Goal: Task Accomplishment & Management: Manage account settings

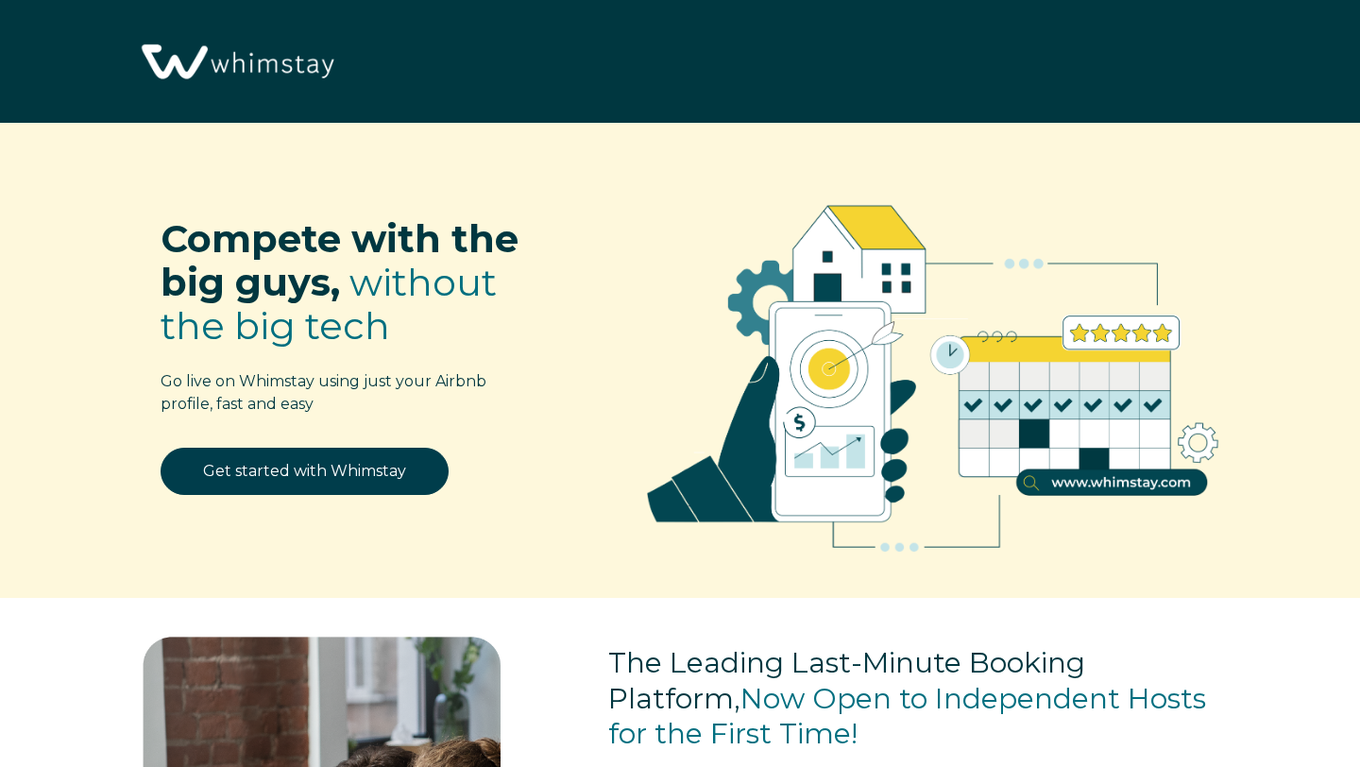
select select "US"
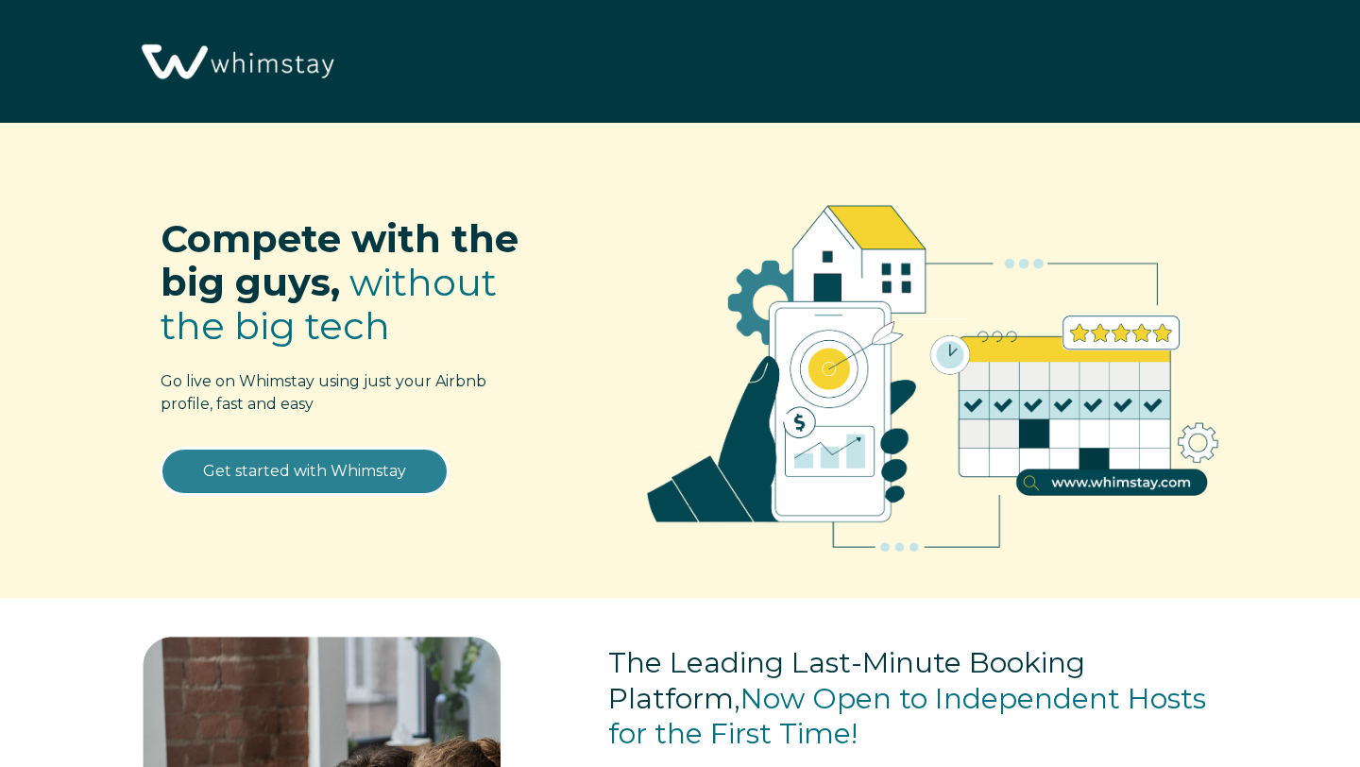
click at [289, 482] on link "Get started with Whimstay" at bounding box center [305, 471] width 288 height 47
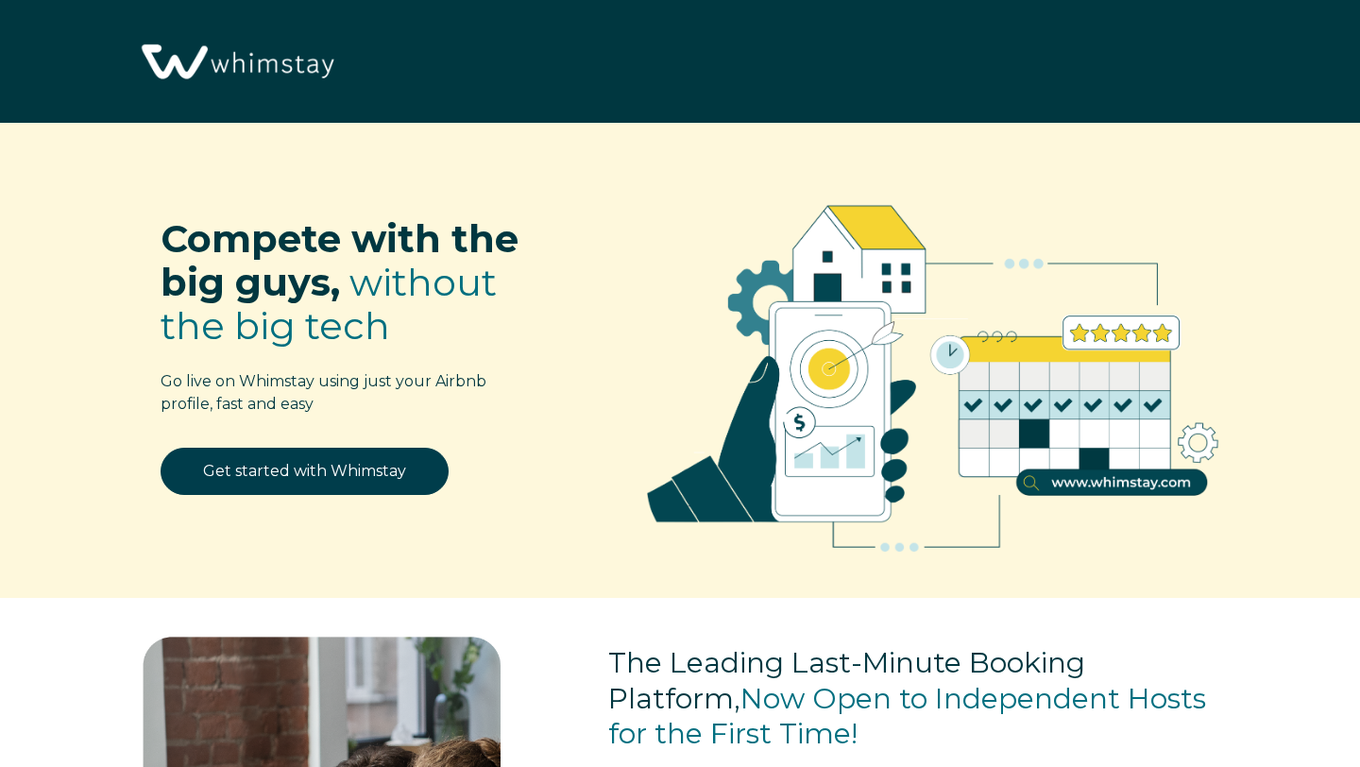
scroll to position [2256, 0]
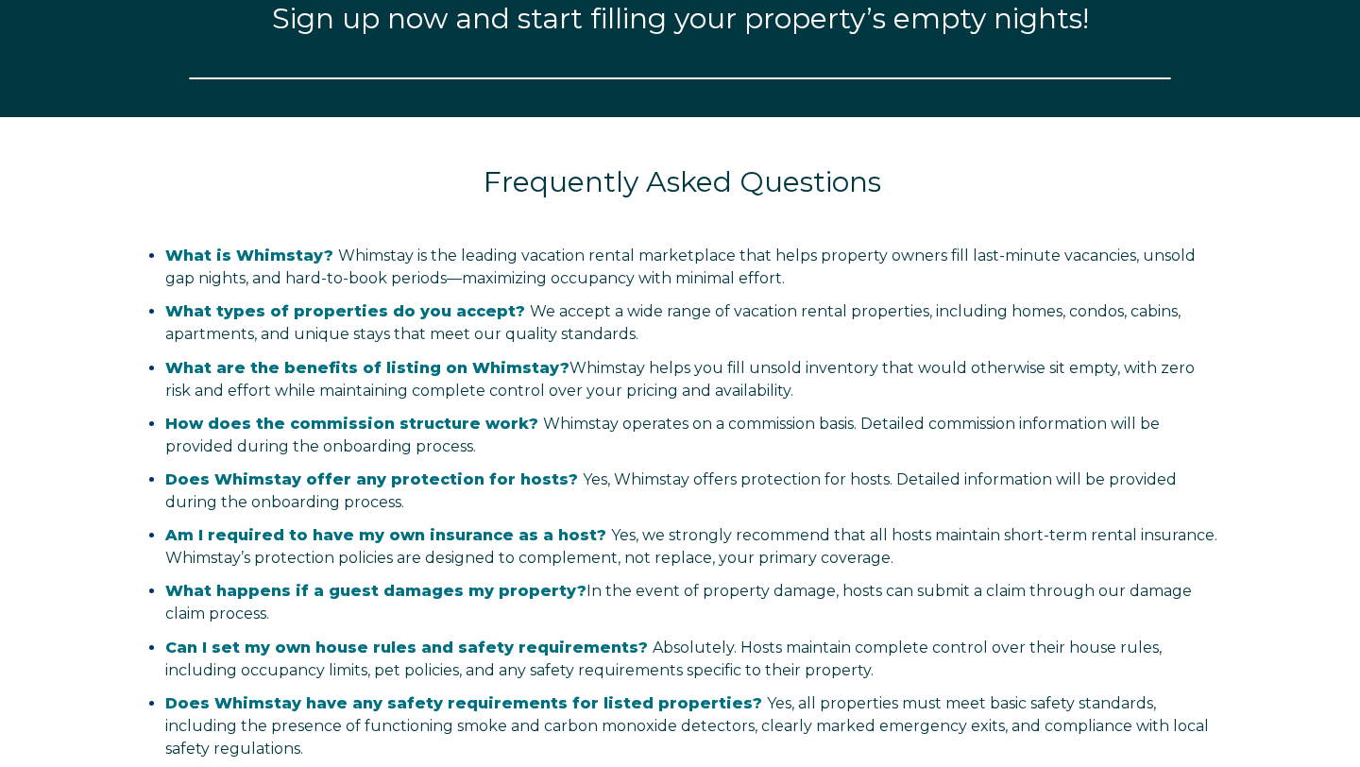
select select "US"
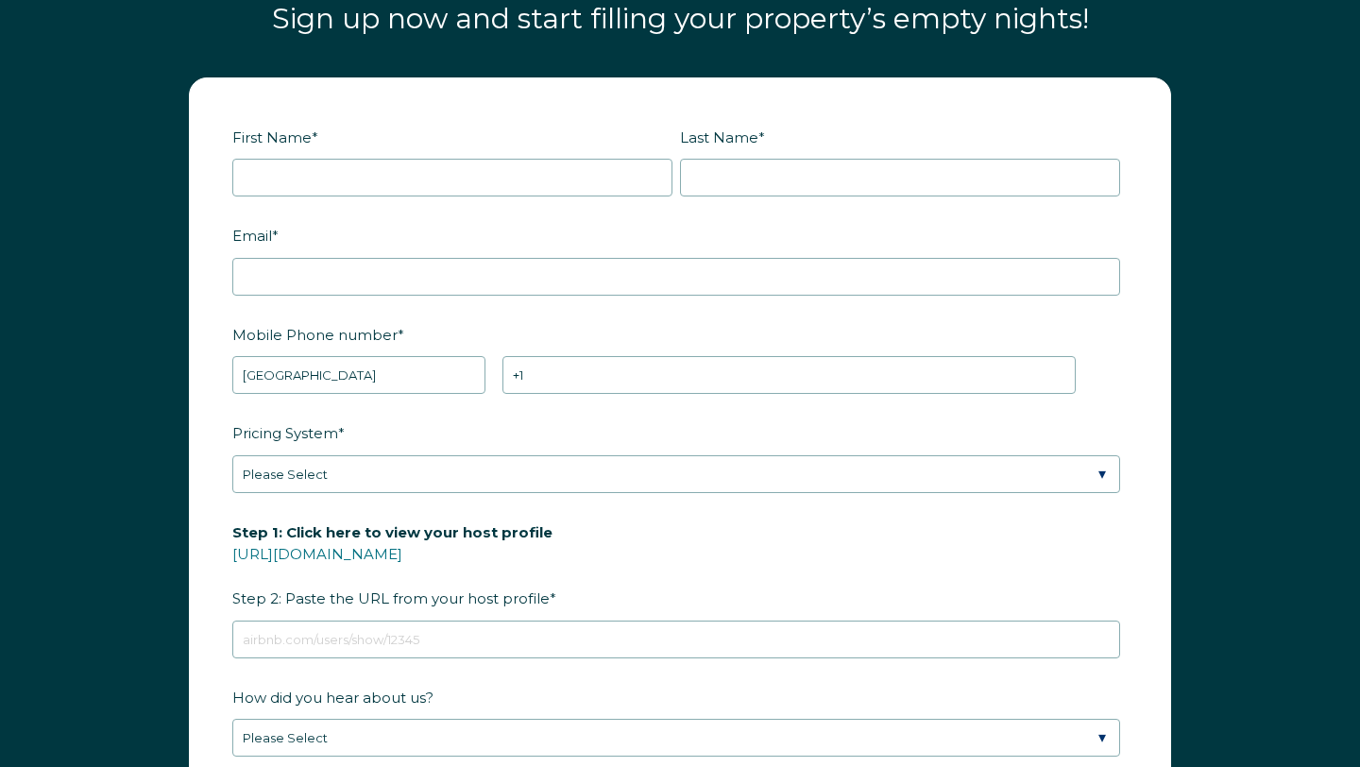
click at [301, 150] on label "First Name *" at bounding box center [456, 137] width 448 height 33
click at [301, 159] on input "First Name *" at bounding box center [452, 178] width 440 height 38
type input "[PERSON_NAME]"
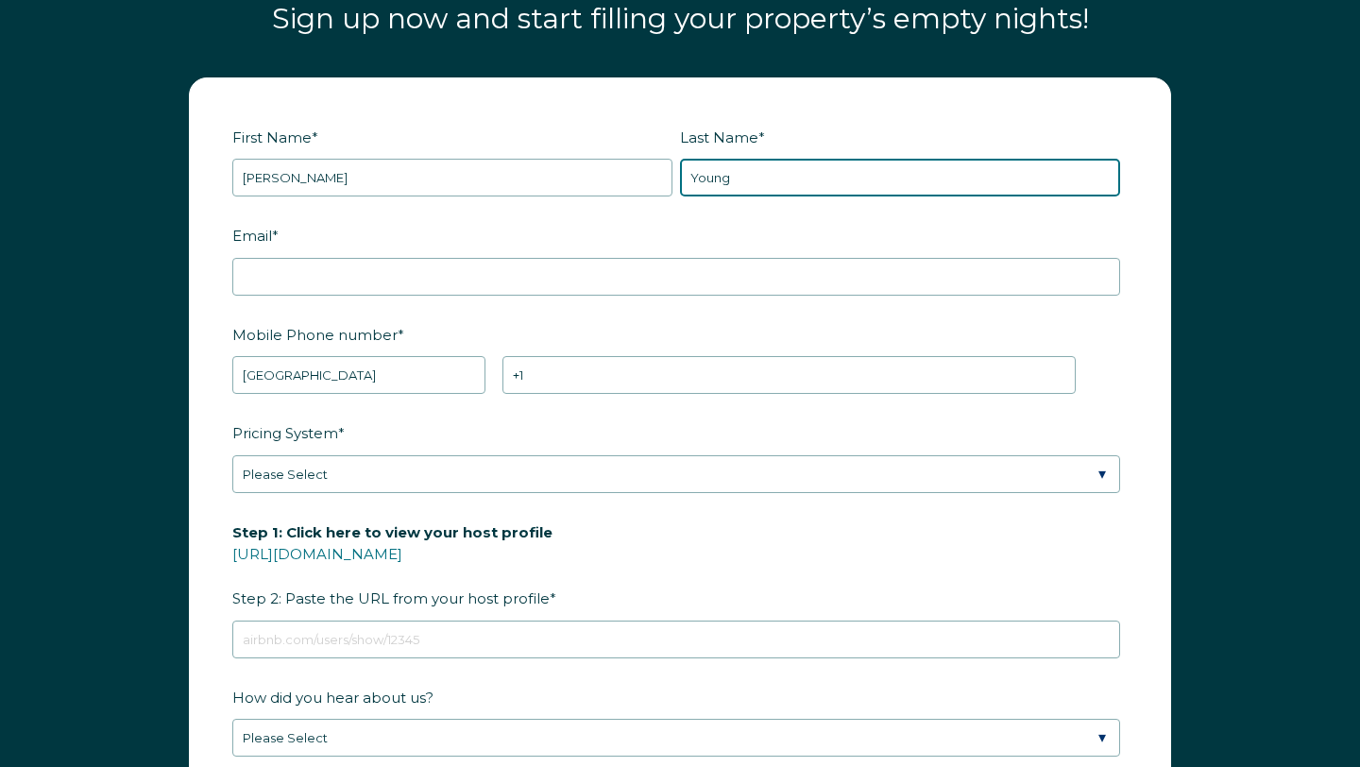
type input "Young"
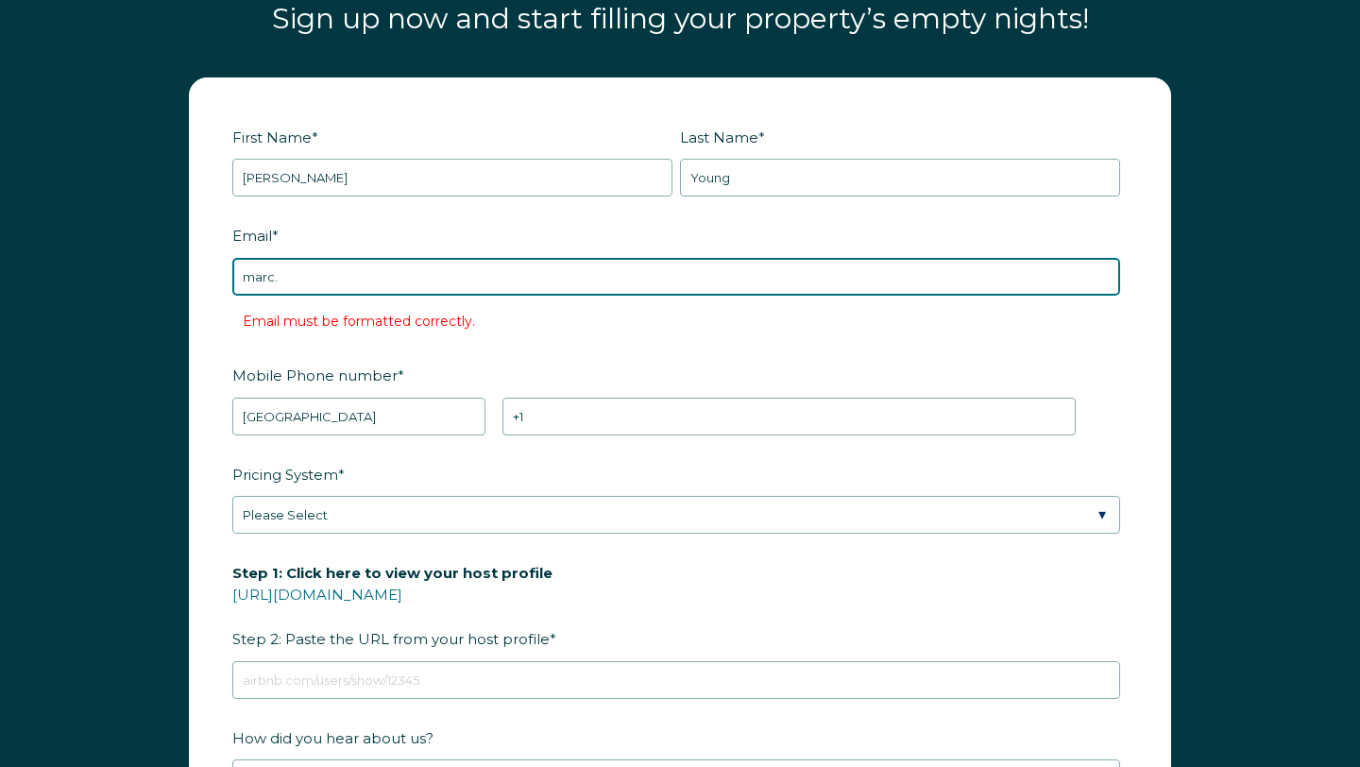
type input "marc.jenn.young@gmail.com"
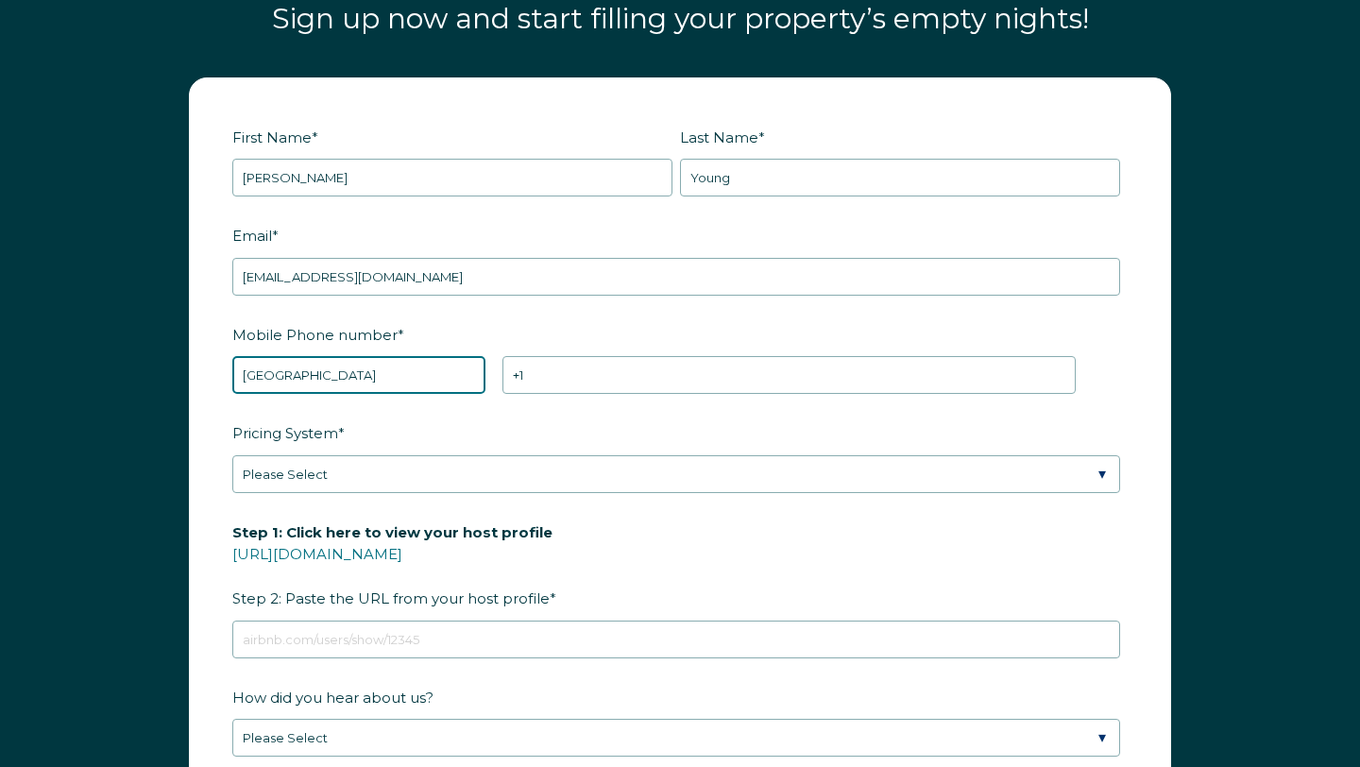
click at [332, 382] on select "* Afghanistan (‫افغانستان‬‎) Albania (Shqipëri) Algeria (‫الجزائر‬‎) American S…" at bounding box center [358, 375] width 253 height 38
click at [232, 356] on select "* Afghanistan (‫افغانستان‬‎) Albania (Shqipëri) Algeria (‫الجزائر‬‎) American S…" at bounding box center [358, 375] width 253 height 38
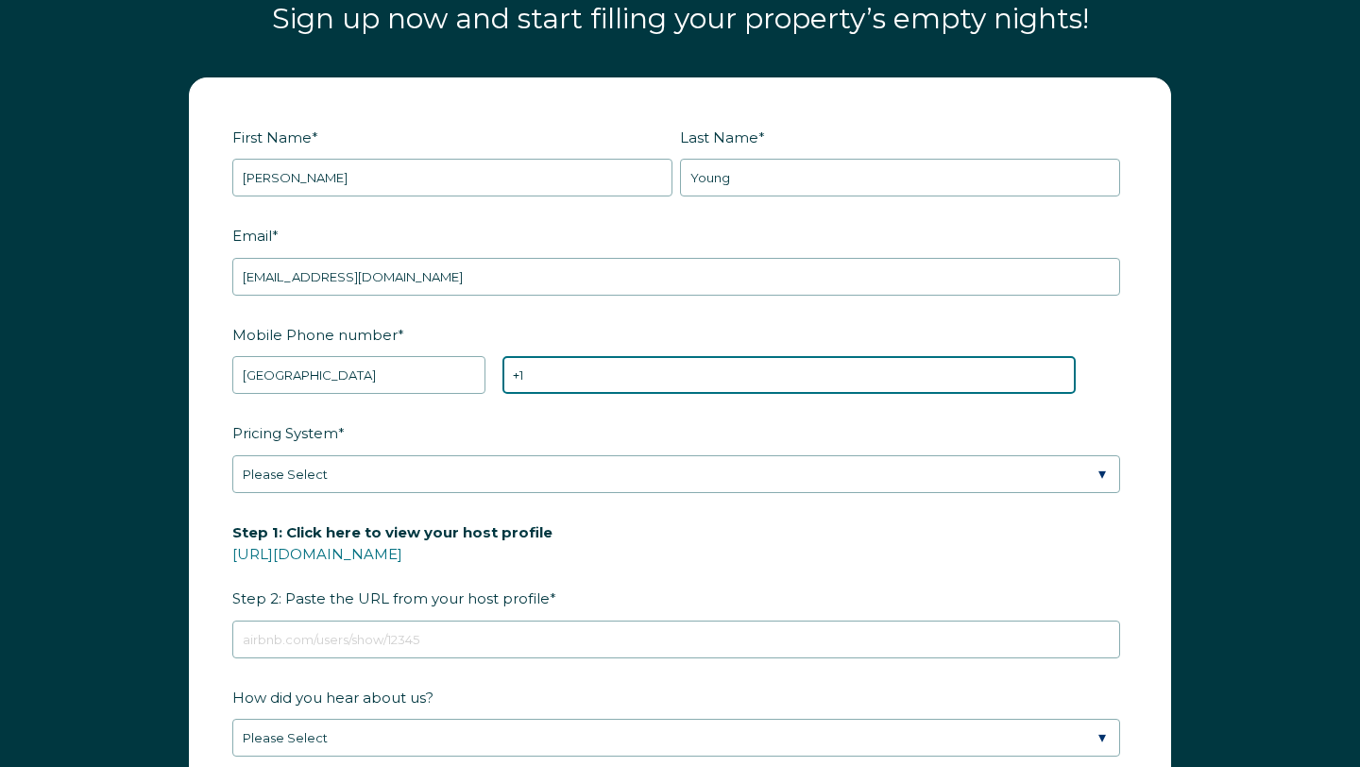
click at [602, 382] on input "+1" at bounding box center [788, 375] width 573 height 38
type input "+1 707-365-9569"
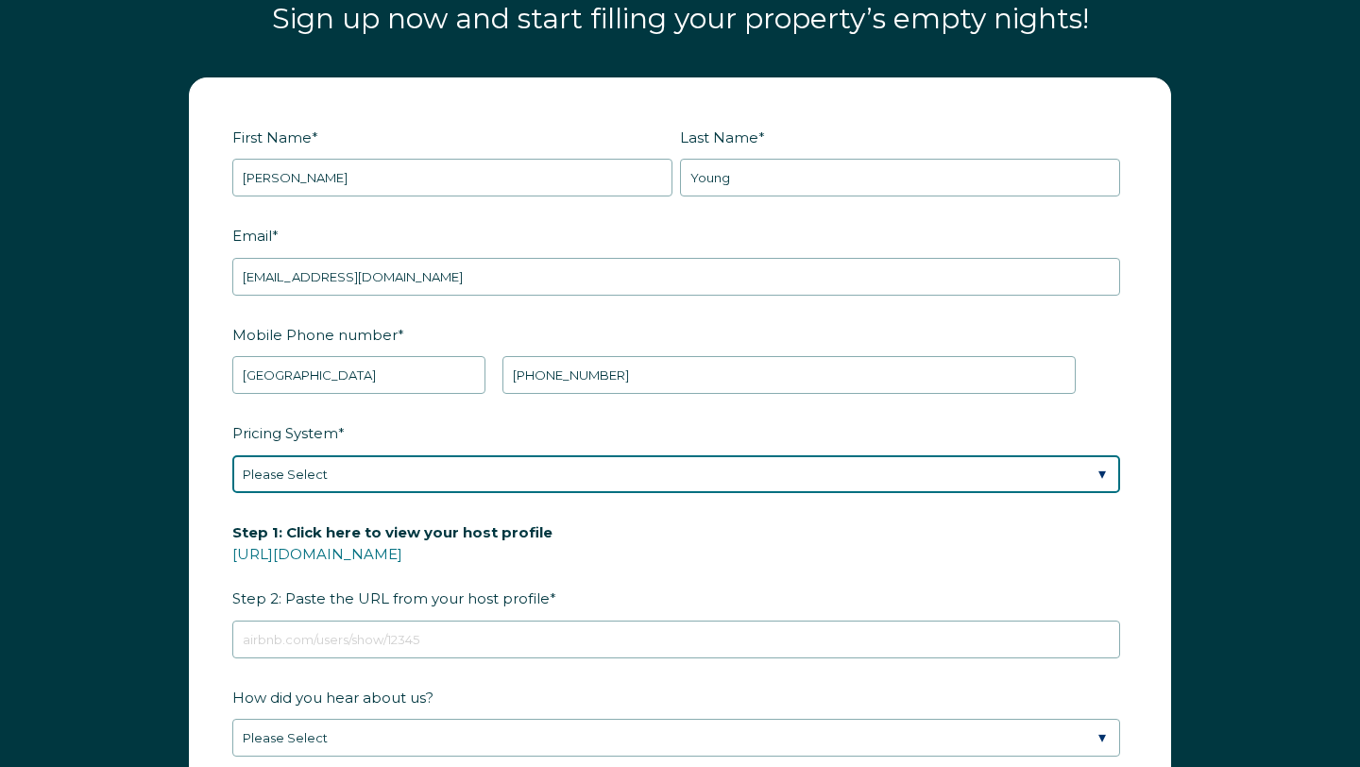
click at [537, 483] on select "Please Select Manual Airbnb Smart Pricing PriceLabs Wheelhouse Beyond Pricing 3…" at bounding box center [676, 474] width 888 height 38
select select "Manual"
click at [232, 455] on select "Please Select Manual Airbnb Smart Pricing PriceLabs Wheelhouse Beyond Pricing 3…" at bounding box center [676, 474] width 888 height 38
click at [540, 475] on select "Please Select Manual Airbnb Smart Pricing PriceLabs Wheelhouse Beyond Pricing 3…" at bounding box center [676, 474] width 888 height 38
click at [232, 455] on select "Please Select Manual Airbnb Smart Pricing PriceLabs Wheelhouse Beyond Pricing 3…" at bounding box center [676, 474] width 888 height 38
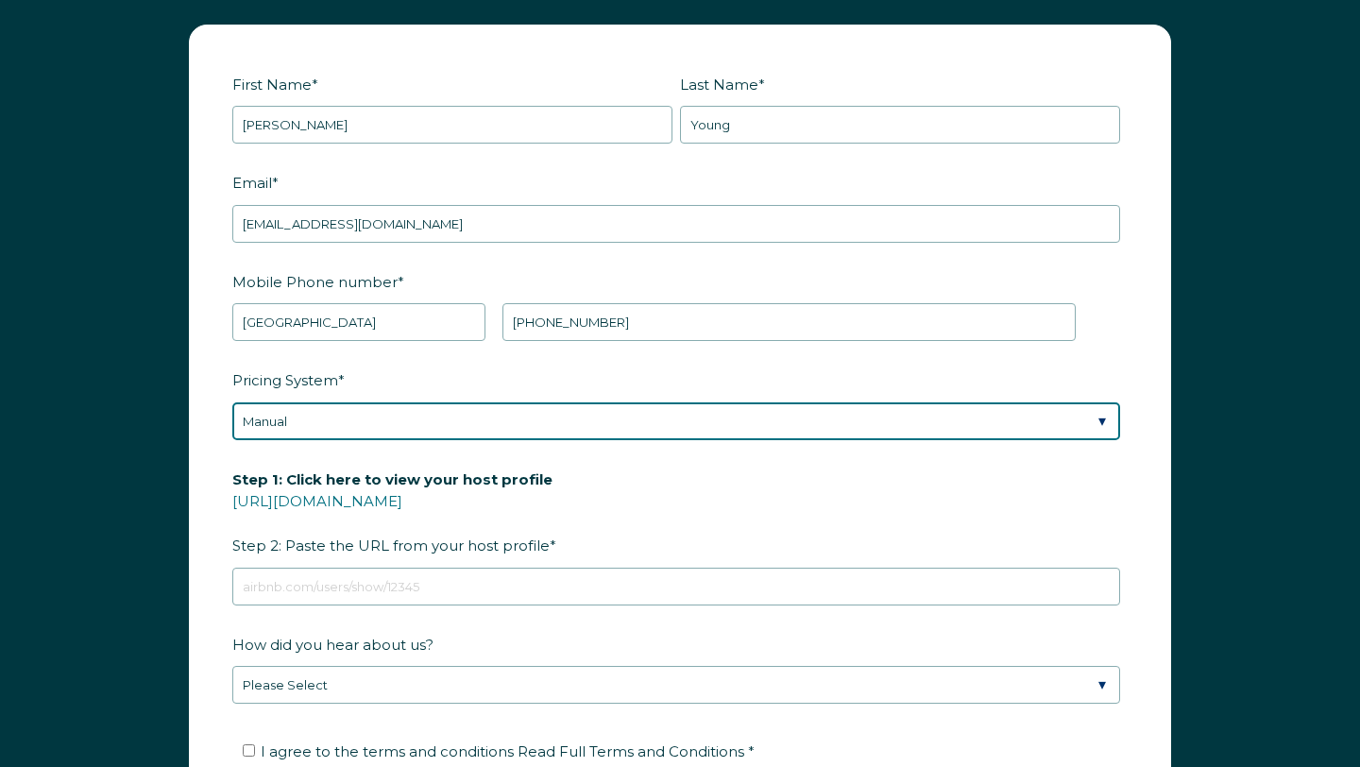
scroll to position [2313, 0]
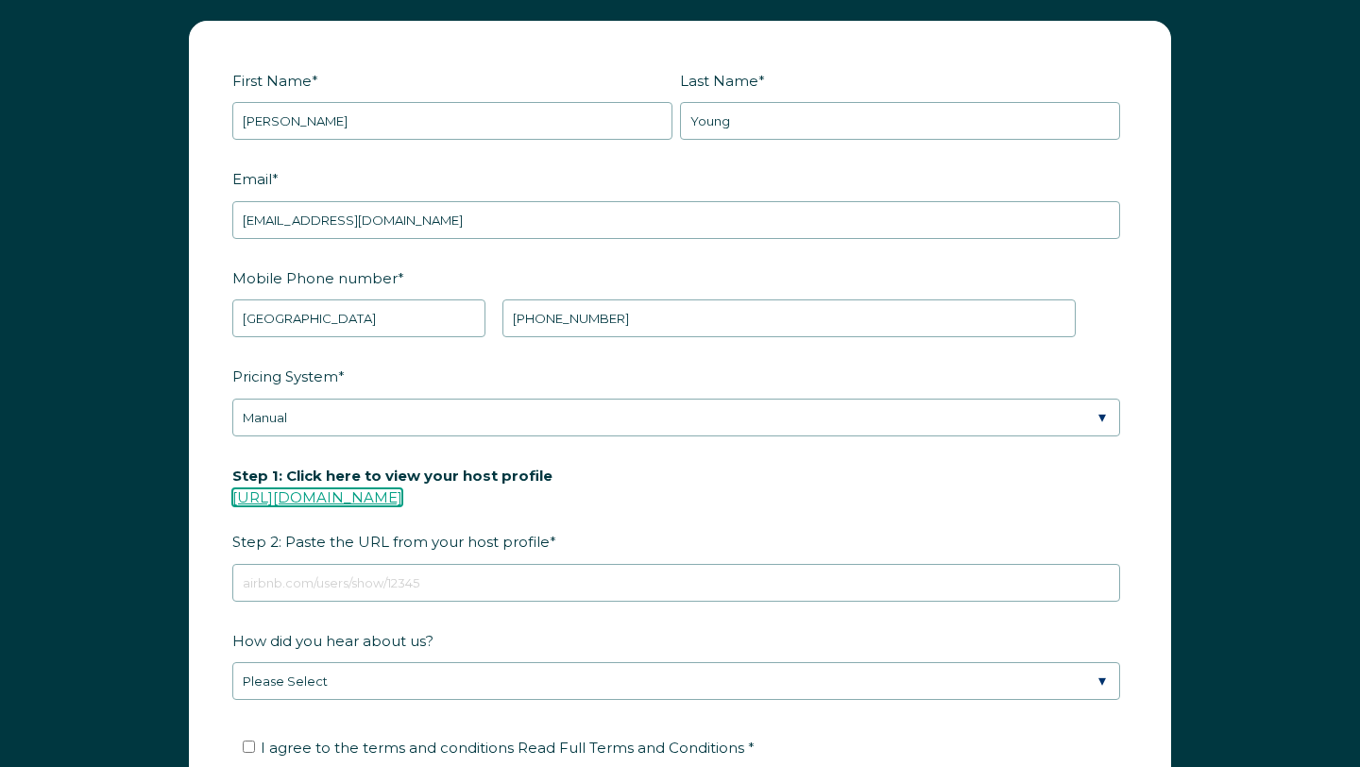
click at [402, 488] on link "https://www.airbnb.com/users/show/" at bounding box center [317, 497] width 170 height 18
click at [402, 493] on link "https://www.airbnb.com/users/show/" at bounding box center [317, 497] width 170 height 18
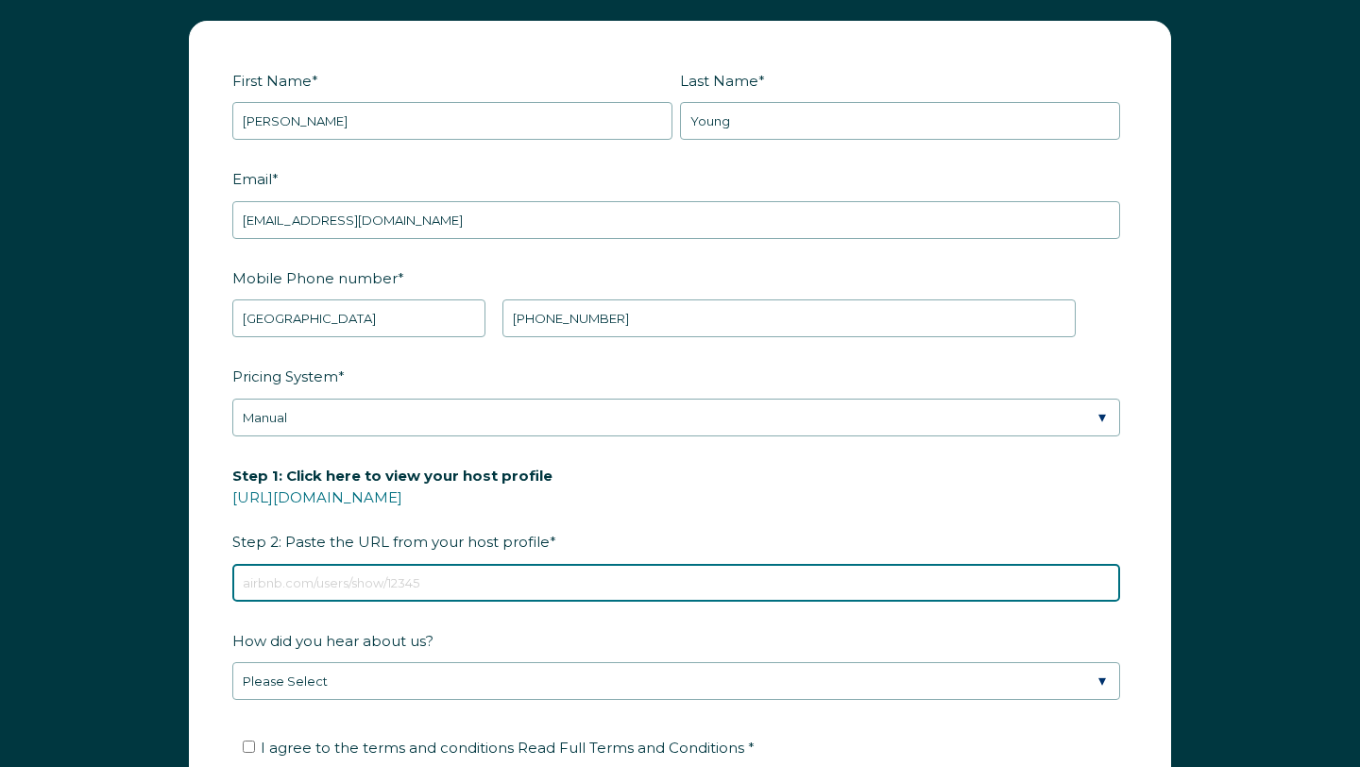
click at [469, 576] on input "Step 1: Click here to view your host profile https://www.airbnb.com/users/show/…" at bounding box center [676, 583] width 888 height 38
paste input "https://www.airbnb.com/users/show/52987255"
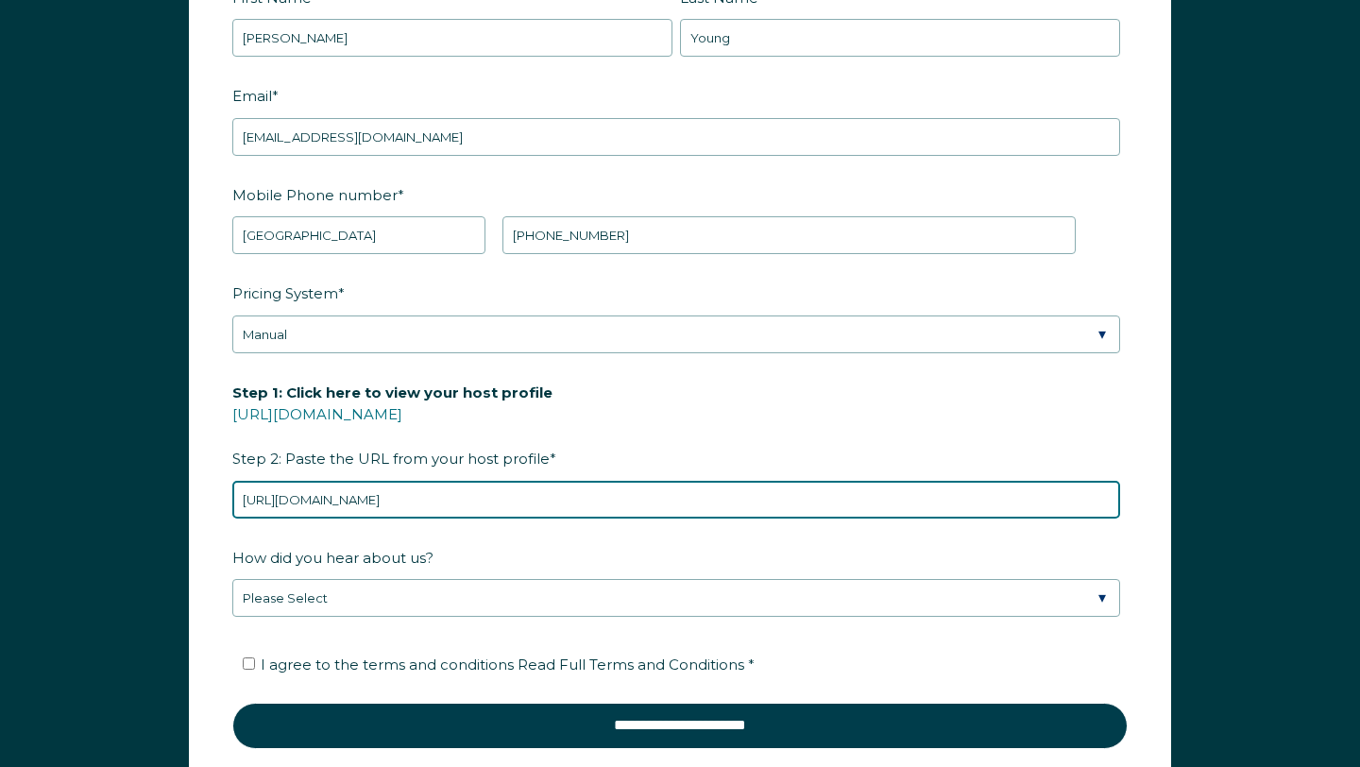
scroll to position [2398, 0]
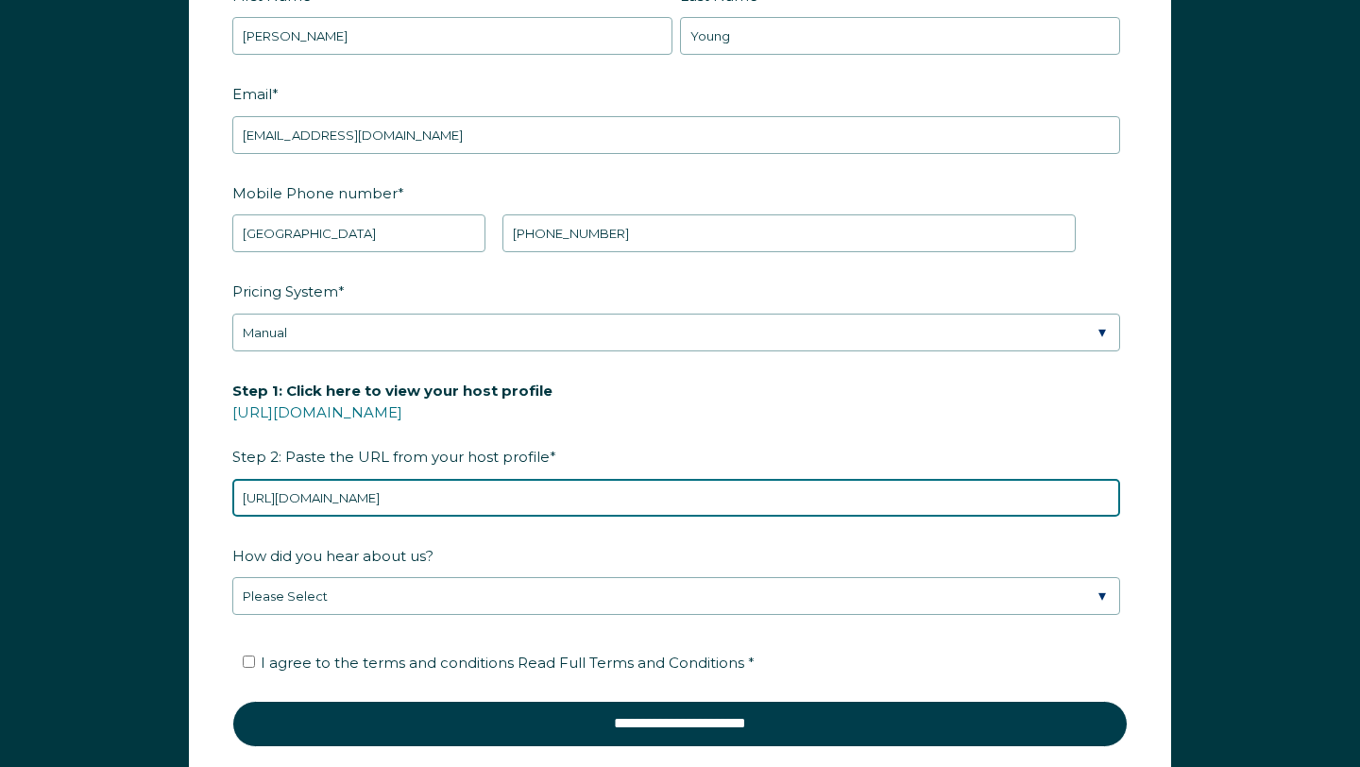
type input "https://www.airbnb.com/users/show/52987255"
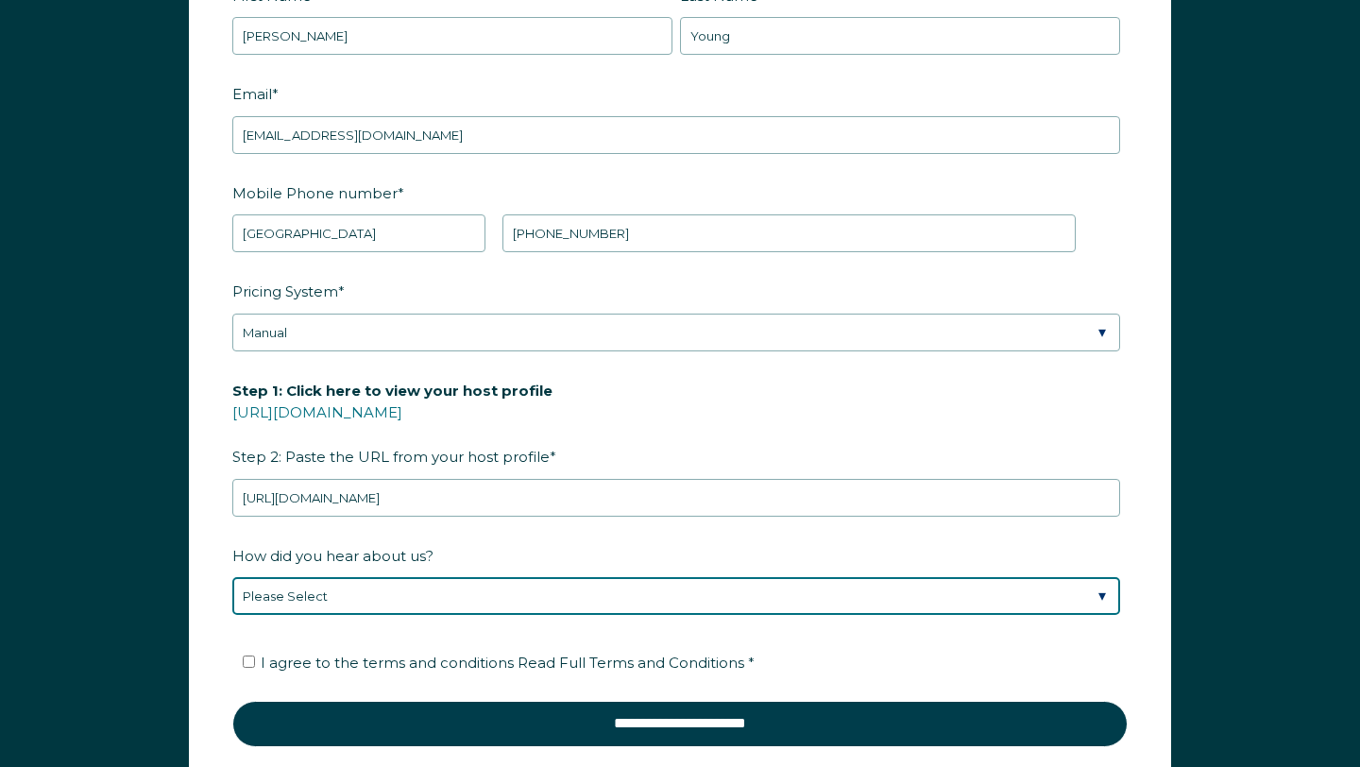
click at [553, 585] on select "Please Select Discovered Whimstay at an event or conference Found Whimstay thro…" at bounding box center [676, 596] width 888 height 38
select select "Podcast"
click at [232, 577] on select "Please Select Discovered Whimstay at an event or conference Found Whimstay thro…" at bounding box center [676, 596] width 888 height 38
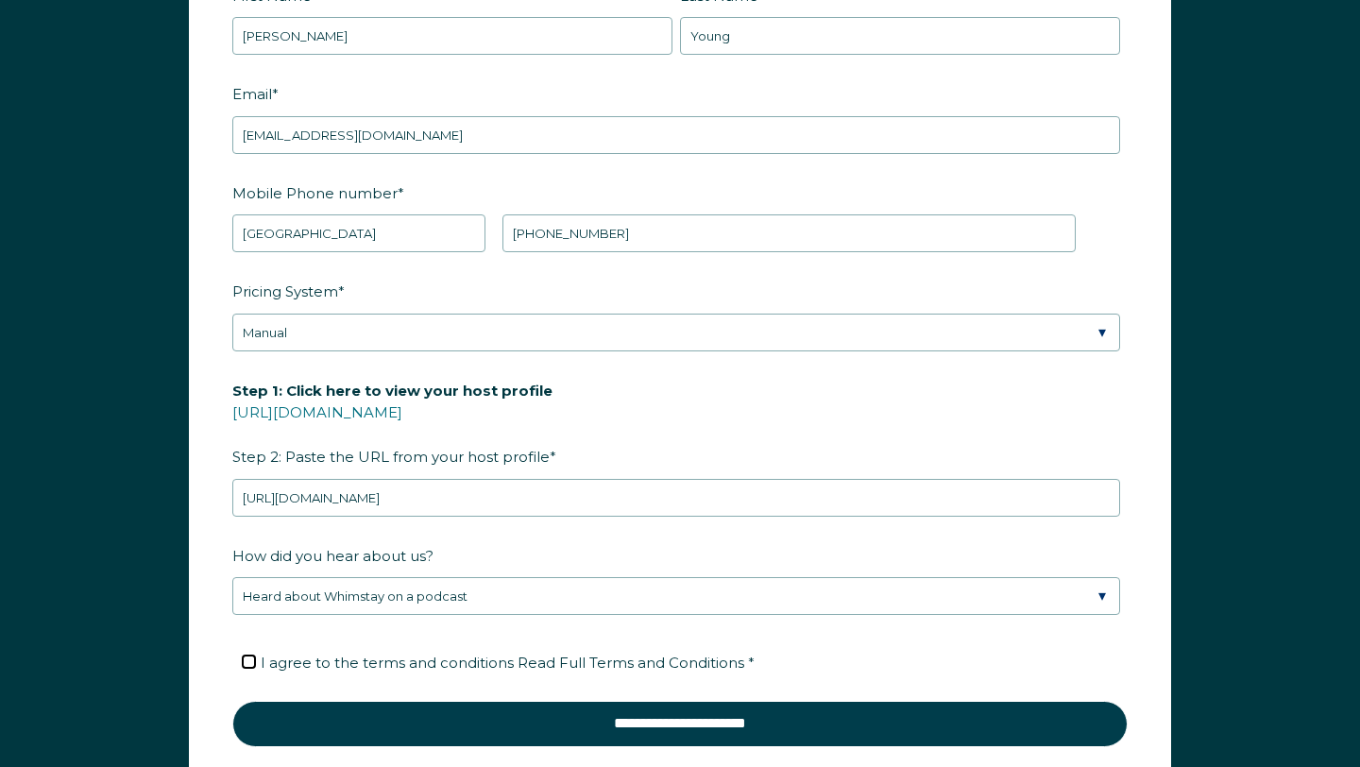
click at [248, 663] on input "I agree to the terms and conditions Read Full Terms and Conditions *" at bounding box center [249, 661] width 12 height 12
checkbox input "true"
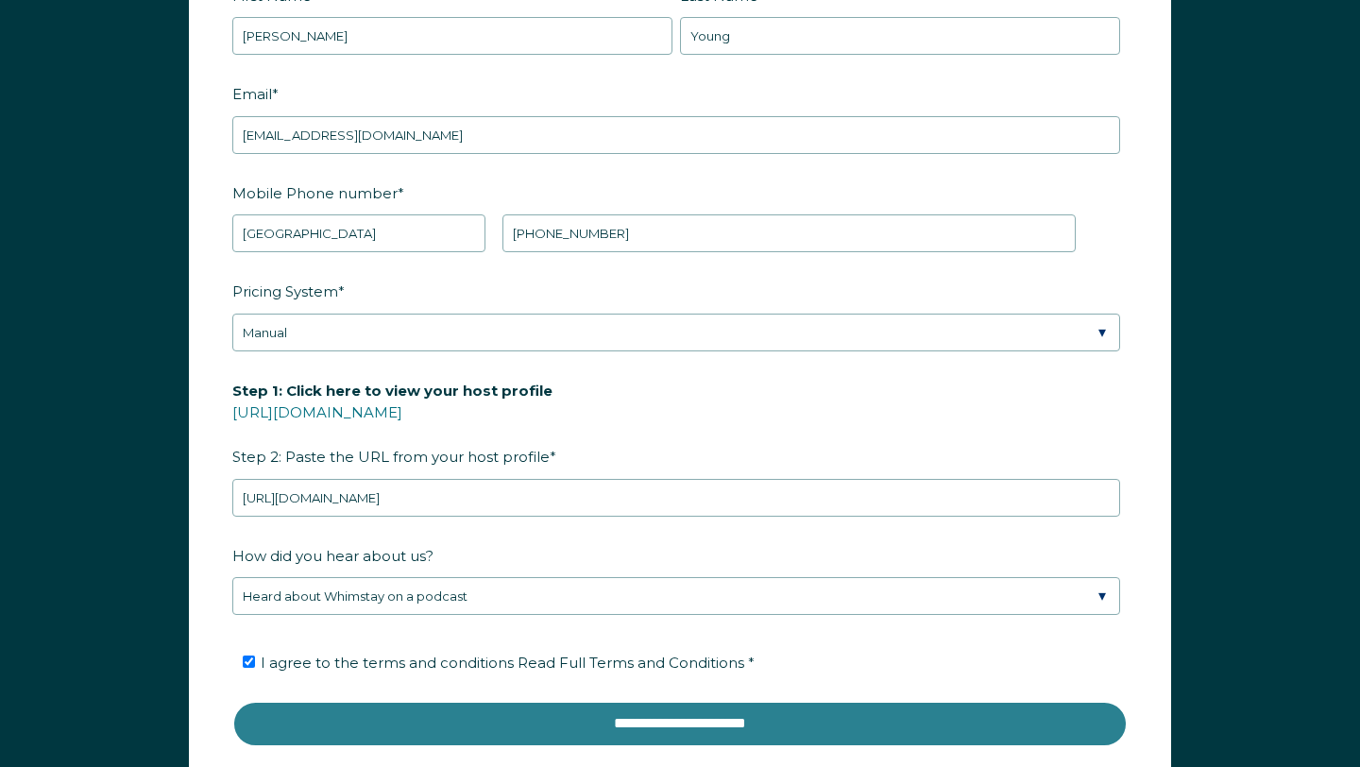
click at [295, 727] on input "**********" at bounding box center [679, 723] width 895 height 45
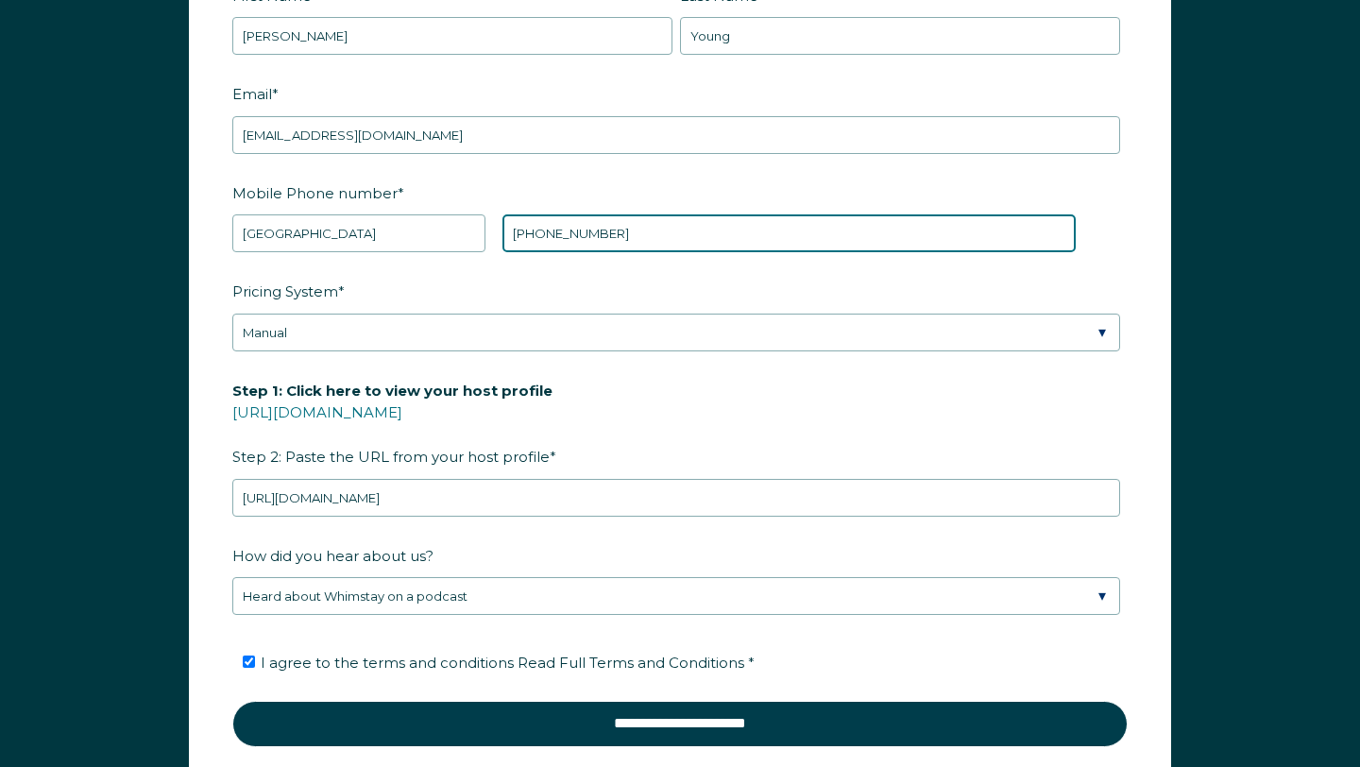
click at [586, 225] on input "+1 707-365-9569" at bounding box center [788, 233] width 573 height 38
click at [557, 227] on input "+1 707-3659569" at bounding box center [788, 233] width 573 height 38
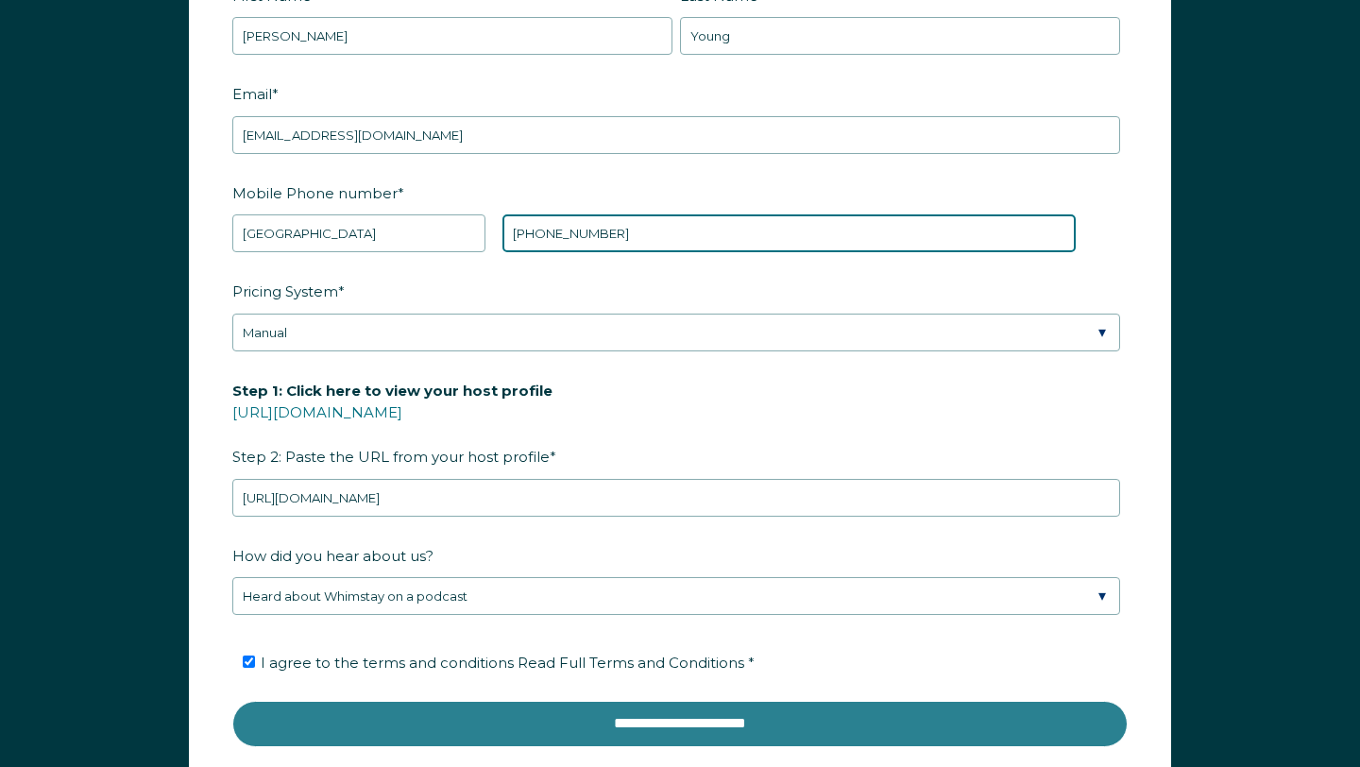
type input "+1 7073659569"
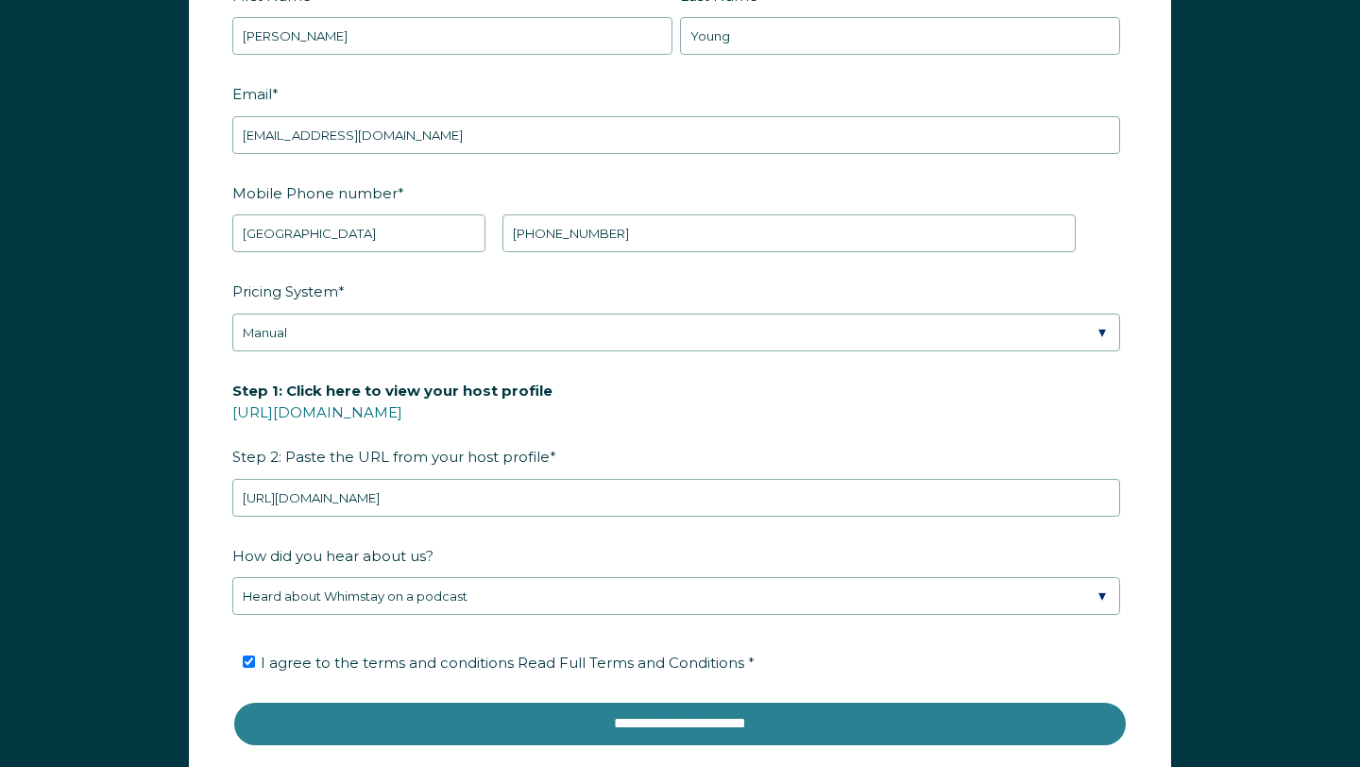
click at [614, 723] on input "**********" at bounding box center [679, 723] width 895 height 45
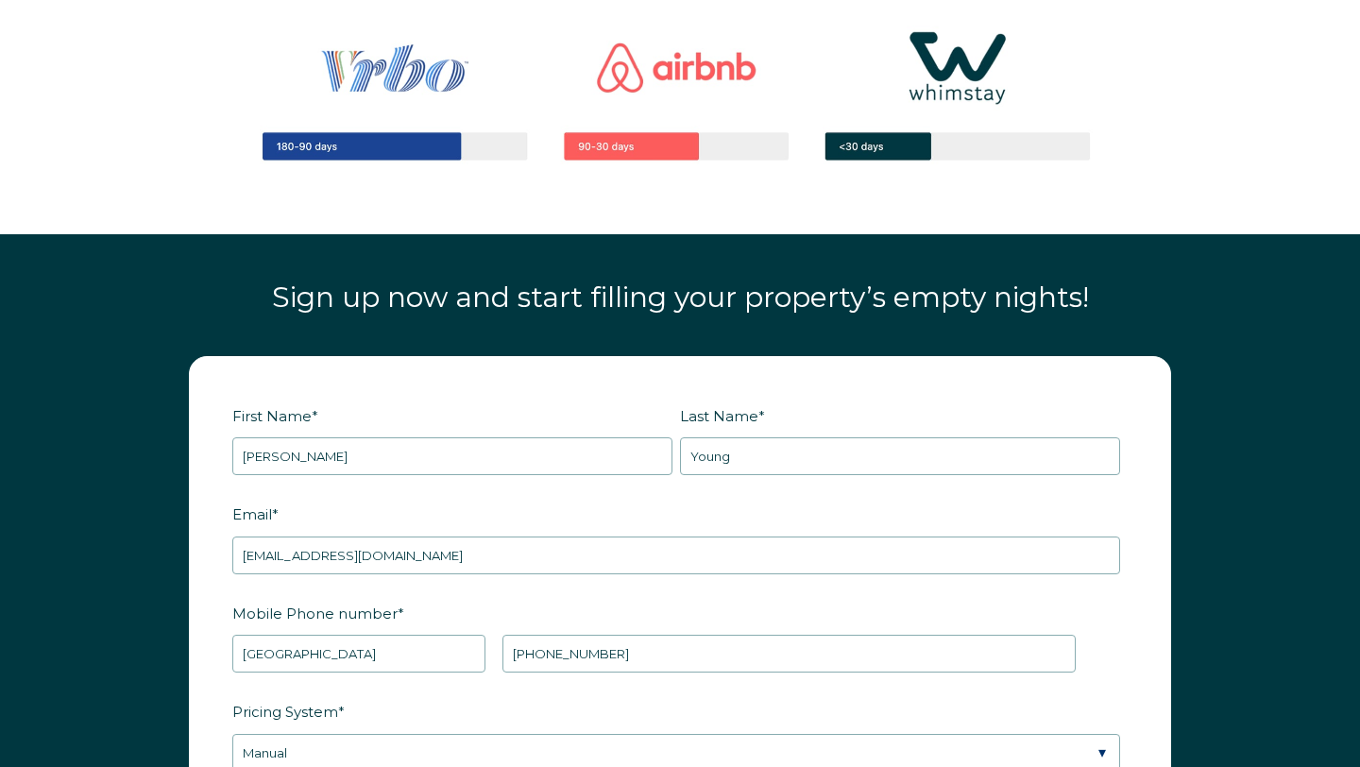
scroll to position [1960, 0]
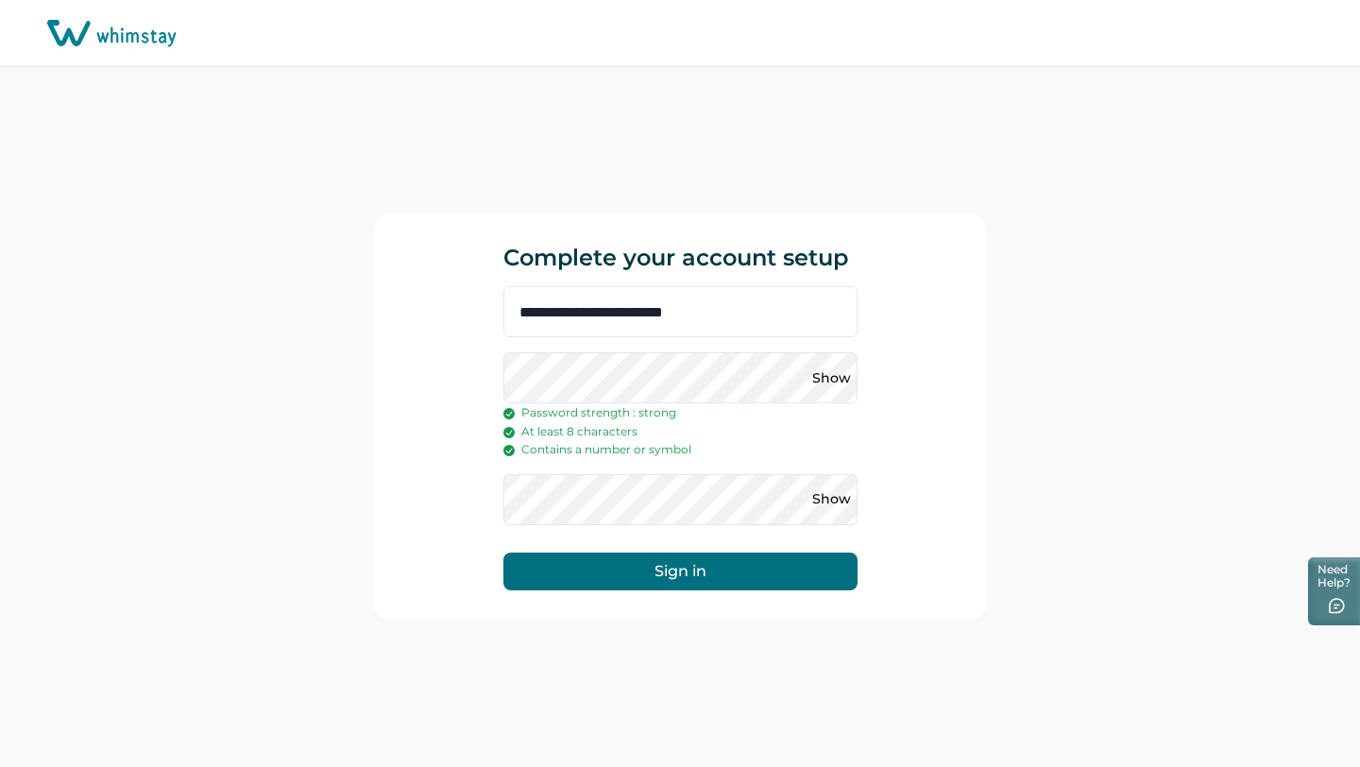
click at [723, 593] on div "**********" at bounding box center [680, 453] width 354 height 334
click at [723, 572] on button "Sign in" at bounding box center [680, 571] width 354 height 38
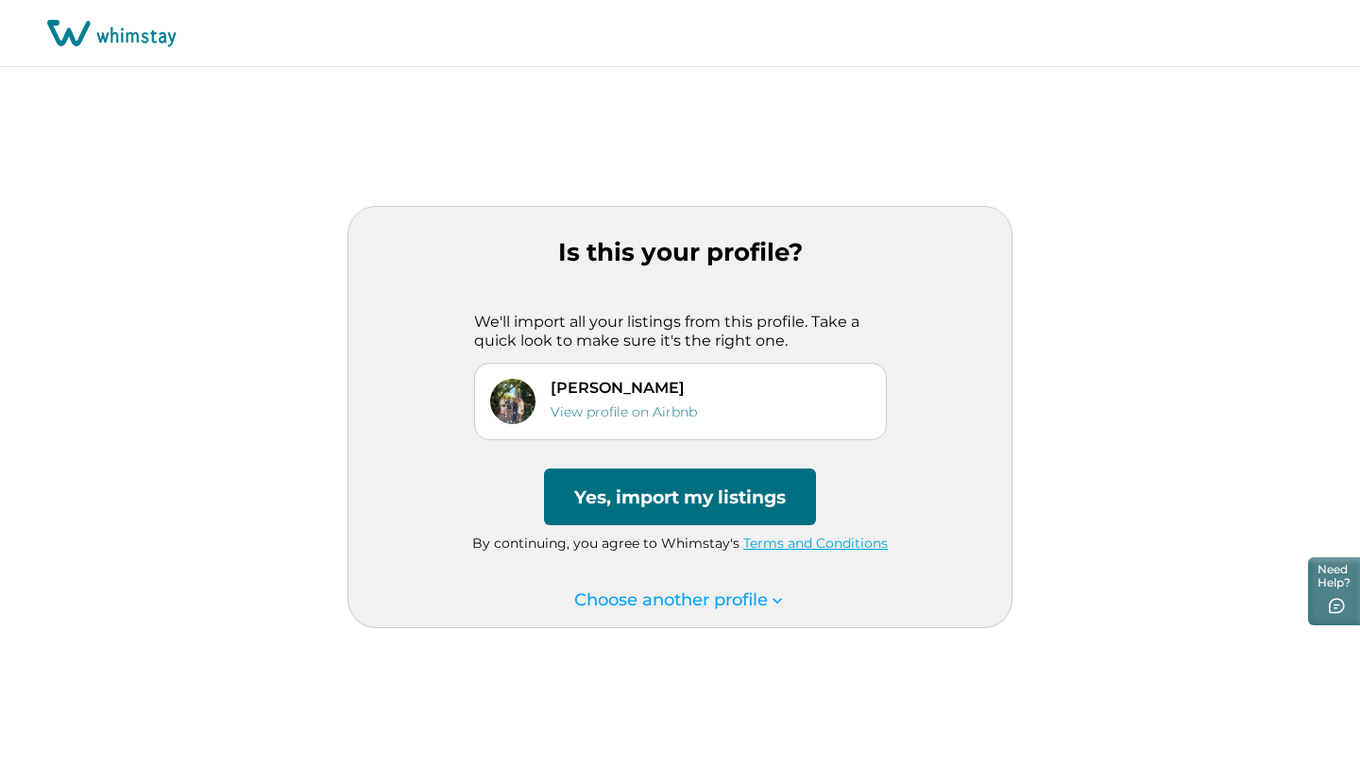
click at [771, 505] on button "Yes, import my listings" at bounding box center [680, 496] width 272 height 57
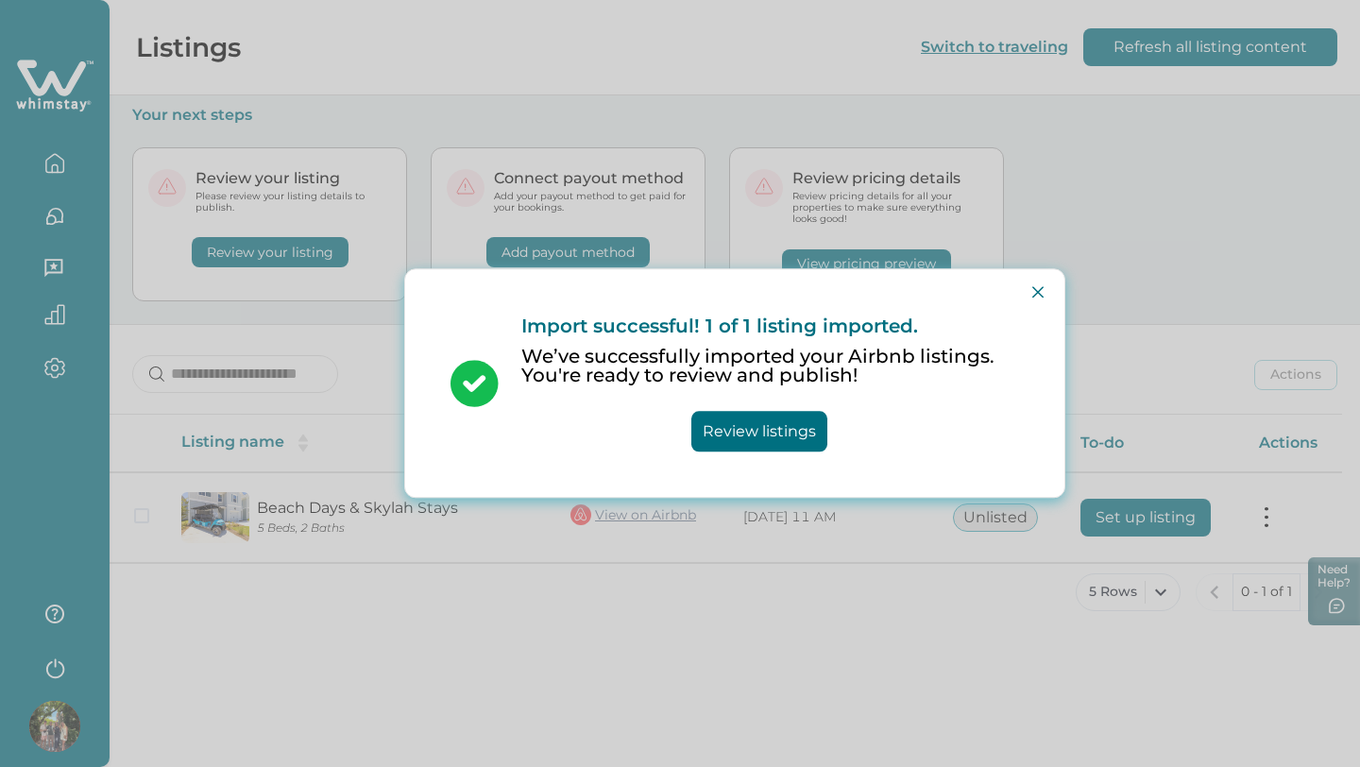
click at [763, 437] on button "Review listings" at bounding box center [759, 432] width 136 height 41
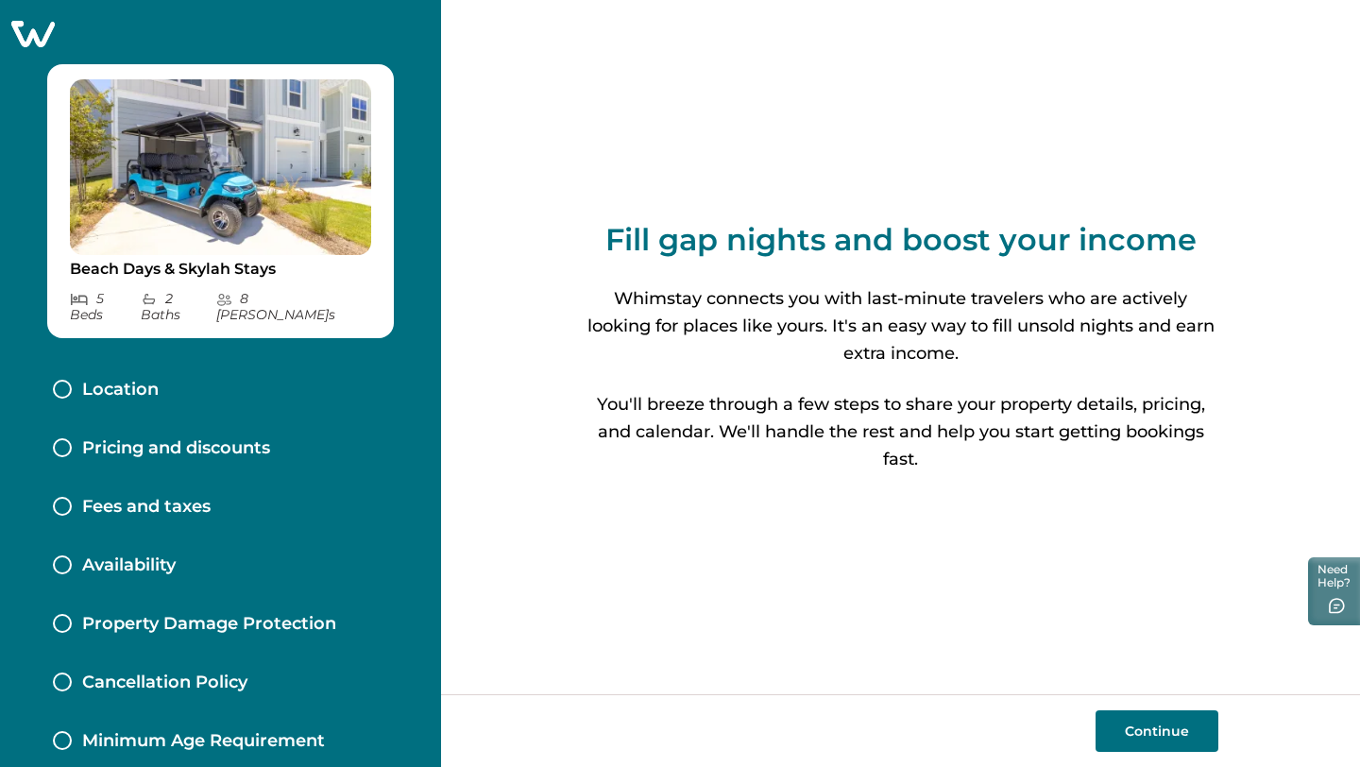
click at [1147, 728] on button "Continue" at bounding box center [1156, 731] width 123 height 42
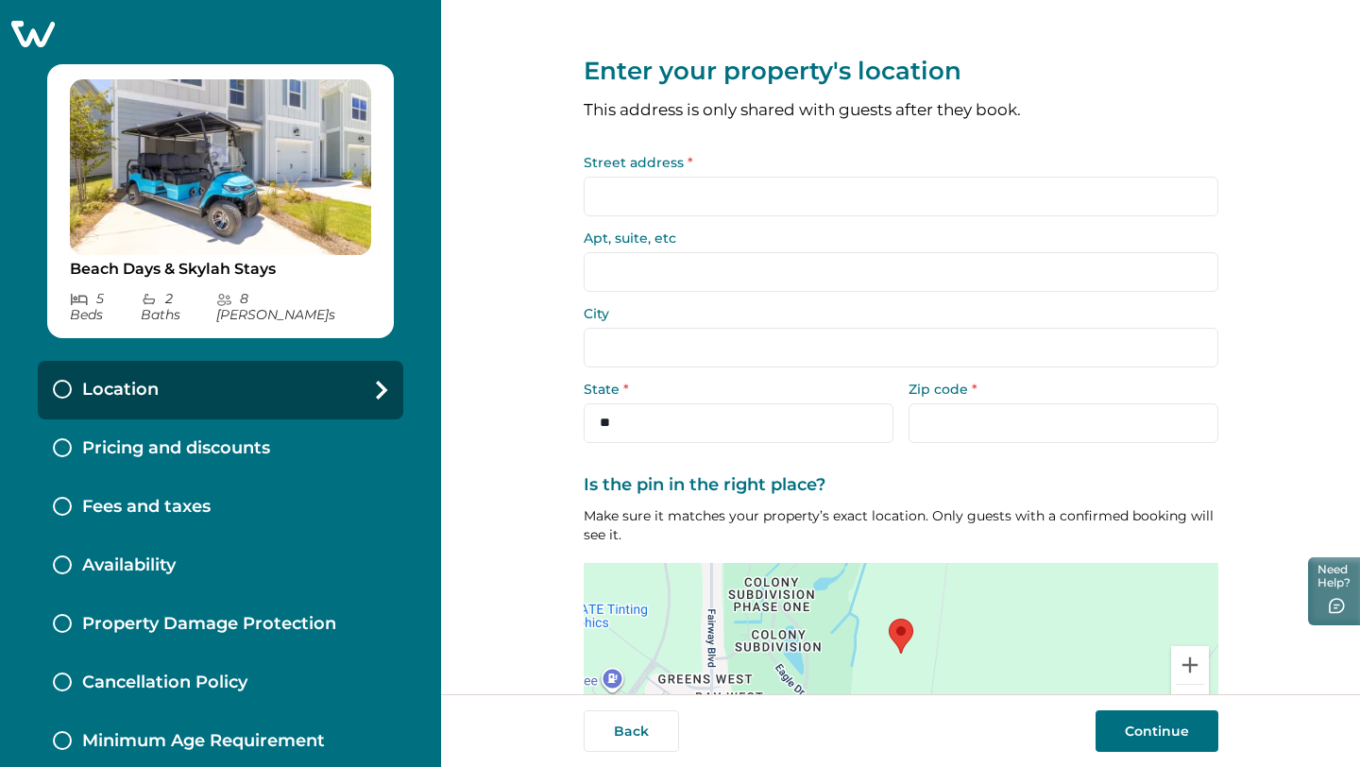
click at [974, 192] on input "Street address *" at bounding box center [901, 197] width 635 height 40
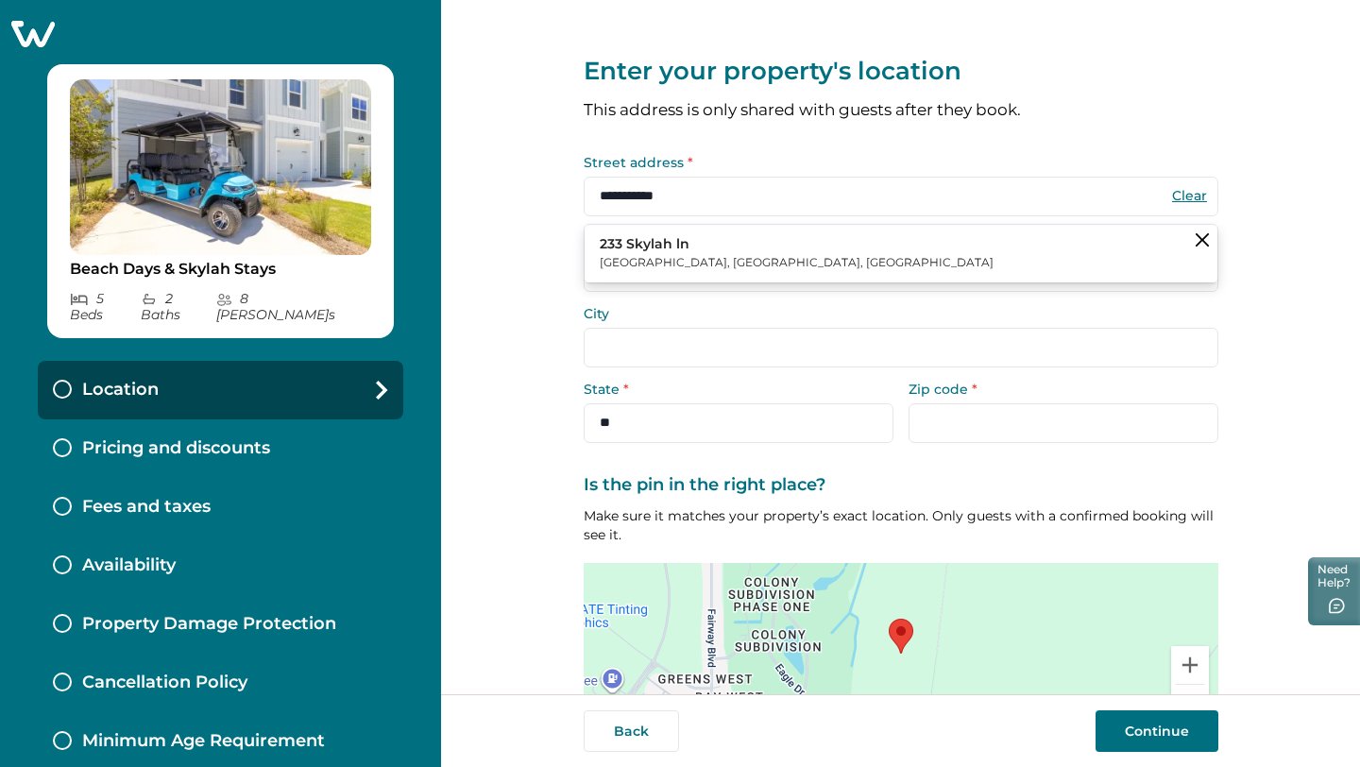
click at [978, 267] on button "233 Skylah ln Panama City Beach, FL, USA" at bounding box center [901, 254] width 633 height 58
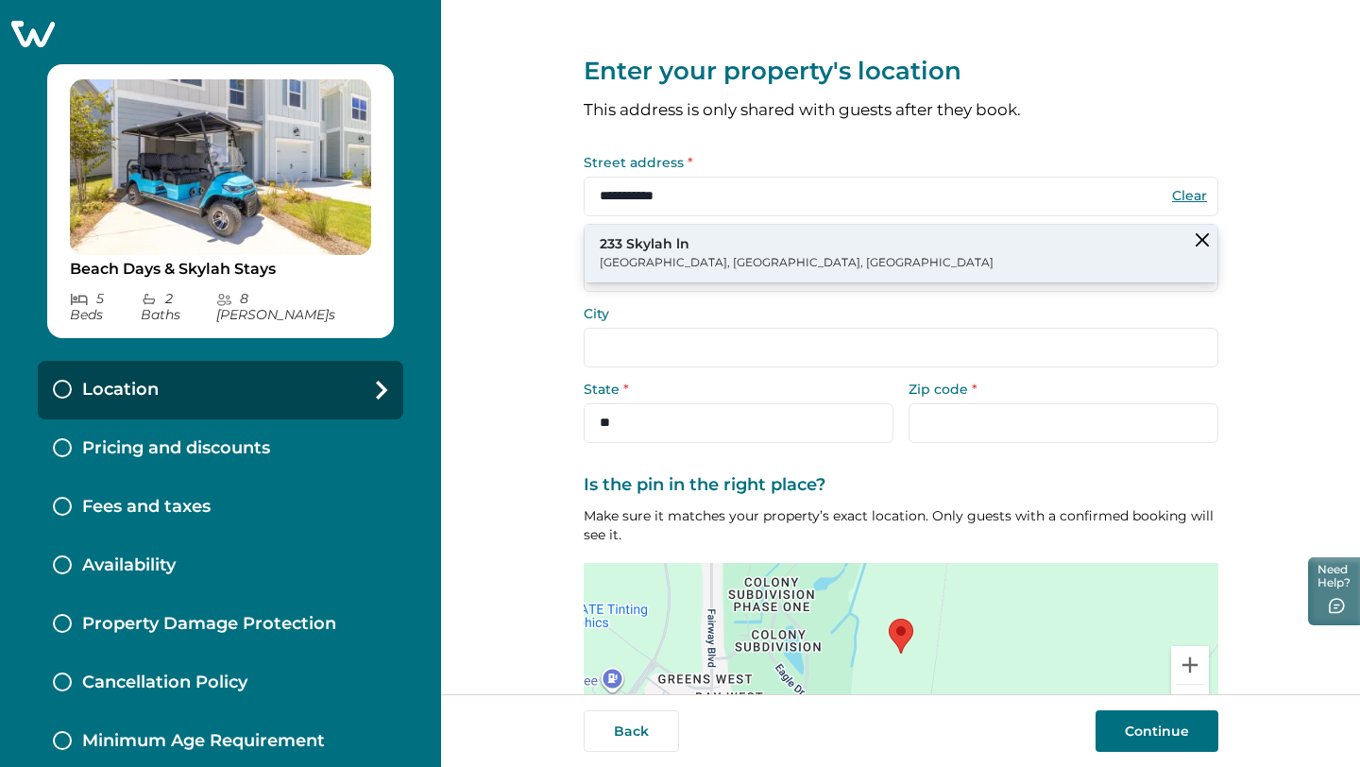
type input "**********"
select select "**"
type input "*****"
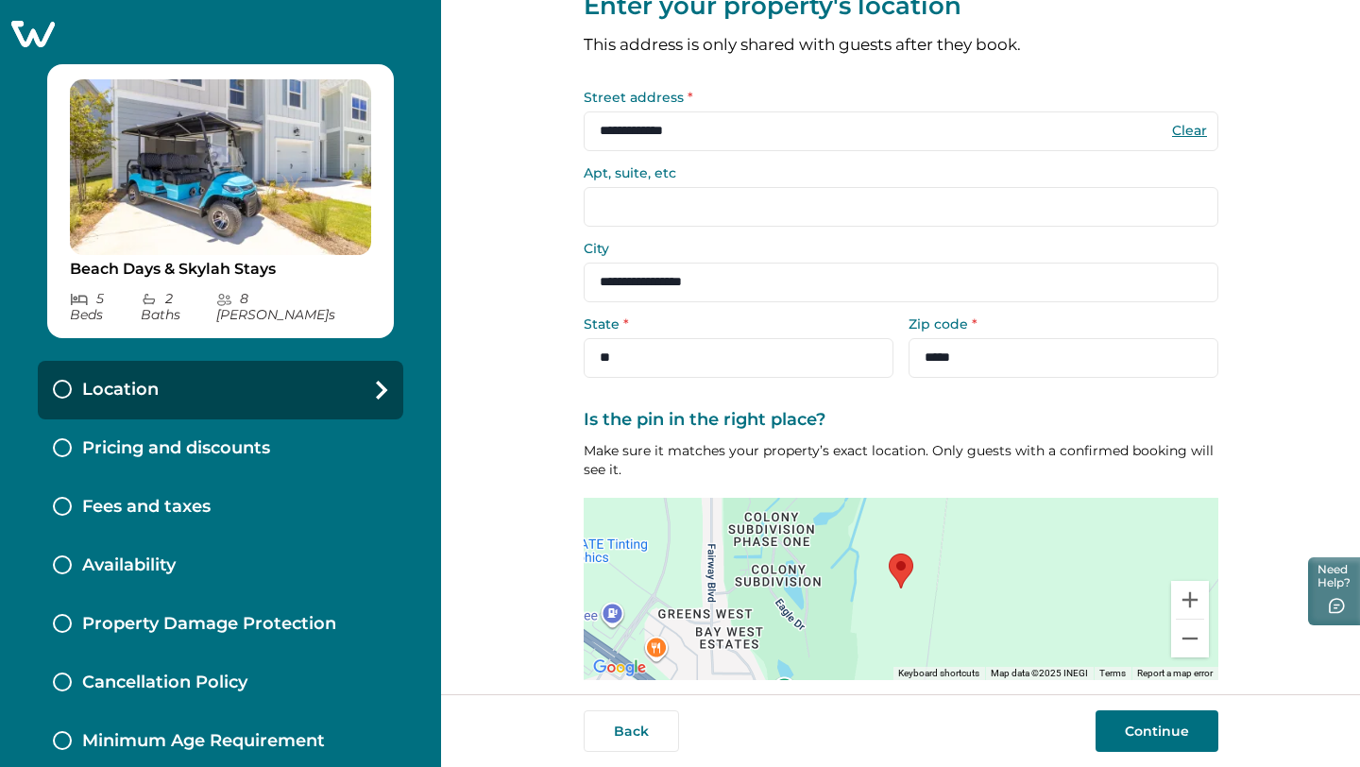
scroll to position [129, 0]
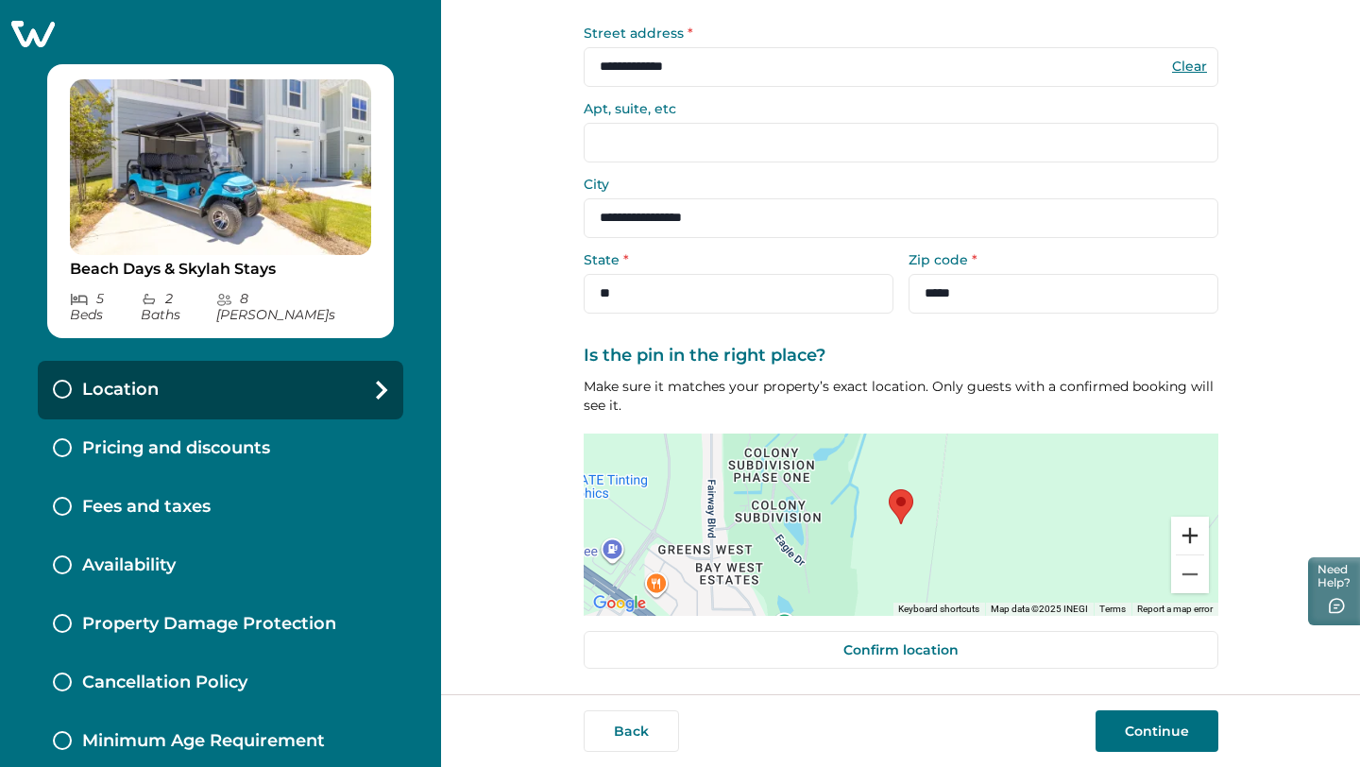
click at [1185, 537] on button "Zoom in" at bounding box center [1190, 536] width 38 height 38
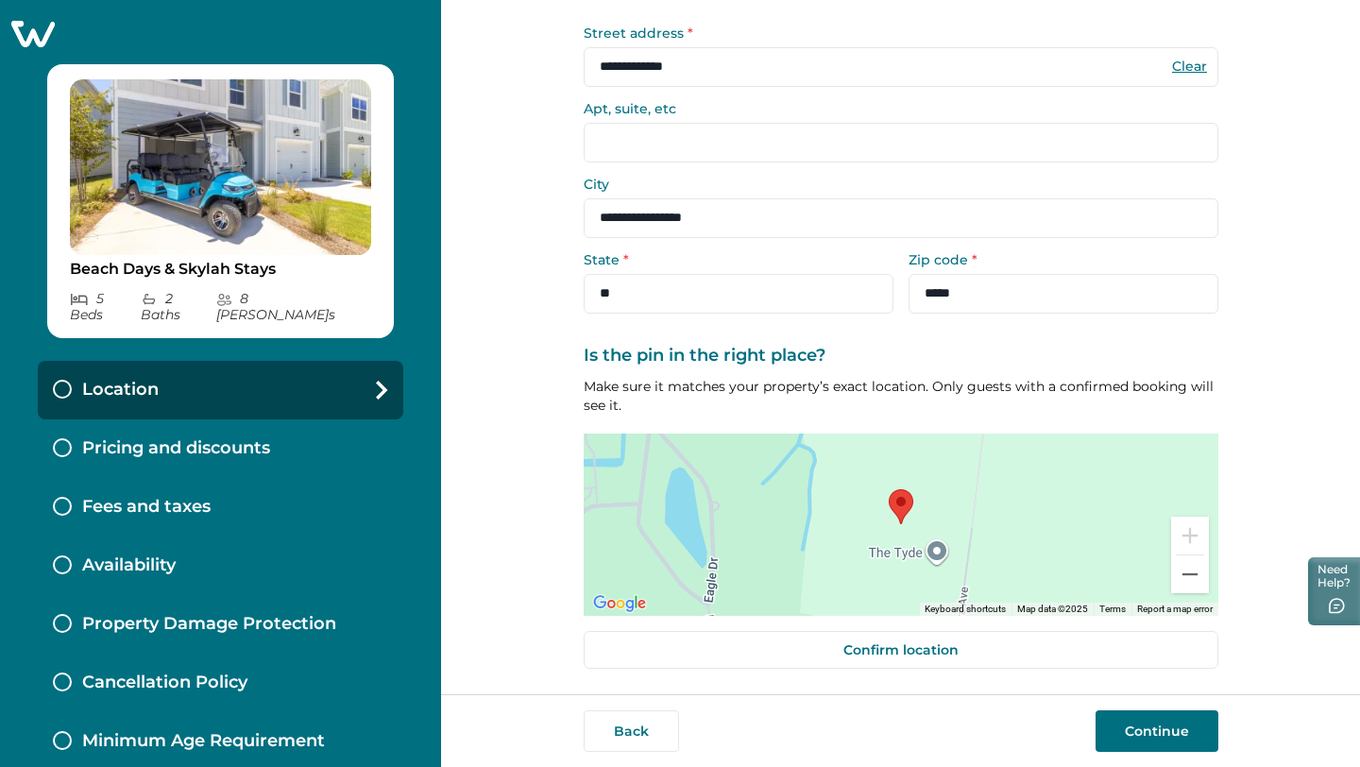
click at [1160, 742] on button "Continue" at bounding box center [1156, 731] width 123 height 42
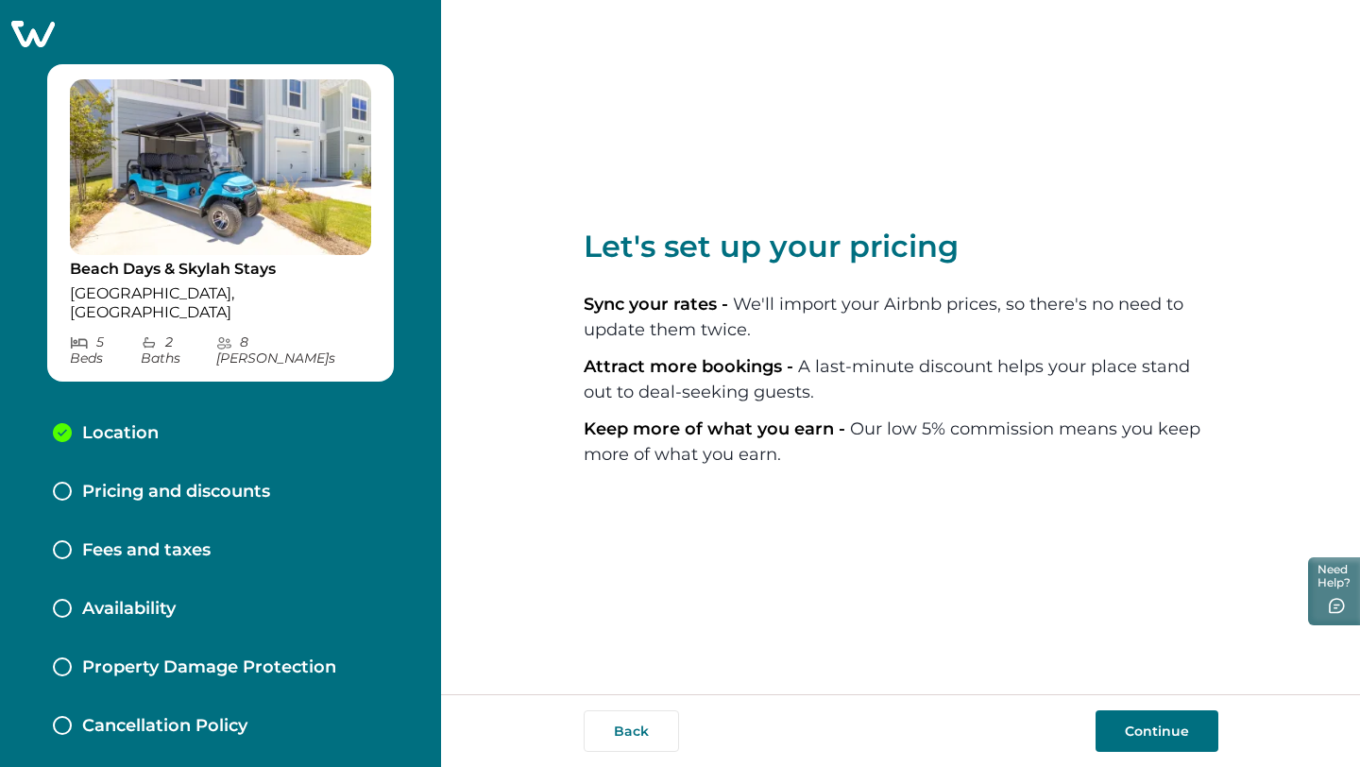
click at [1169, 719] on button "Continue" at bounding box center [1156, 731] width 123 height 42
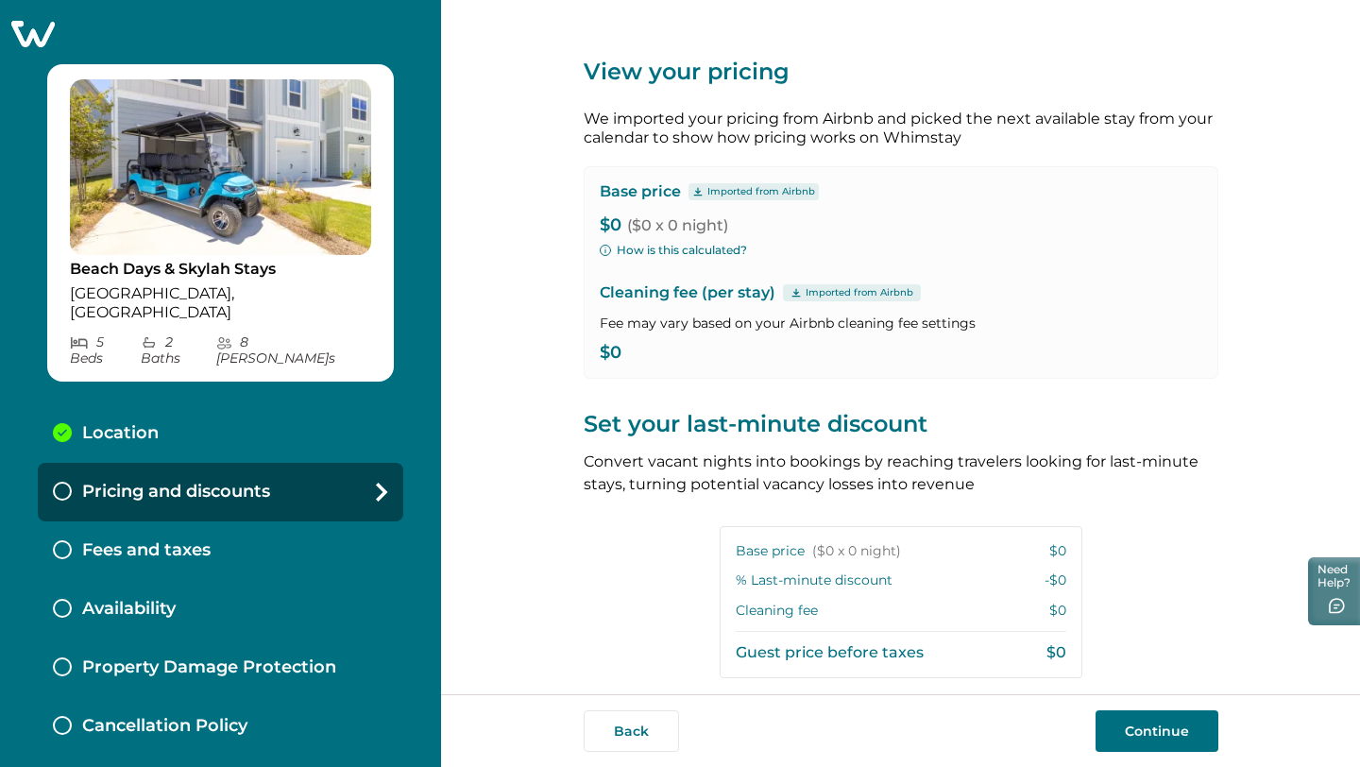
click at [607, 227] on p "$0 ($0 x 0 night)" at bounding box center [901, 225] width 602 height 19
click at [707, 184] on p "Imported from Airbnb" at bounding box center [761, 191] width 108 height 15
click at [687, 227] on span "($0 x 0 night)" at bounding box center [677, 225] width 101 height 18
click at [669, 243] on button "How is this calculated?" at bounding box center [673, 250] width 147 height 17
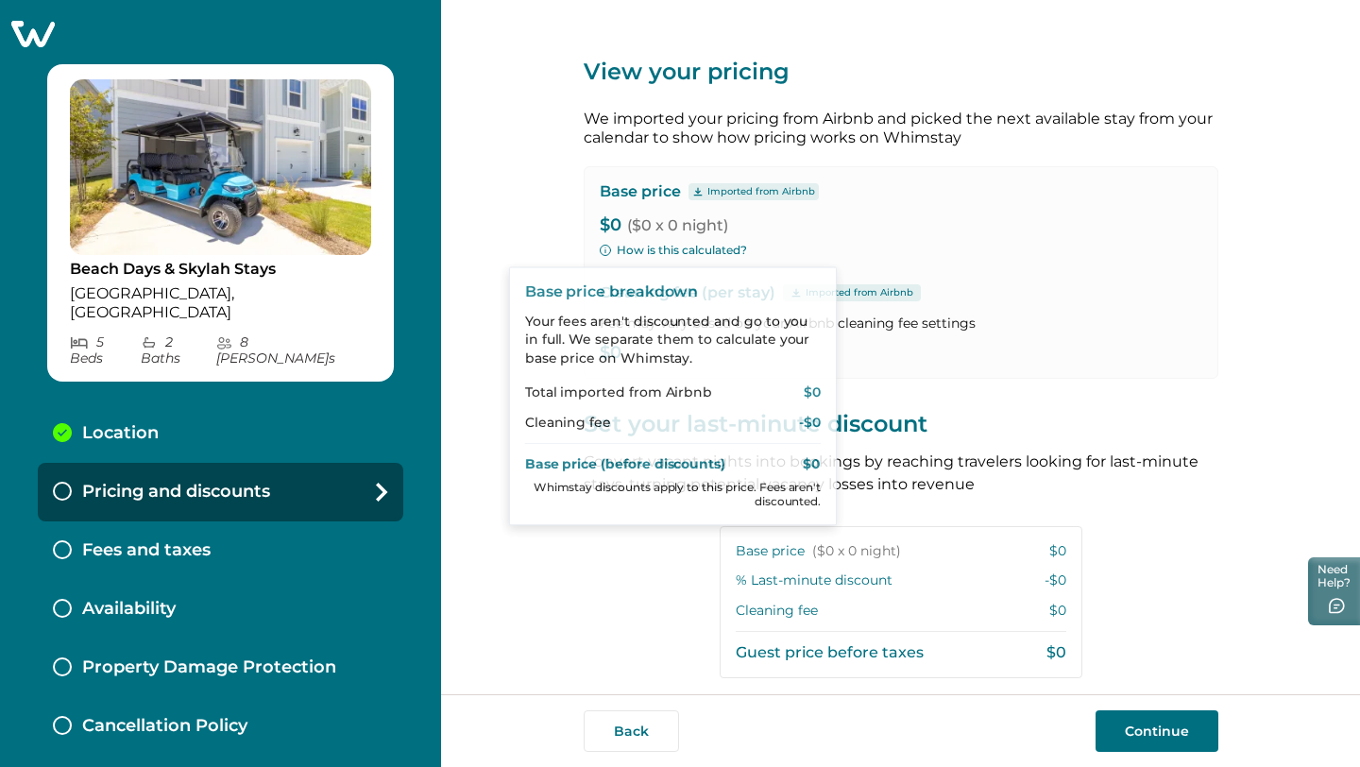
click at [938, 289] on p "Cleaning fee (per stay) Imported from Airbnb" at bounding box center [901, 292] width 602 height 23
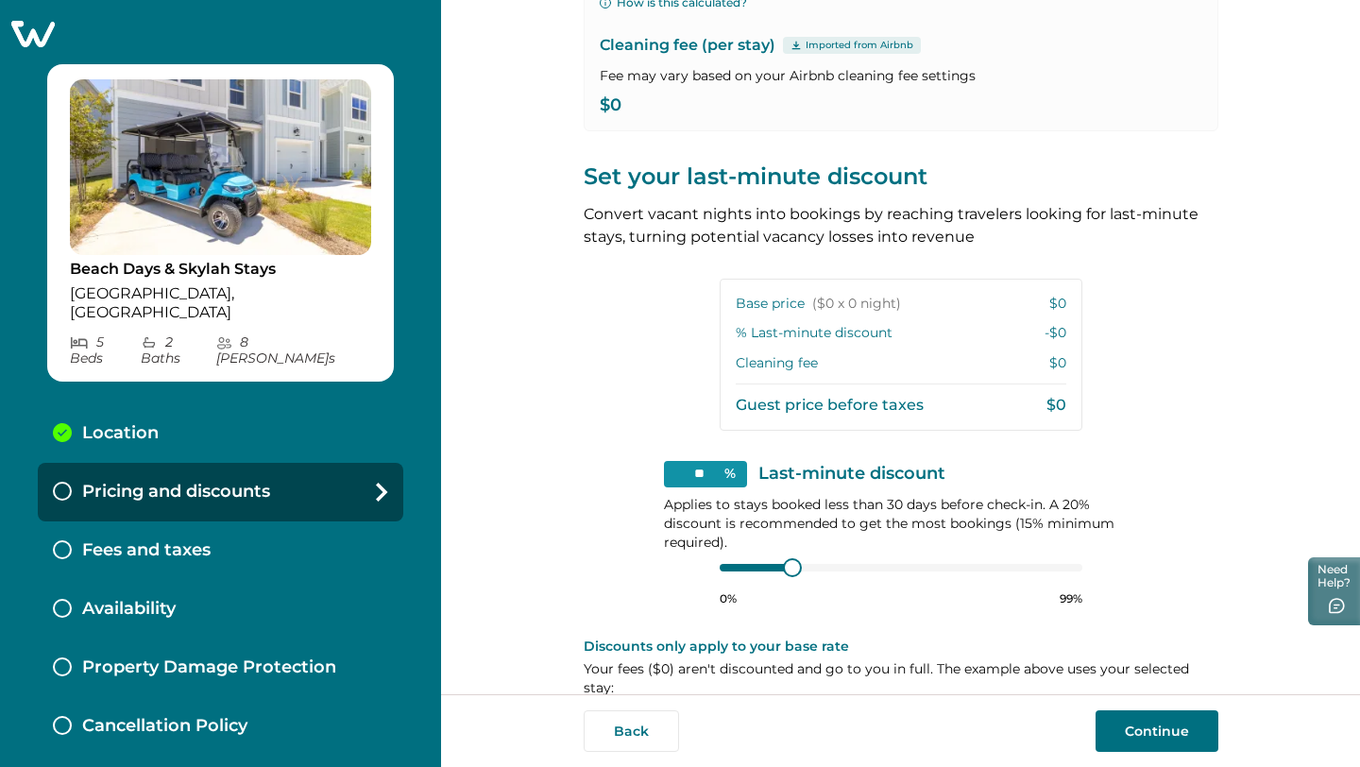
scroll to position [277, 0]
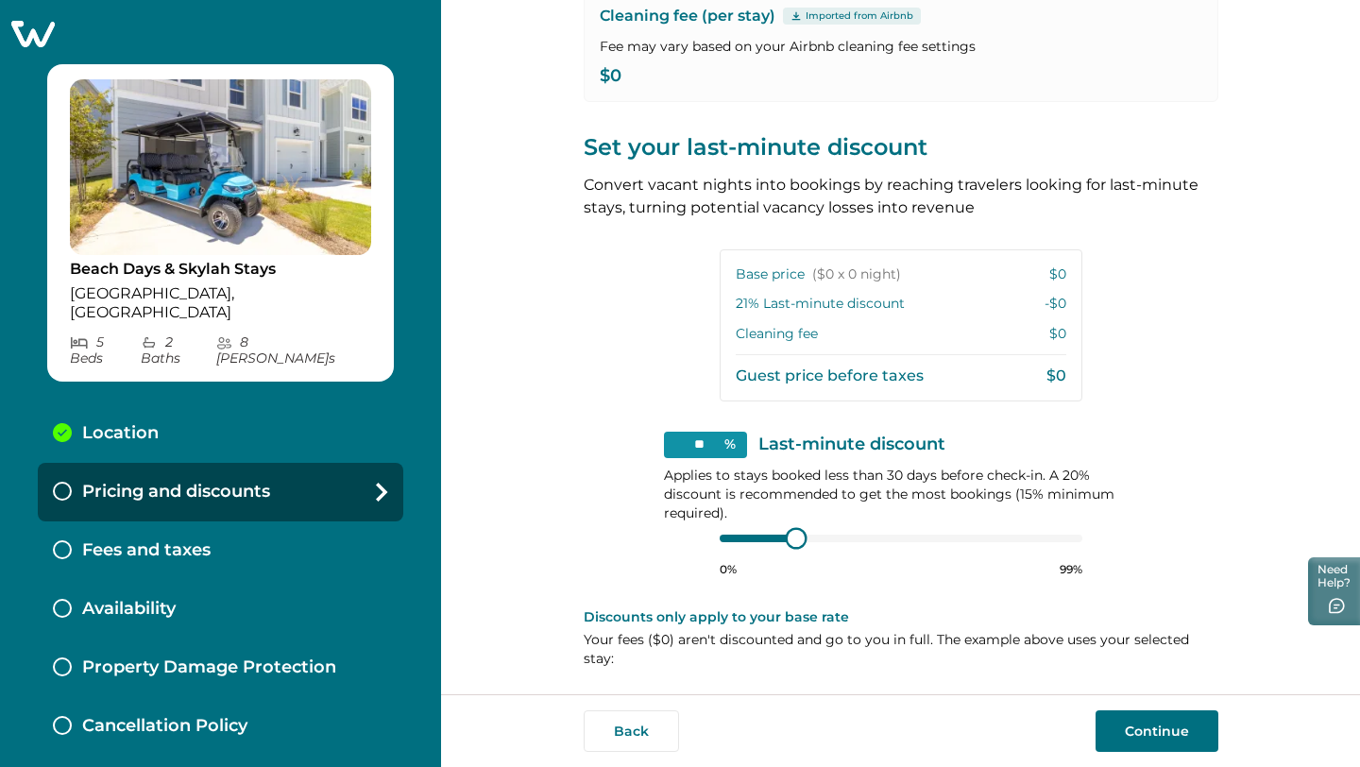
type input "**"
click at [787, 552] on div "0% 99%" at bounding box center [901, 553] width 363 height 47
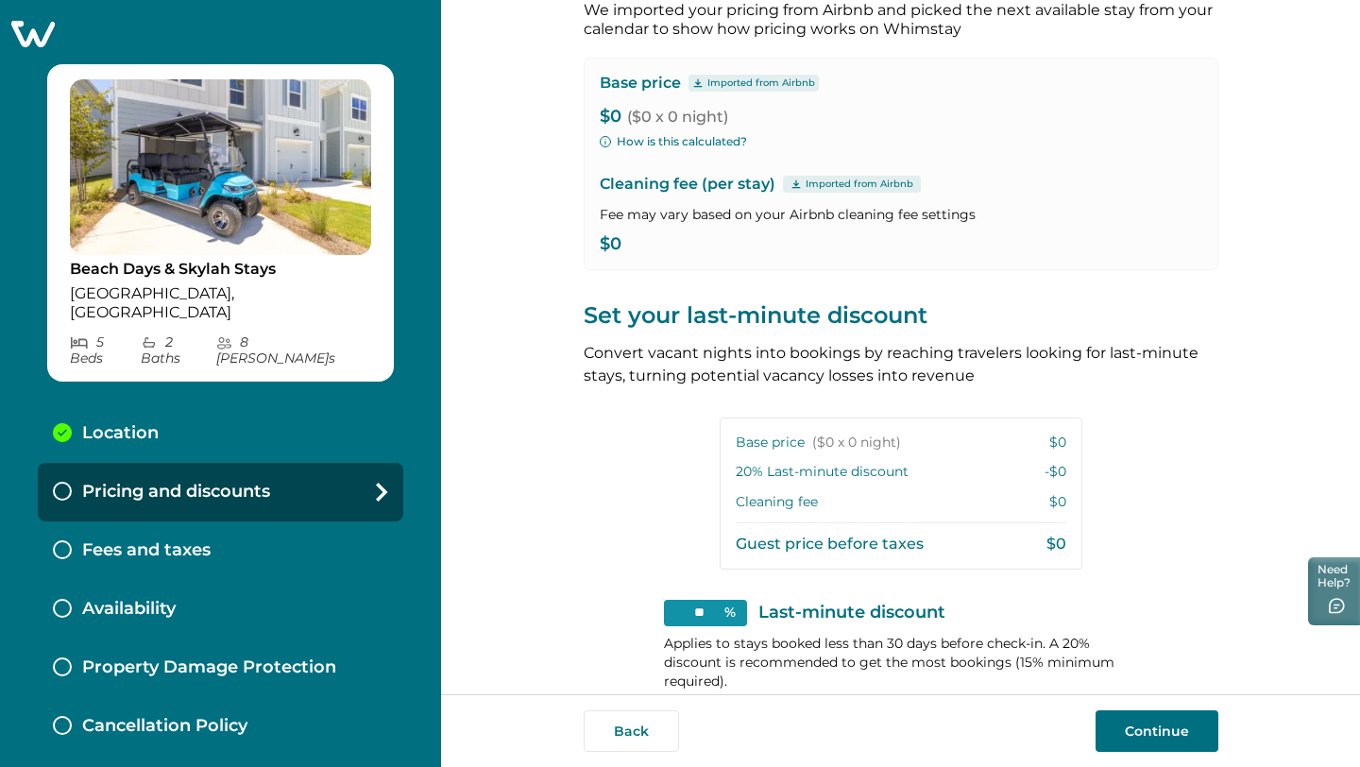
scroll to position [0, 0]
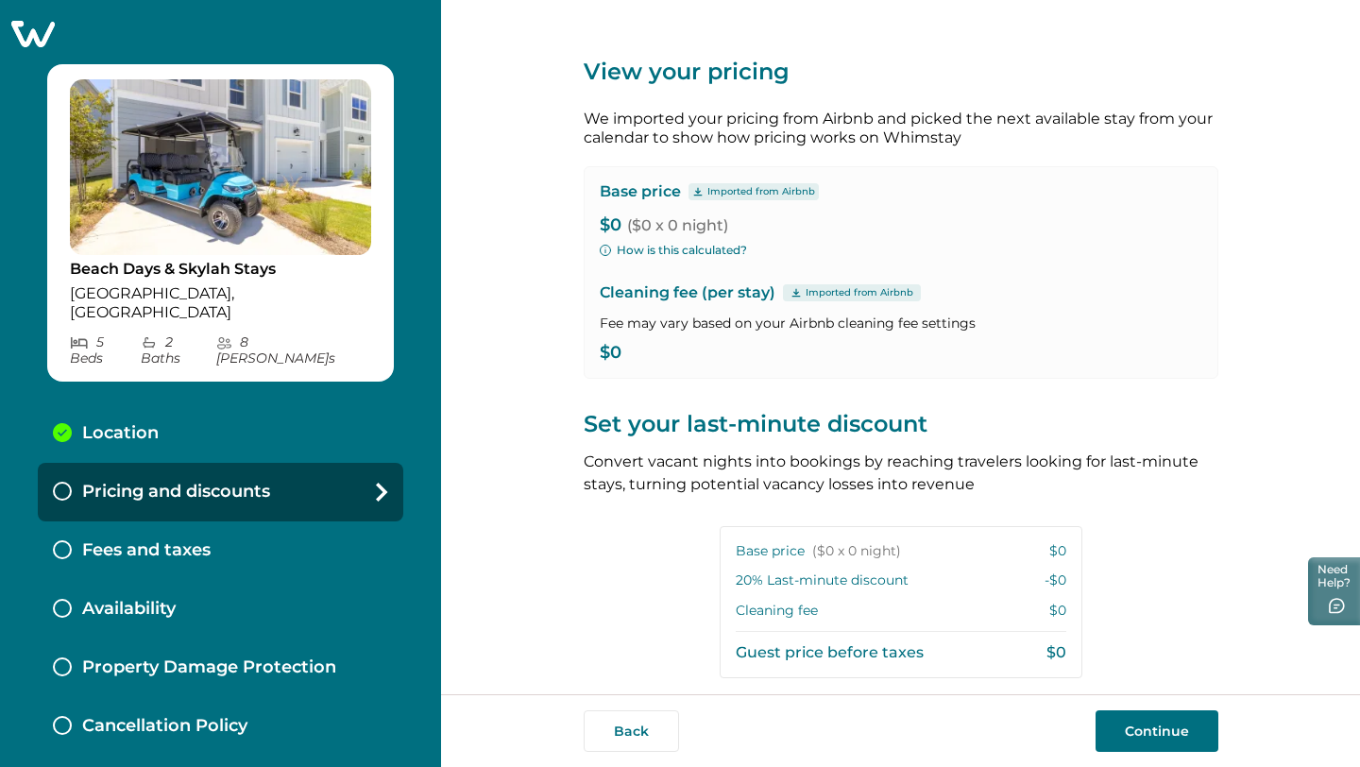
click at [603, 249] on icon "button" at bounding box center [605, 250] width 11 height 11
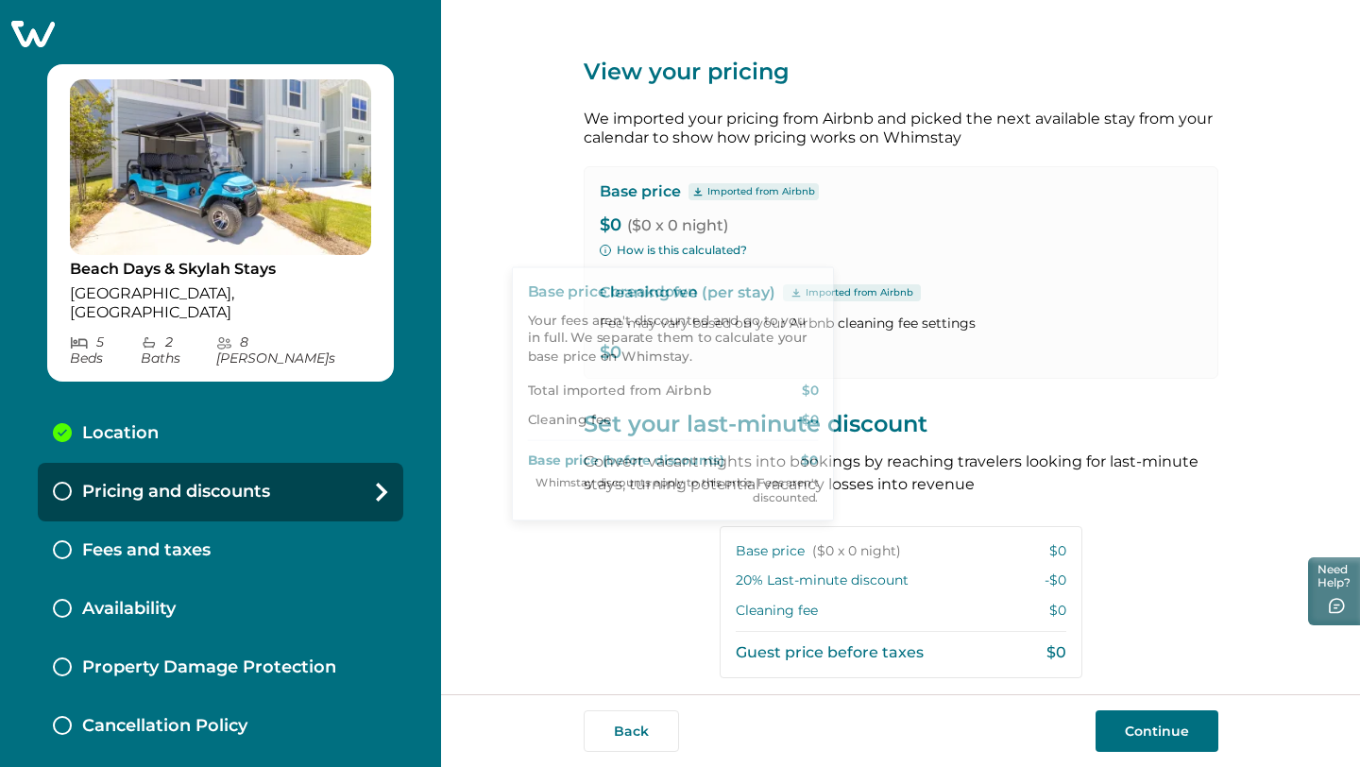
click at [500, 191] on div "View your pricing We imported your pricing from Airbnb and picked the next avai…" at bounding box center [900, 347] width 919 height 694
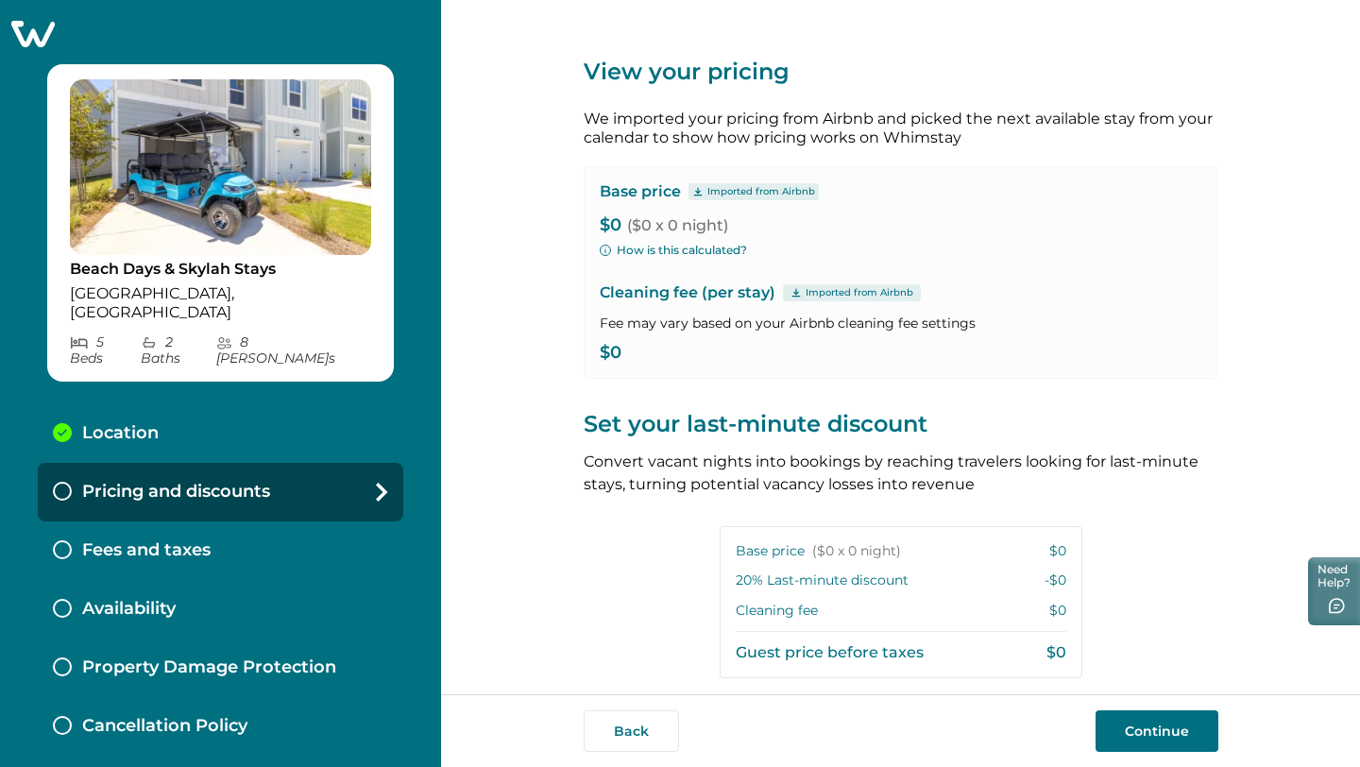
drag, startPoint x: 735, startPoint y: 210, endPoint x: 710, endPoint y: 212, distance: 24.6
click at [733, 211] on div "Base price Imported from Airbnb $0 ($0 x 0 night) How is this calculated? Clean…" at bounding box center [901, 272] width 635 height 212
click at [651, 225] on span "($0 x 0 night)" at bounding box center [677, 225] width 101 height 18
click at [648, 225] on span "($0 x 0 night)" at bounding box center [677, 225] width 101 height 18
click at [572, 225] on div "View your pricing We imported your pricing from Airbnb and picked the next avai…" at bounding box center [900, 347] width 919 height 694
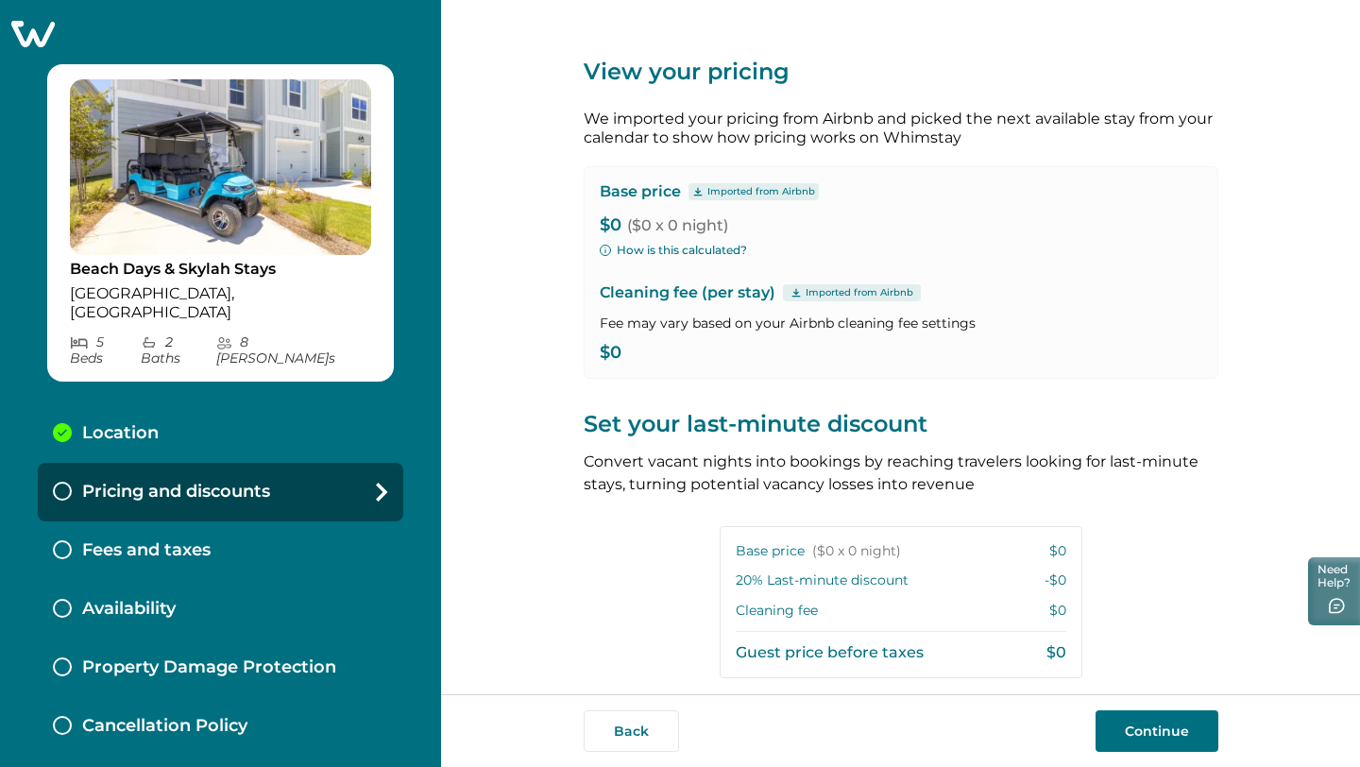
click at [604, 225] on p "$0 ($0 x 0 night)" at bounding box center [901, 225] width 602 height 19
click at [603, 225] on p "$0 ($0 x 0 night)" at bounding box center [901, 225] width 602 height 19
click at [607, 226] on p "$0 ($0 x 0 night)" at bounding box center [901, 225] width 602 height 19
click at [700, 263] on div "Base price Imported from Airbnb $0 ($0 x 0 night) How is this calculated? Clean…" at bounding box center [901, 272] width 635 height 212
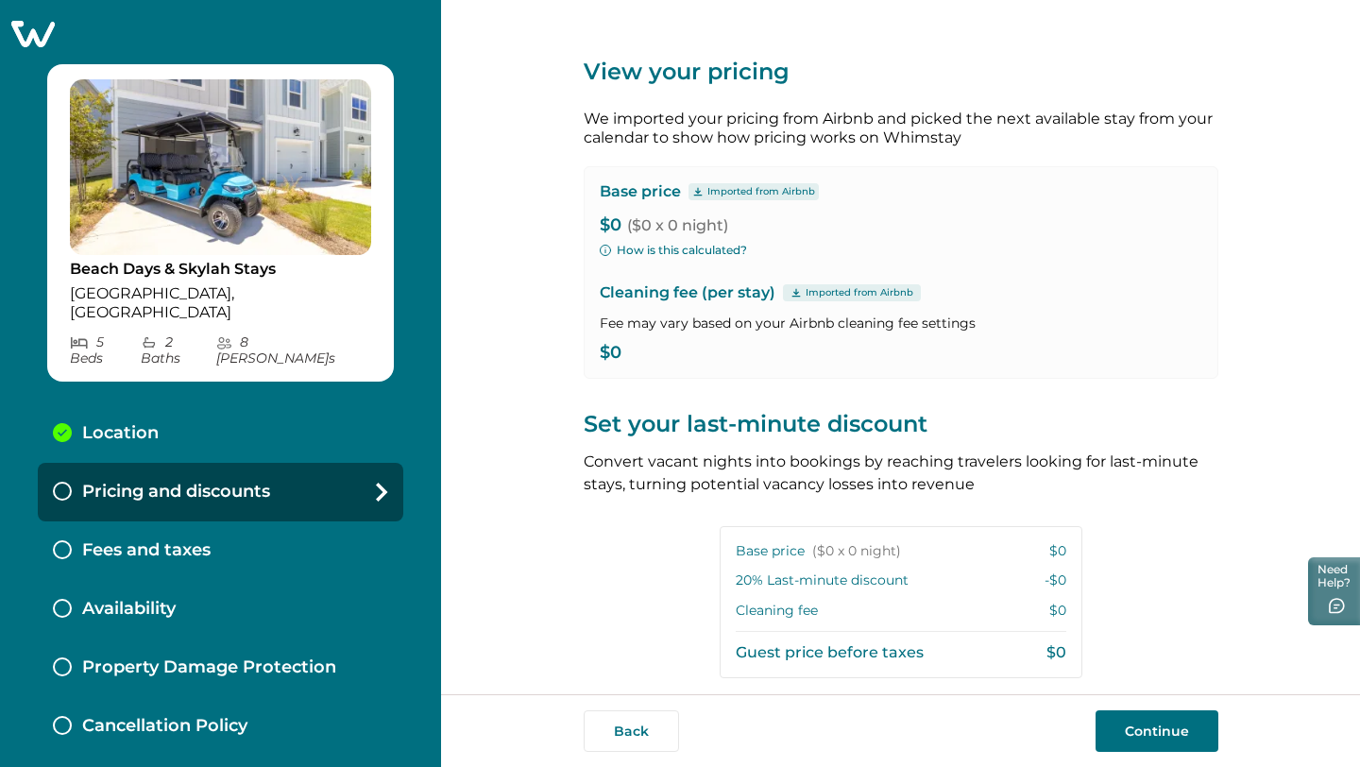
click at [699, 286] on p "Cleaning fee (per stay) Imported from Airbnb" at bounding box center [901, 292] width 602 height 23
click at [805, 292] on p "Imported from Airbnb" at bounding box center [859, 292] width 108 height 15
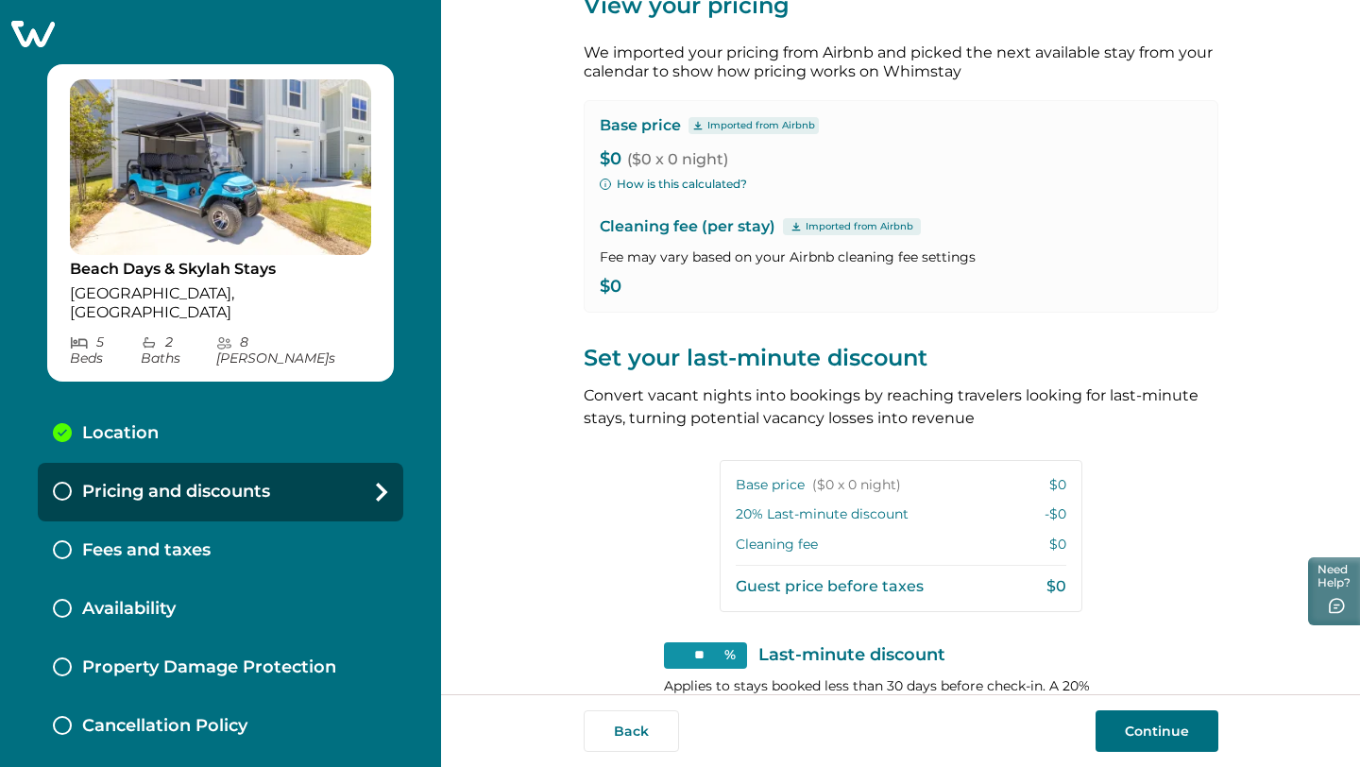
scroll to position [65, 0]
click at [1353, 581] on button "Need Help?" at bounding box center [1331, 589] width 57 height 71
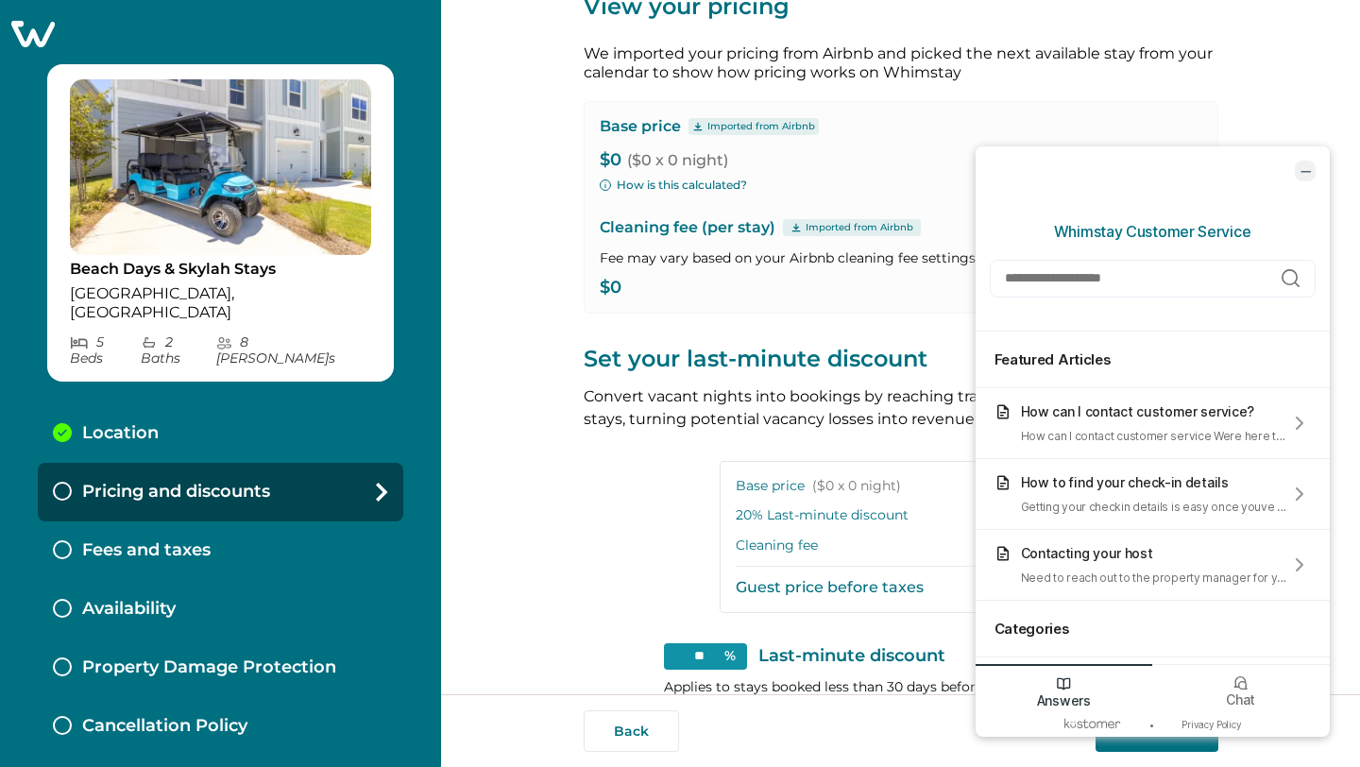
click at [1302, 163] on icon "minimize chat widget" at bounding box center [1305, 170] width 17 height 17
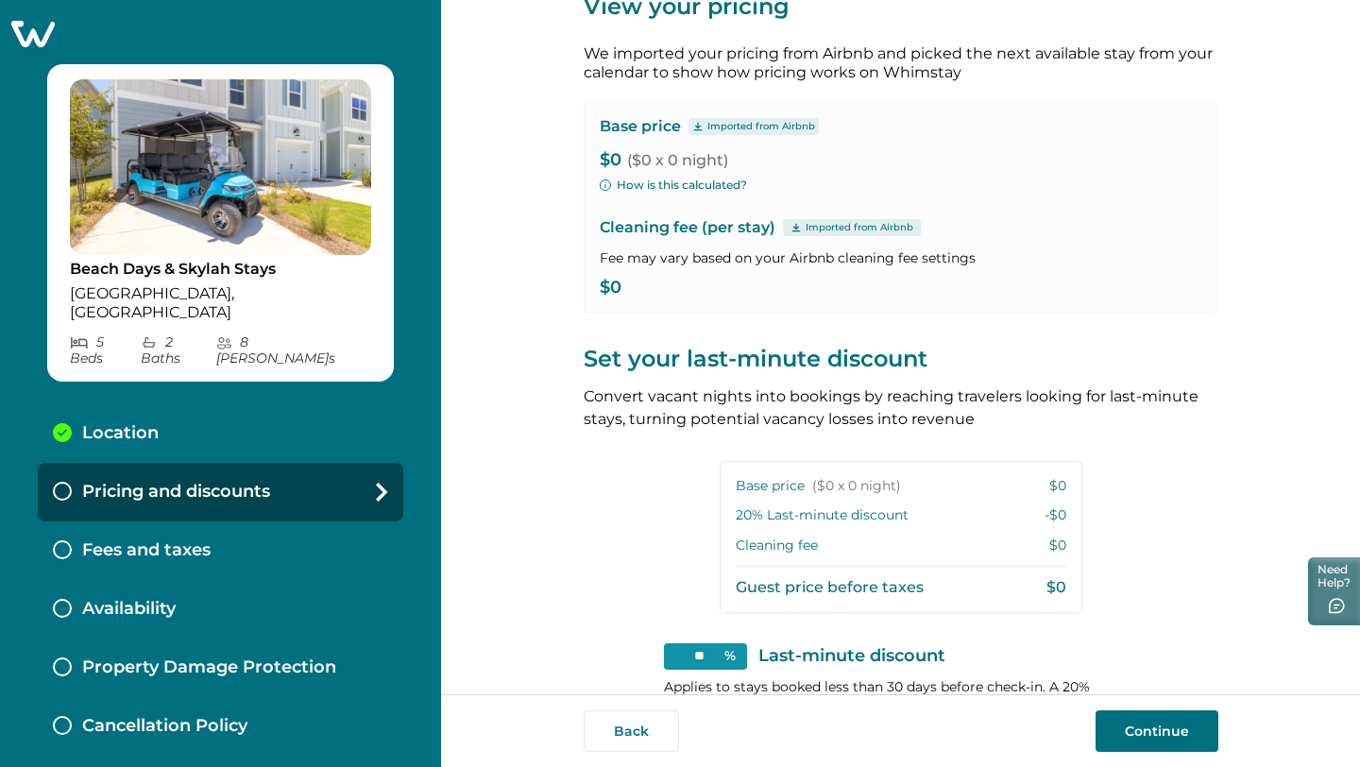
click at [1122, 726] on button "Continue" at bounding box center [1156, 731] width 123 height 42
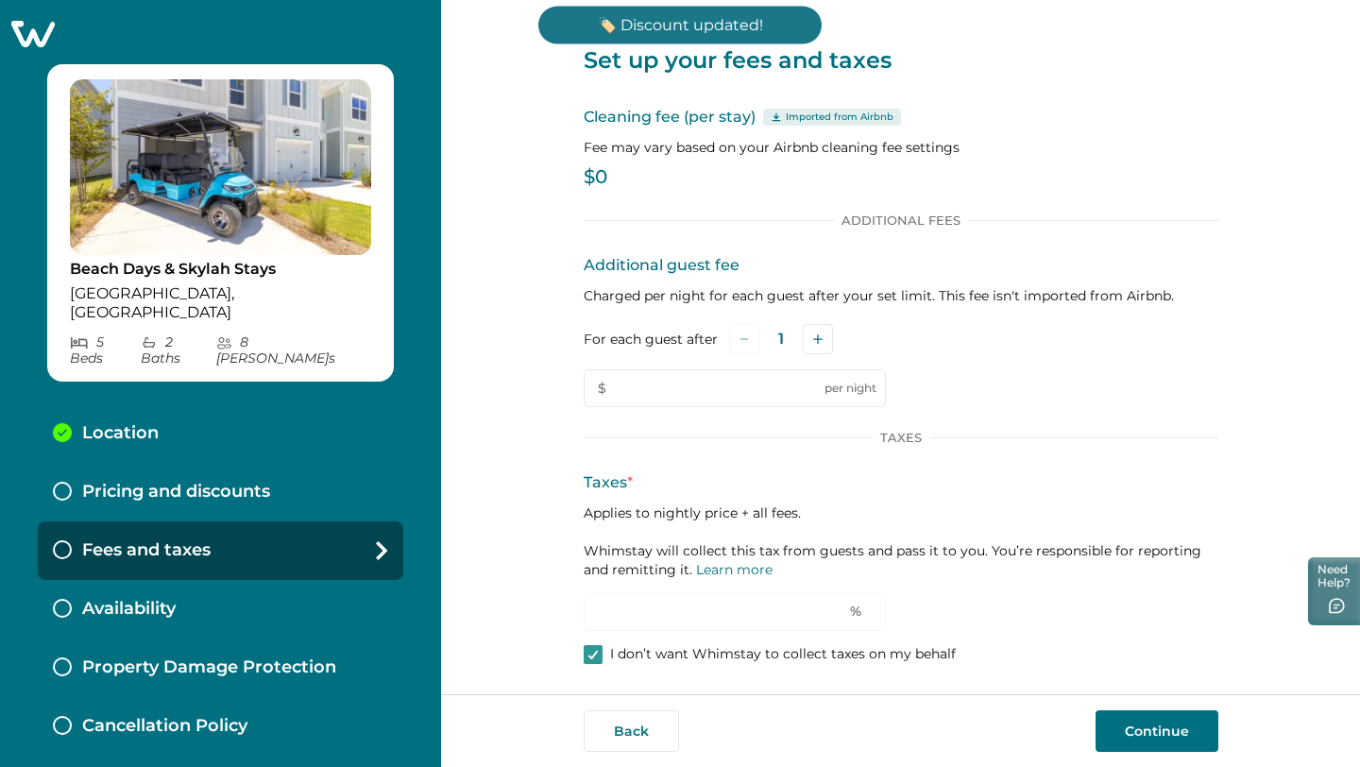
scroll to position [11, 0]
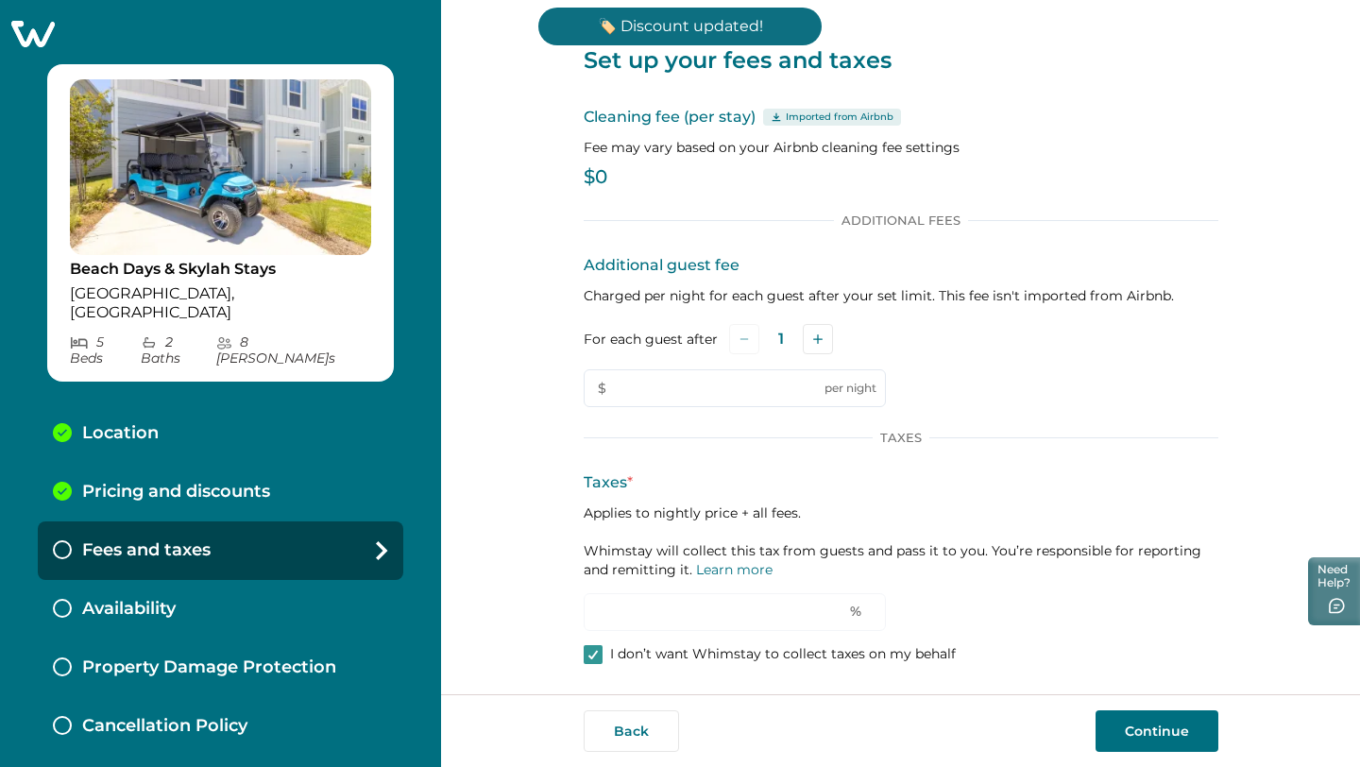
click at [595, 174] on p "$0" at bounding box center [901, 177] width 635 height 19
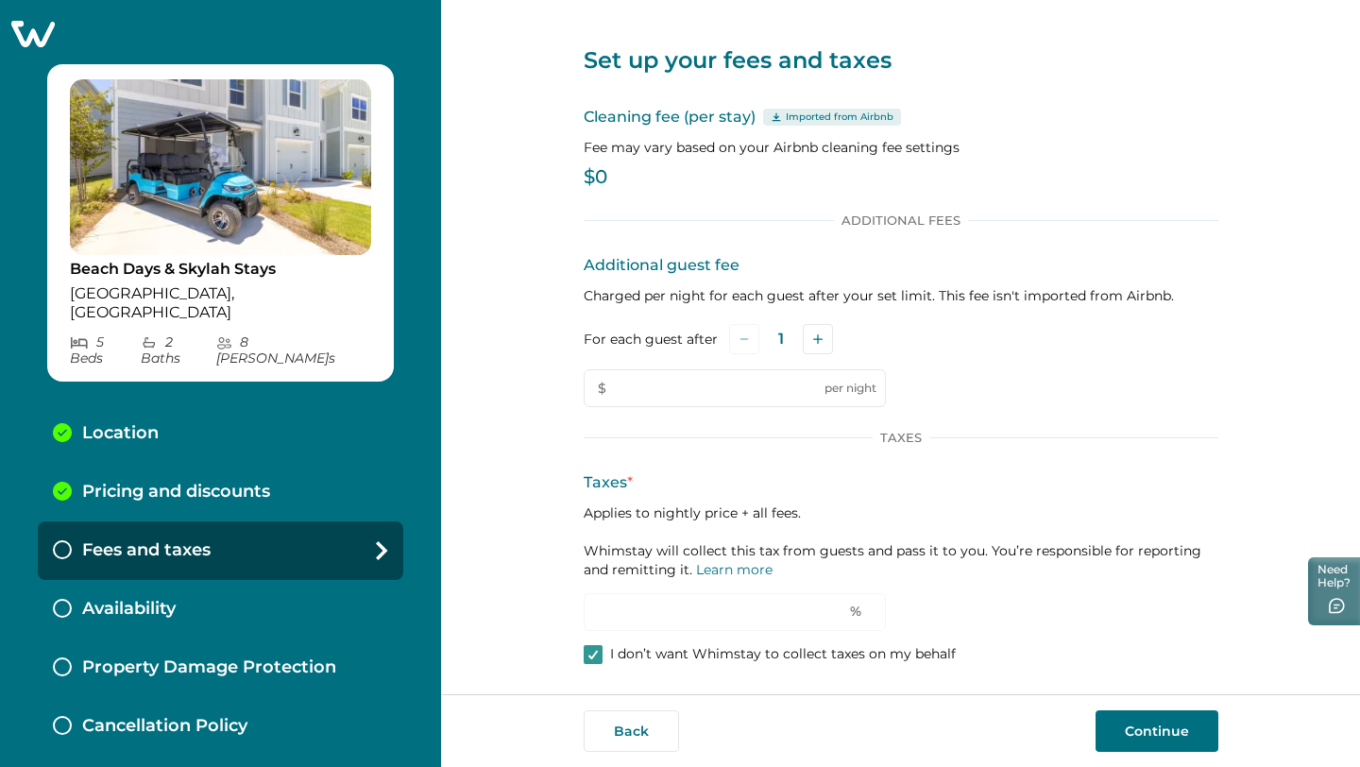
click at [593, 178] on p "$0" at bounding box center [901, 177] width 635 height 19
click at [748, 110] on p "Cleaning fee (per stay) Imported from Airbnb" at bounding box center [901, 117] width 635 height 23
click at [772, 210] on div "Set up your fees and taxes Cleaning fee (per stay) Imported from Airbnb Fee may…" at bounding box center [901, 341] width 635 height 705
click at [770, 211] on div "Set up your fees and taxes Cleaning fee (per stay) Imported from Airbnb Fee may…" at bounding box center [901, 341] width 635 height 705
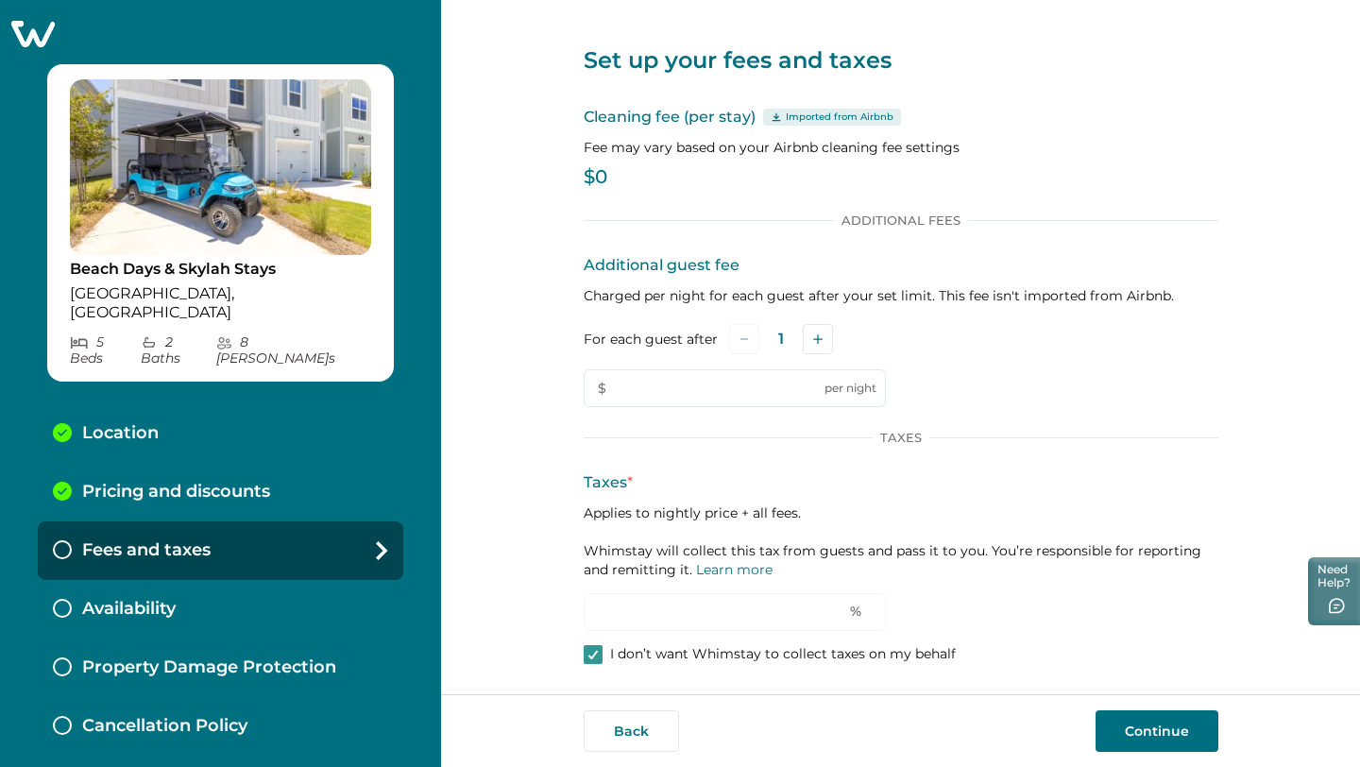
click at [725, 209] on div "Set up your fees and taxes Cleaning fee (per stay) Imported from Airbnb Fee may…" at bounding box center [901, 341] width 635 height 705
click at [626, 721] on button "Back" at bounding box center [631, 731] width 95 height 42
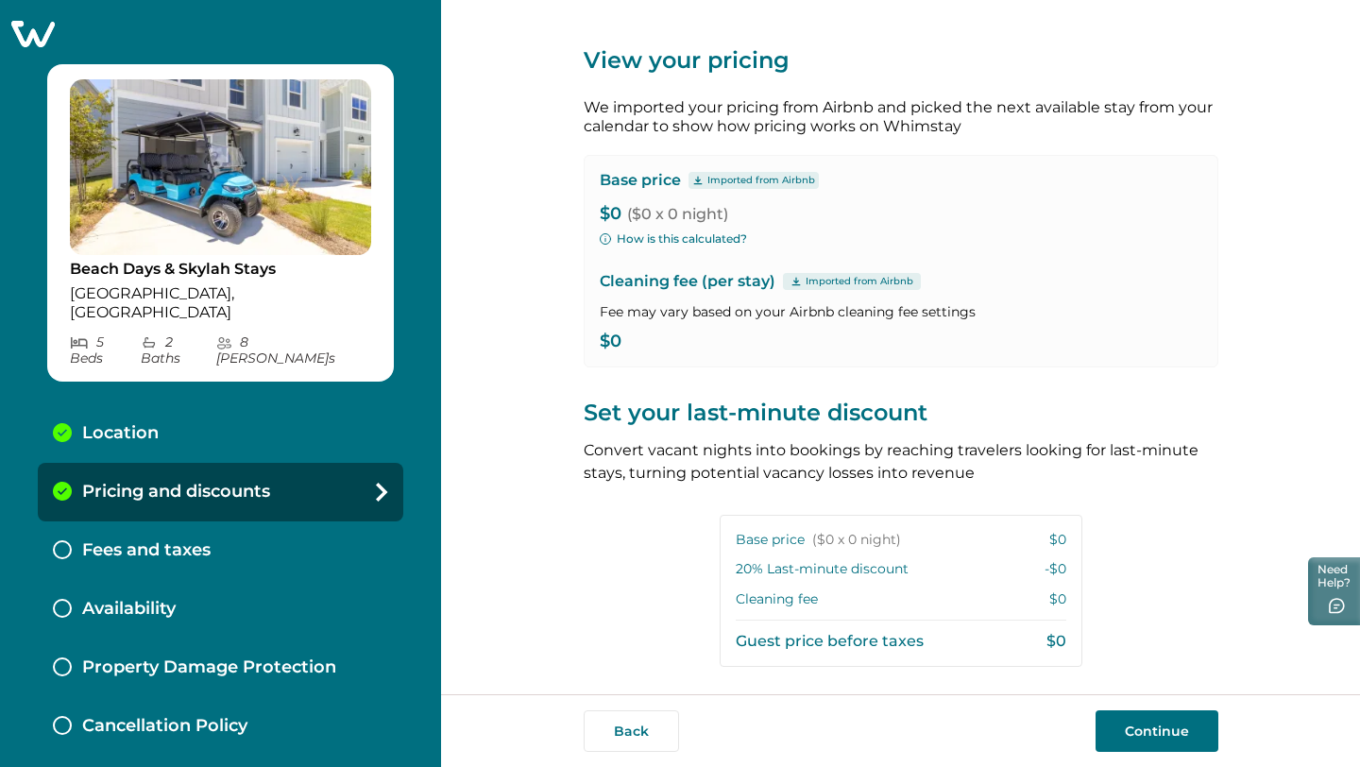
click at [626, 721] on button "Back" at bounding box center [631, 731] width 95 height 42
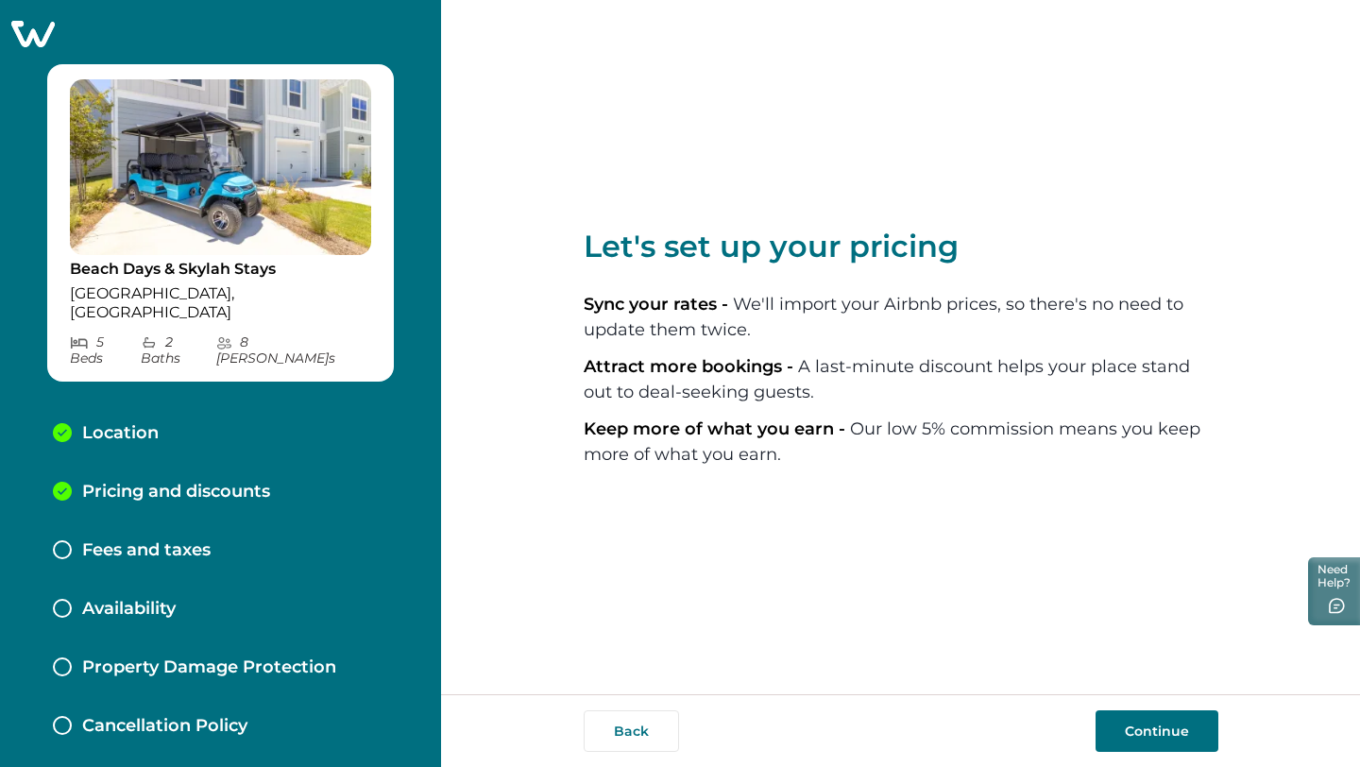
click at [1155, 721] on button "Continue" at bounding box center [1156, 731] width 123 height 42
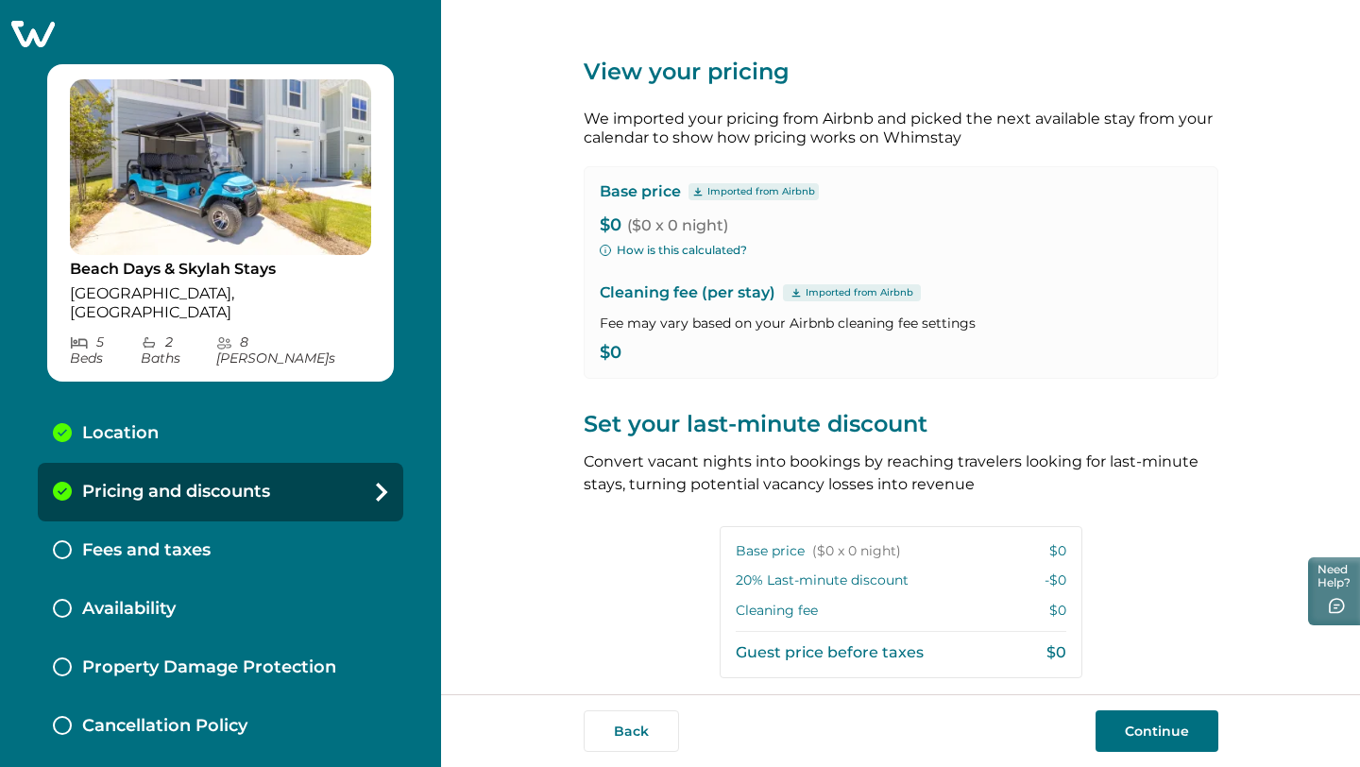
click at [376, 483] on icon at bounding box center [382, 492] width 12 height 19
click at [758, 192] on p "Imported from Airbnb" at bounding box center [761, 191] width 108 height 15
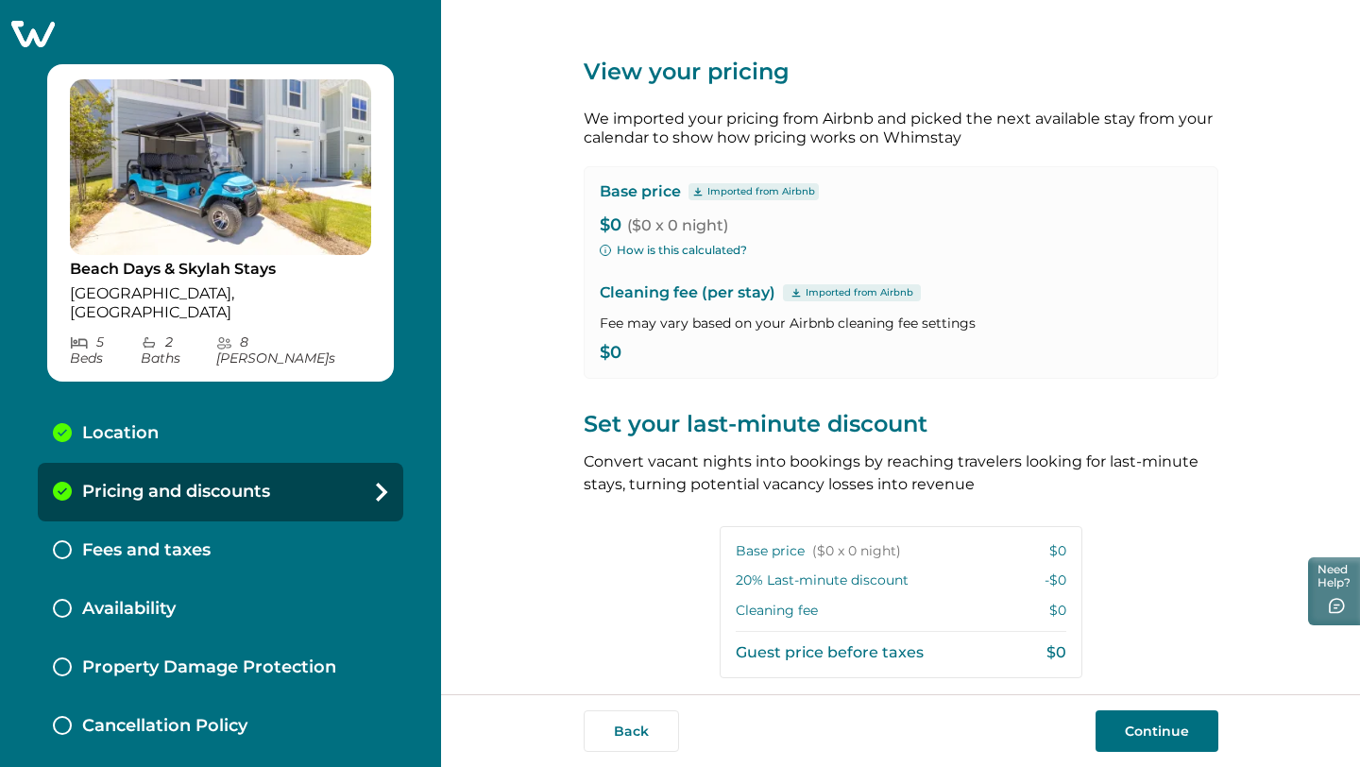
click at [873, 208] on div "Base price Imported from Airbnb $0 ($0 x 0 night) How is this calculated? Clean…" at bounding box center [901, 272] width 635 height 212
click at [820, 292] on p "Imported from Airbnb" at bounding box center [859, 292] width 108 height 15
click at [977, 276] on div "Base price Imported from Airbnb $0 ($0 x 0 night) How is this calculated? Clean…" at bounding box center [901, 272] width 635 height 212
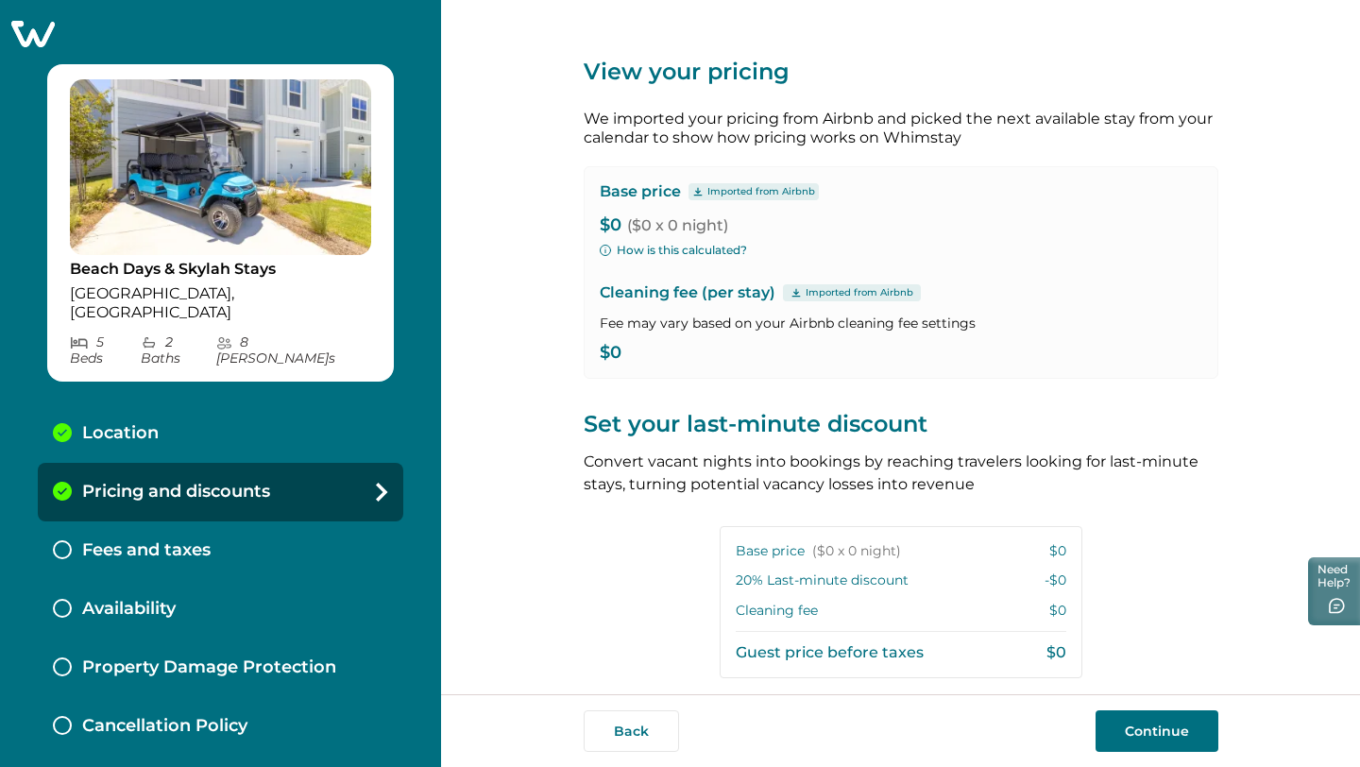
scroll to position [277, 0]
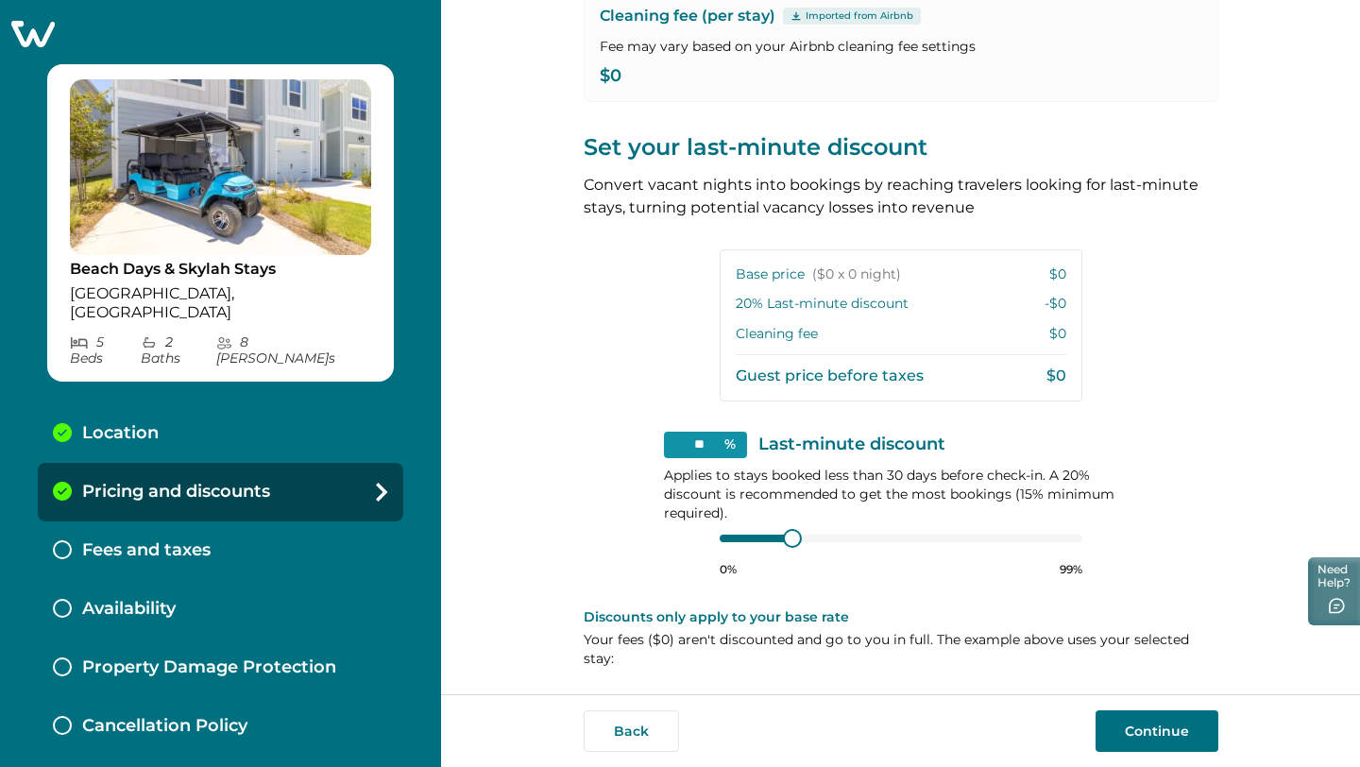
click at [1143, 728] on button "Continue" at bounding box center [1156, 731] width 123 height 42
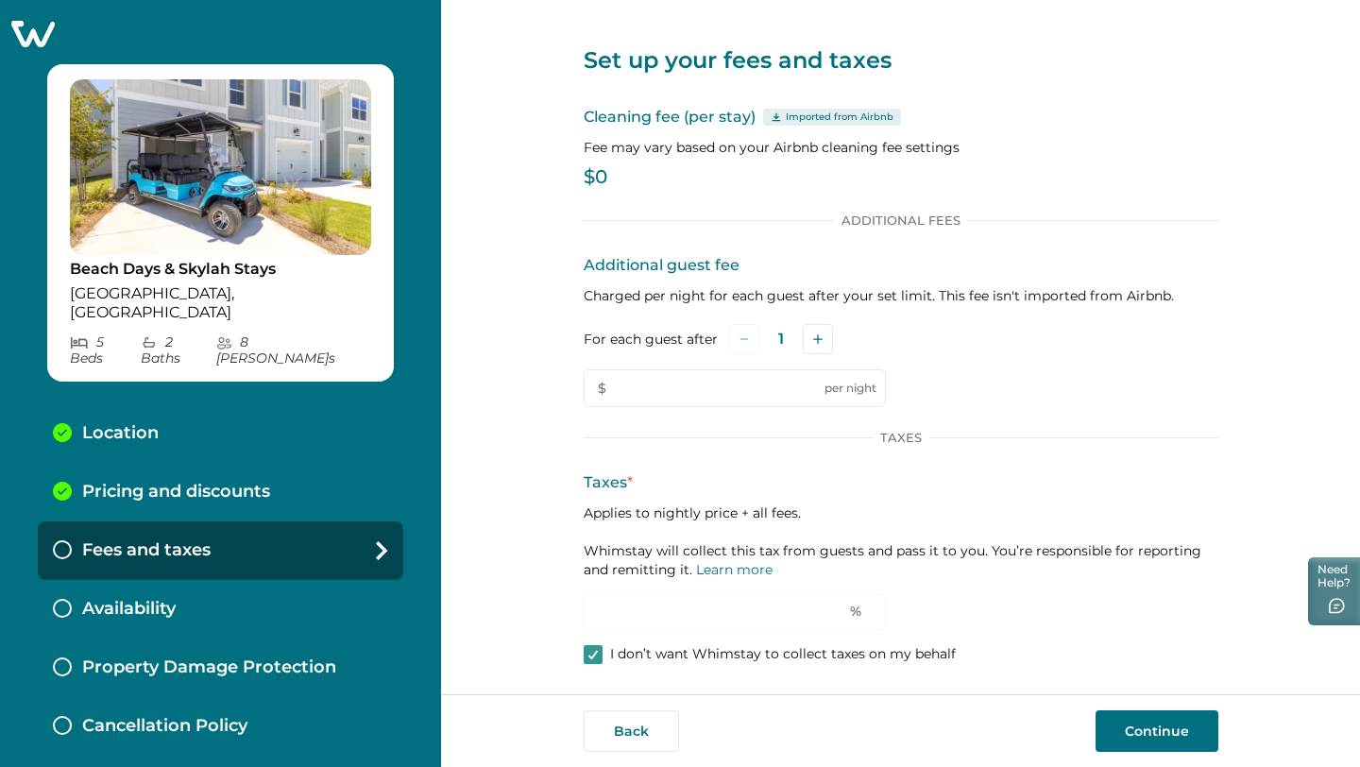
click at [706, 560] on p "Applies to nightly price + all fees. Whimstay will collect this tax from guests…" at bounding box center [901, 541] width 635 height 76
click at [706, 565] on link "Learn more" at bounding box center [734, 569] width 76 height 17
click at [738, 566] on link "Learn more" at bounding box center [734, 569] width 76 height 17
click at [1131, 723] on button "Continue" at bounding box center [1156, 731] width 123 height 42
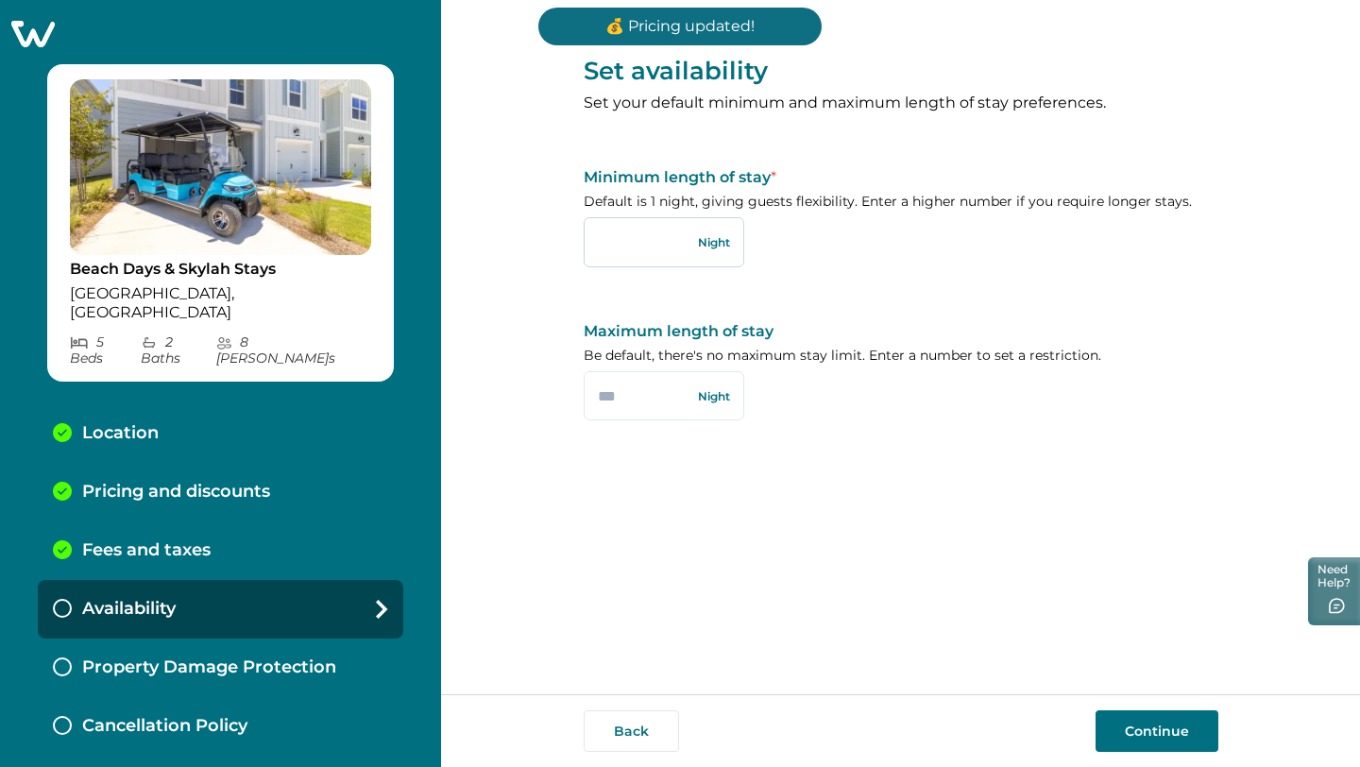
click at [641, 259] on input "text" at bounding box center [664, 241] width 161 height 49
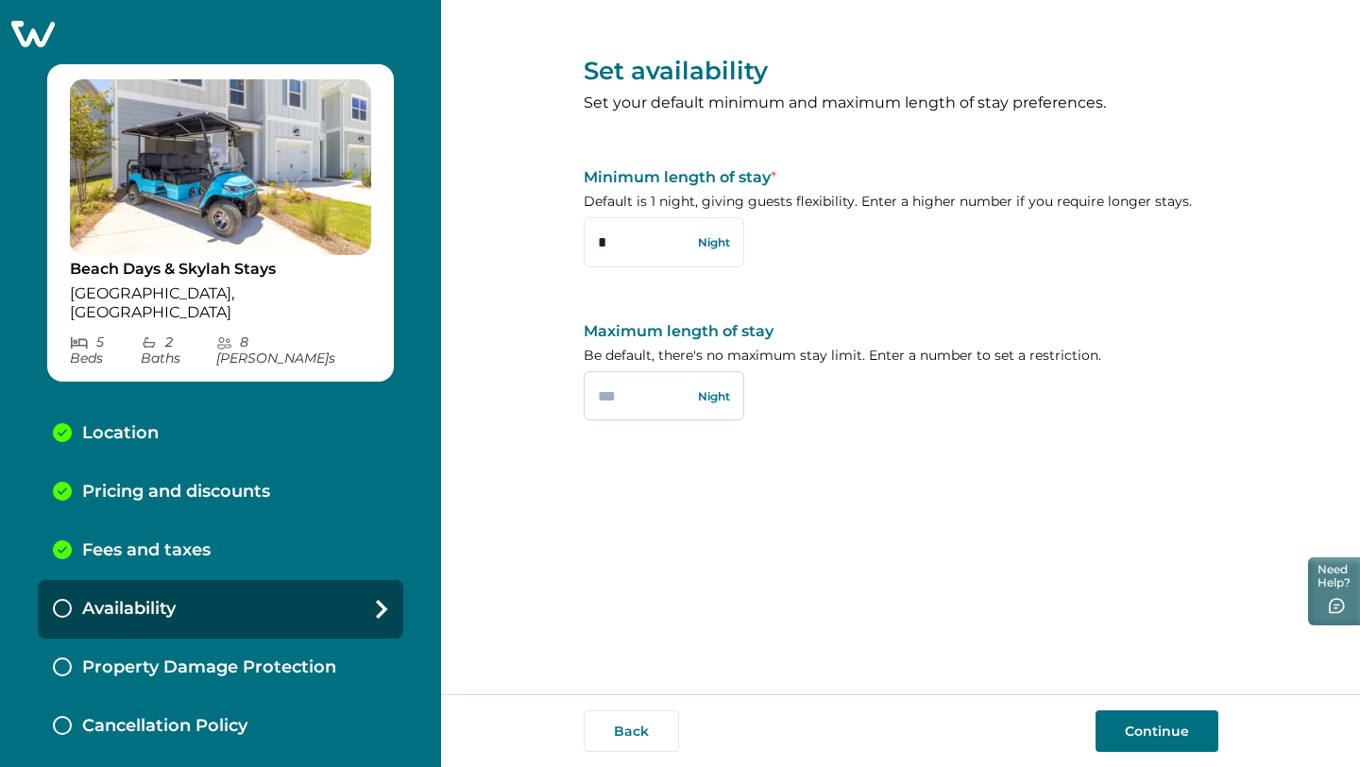
type input "*"
click at [653, 390] on input "text" at bounding box center [664, 395] width 161 height 49
type input "*"
click at [1129, 723] on button "Continue" at bounding box center [1156, 731] width 123 height 42
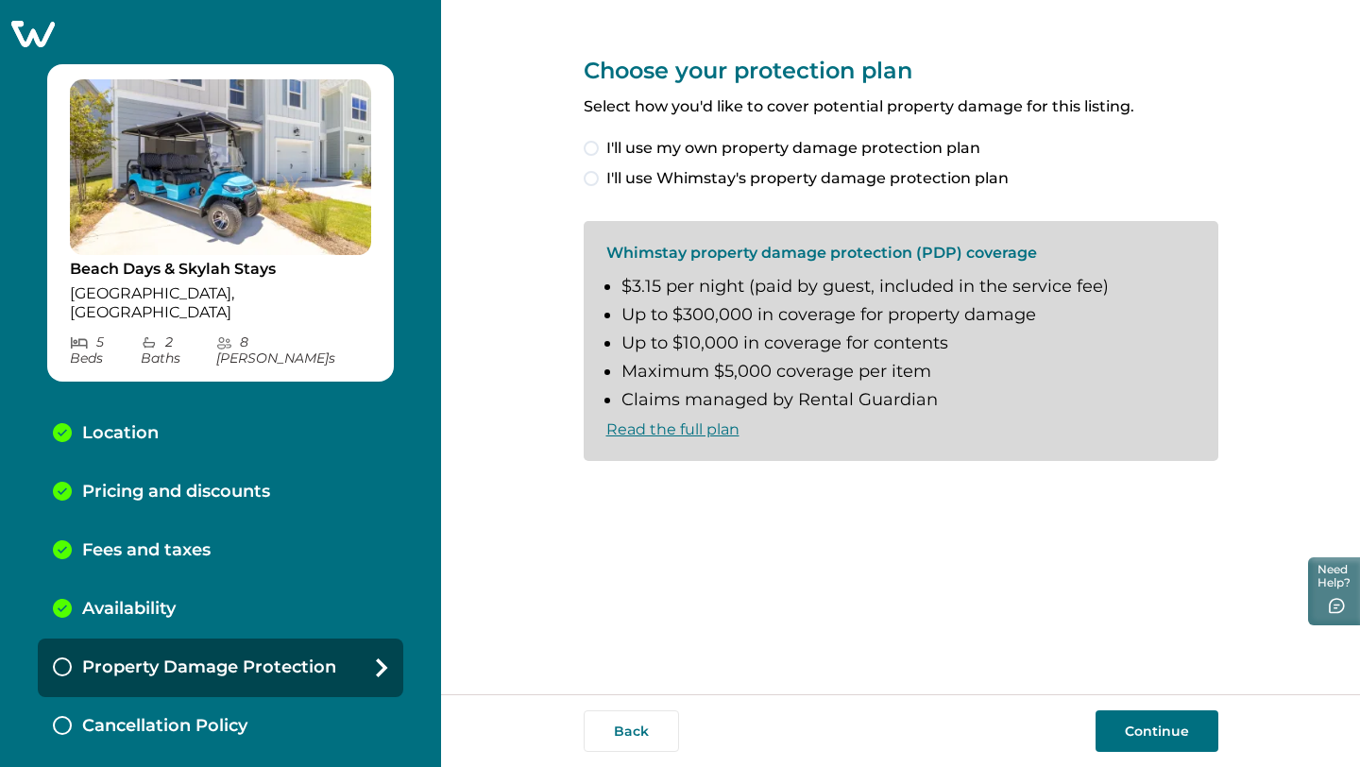
click at [588, 181] on span at bounding box center [591, 178] width 15 height 15
click at [590, 486] on span at bounding box center [591, 491] width 15 height 15
click at [1135, 730] on button "Continue" at bounding box center [1156, 731] width 123 height 42
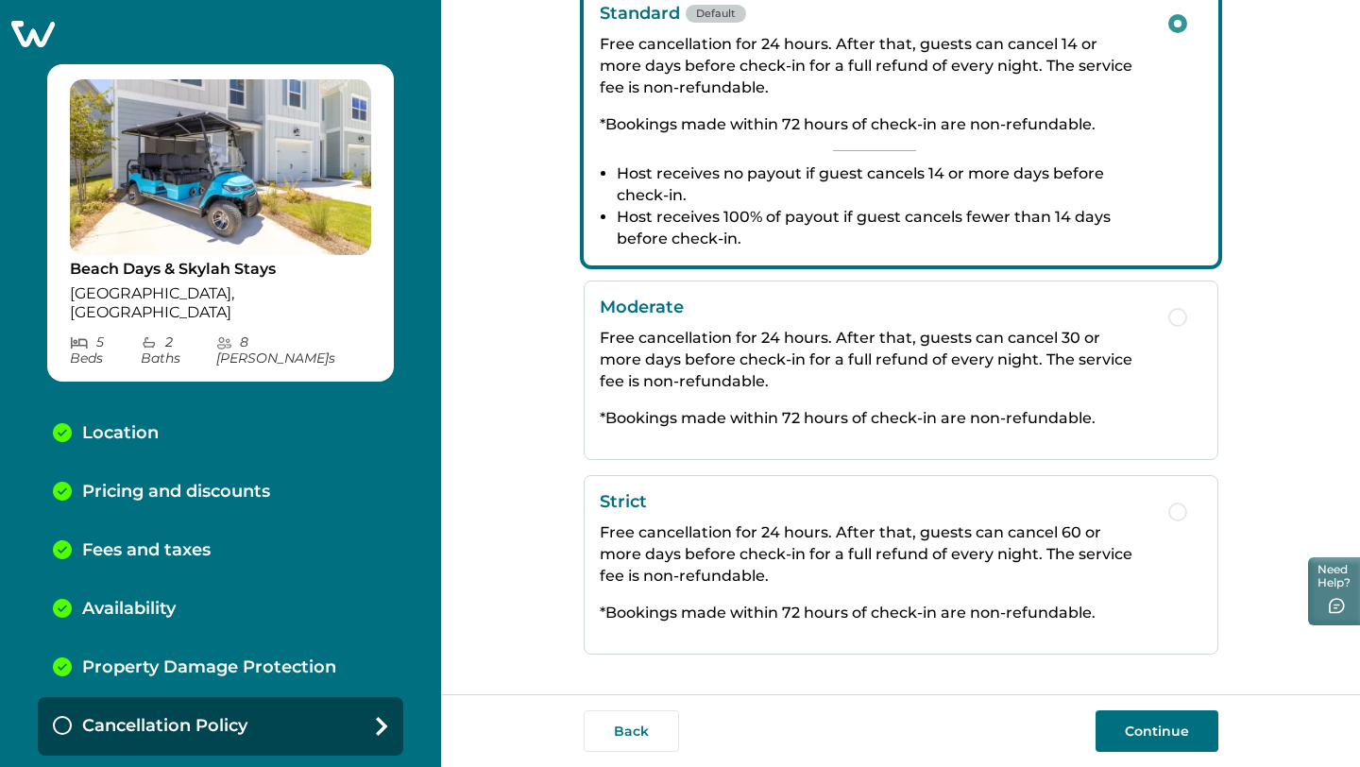
scroll to position [339, 0]
click at [1134, 722] on button "Continue" at bounding box center [1156, 731] width 123 height 42
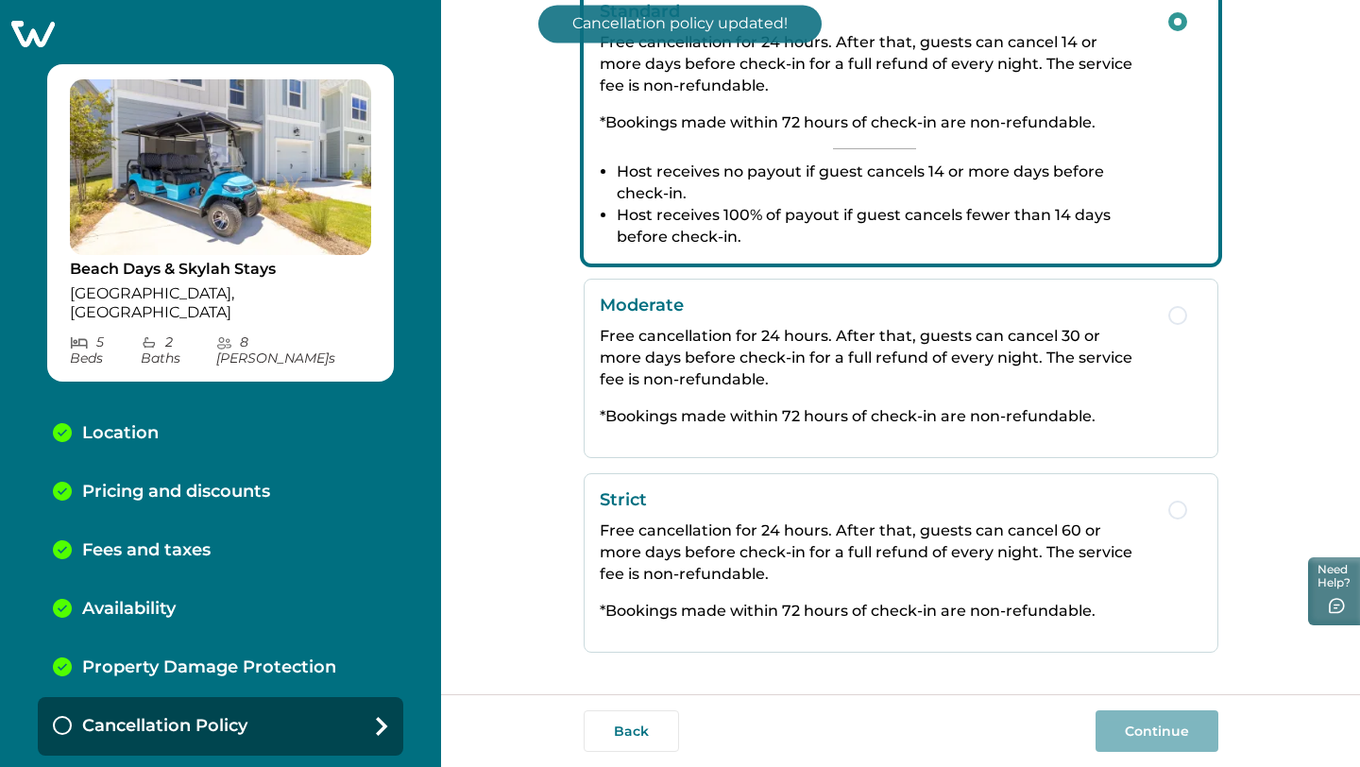
scroll to position [12, 0]
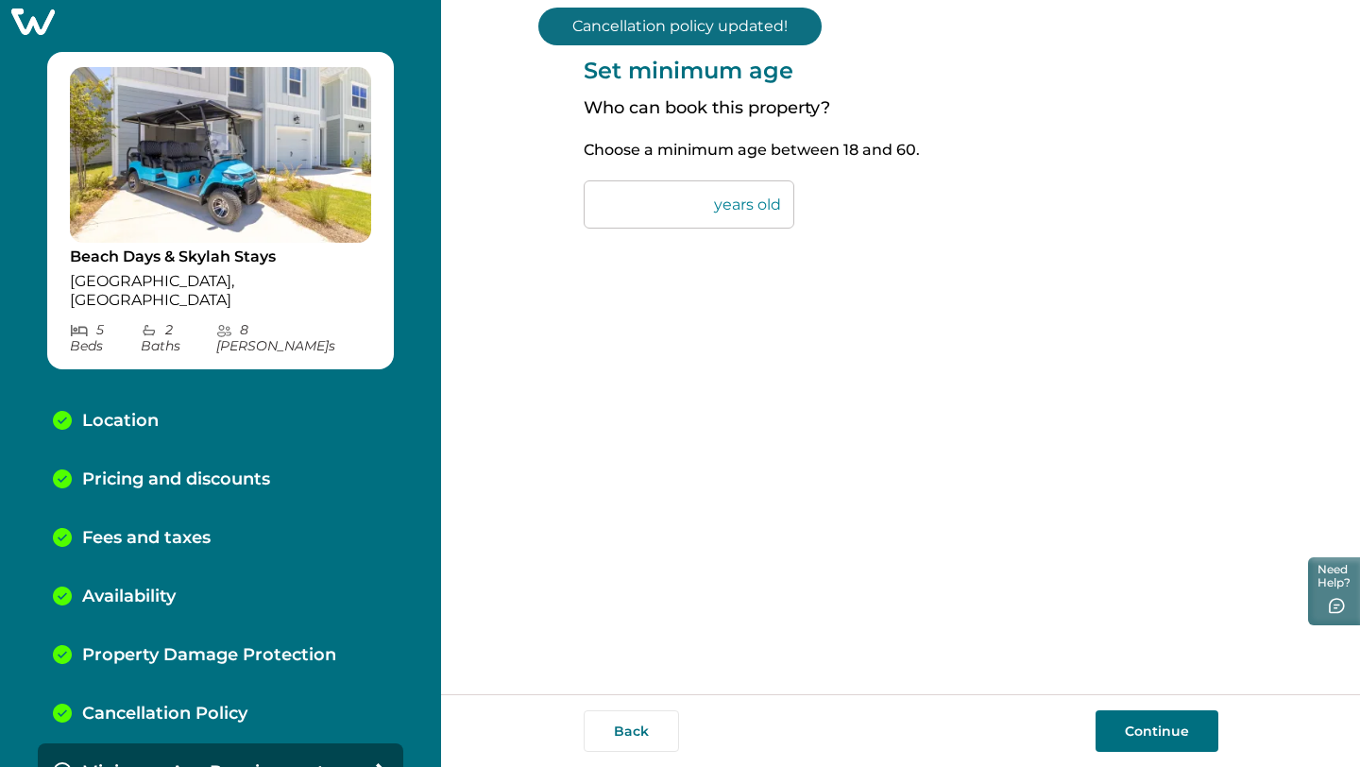
click at [688, 237] on div "Set minimum age Who can book this property? Choose a minimum age between 18 and…" at bounding box center [901, 127] width 635 height 255
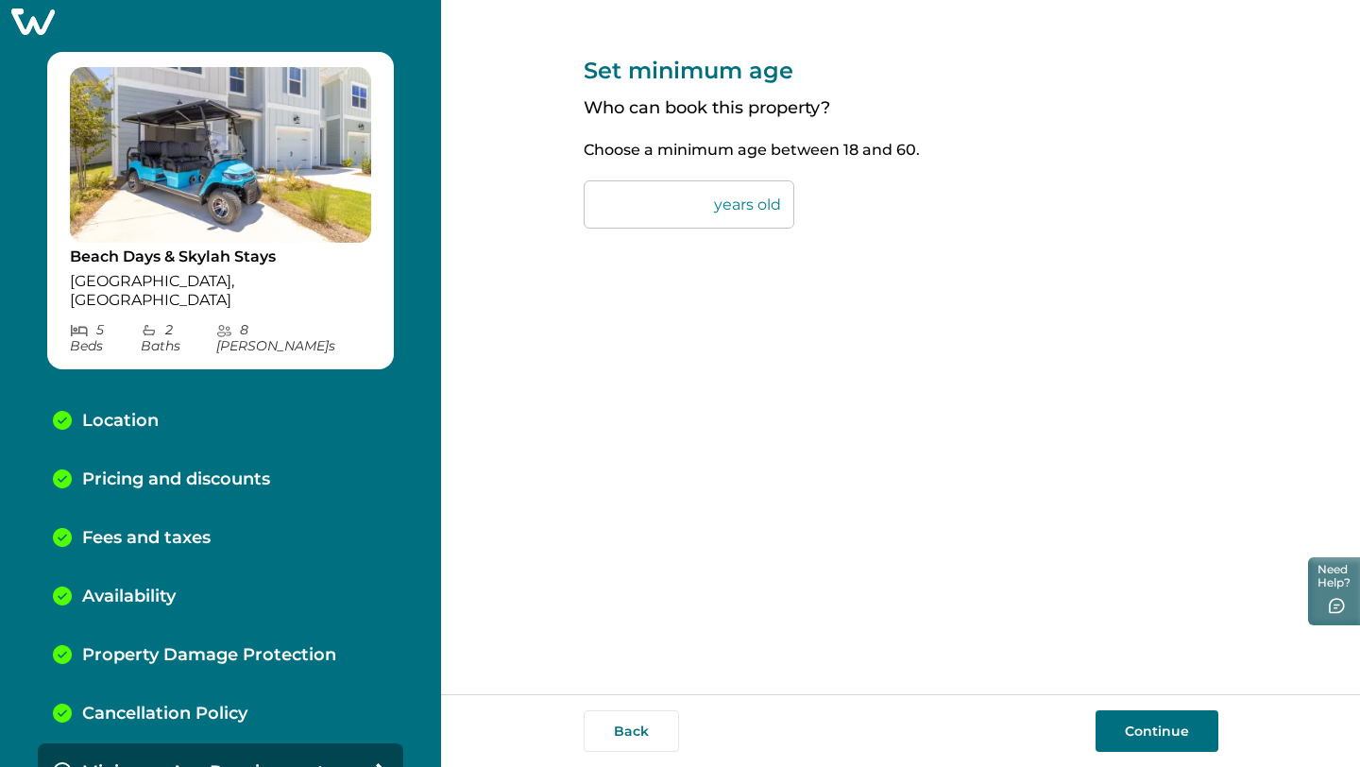
drag, startPoint x: 668, startPoint y: 212, endPoint x: 555, endPoint y: 201, distance: 112.9
click at [555, 201] on div "Set minimum age Who can book this property? Choose a minimum age between 18 and…" at bounding box center [900, 347] width 919 height 694
type input "**"
click at [1187, 727] on button "Continue" at bounding box center [1156, 731] width 123 height 42
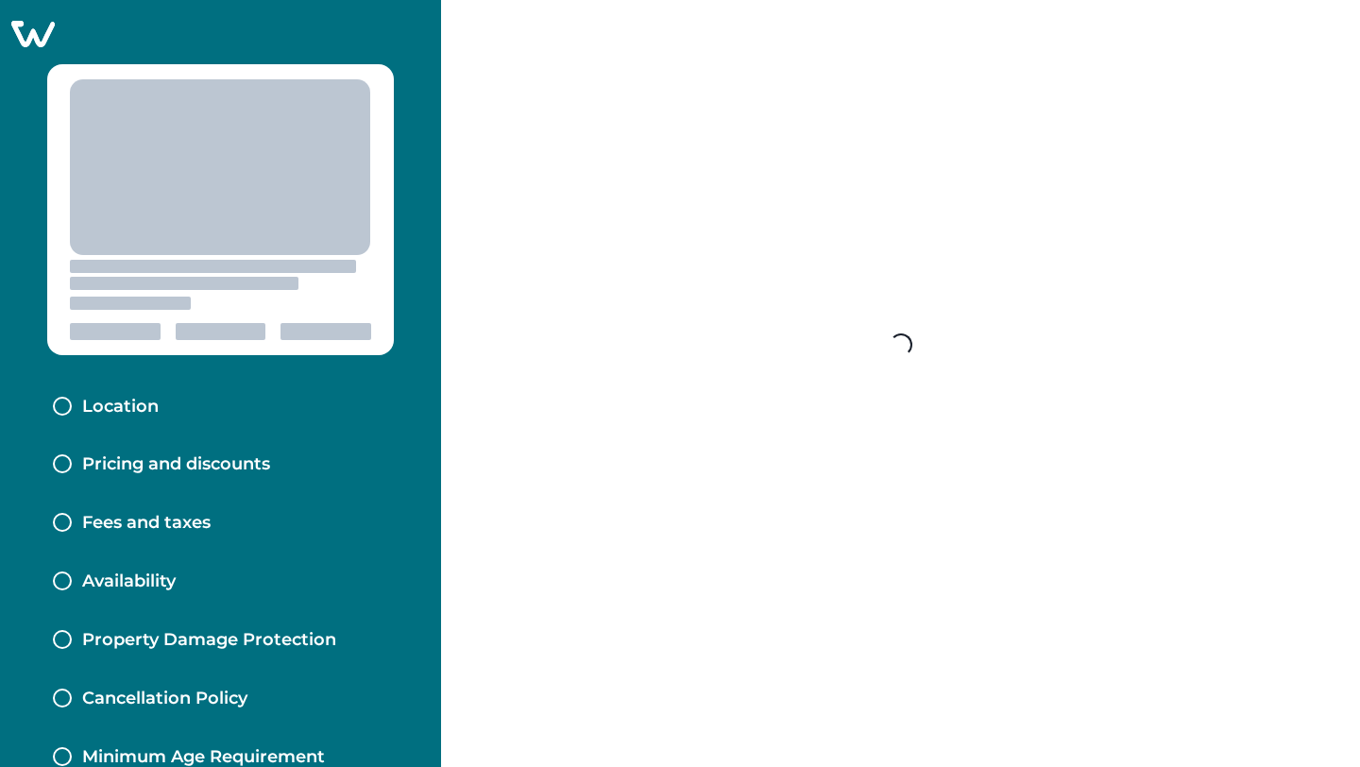
scroll to position [78, 0]
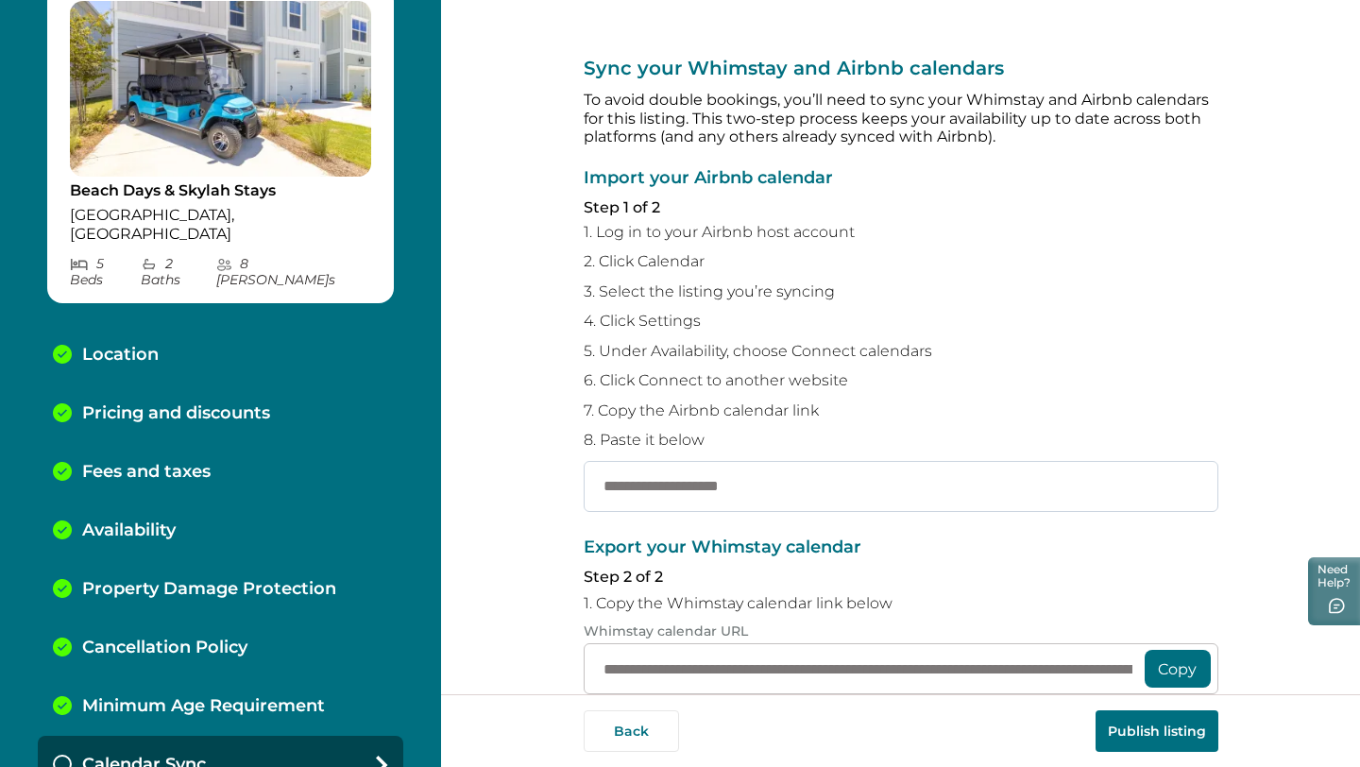
click at [823, 463] on input "text" at bounding box center [901, 486] width 635 height 51
paste input "**********"
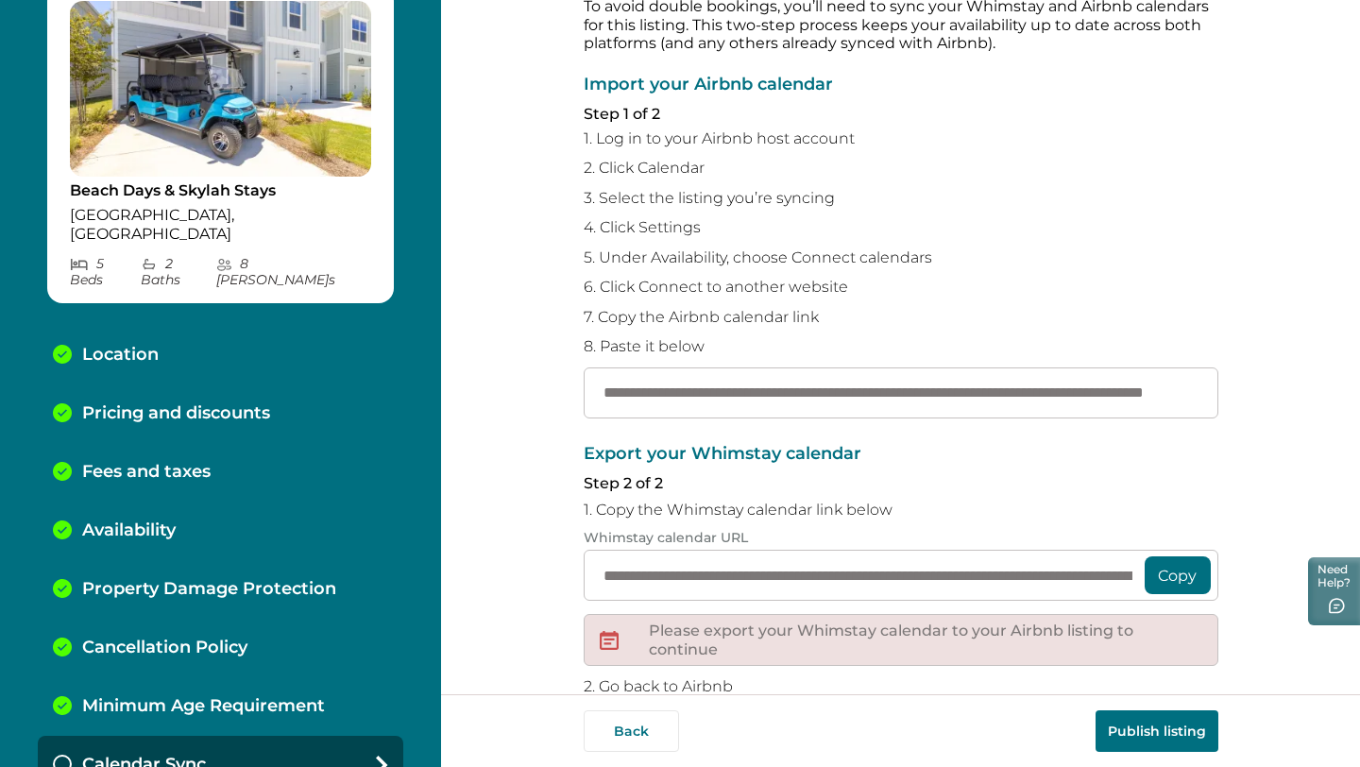
scroll to position [98, 0]
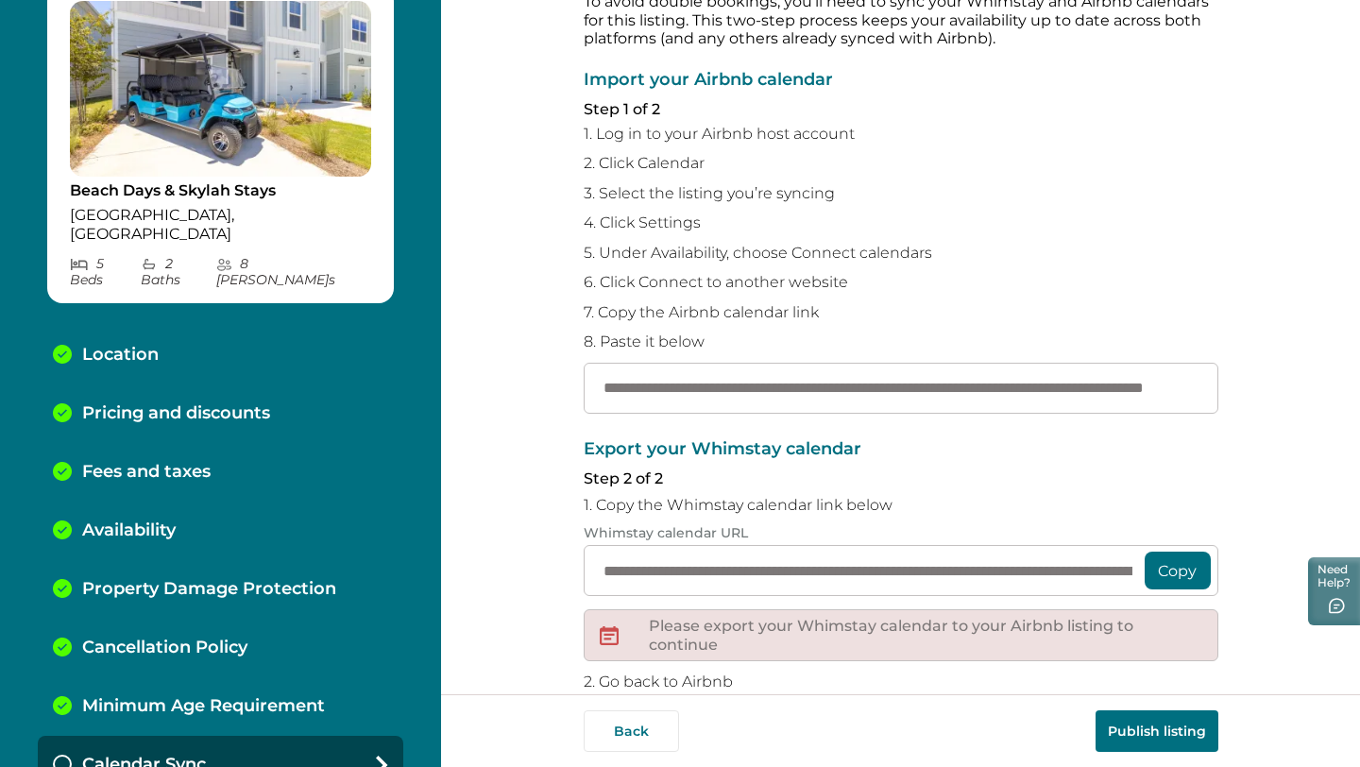
type input "**********"
click at [1167, 578] on button "Copy" at bounding box center [1178, 570] width 66 height 38
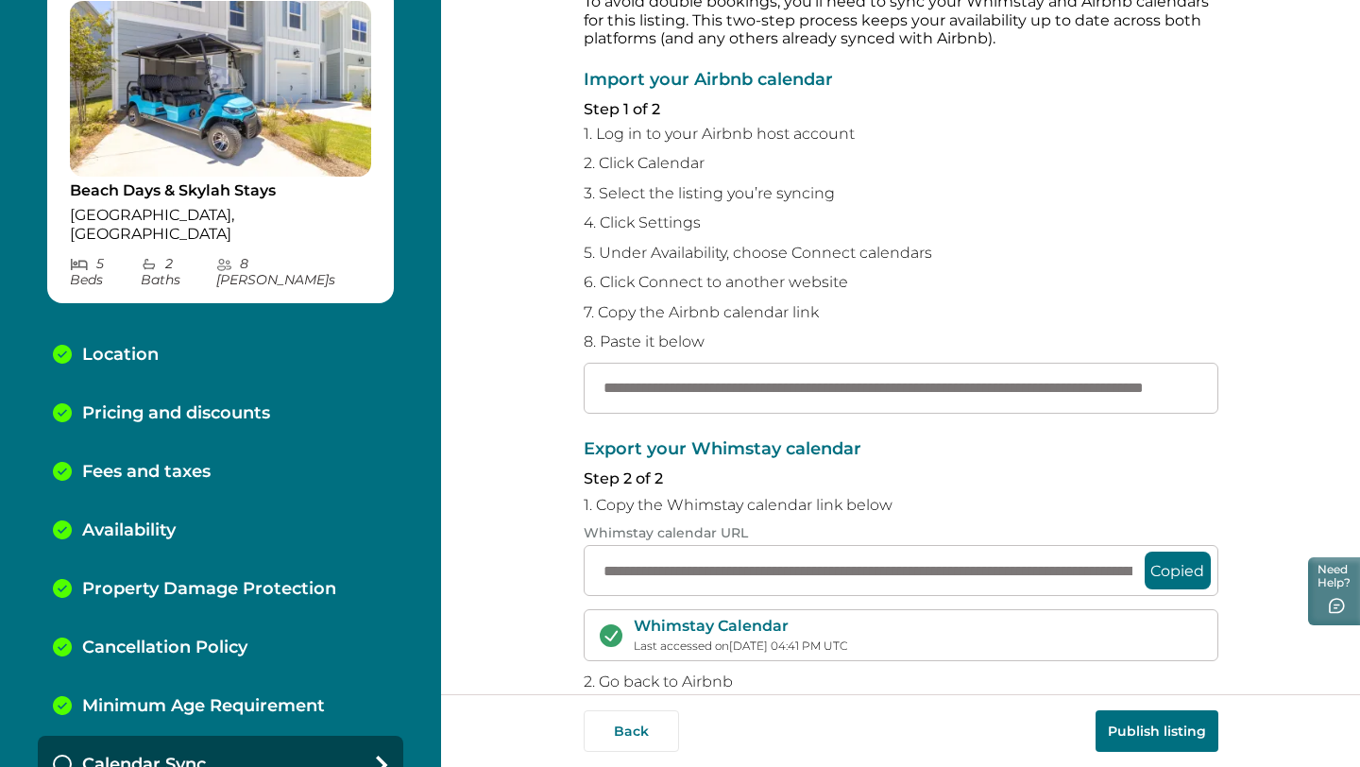
scroll to position [251, 0]
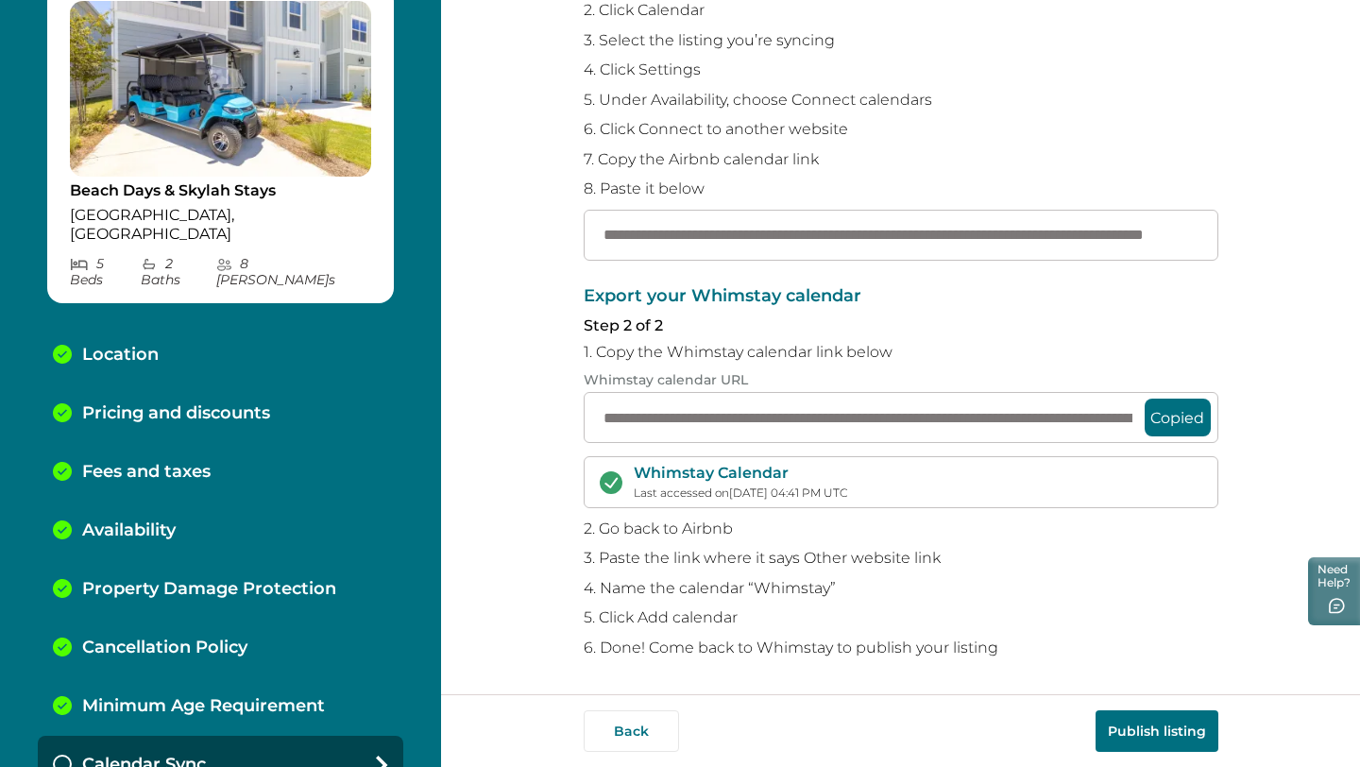
click at [242, 384] on div "Pricing and discounts" at bounding box center [220, 413] width 365 height 59
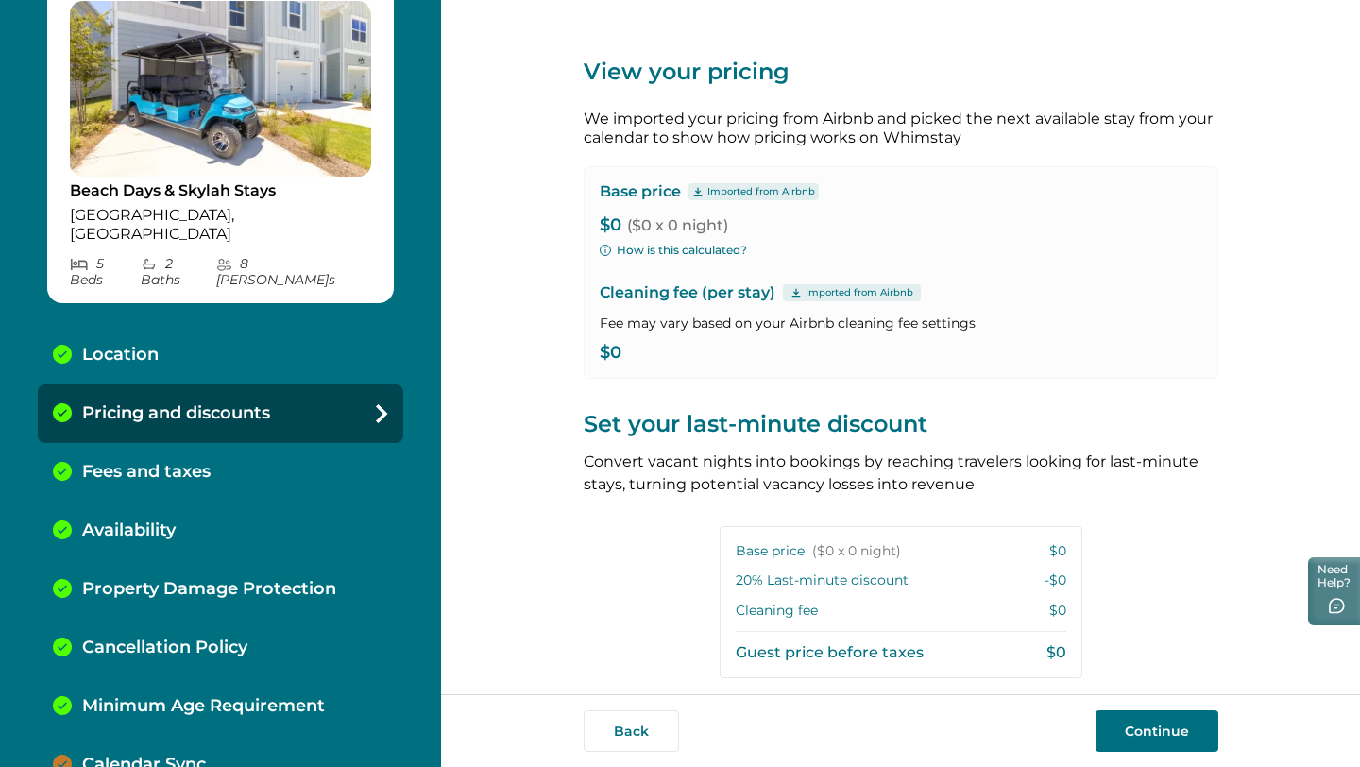
click at [616, 247] on button "How is this calculated?" at bounding box center [673, 250] width 147 height 17
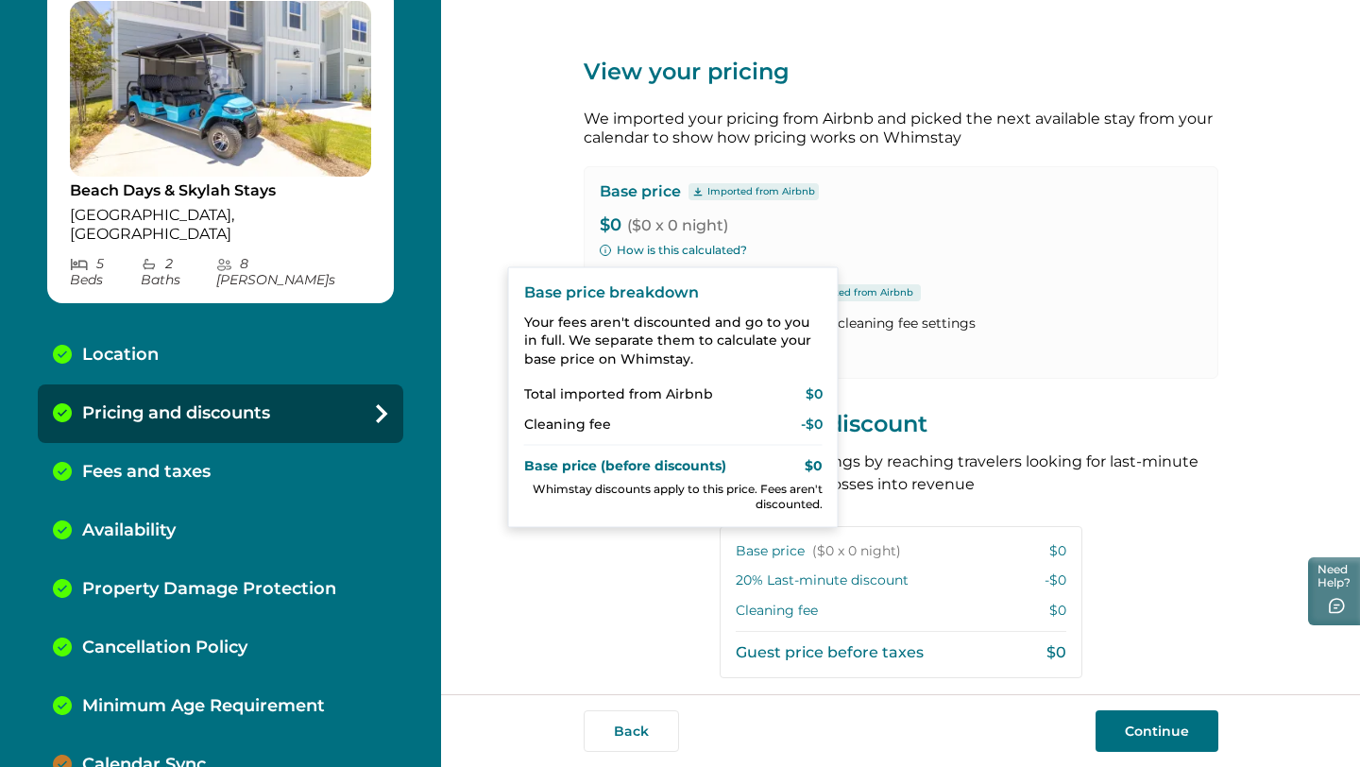
click at [615, 240] on div "Base price Imported from Airbnb $0 ($0 x 0 night) How is this calculated? Clean…" at bounding box center [901, 272] width 635 height 212
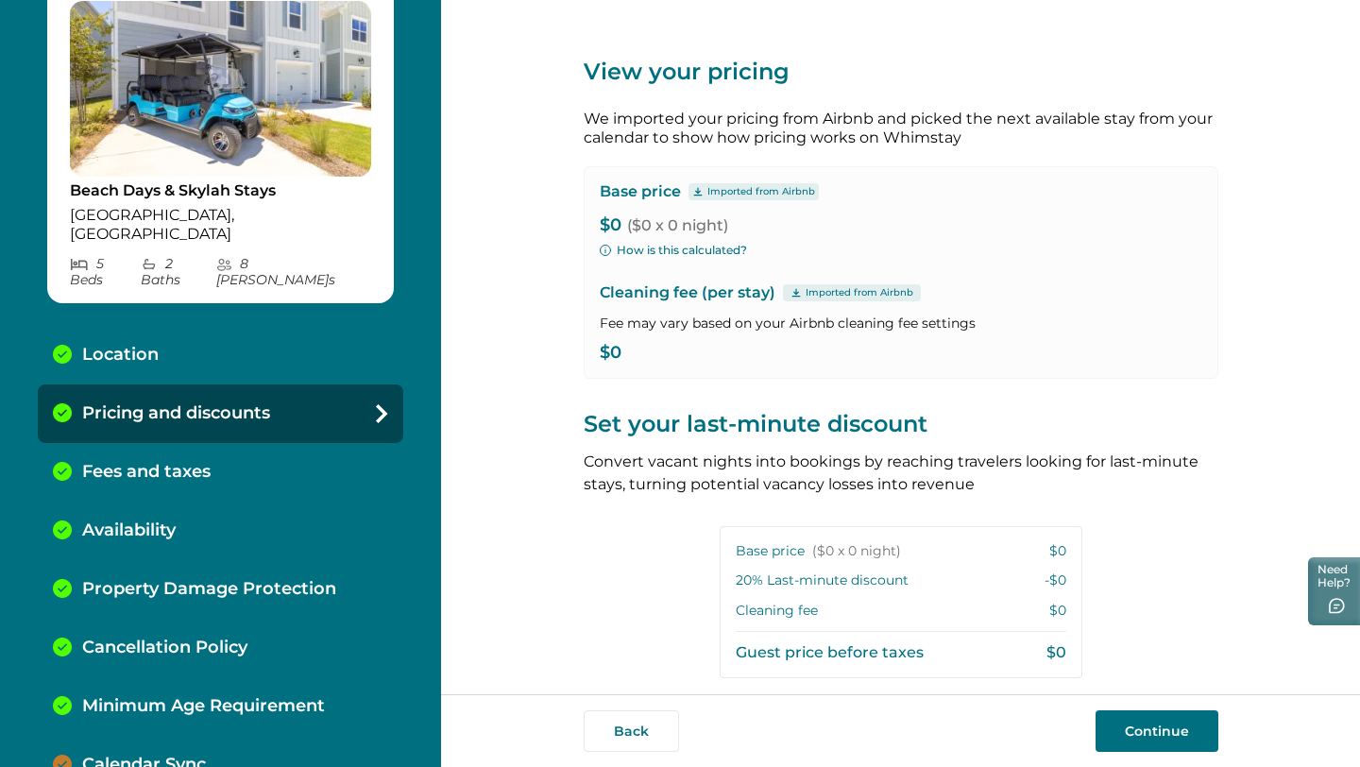
click at [615, 236] on div "Base price Imported from Airbnb $0 ($0 x 0 night) How is this calculated? Clean…" at bounding box center [901, 272] width 635 height 212
click at [607, 265] on div "Base price Imported from Airbnb $0 ($0 x 0 night) How is this calculated? Clean…" at bounding box center [901, 272] width 635 height 212
click at [606, 248] on button "How is this calculated?" at bounding box center [673, 250] width 147 height 17
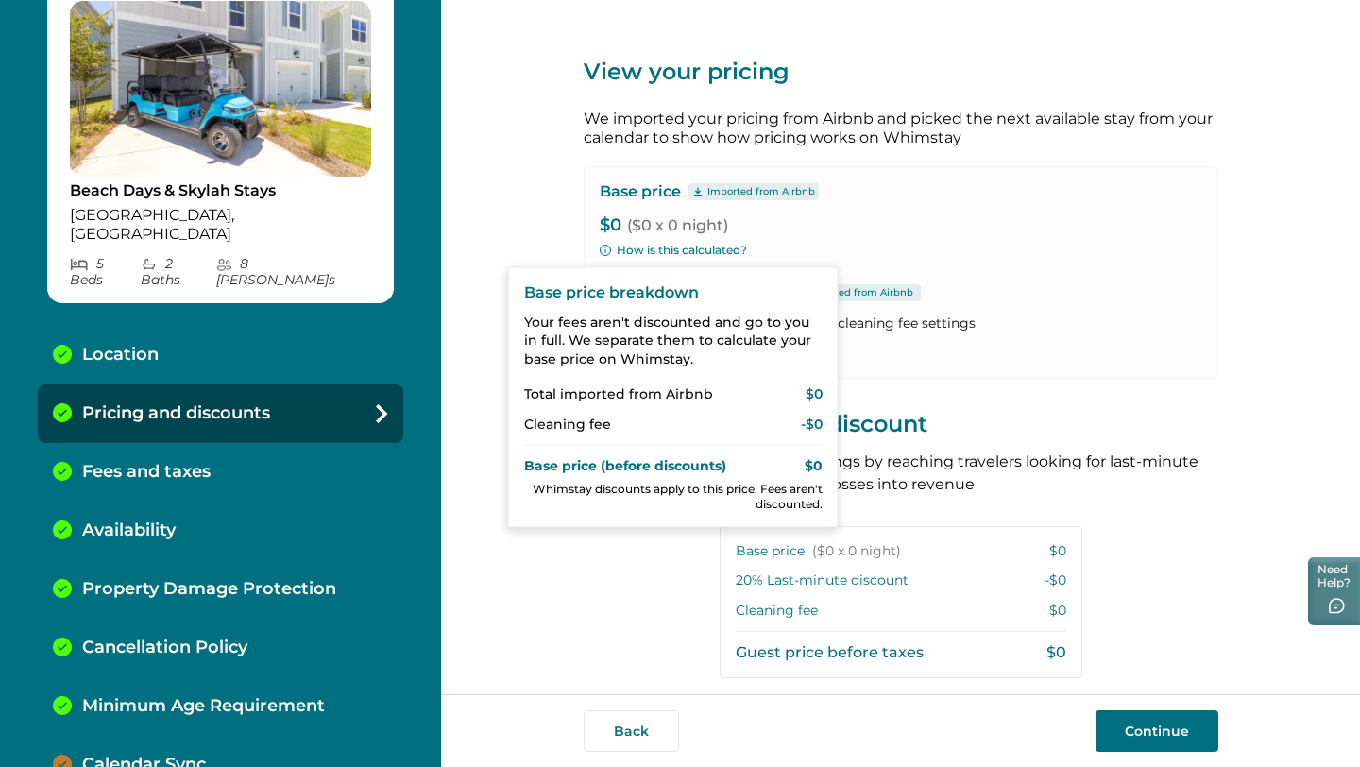
click at [639, 465] on p "Base price (before discounts)" at bounding box center [625, 466] width 202 height 19
click at [606, 415] on p "Cleaning fee" at bounding box center [567, 424] width 87 height 19
click at [600, 378] on div "Base price breakdown Your fees aren't discounted and go to you in full. We sepa…" at bounding box center [673, 397] width 298 height 229
click at [604, 245] on icon "button" at bounding box center [605, 250] width 11 height 11
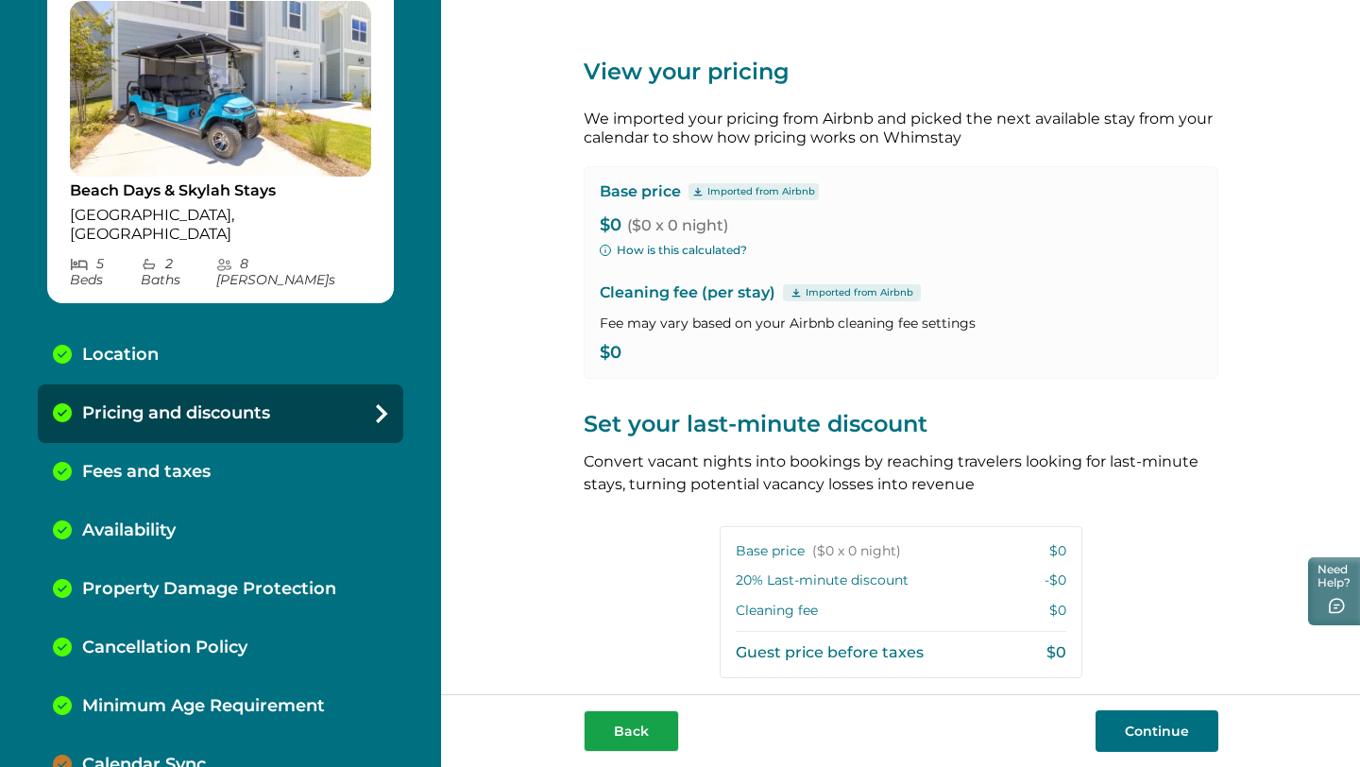
click at [646, 740] on button "Back" at bounding box center [631, 731] width 95 height 42
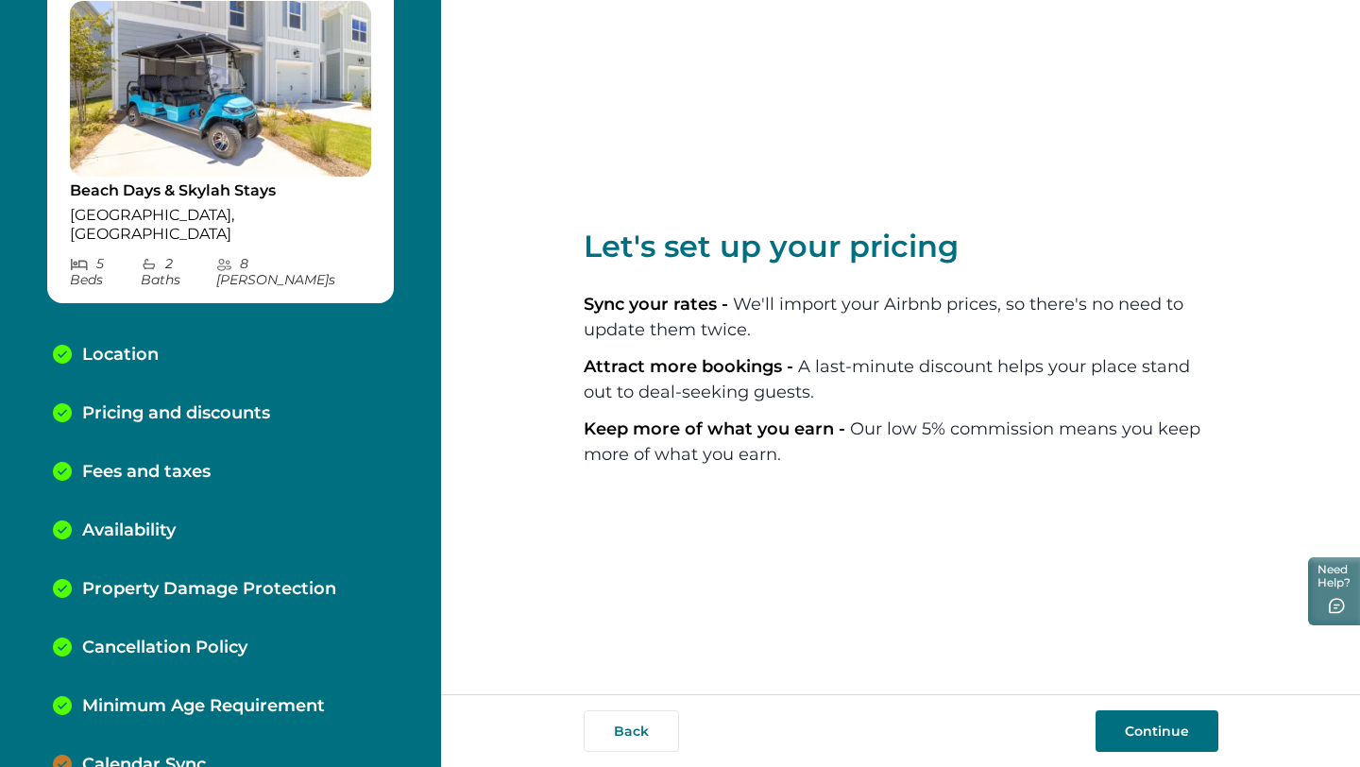
click at [646, 740] on button "Back" at bounding box center [631, 731] width 95 height 42
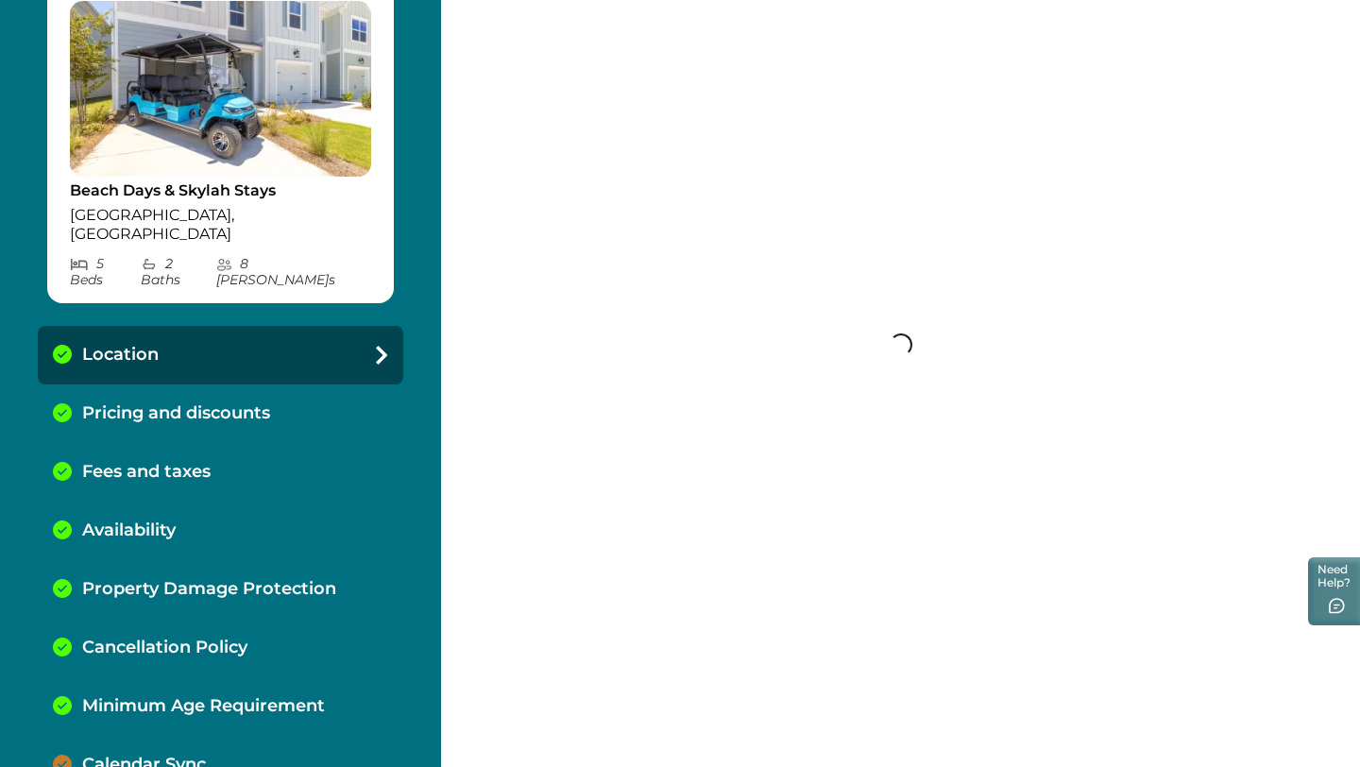
select select "**"
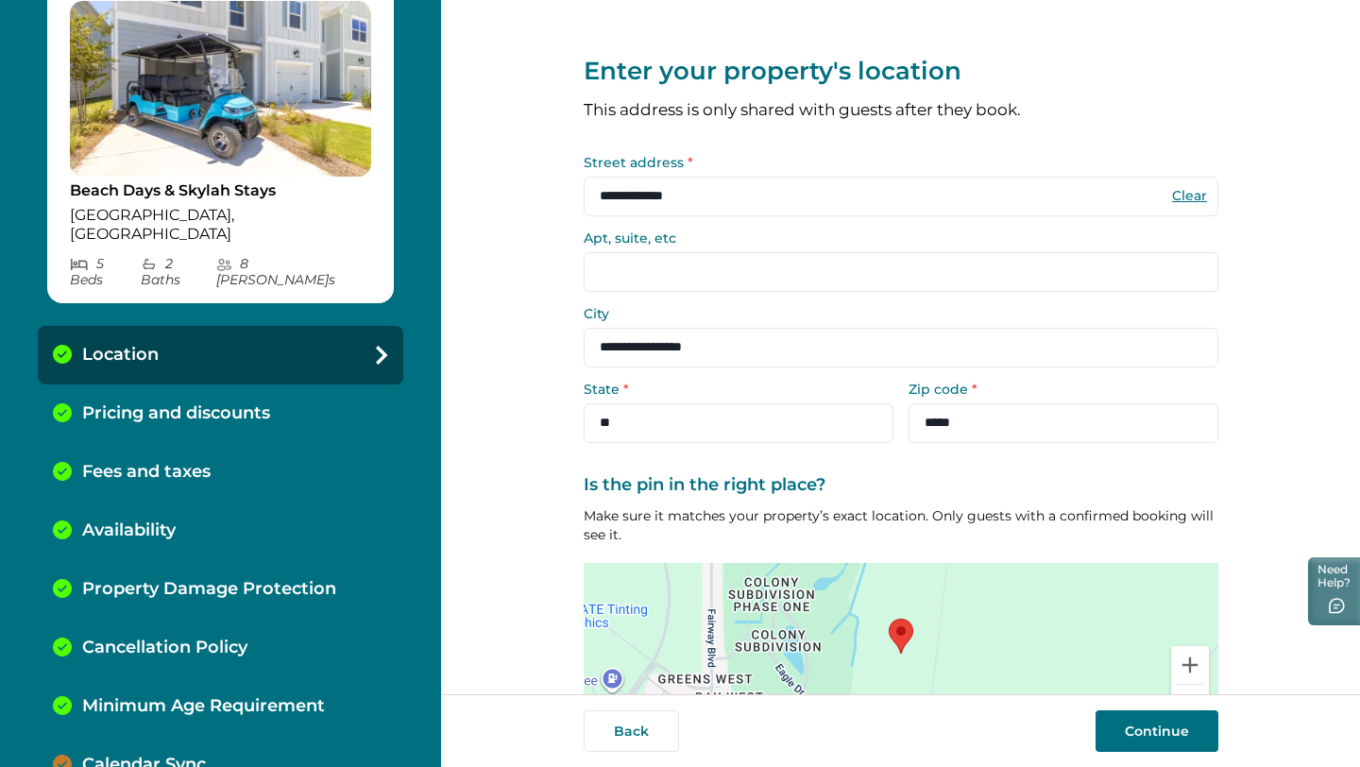
click at [646, 740] on button "Back" at bounding box center [631, 731] width 95 height 42
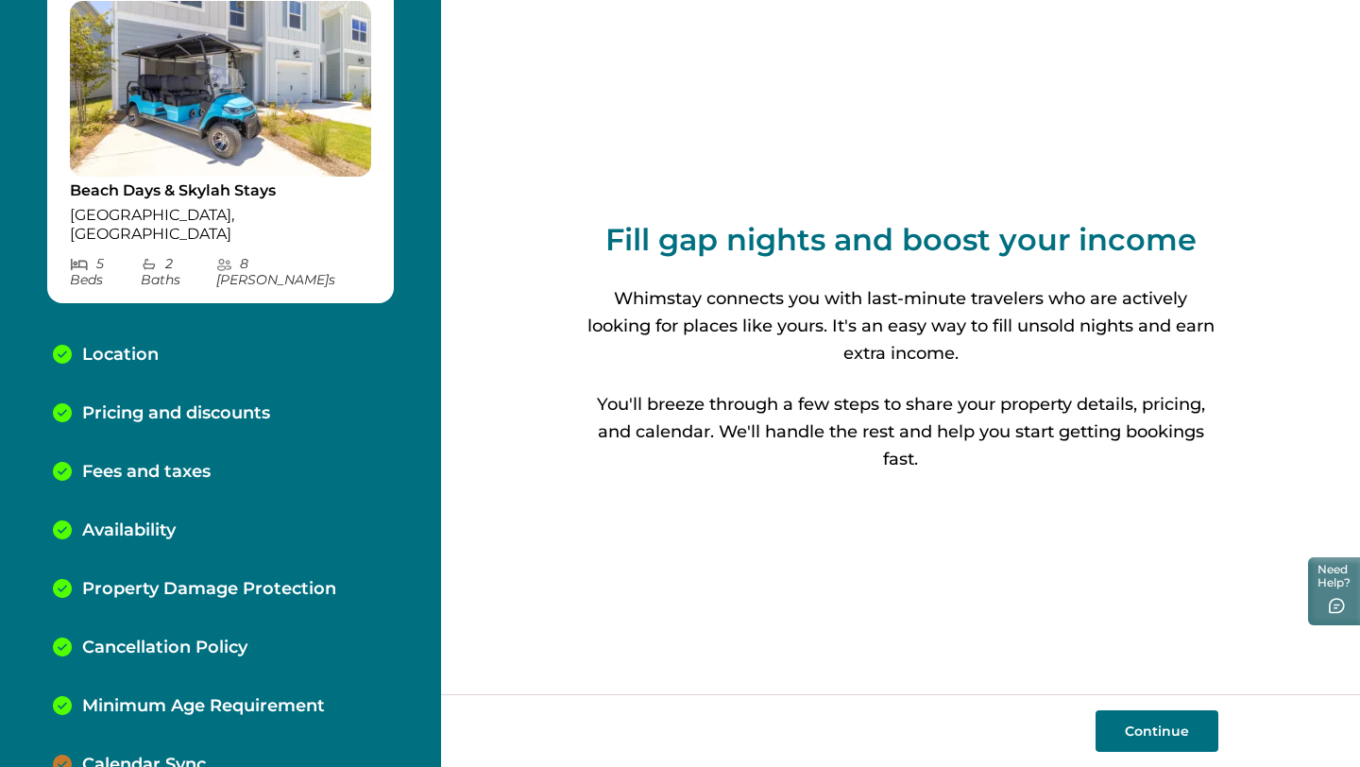
click at [646, 740] on div "Continue" at bounding box center [901, 731] width 635 height 42
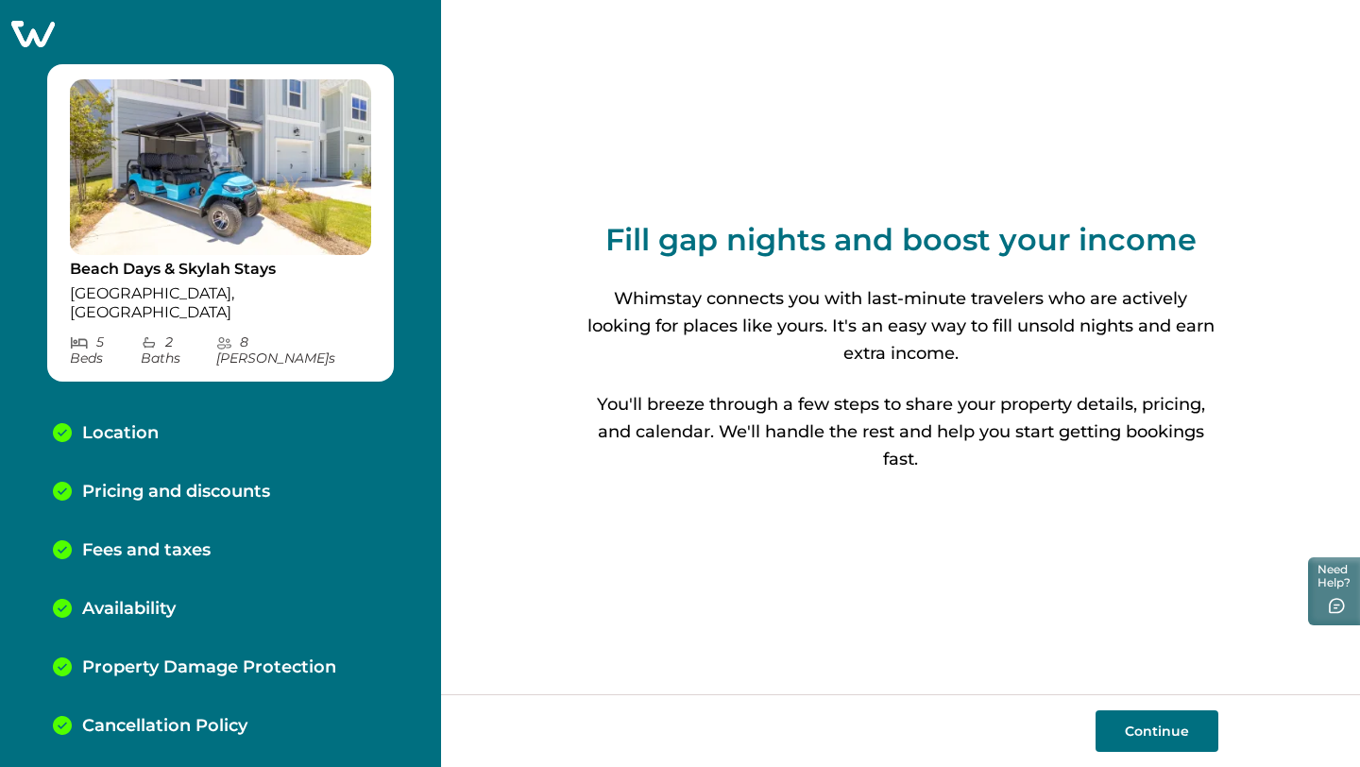
click at [1128, 715] on button "Continue" at bounding box center [1156, 731] width 123 height 42
select select "**"
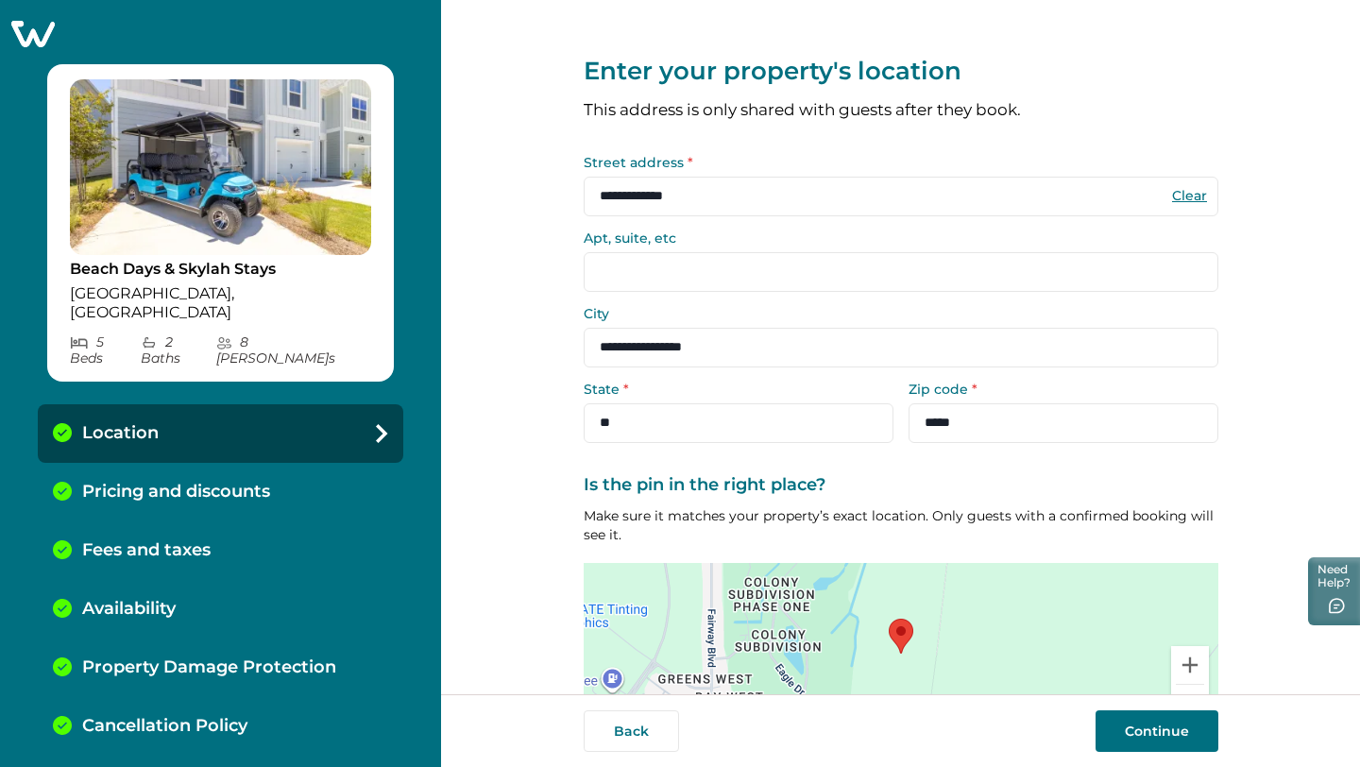
click at [1138, 726] on button "Continue" at bounding box center [1156, 731] width 123 height 42
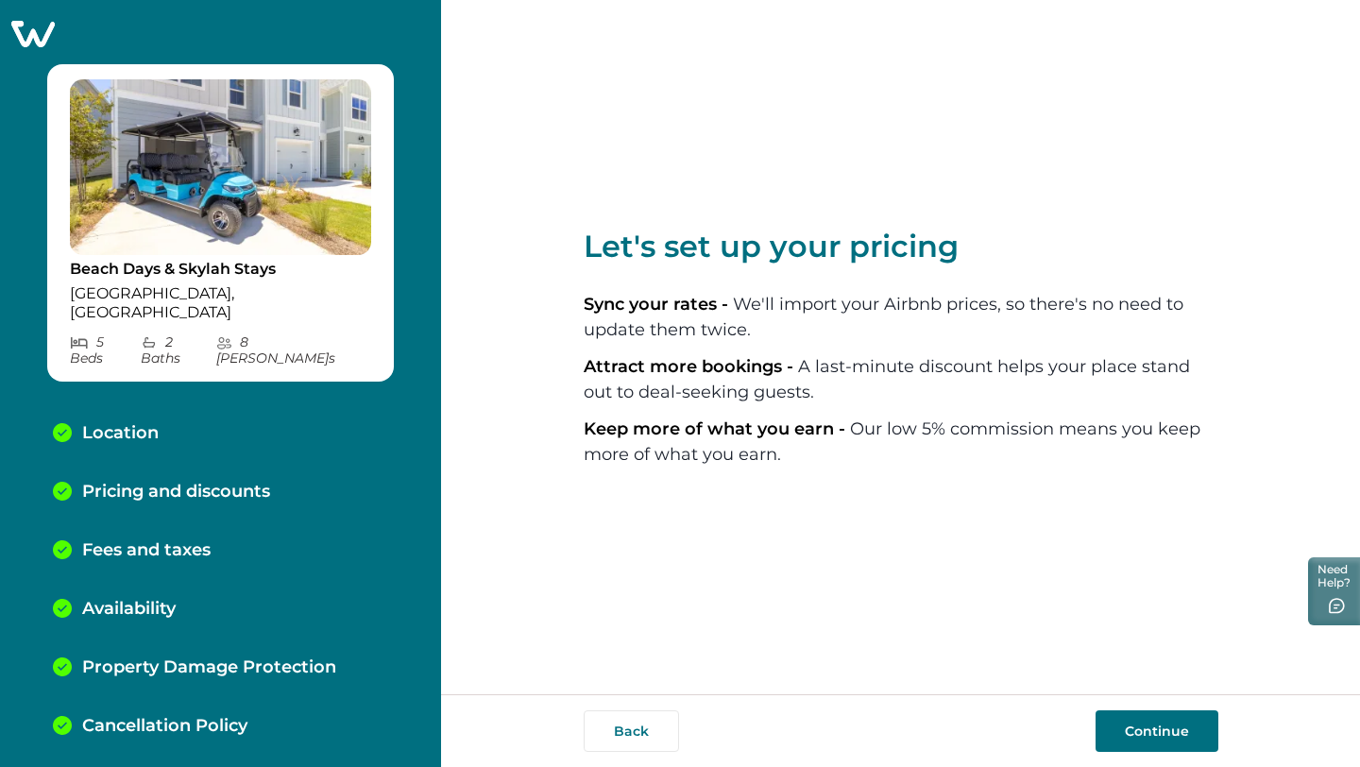
click at [1139, 726] on button "Continue" at bounding box center [1156, 731] width 123 height 42
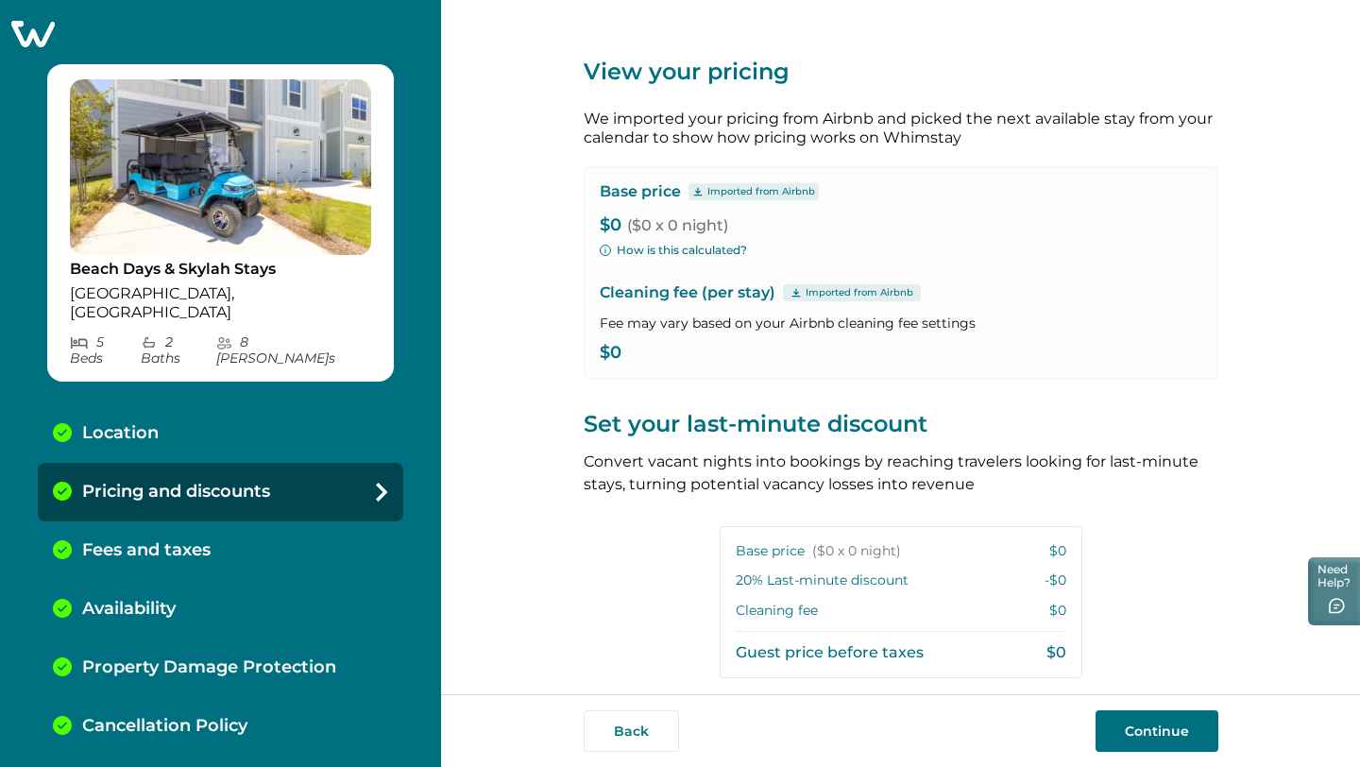
click at [600, 223] on p "$0 ($0 x 0 night)" at bounding box center [901, 225] width 602 height 19
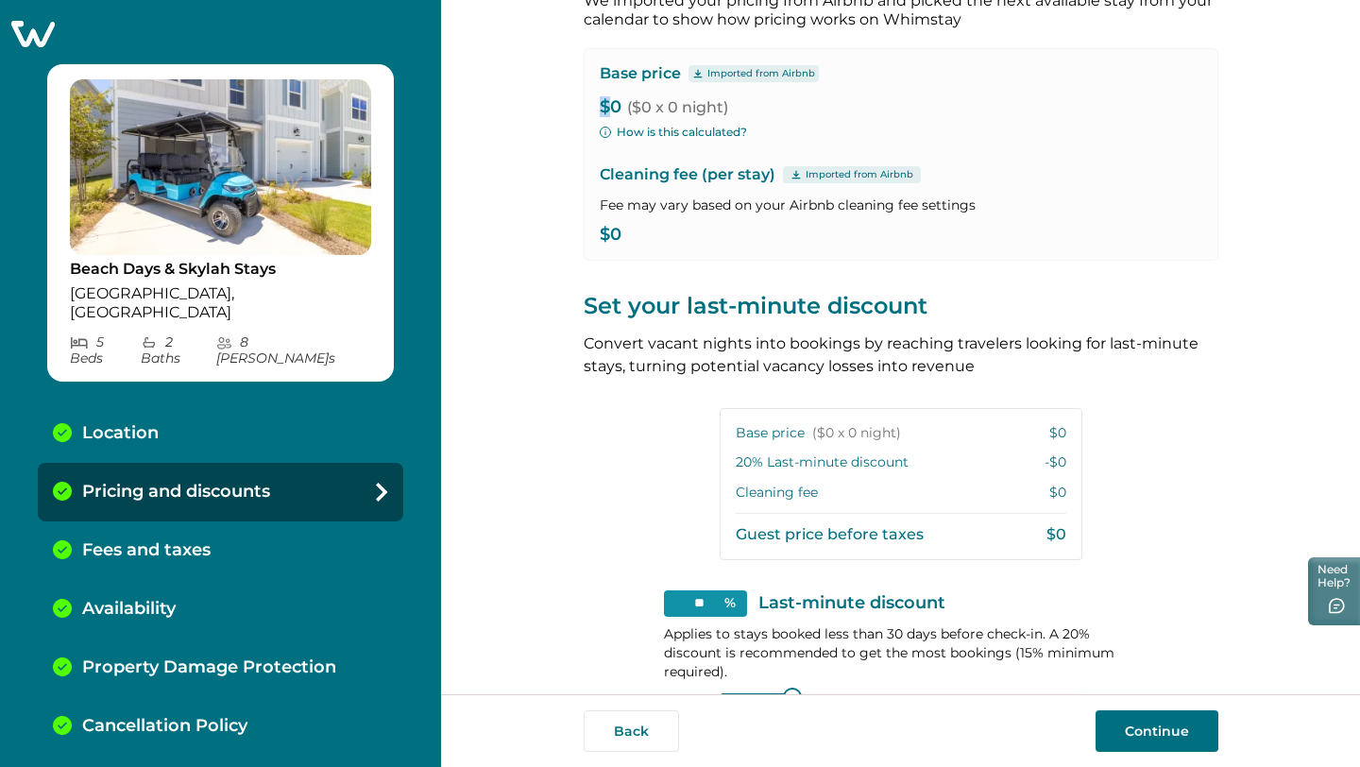
scroll to position [277, 0]
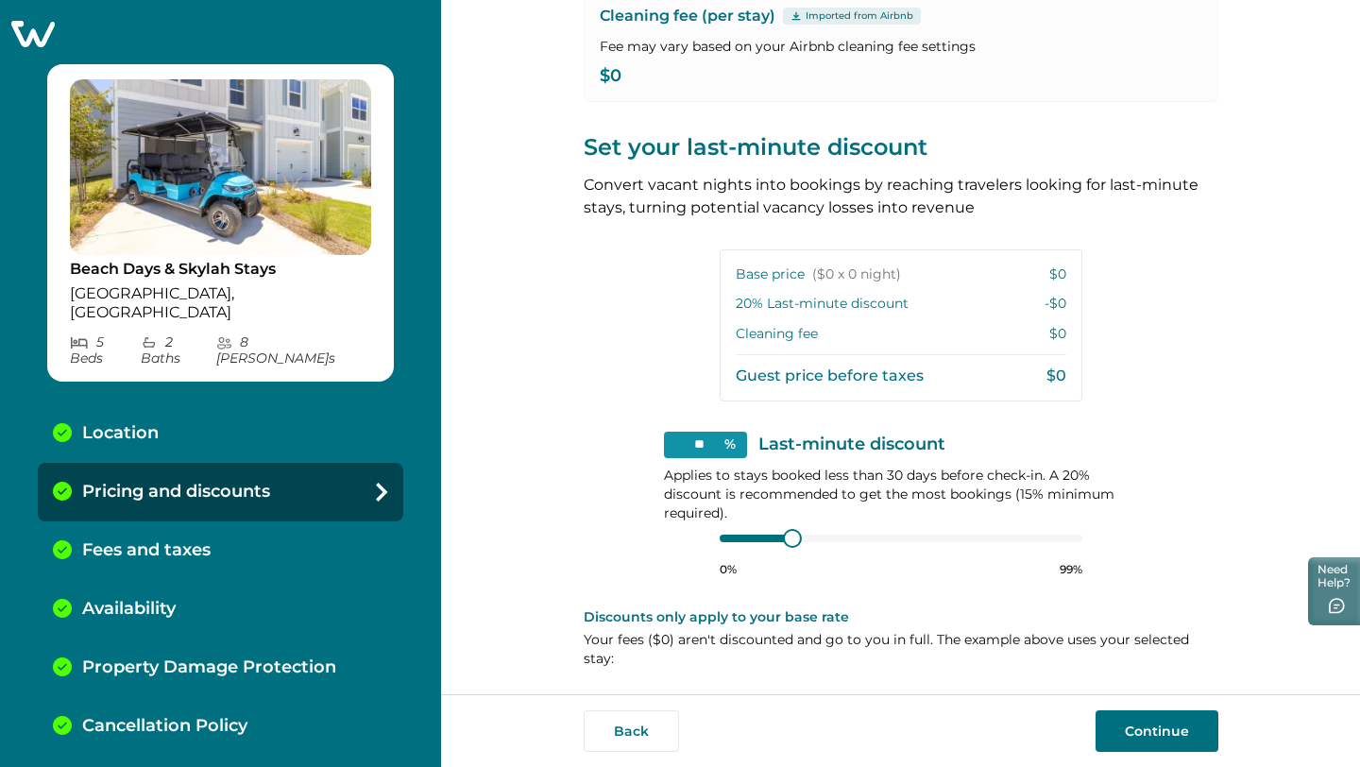
click at [1139, 738] on button "Continue" at bounding box center [1156, 731] width 123 height 42
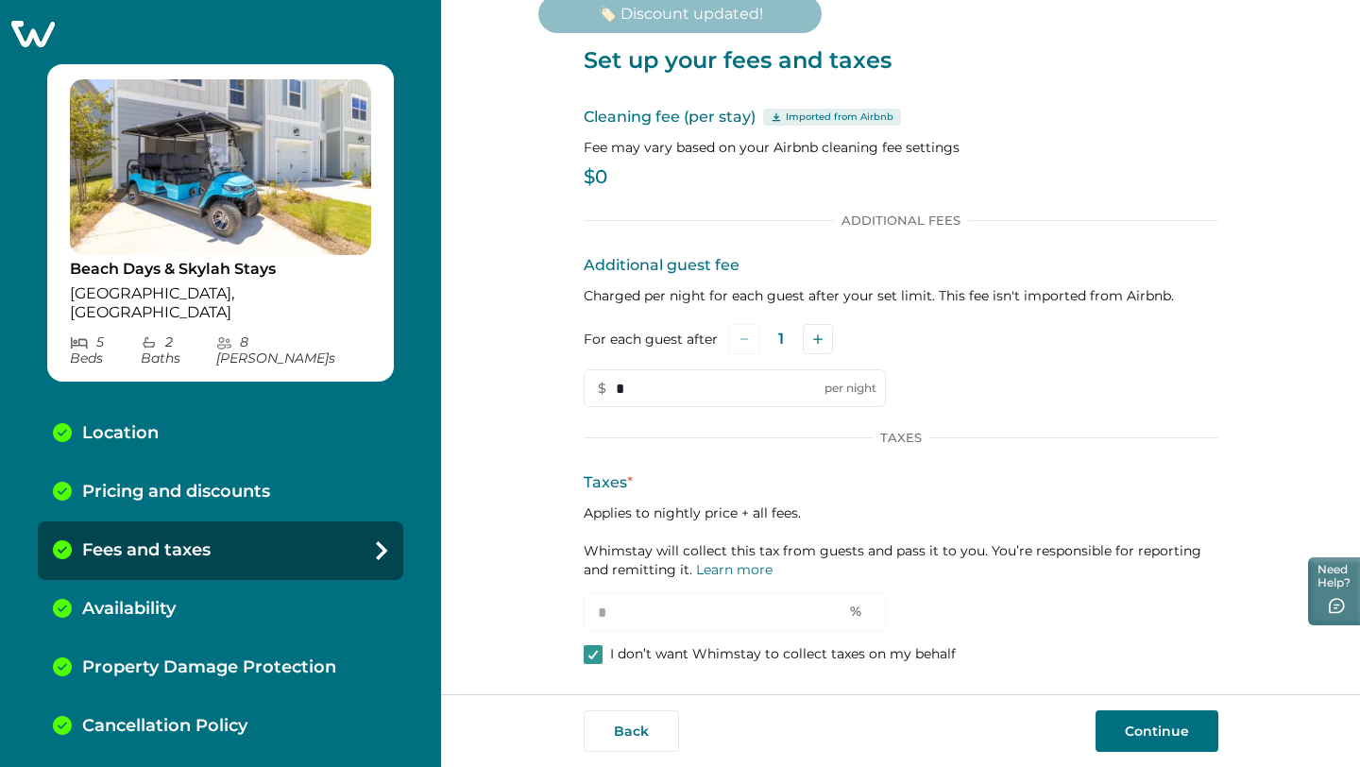
scroll to position [11, 0]
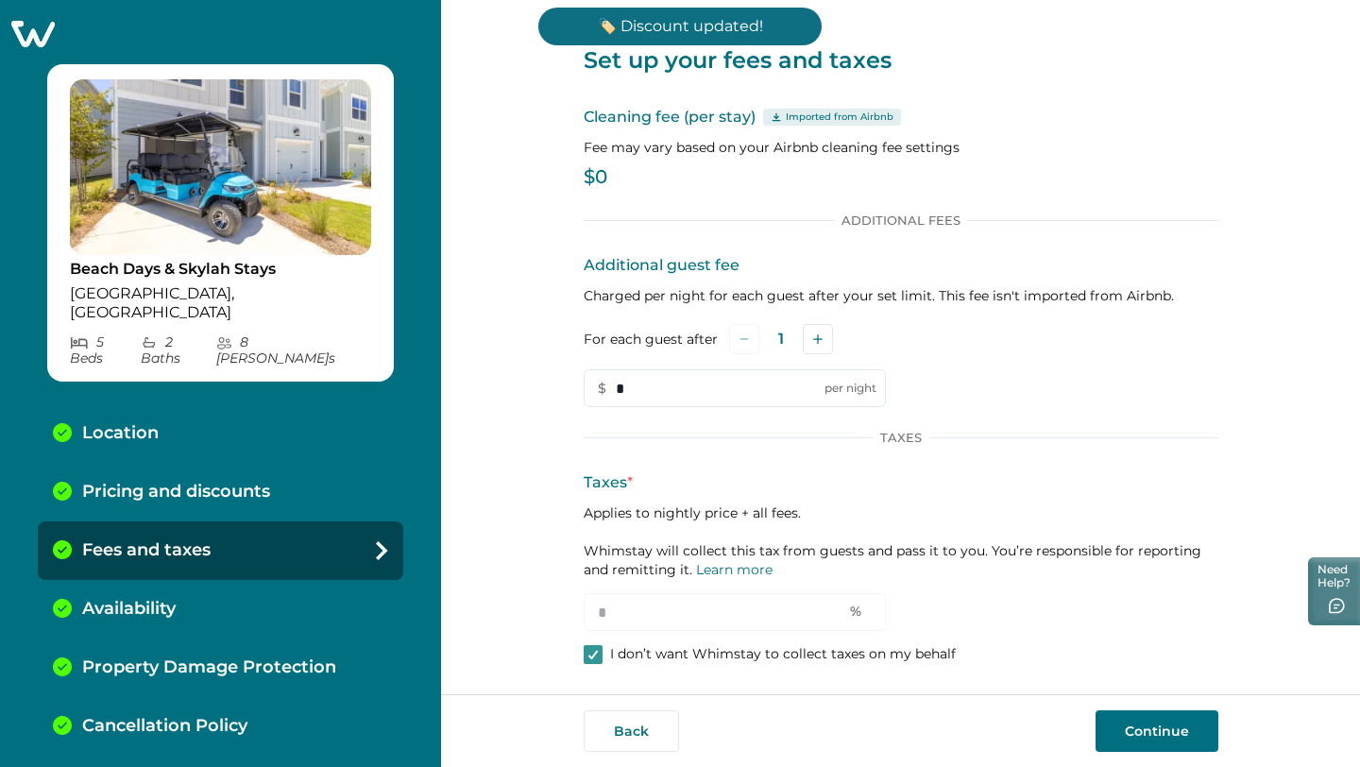
click at [1140, 733] on button "Continue" at bounding box center [1156, 731] width 123 height 42
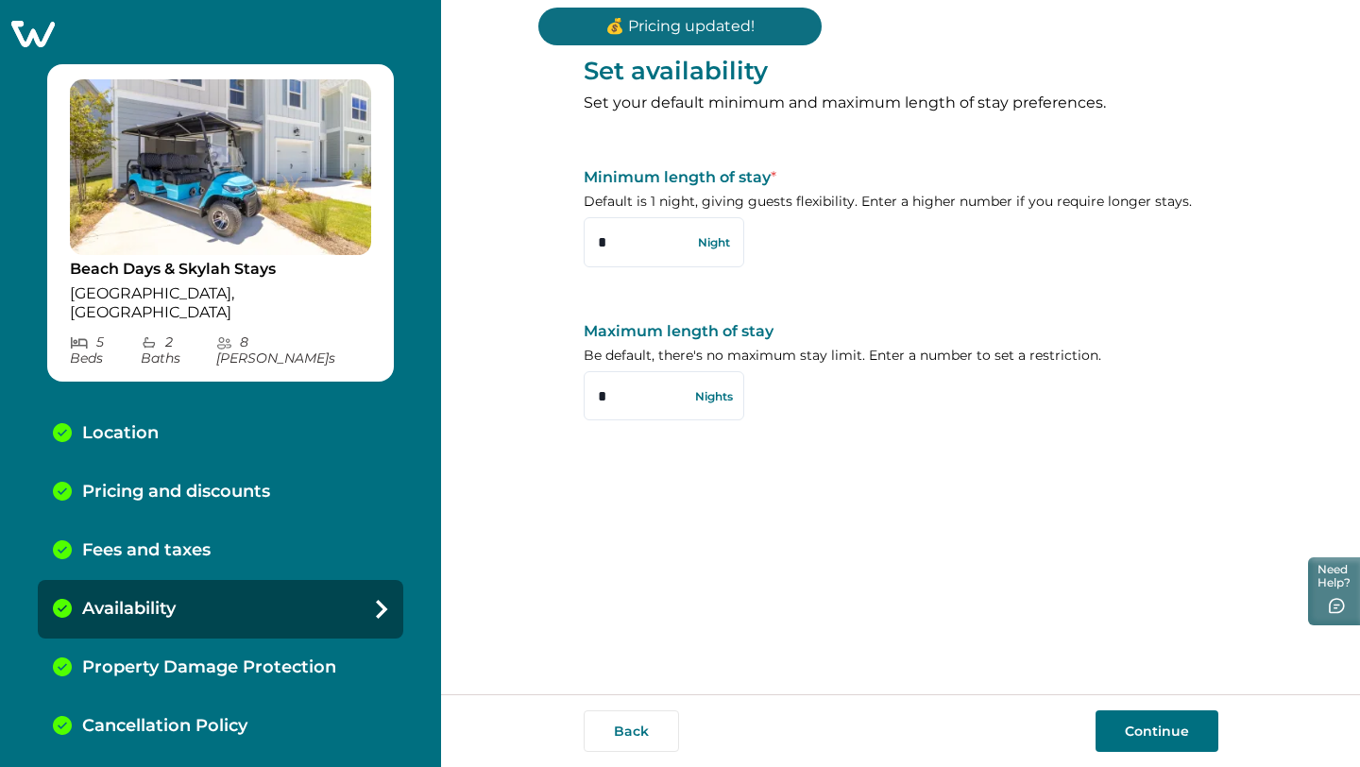
click at [1140, 733] on button "Continue" at bounding box center [1156, 731] width 123 height 42
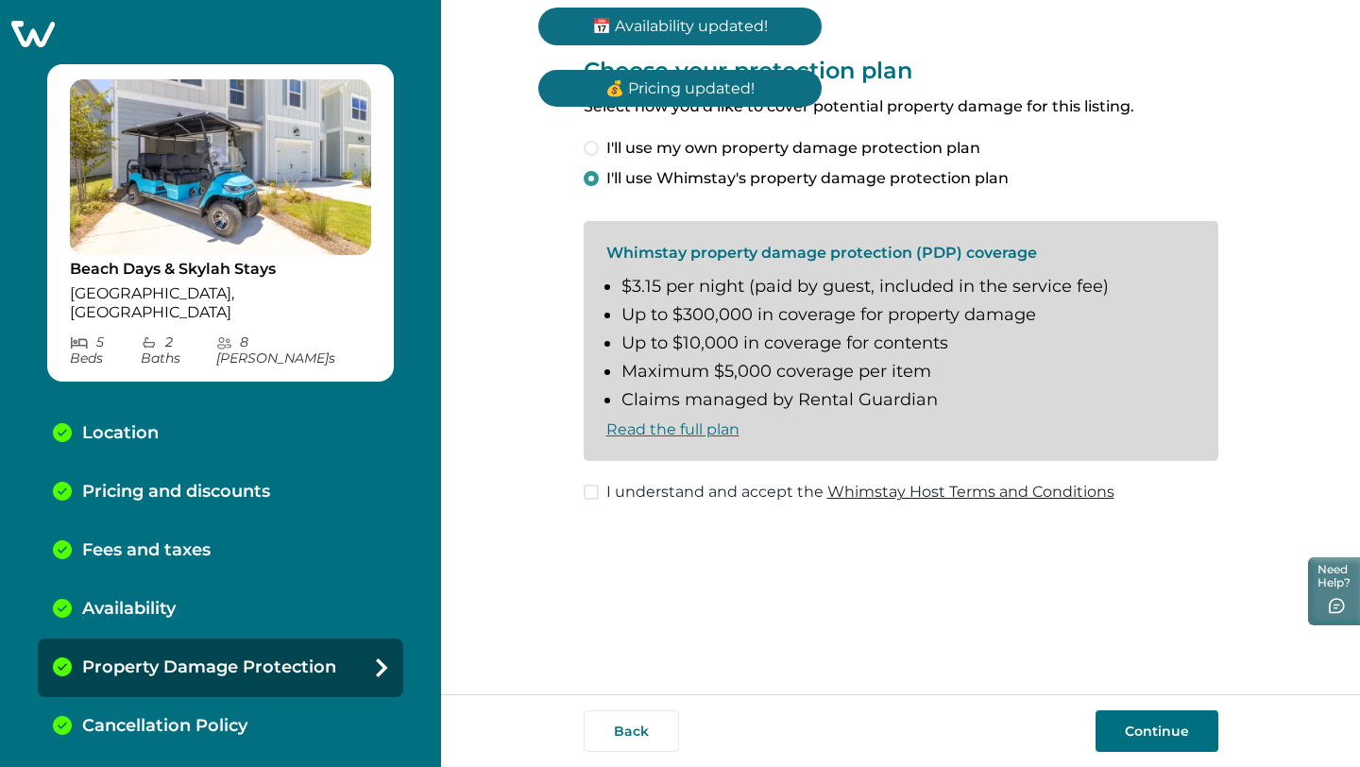
click at [1140, 733] on button "Continue" at bounding box center [1156, 731] width 123 height 42
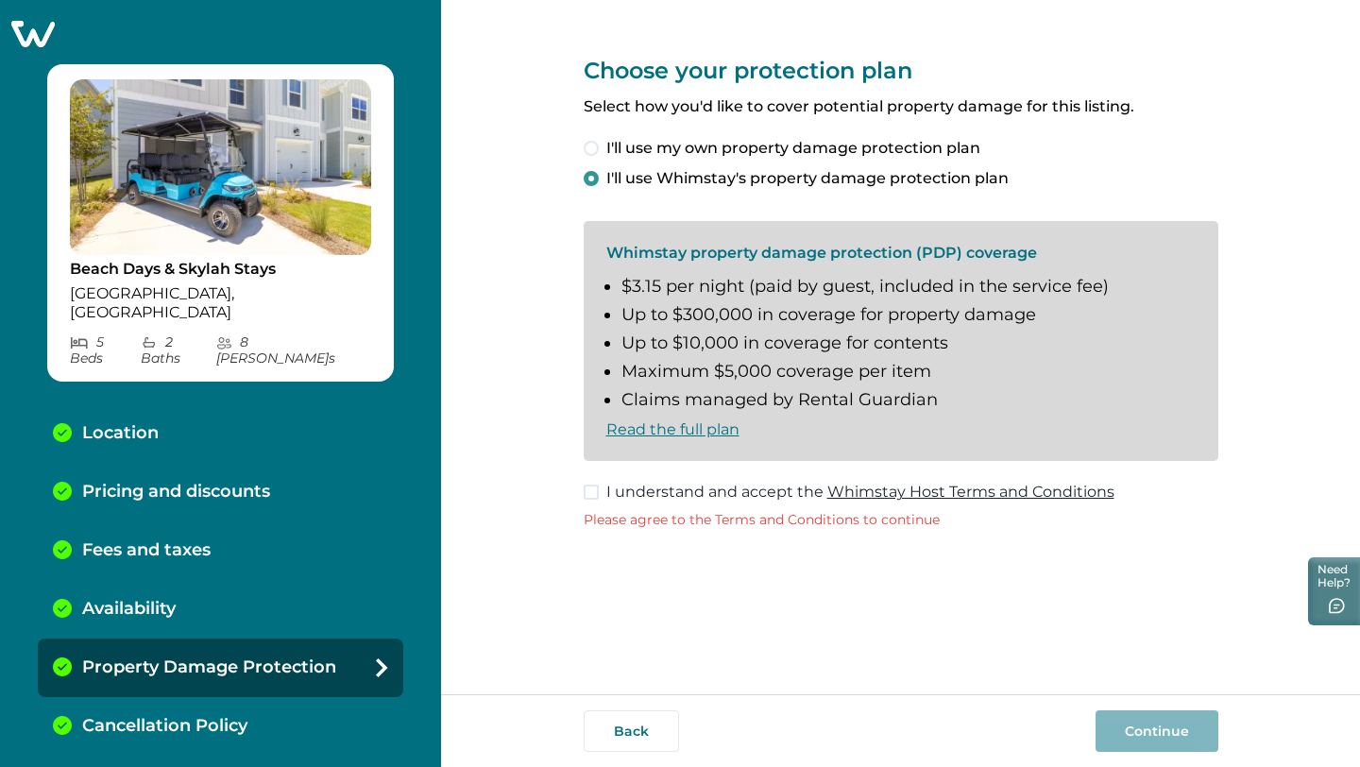
click at [600, 497] on label "I understand and accept the Whimstay Host Terms and Conditions" at bounding box center [849, 492] width 531 height 23
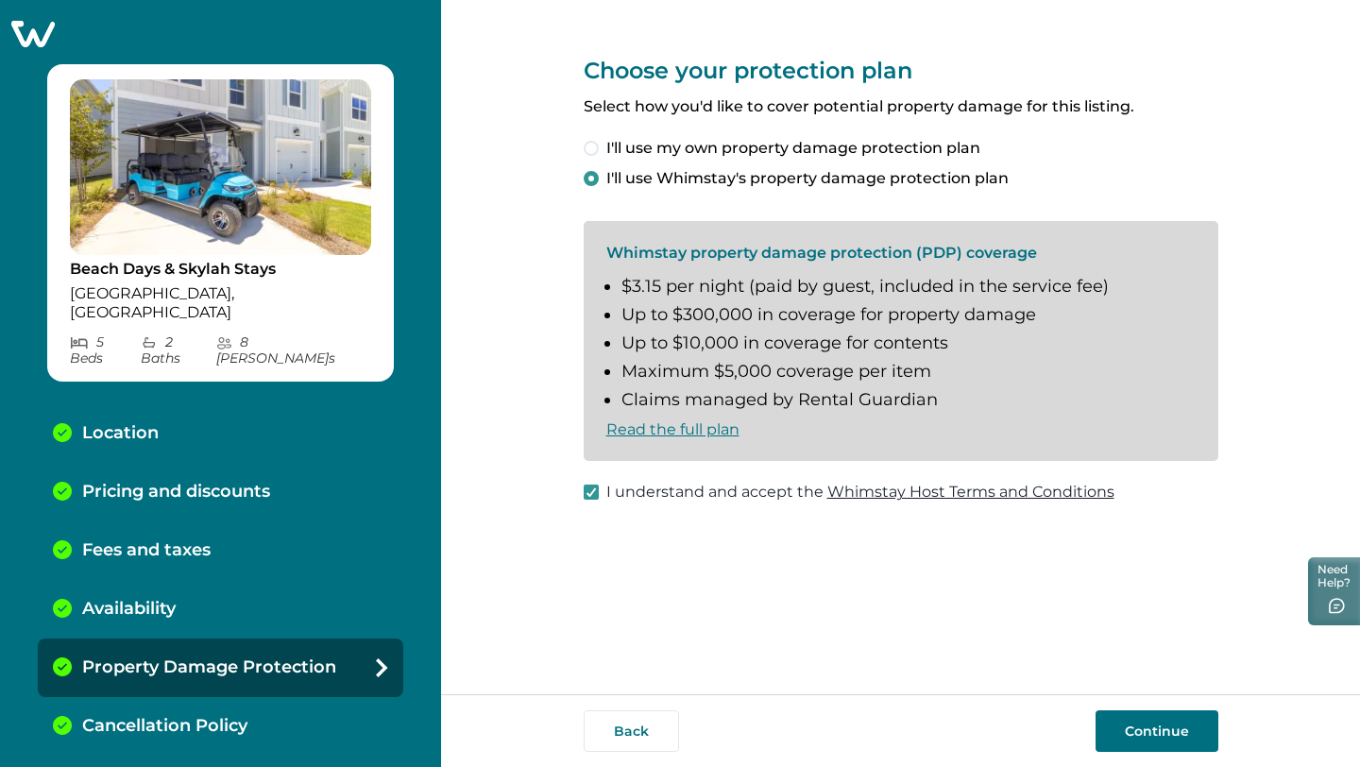
click at [1181, 766] on div "Back Continue" at bounding box center [900, 730] width 919 height 73
click at [1168, 742] on button "Continue" at bounding box center [1156, 731] width 123 height 42
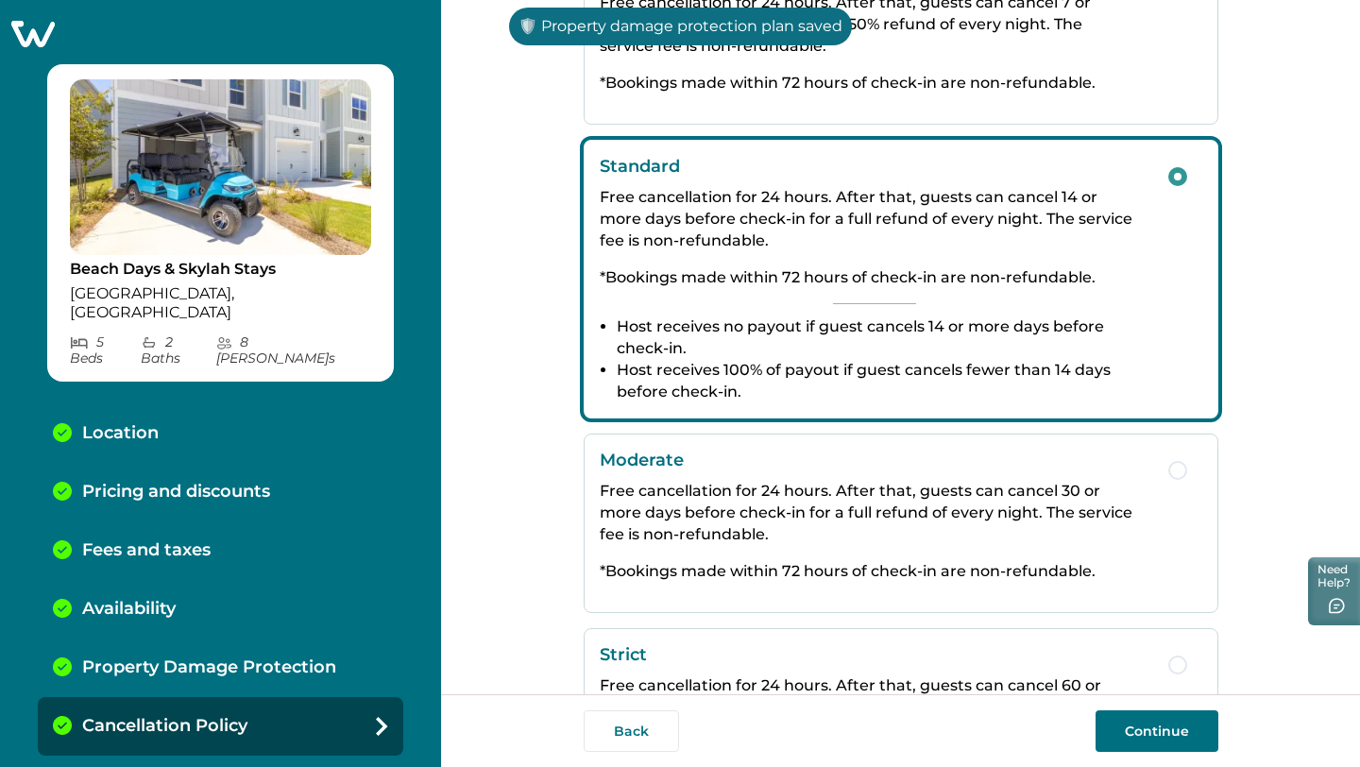
scroll to position [339, 0]
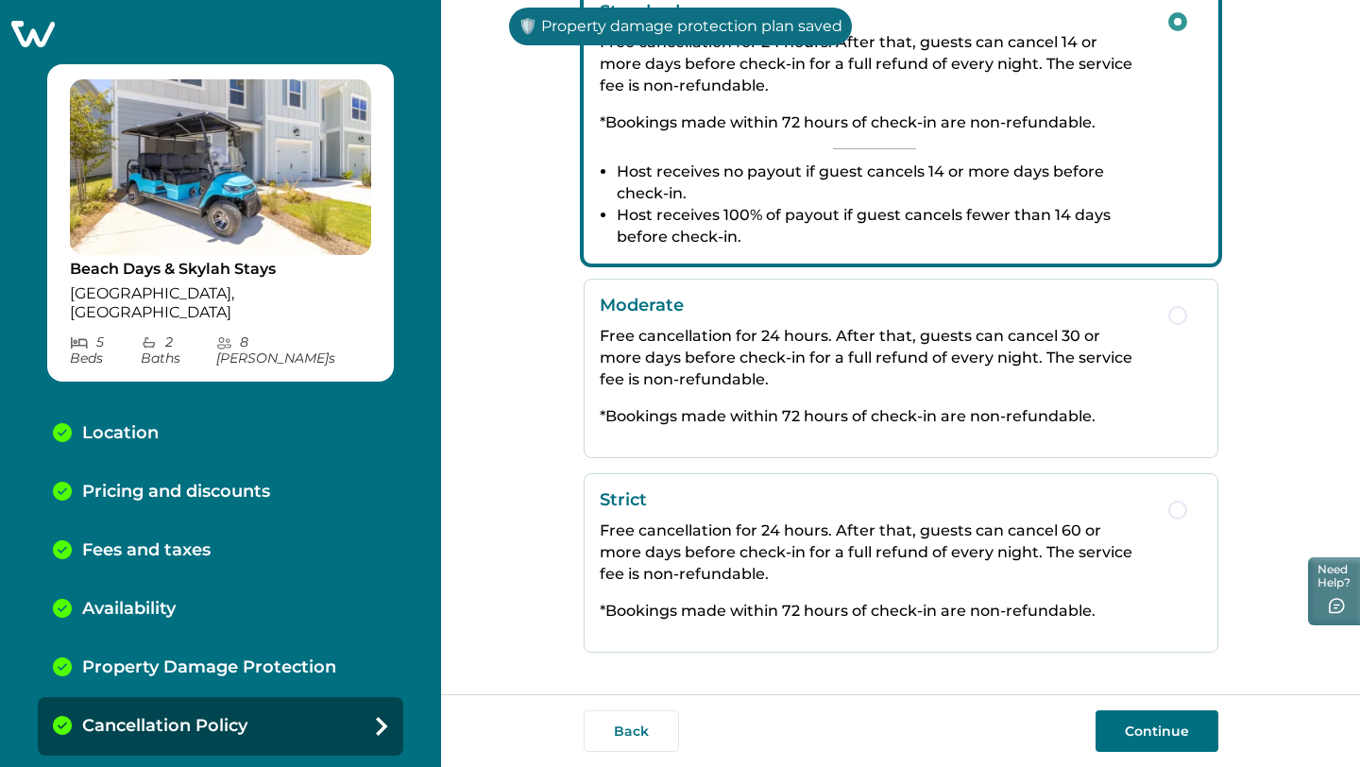
click at [1159, 734] on button "Continue" at bounding box center [1156, 731] width 123 height 42
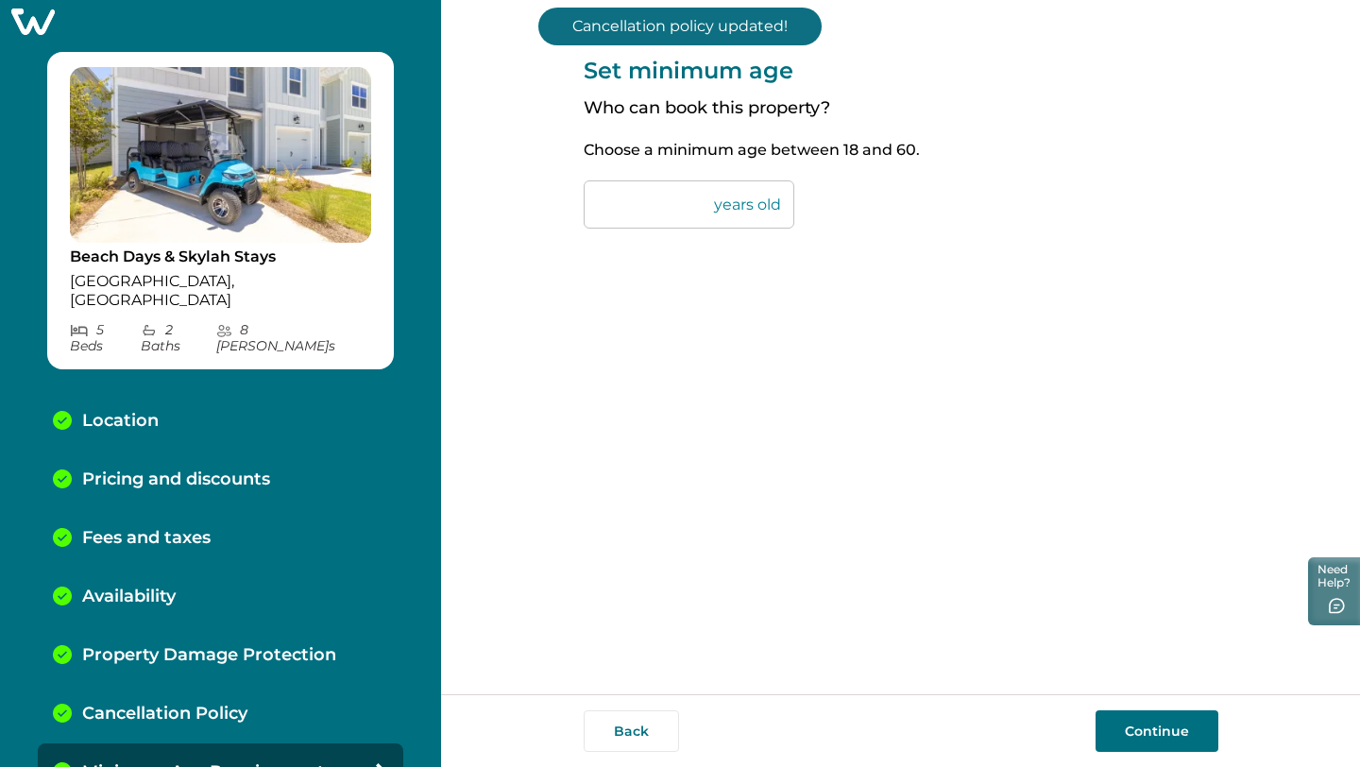
click at [1159, 734] on button "Continue" at bounding box center [1156, 731] width 123 height 42
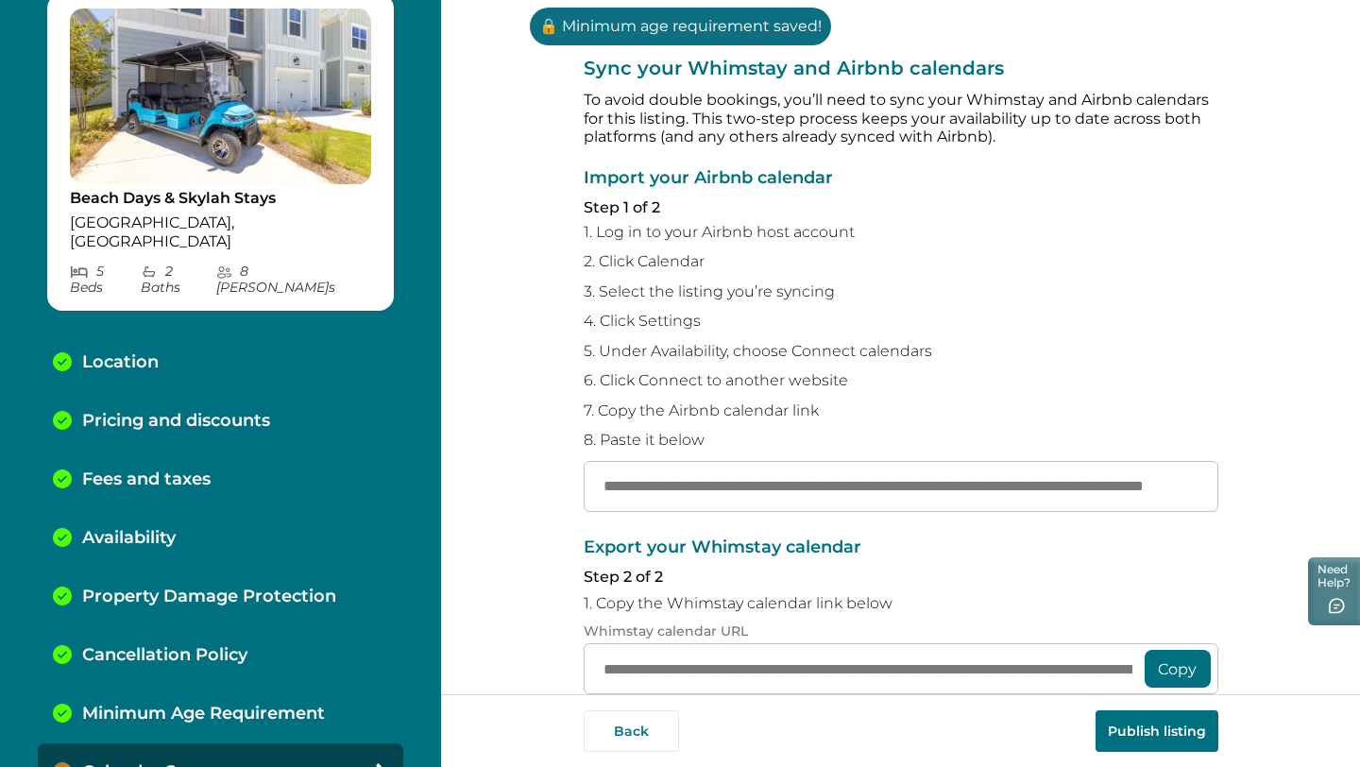
scroll to position [252, 0]
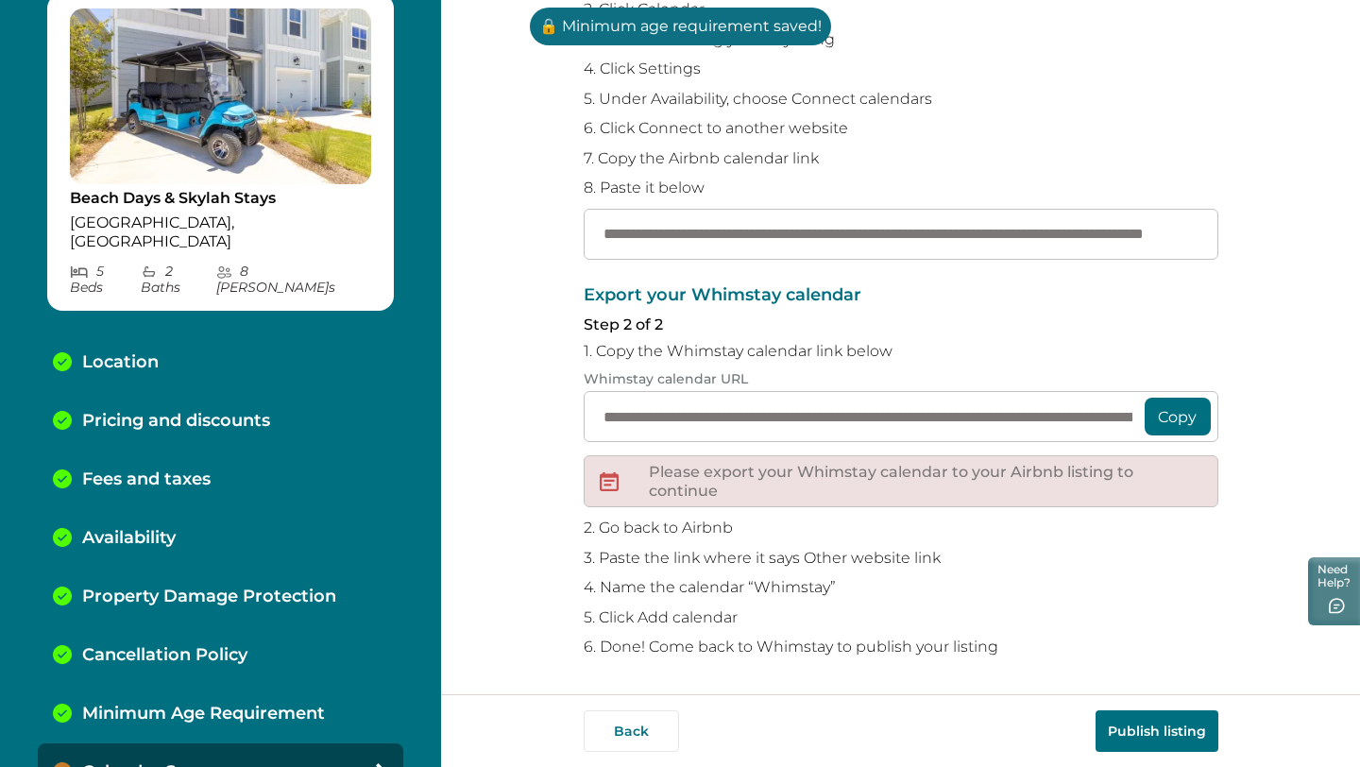
click at [1145, 756] on div "Back Publish listing" at bounding box center [900, 730] width 919 height 73
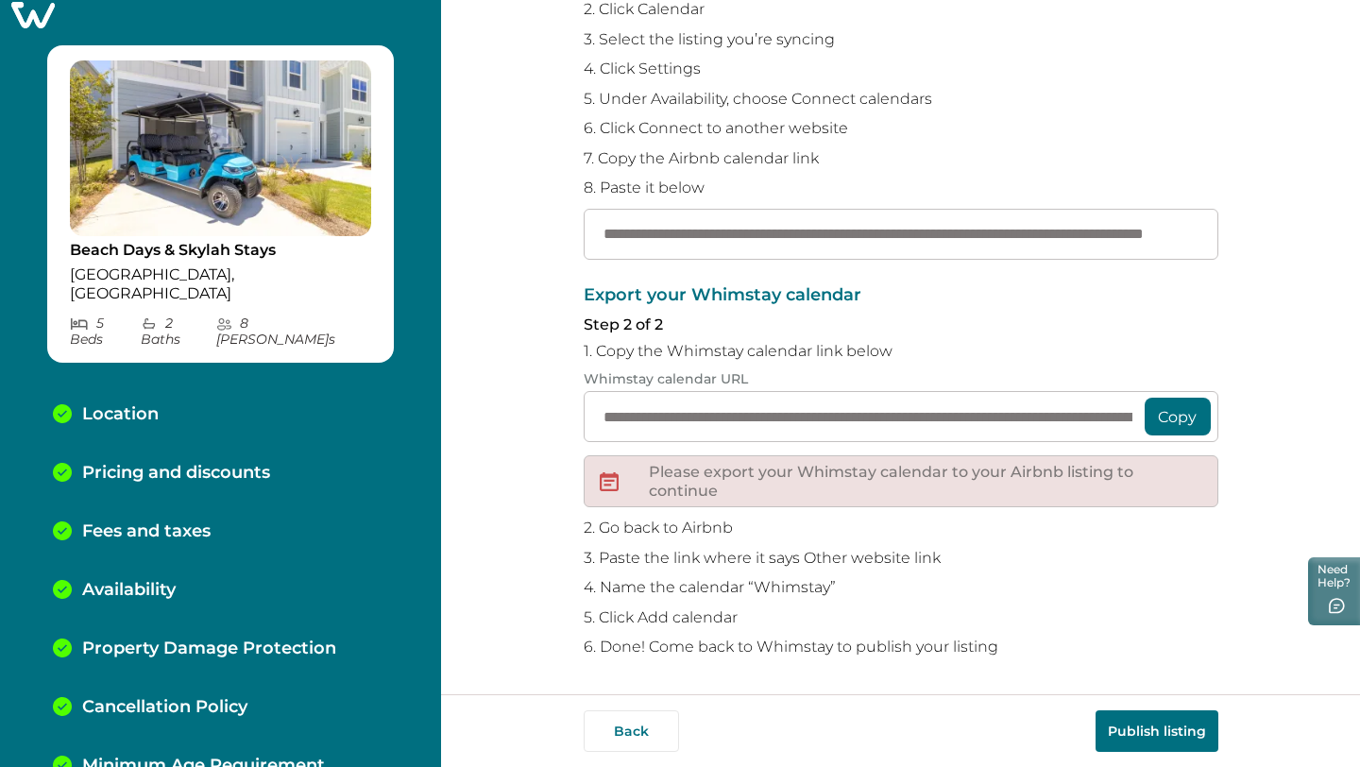
scroll to position [0, 0]
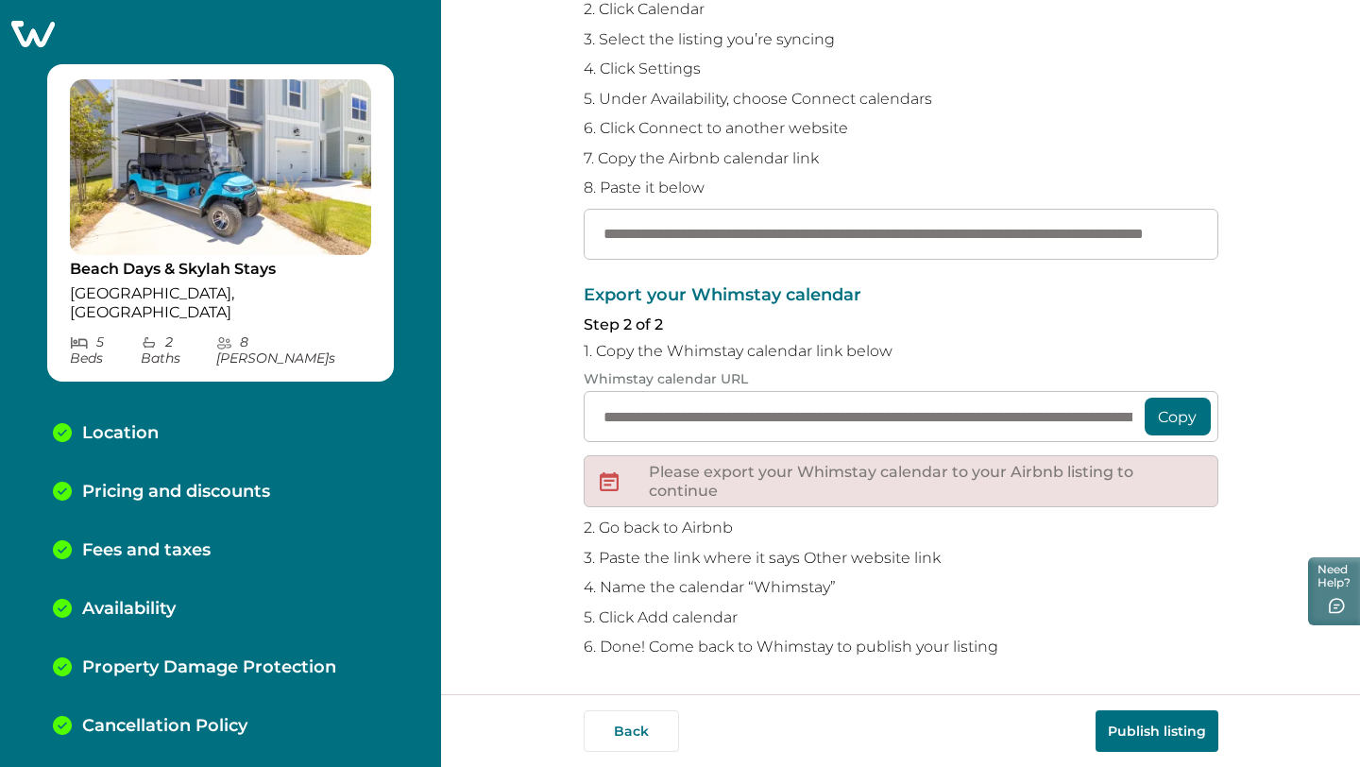
click at [13, 36] on icon at bounding box center [32, 34] width 43 height 26
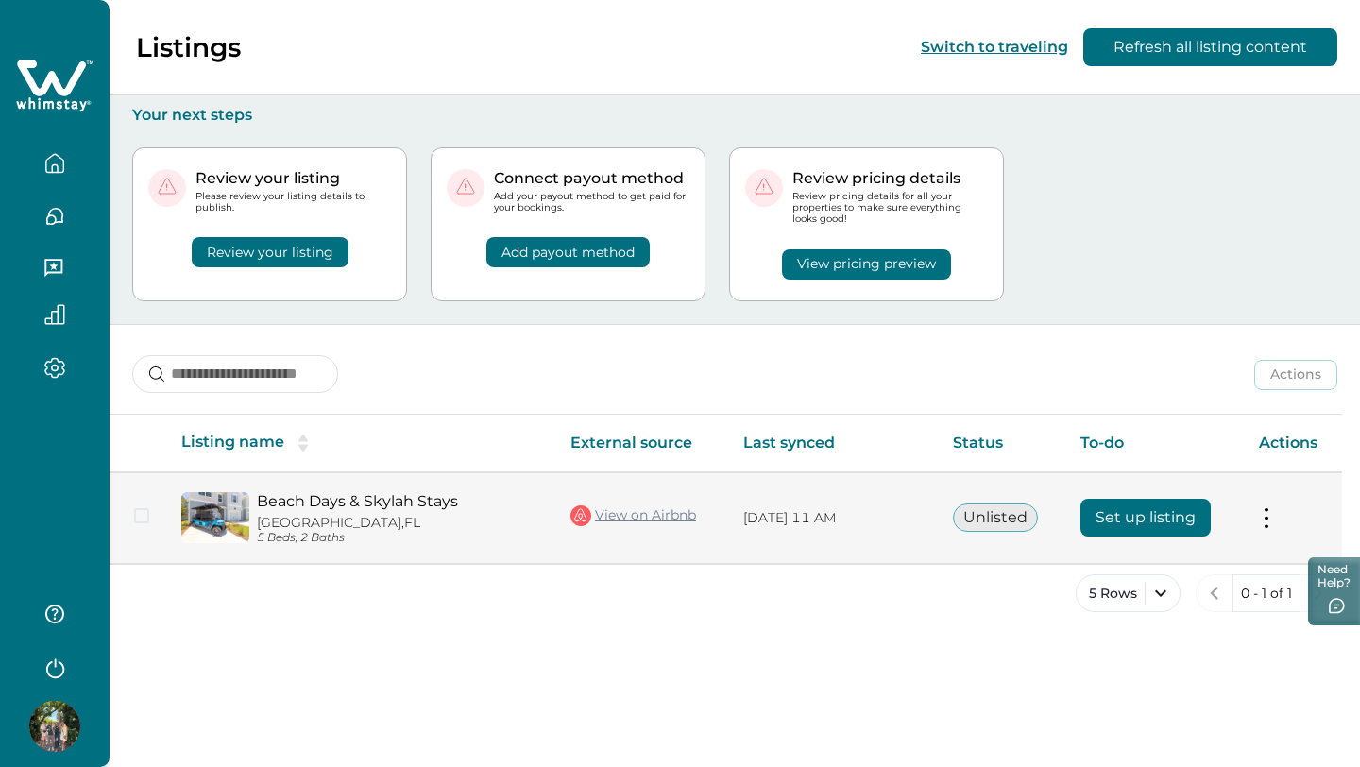
click at [1237, 513] on td "Set up listing" at bounding box center [1154, 518] width 178 height 92
click at [1263, 512] on button at bounding box center [1266, 518] width 15 height 20
click at [1152, 514] on button "Set up listing" at bounding box center [1145, 518] width 130 height 38
click at [1274, 524] on td "Actions View listing on Whimstay" at bounding box center [1293, 518] width 98 height 92
click at [1263, 524] on button at bounding box center [1266, 518] width 15 height 20
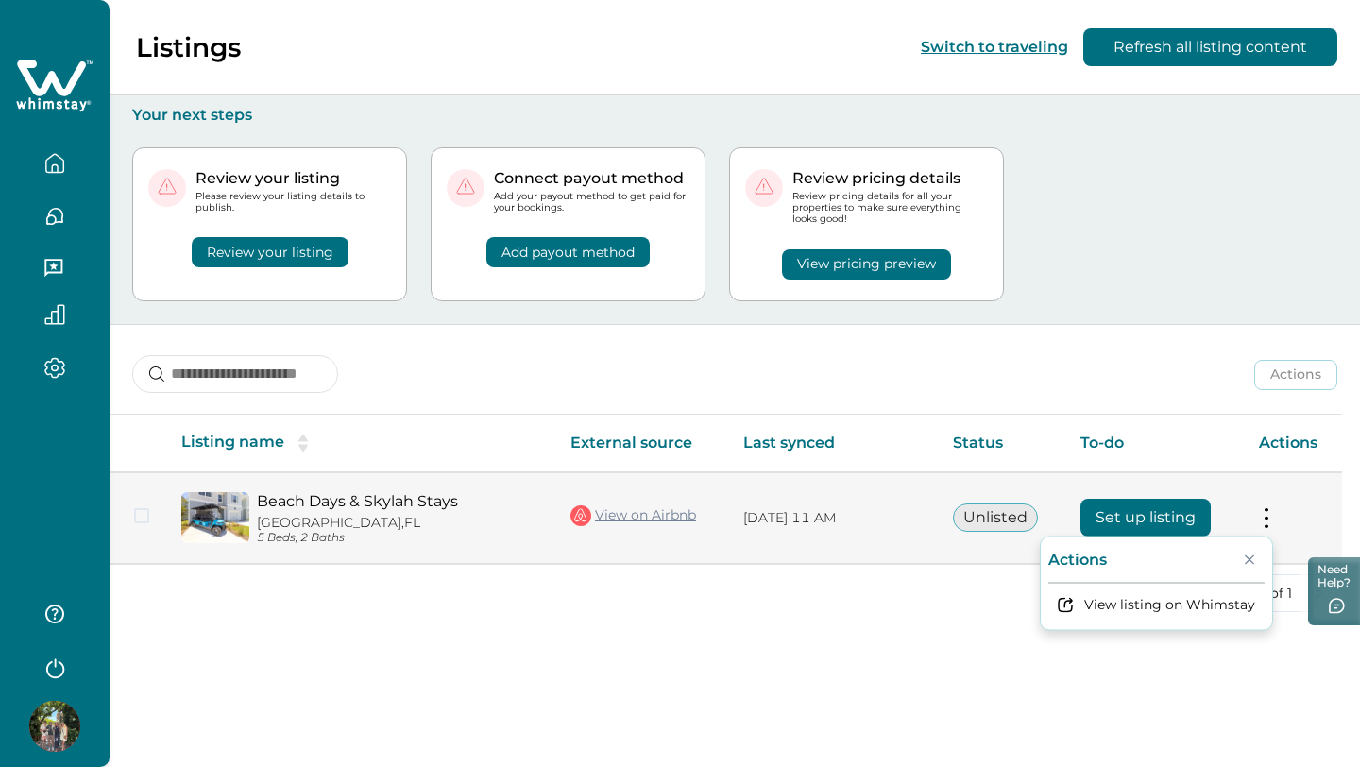
click at [150, 512] on td at bounding box center [138, 518] width 57 height 92
click at [144, 513] on span at bounding box center [141, 515] width 15 height 15
click at [1269, 523] on button at bounding box center [1266, 518] width 15 height 20
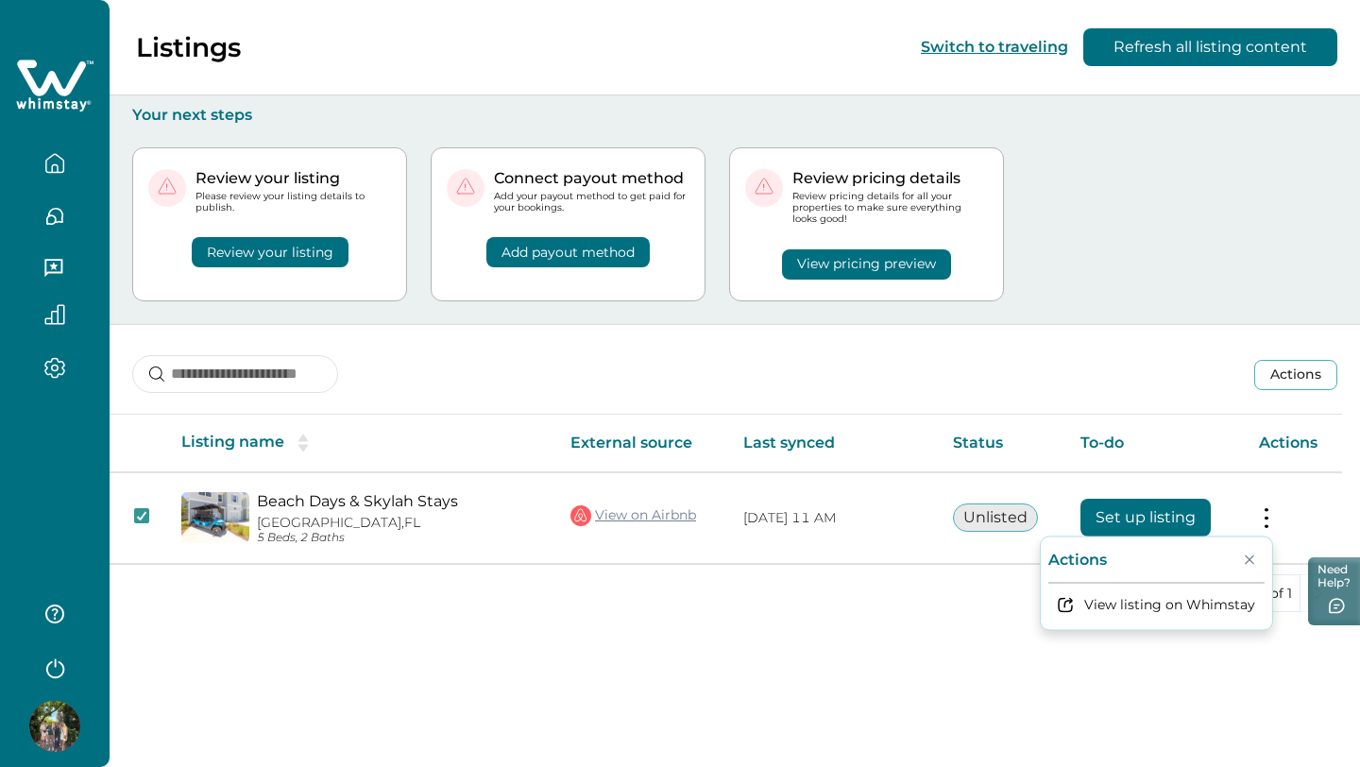
click at [1300, 371] on button "Actions" at bounding box center [1295, 375] width 83 height 30
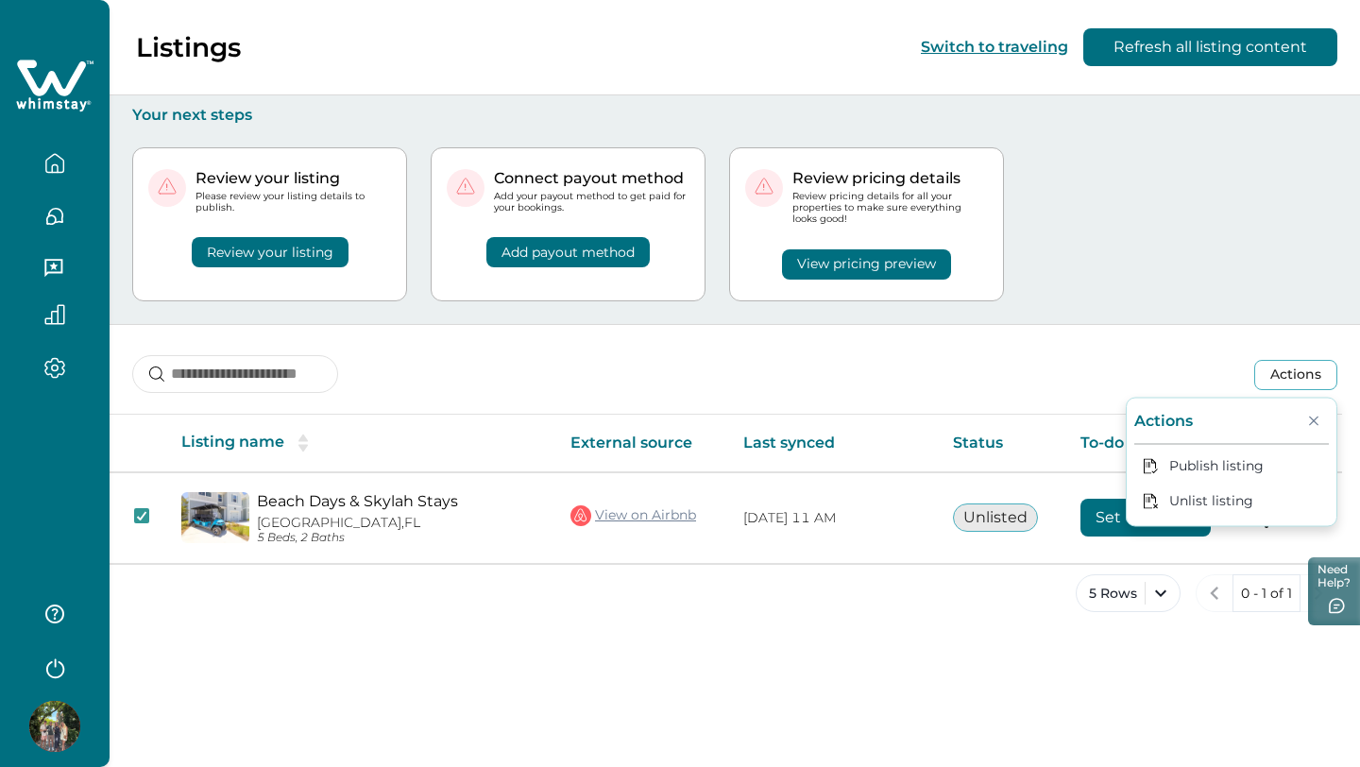
click at [1219, 310] on div "Review your listing Please review your listing details to publish. Review your …" at bounding box center [734, 224] width 1205 height 199
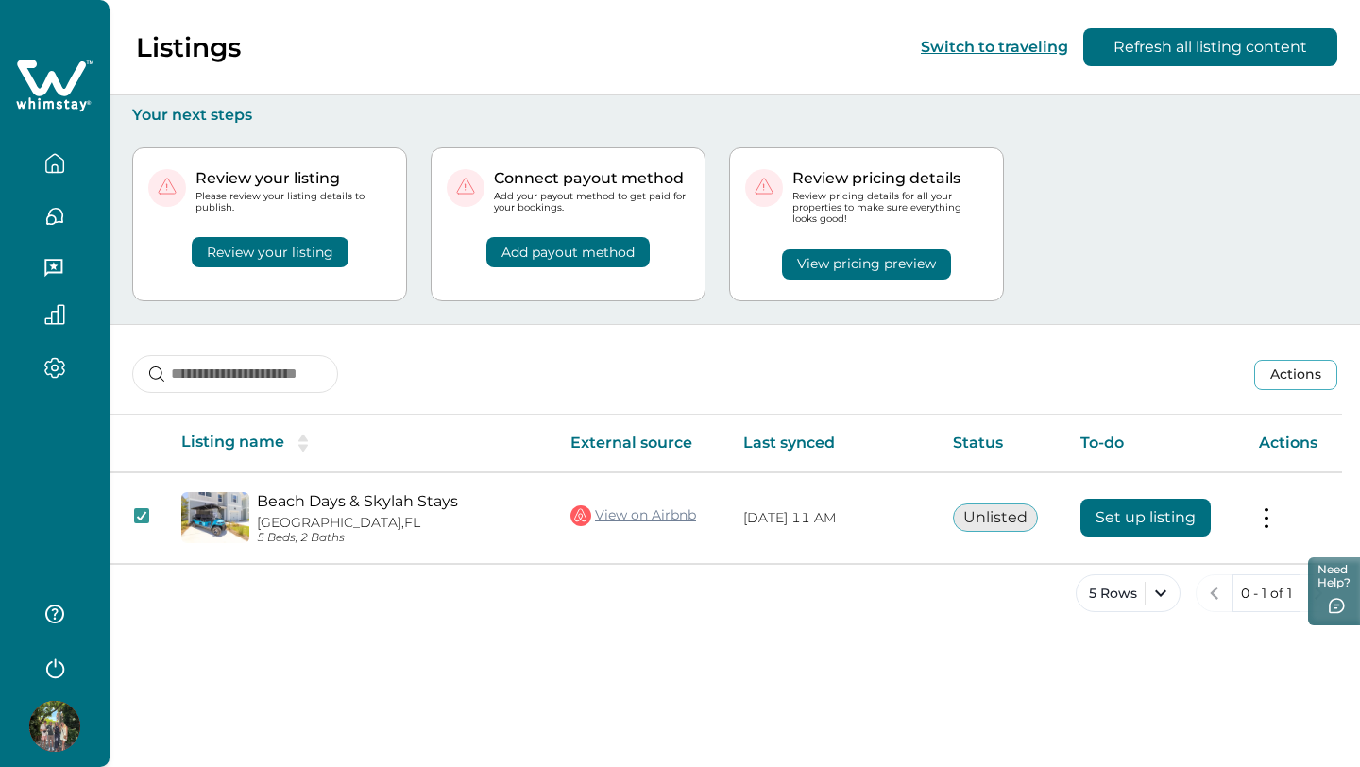
click at [52, 175] on button "button" at bounding box center [54, 163] width 79 height 38
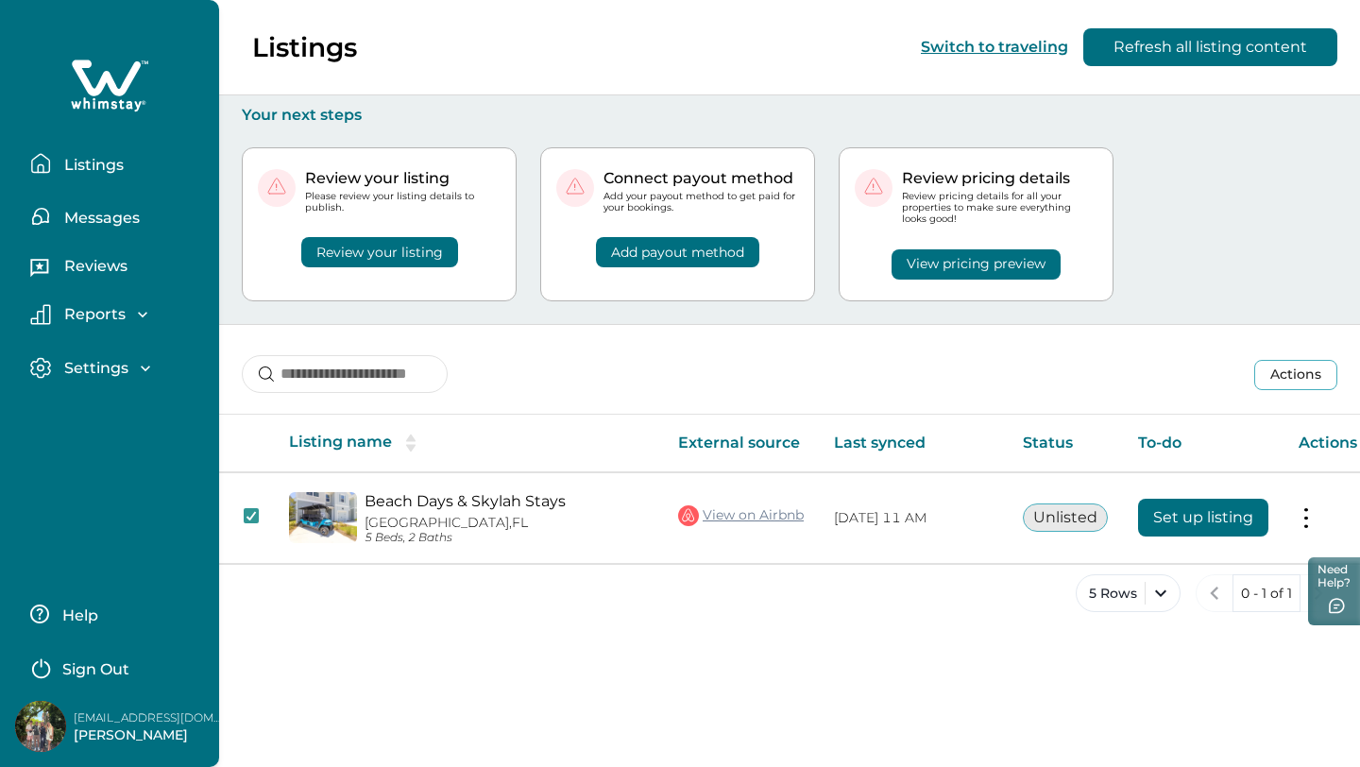
click at [67, 164] on p "Listings" at bounding box center [91, 165] width 65 height 19
click at [104, 353] on div "Settings Profile details Payout method" at bounding box center [109, 369] width 189 height 54
click at [104, 366] on p "Settings" at bounding box center [94, 368] width 70 height 19
click at [112, 321] on p "Reports" at bounding box center [92, 314] width 67 height 19
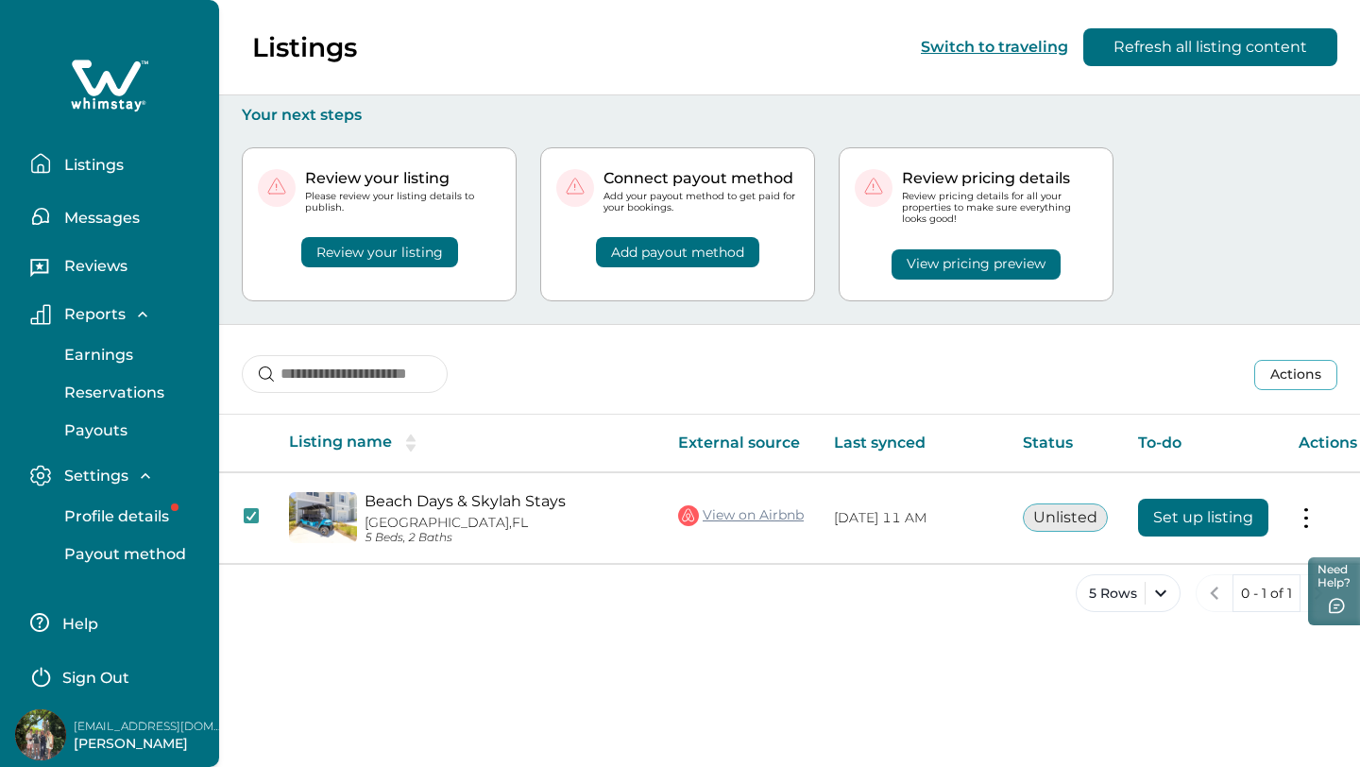
click at [121, 173] on p "Listings" at bounding box center [91, 165] width 65 height 19
click at [102, 168] on p "Listings" at bounding box center [91, 165] width 65 height 19
click at [132, 90] on icon at bounding box center [109, 86] width 77 height 57
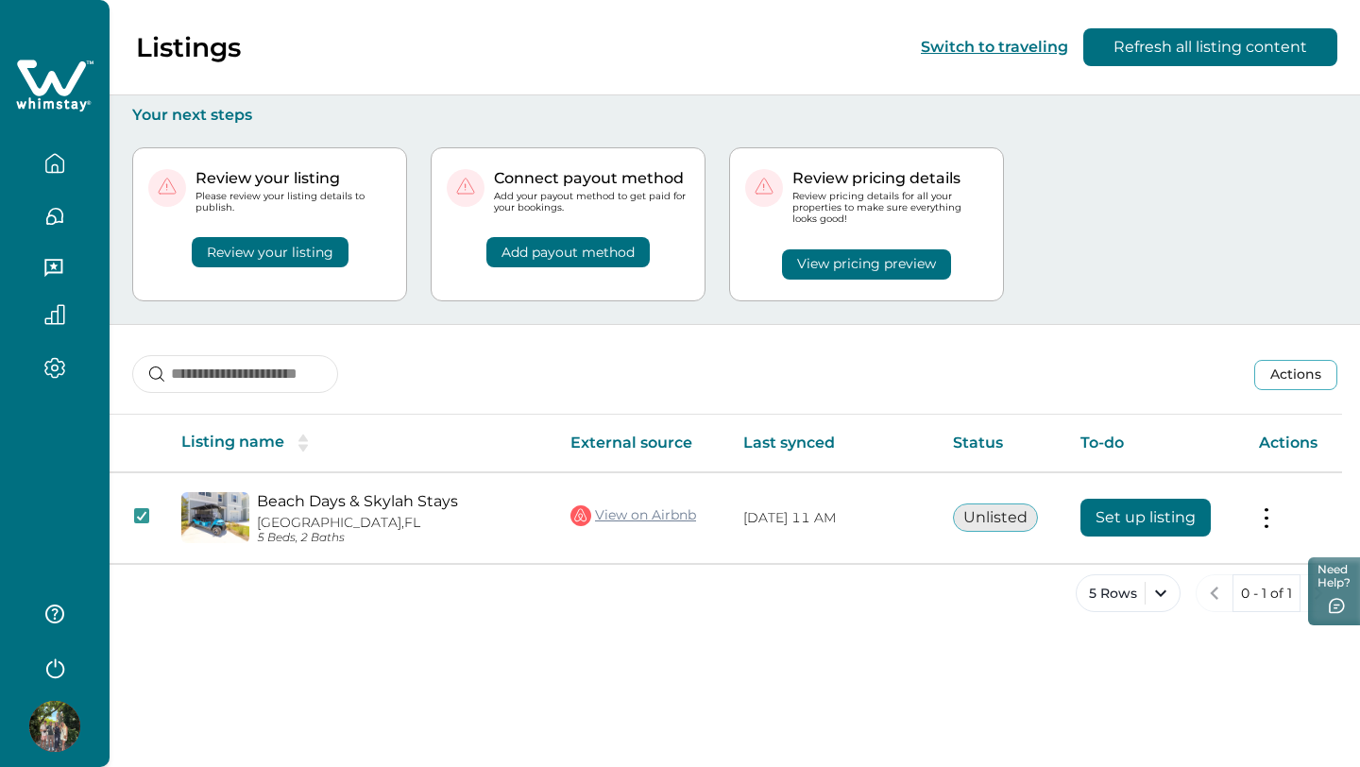
click at [1311, 374] on button "Actions" at bounding box center [1295, 375] width 83 height 30
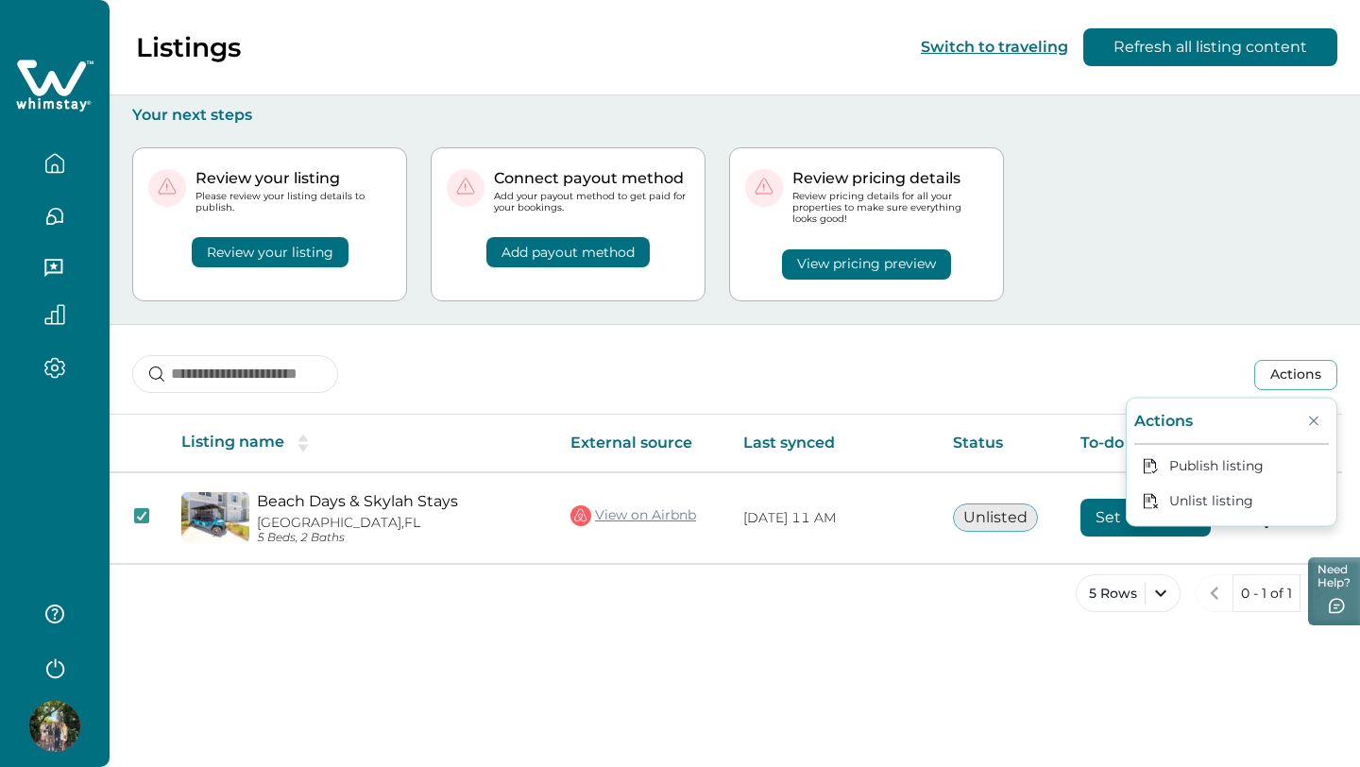
click at [1173, 254] on div "Review your listing Please review your listing details to publish. Review your …" at bounding box center [734, 224] width 1205 height 199
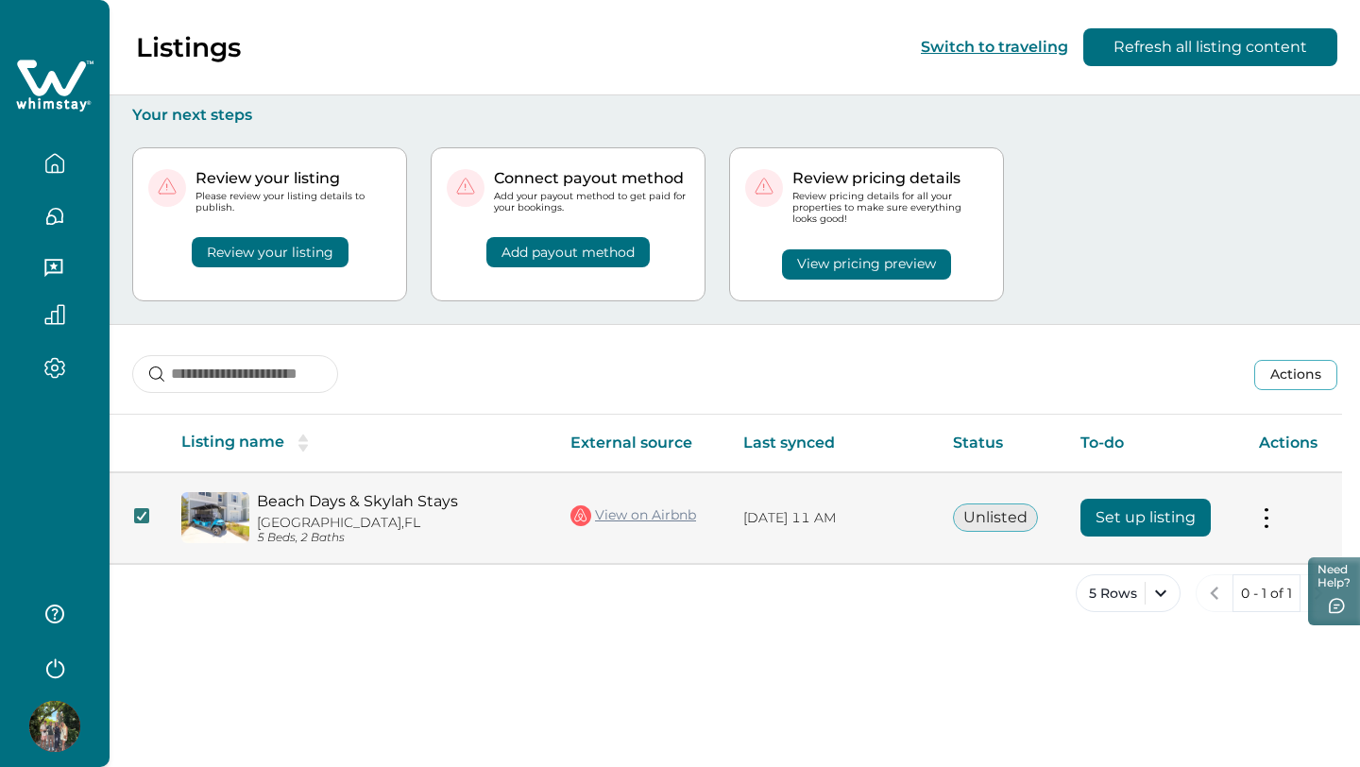
click at [140, 521] on span at bounding box center [141, 515] width 15 height 15
click at [134, 512] on span at bounding box center [141, 515] width 15 height 15
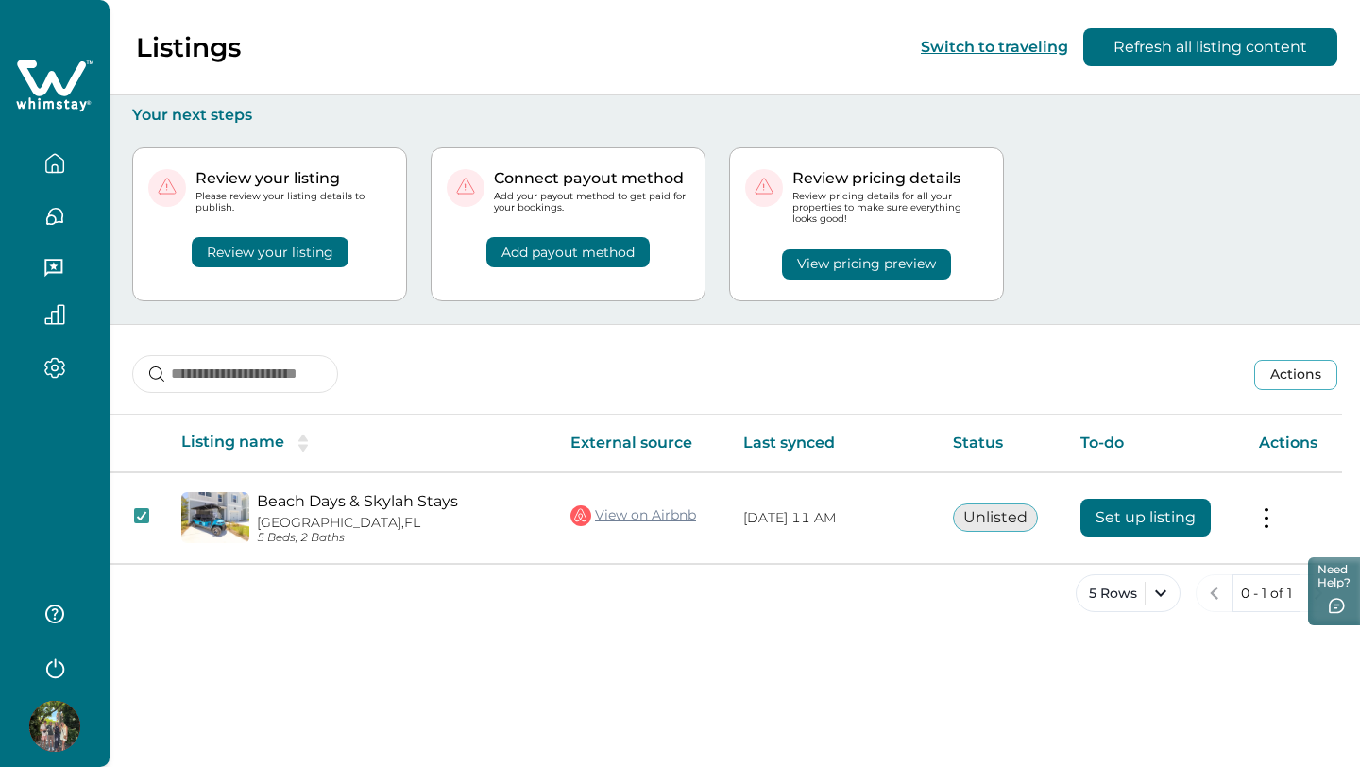
click at [1263, 366] on button "Actions" at bounding box center [1295, 375] width 83 height 30
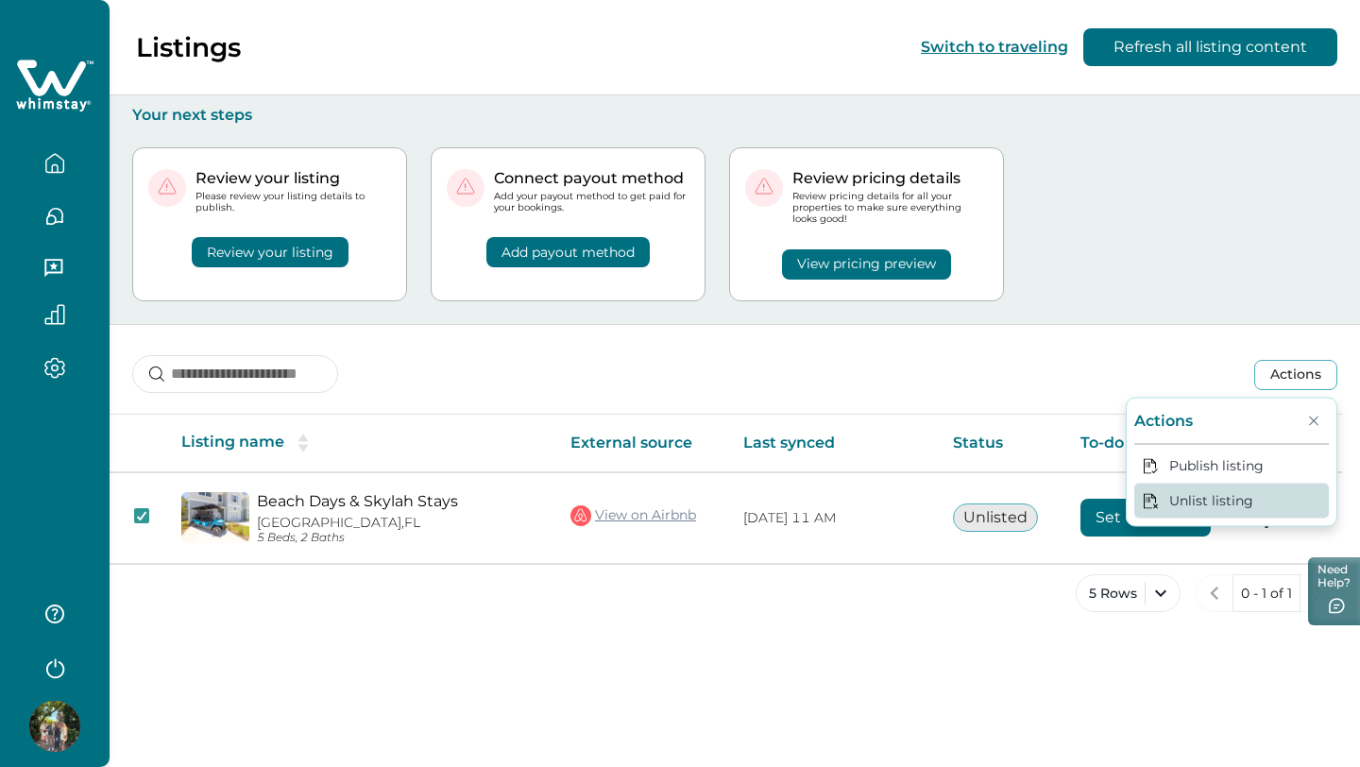
click at [1211, 507] on button "Unlist listing" at bounding box center [1231, 500] width 195 height 35
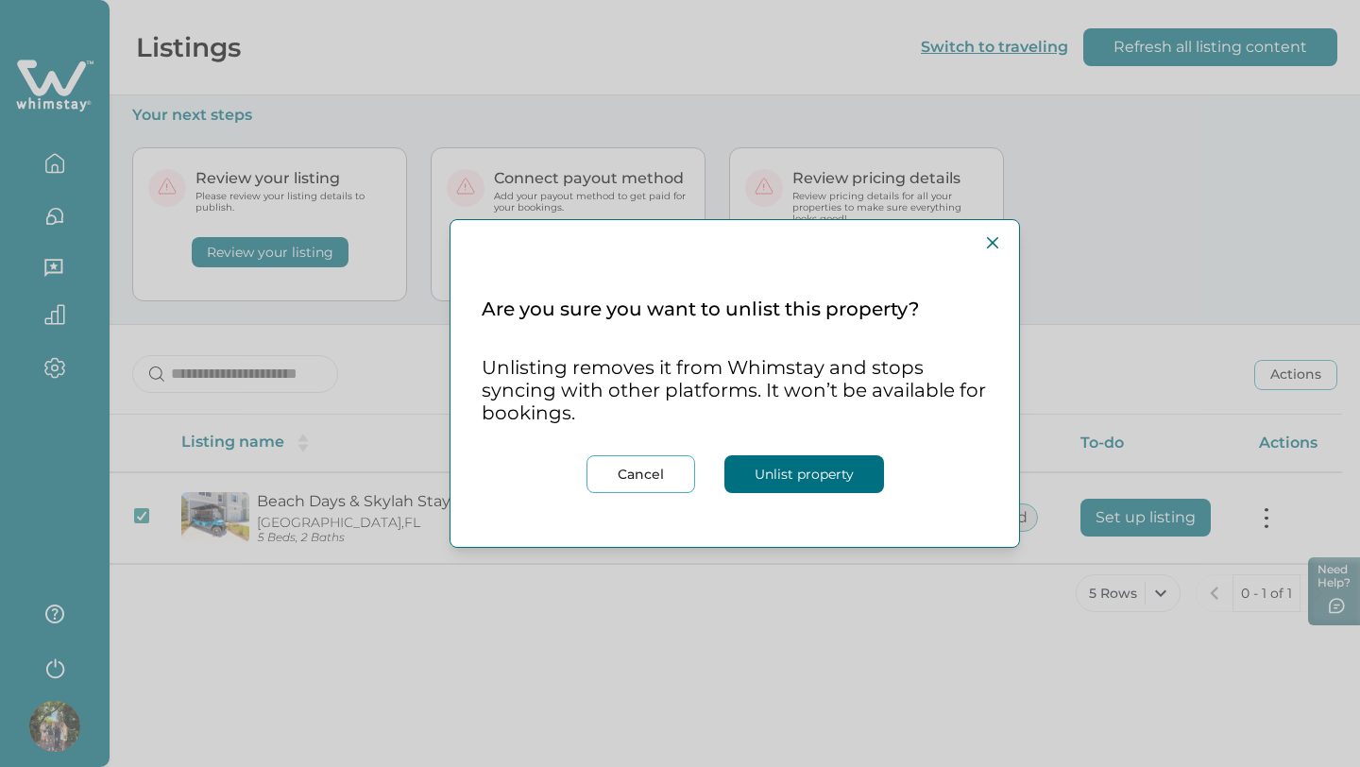
click at [850, 476] on button "Unlist property" at bounding box center [804, 474] width 160 height 38
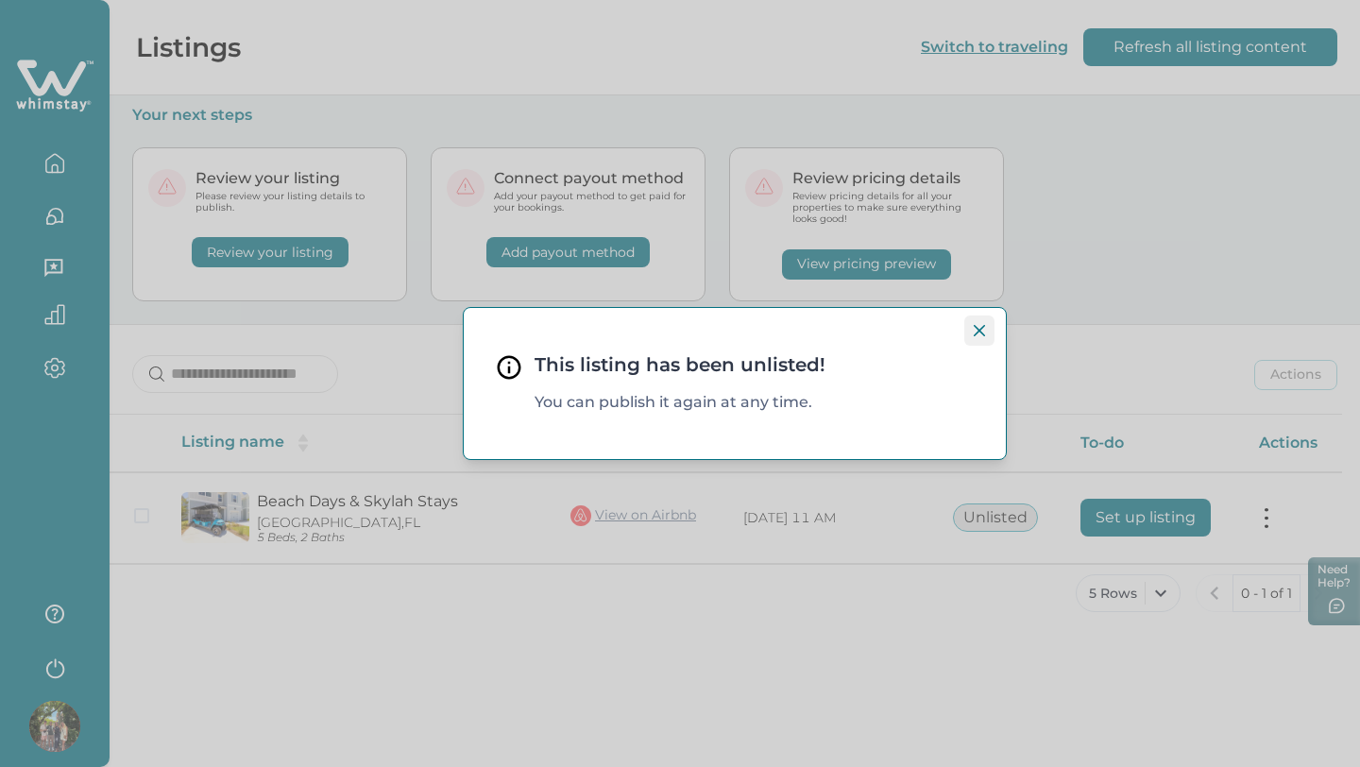
click at [978, 327] on icon "Close" at bounding box center [979, 330] width 11 height 11
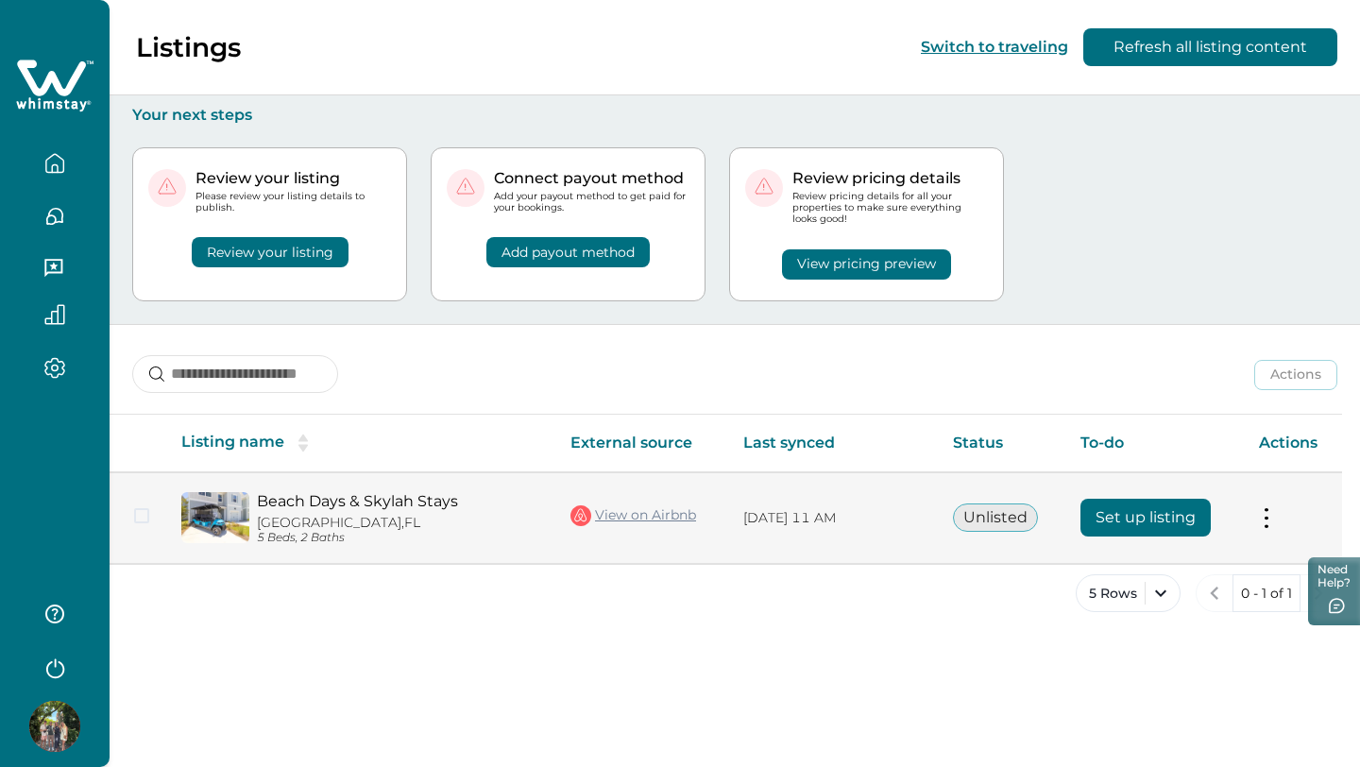
click at [1009, 512] on button "Unlisted" at bounding box center [995, 517] width 85 height 28
click at [153, 517] on td at bounding box center [138, 518] width 57 height 92
click at [151, 537] on td at bounding box center [138, 518] width 57 height 92
click at [144, 524] on td at bounding box center [138, 518] width 57 height 92
click at [138, 516] on span at bounding box center [141, 515] width 15 height 15
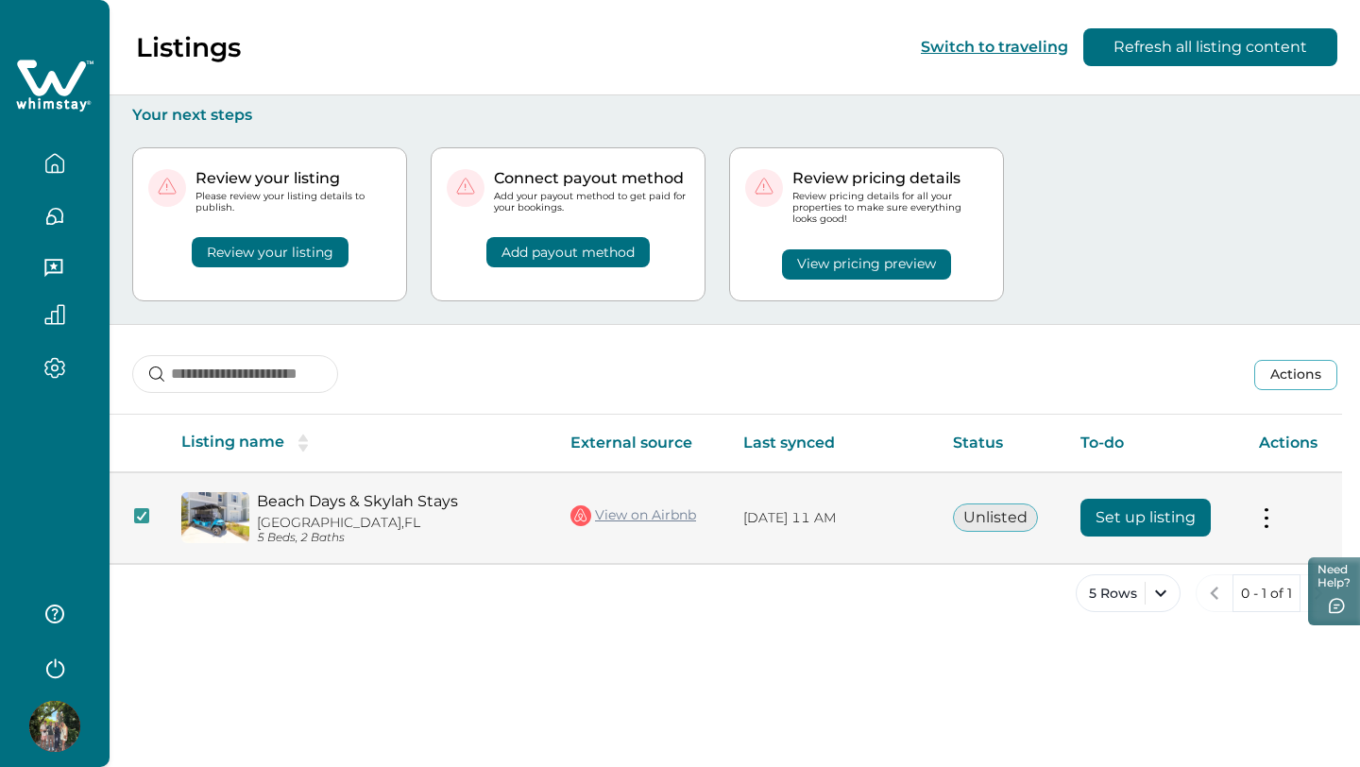
click at [1256, 513] on td "Actions View listing on Whimstay" at bounding box center [1293, 518] width 98 height 92
click at [1274, 520] on td "Actions View listing on Whimstay" at bounding box center [1293, 518] width 98 height 92
click at [1269, 525] on button at bounding box center [1266, 518] width 15 height 20
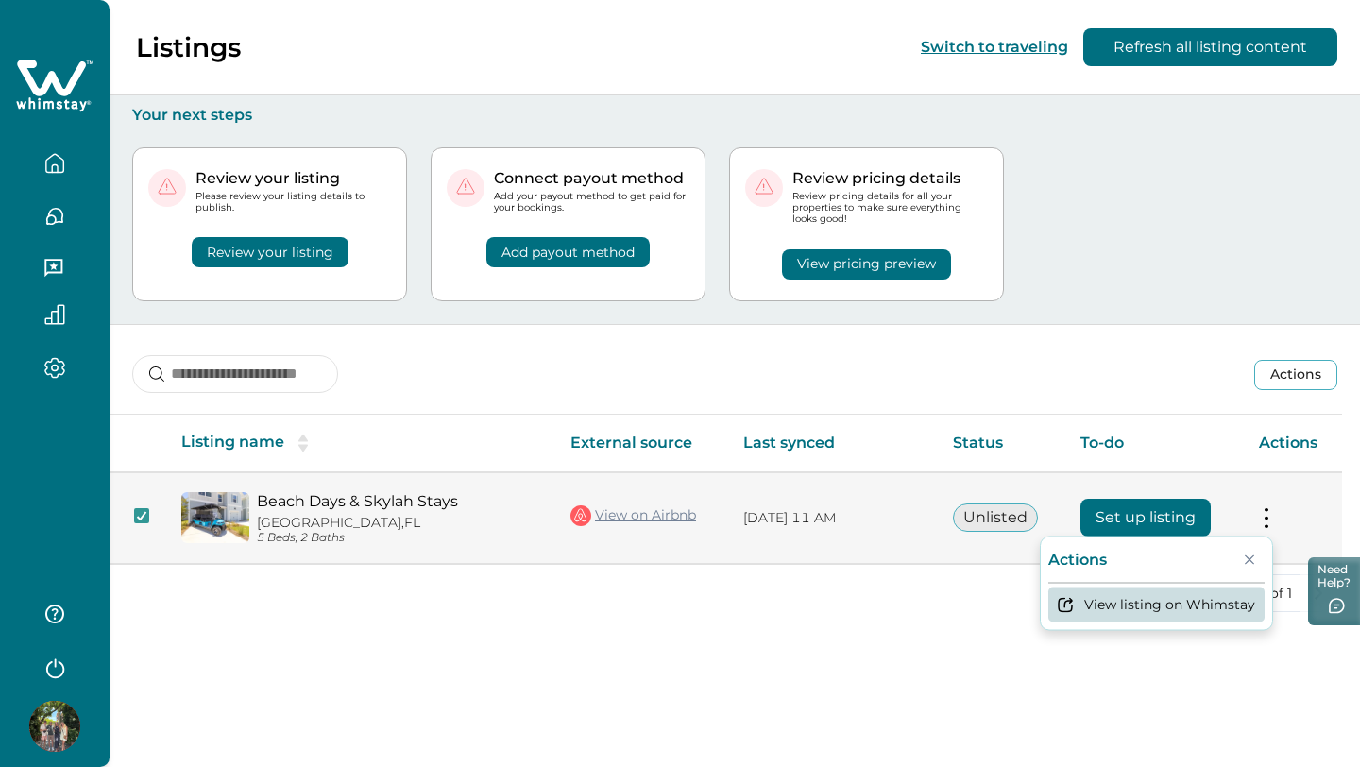
click at [1160, 617] on button "View listing on Whimstay" at bounding box center [1156, 603] width 216 height 35
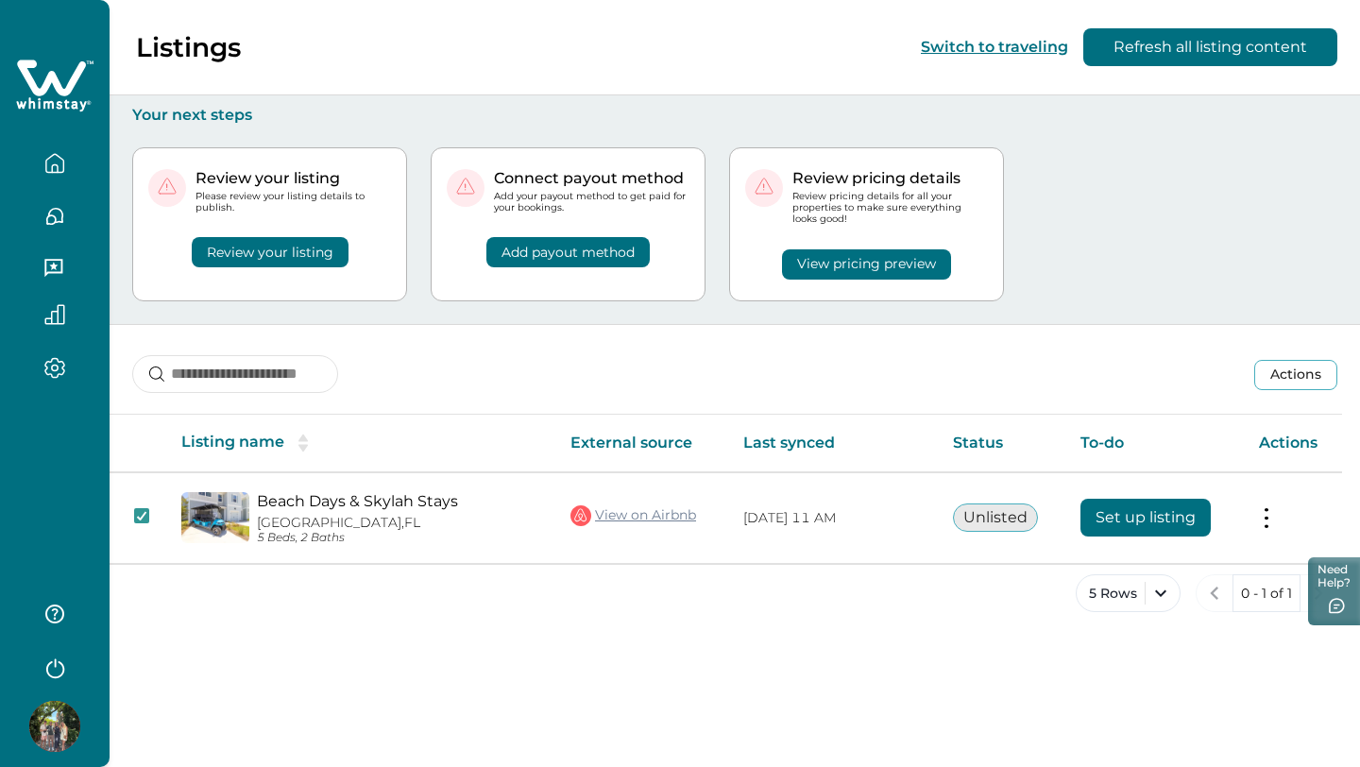
click at [250, 254] on button "Review your listing" at bounding box center [270, 252] width 157 height 30
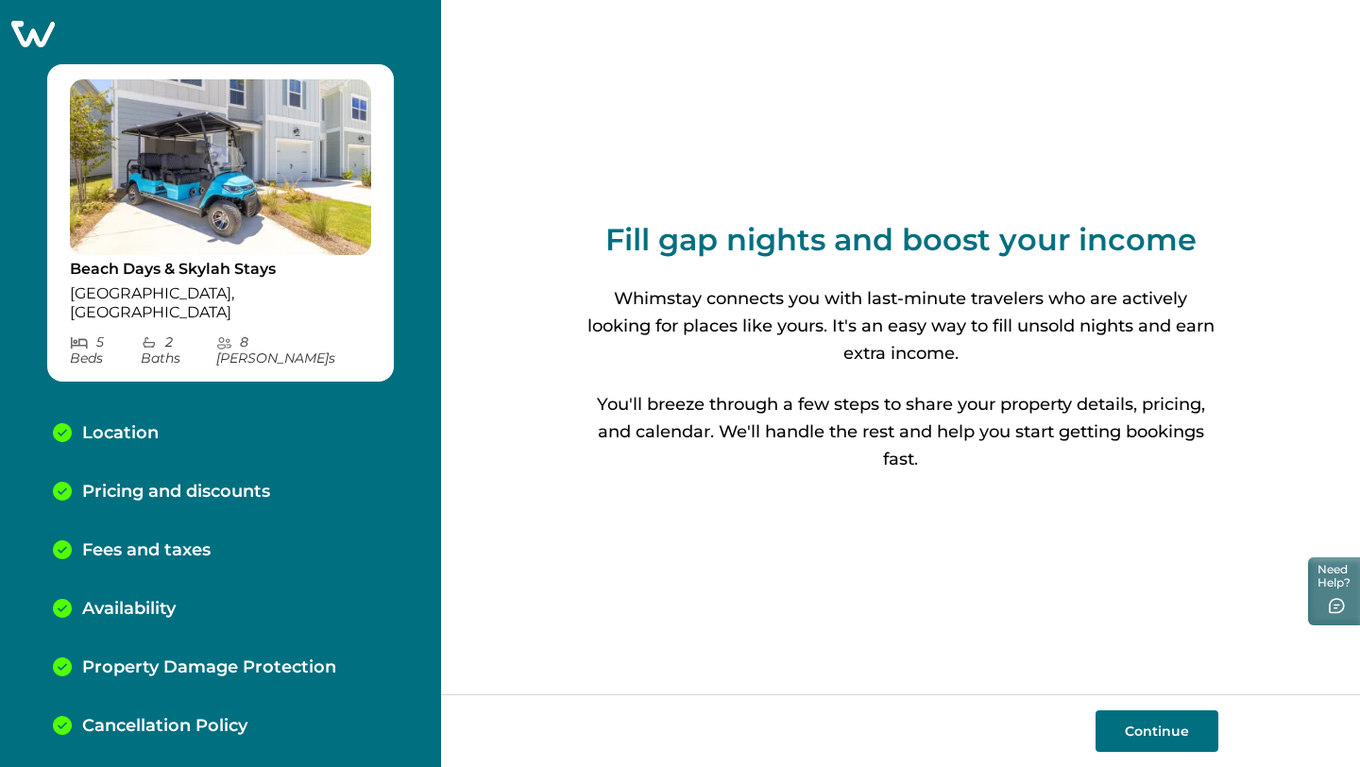
scroll to position [90, 0]
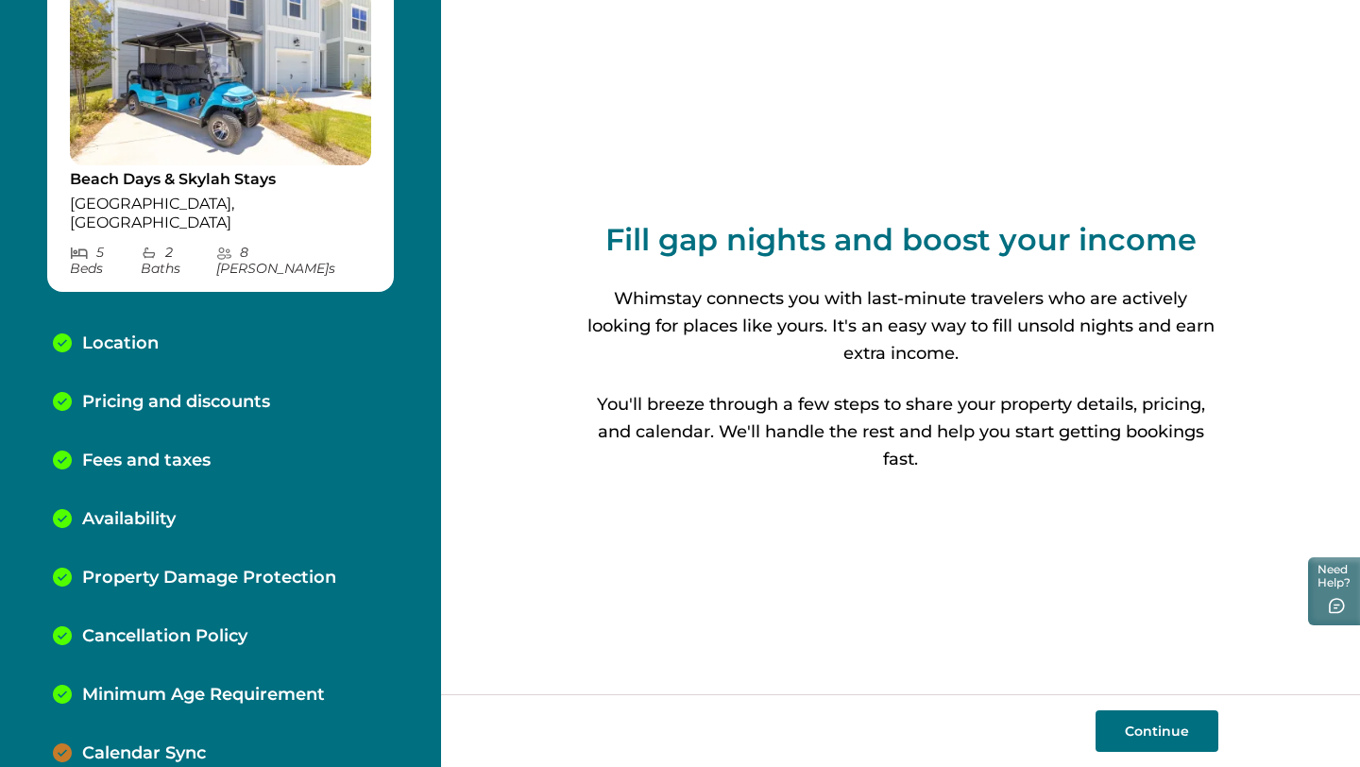
click at [1098, 717] on button "Continue" at bounding box center [1156, 731] width 123 height 42
select select "**"
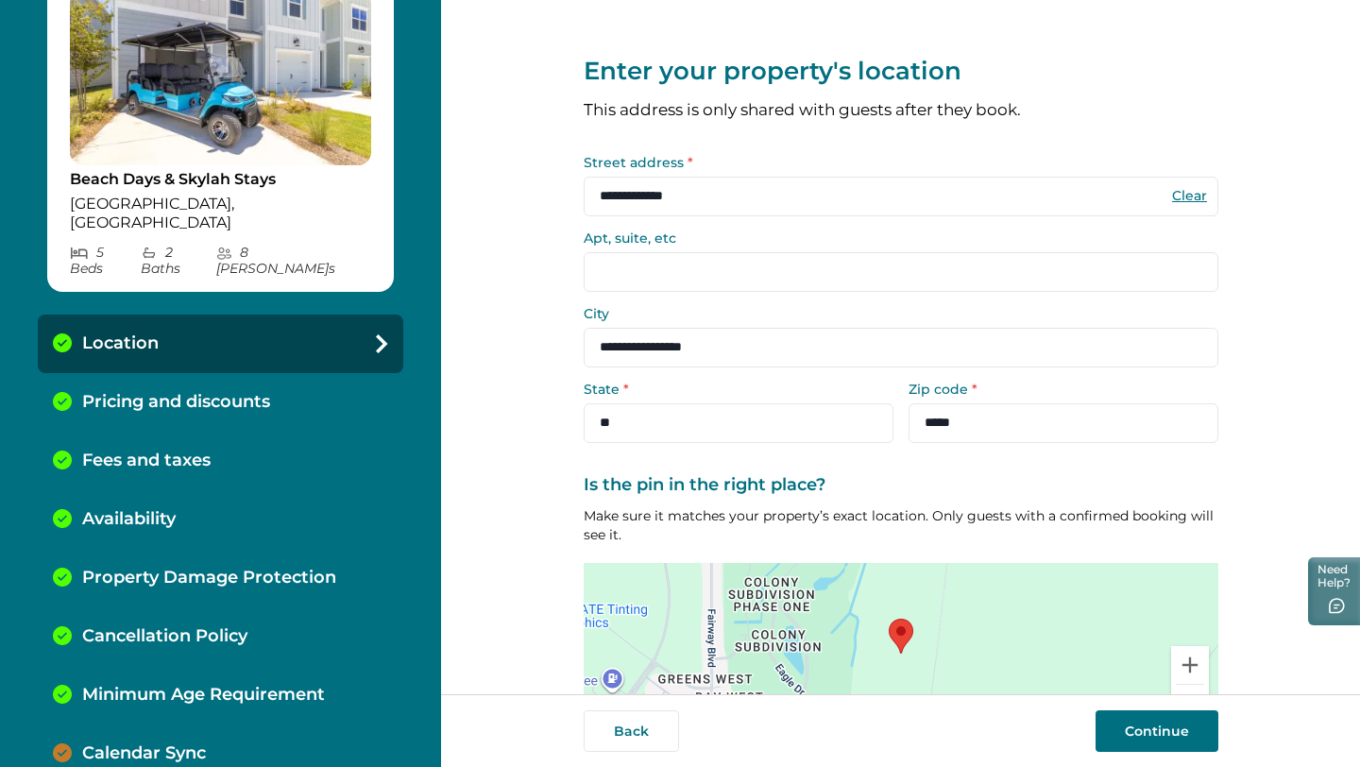
click at [1130, 742] on button "Continue" at bounding box center [1156, 731] width 123 height 42
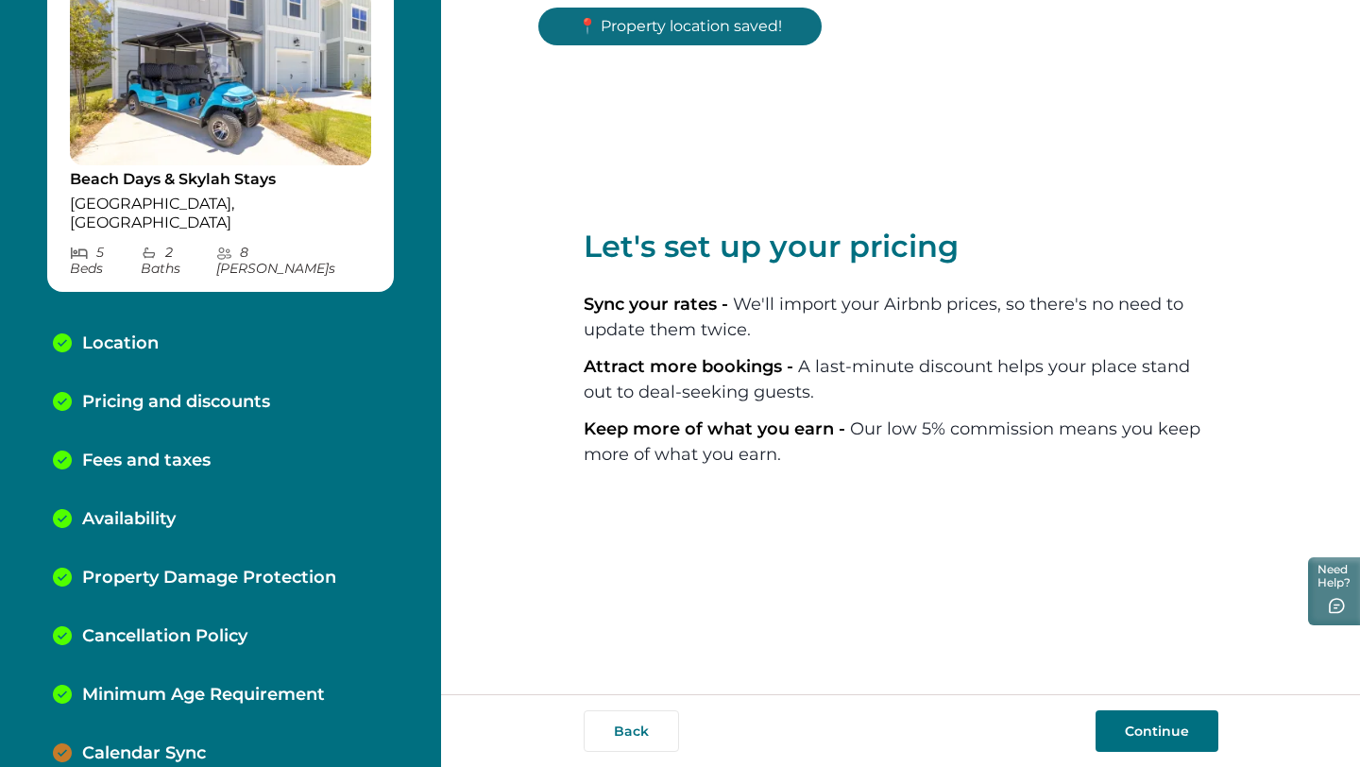
click at [1132, 736] on button "Continue" at bounding box center [1156, 731] width 123 height 42
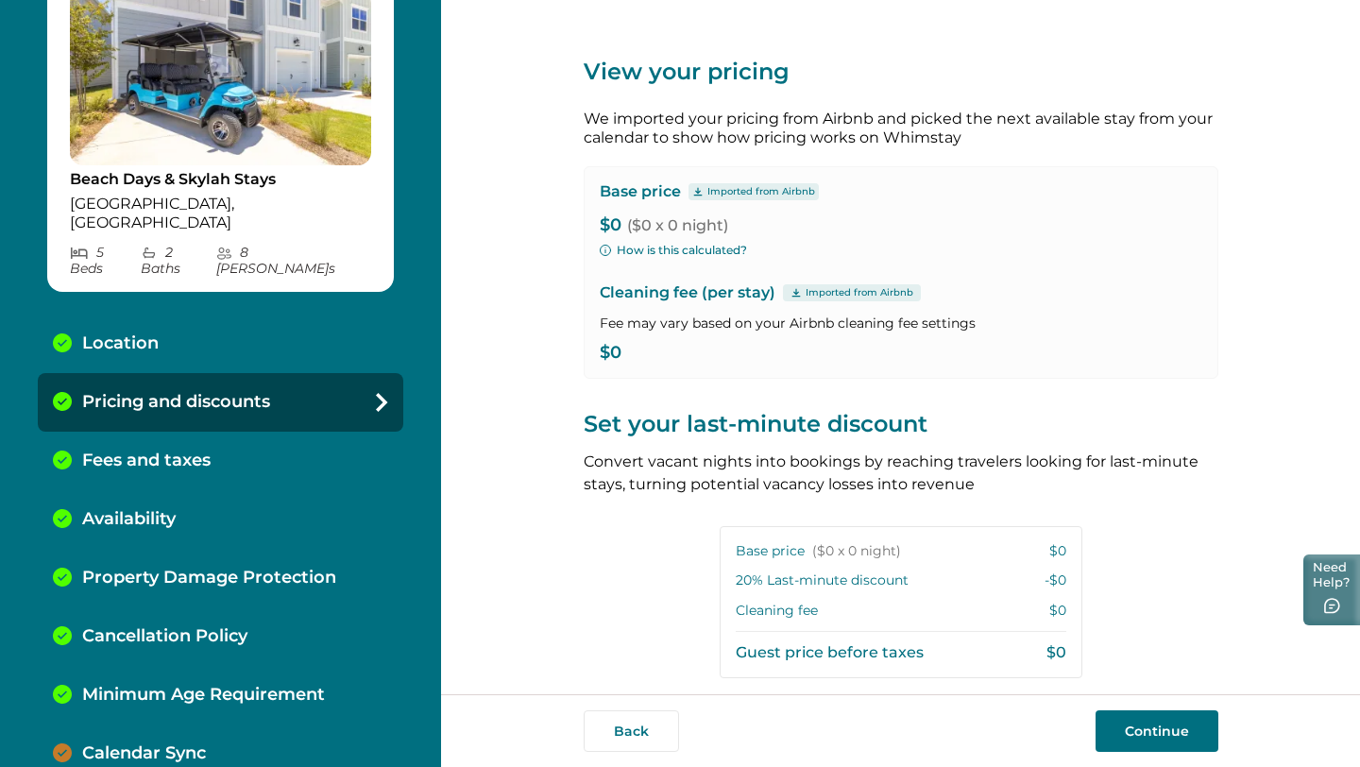
click at [1314, 607] on button "Need Help?" at bounding box center [1331, 589] width 57 height 71
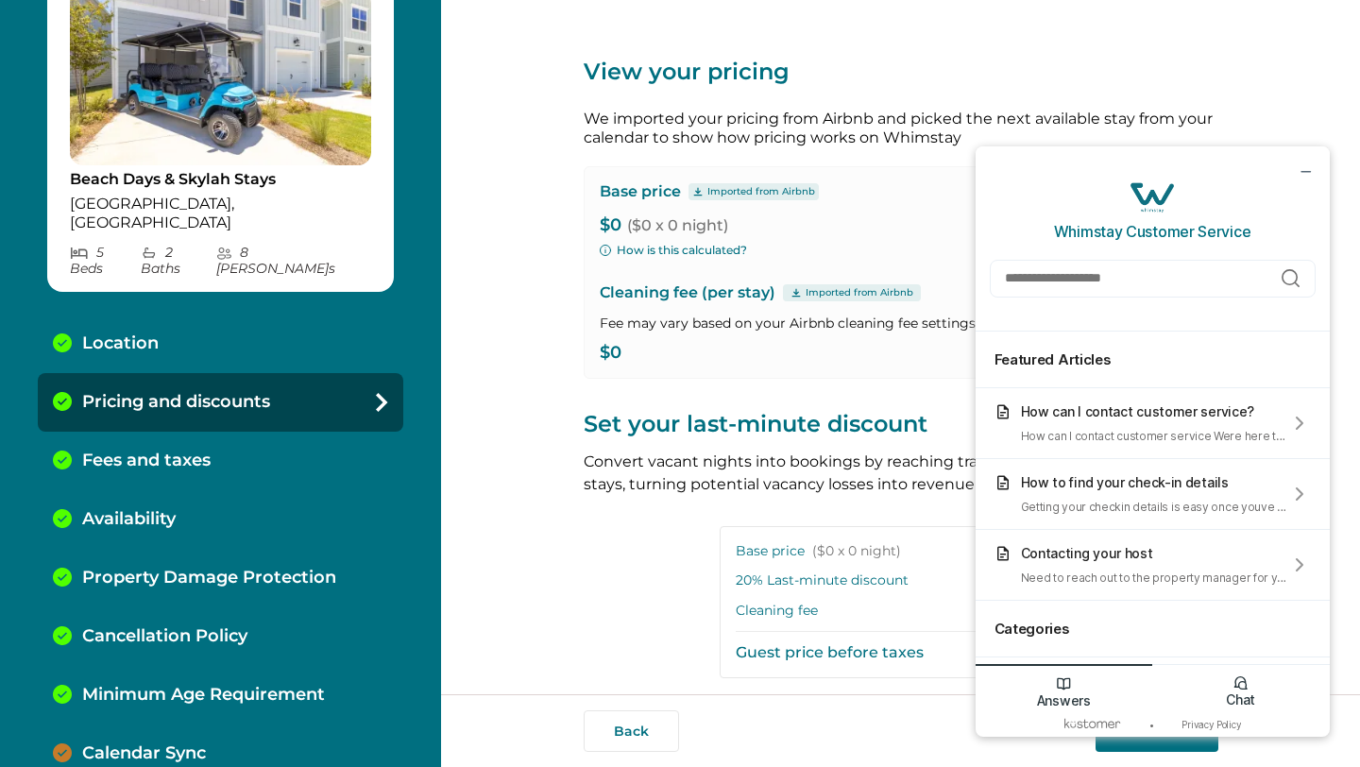
click at [1235, 685] on icon "Chat icon" at bounding box center [1240, 683] width 12 height 12
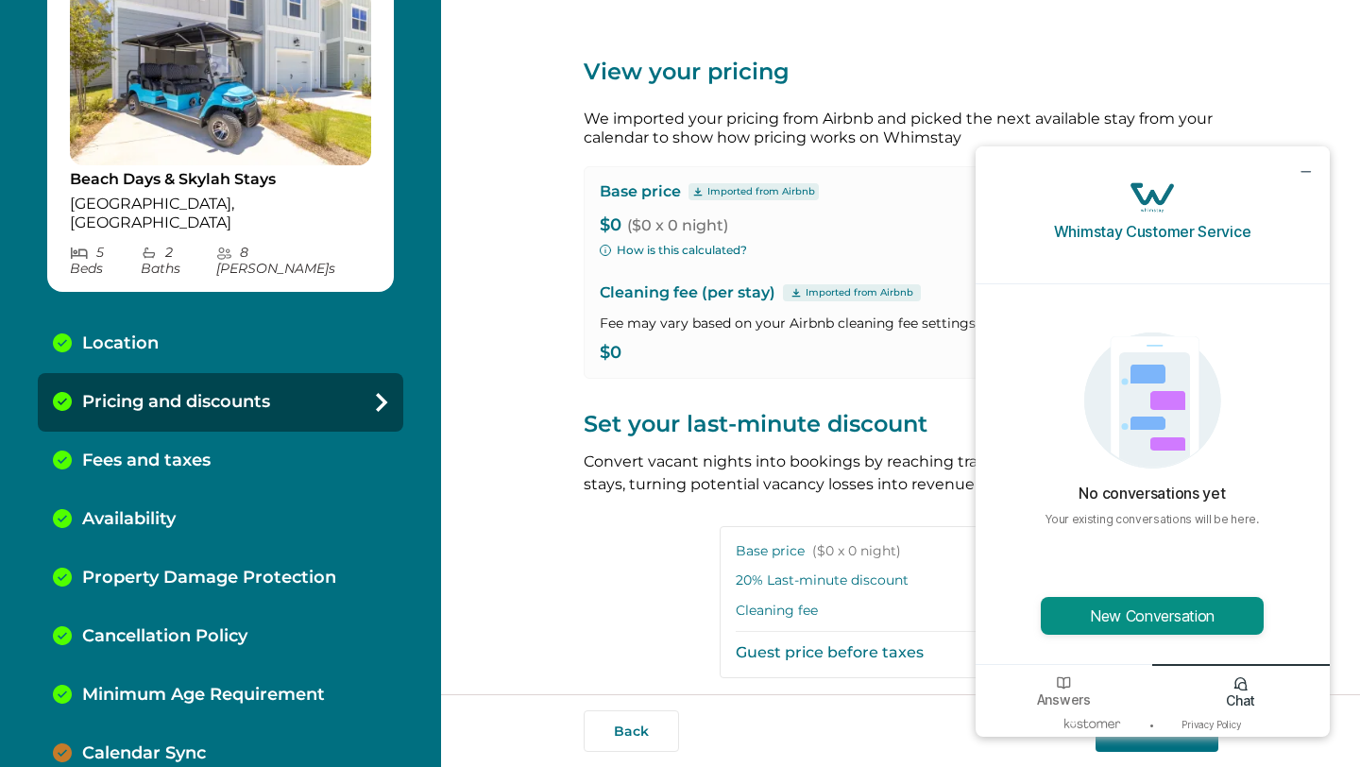
click at [1220, 627] on button "New Conversation" at bounding box center [1152, 616] width 223 height 38
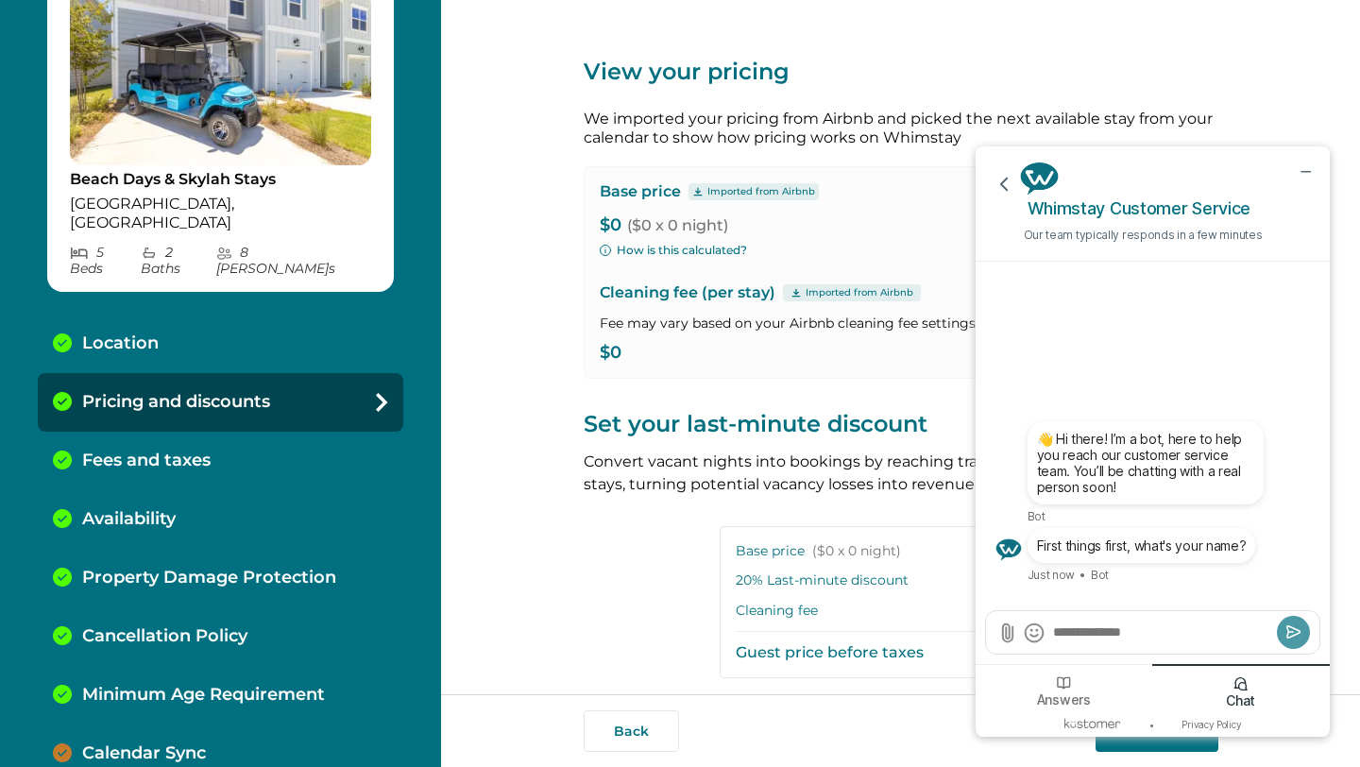
click at [1166, 648] on div at bounding box center [1152, 632] width 333 height 42
click at [1156, 631] on textarea "Send a message" at bounding box center [1161, 631] width 221 height 19
type textarea "**********"
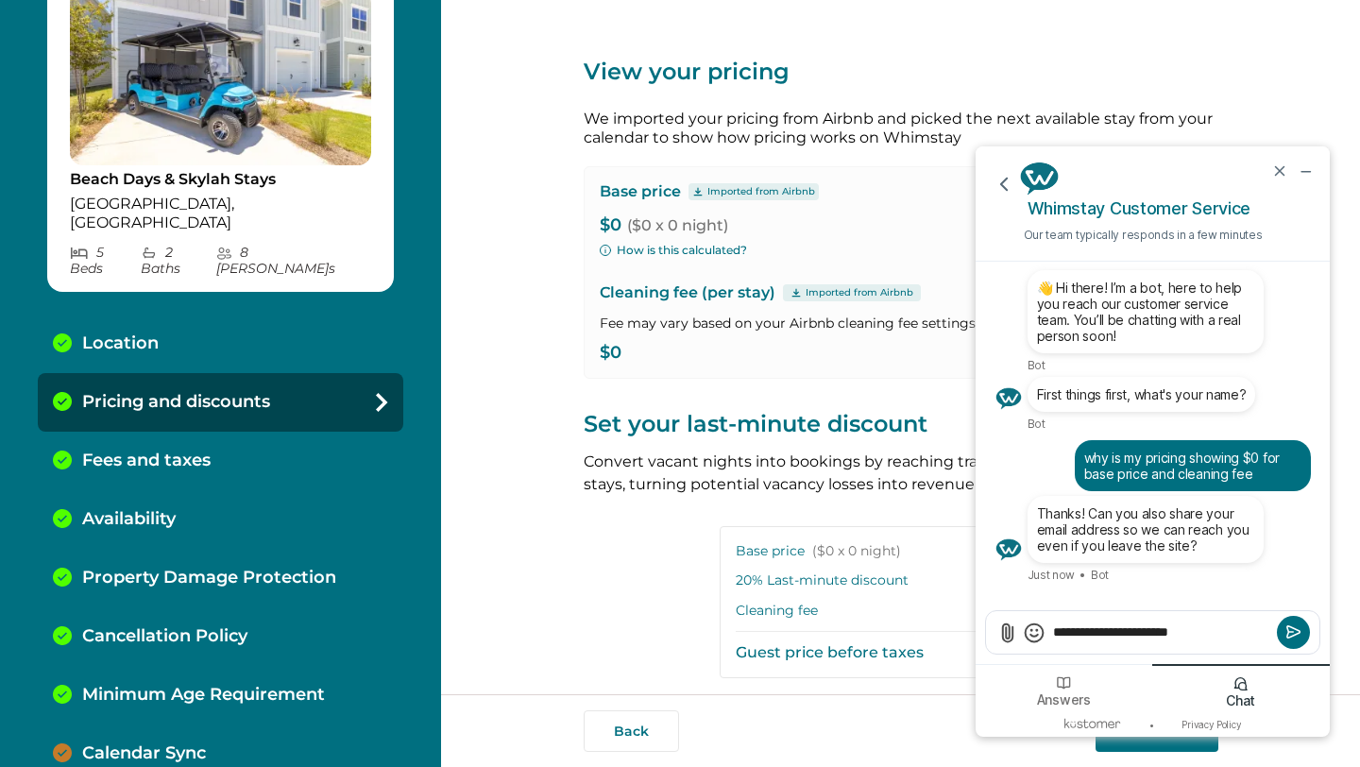
type textarea "**********"
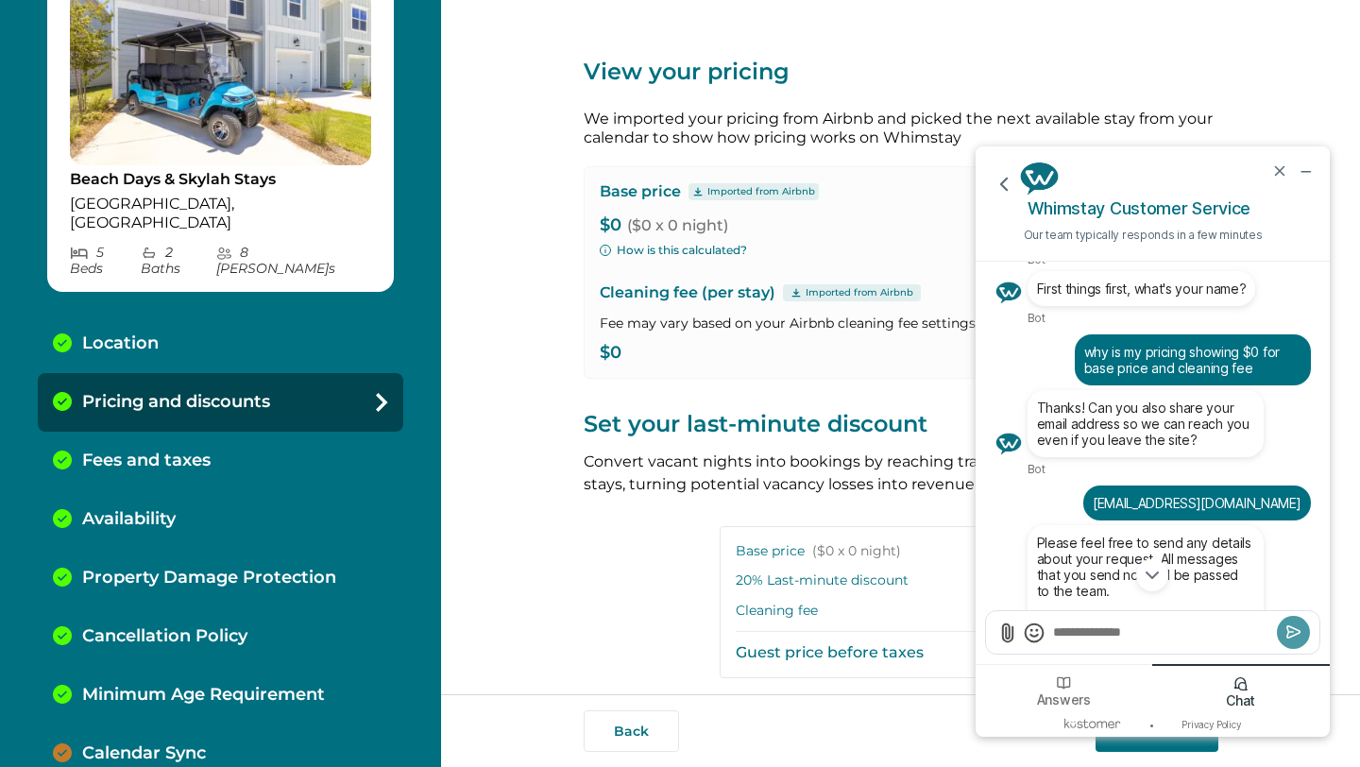
scroll to position [-149, 0]
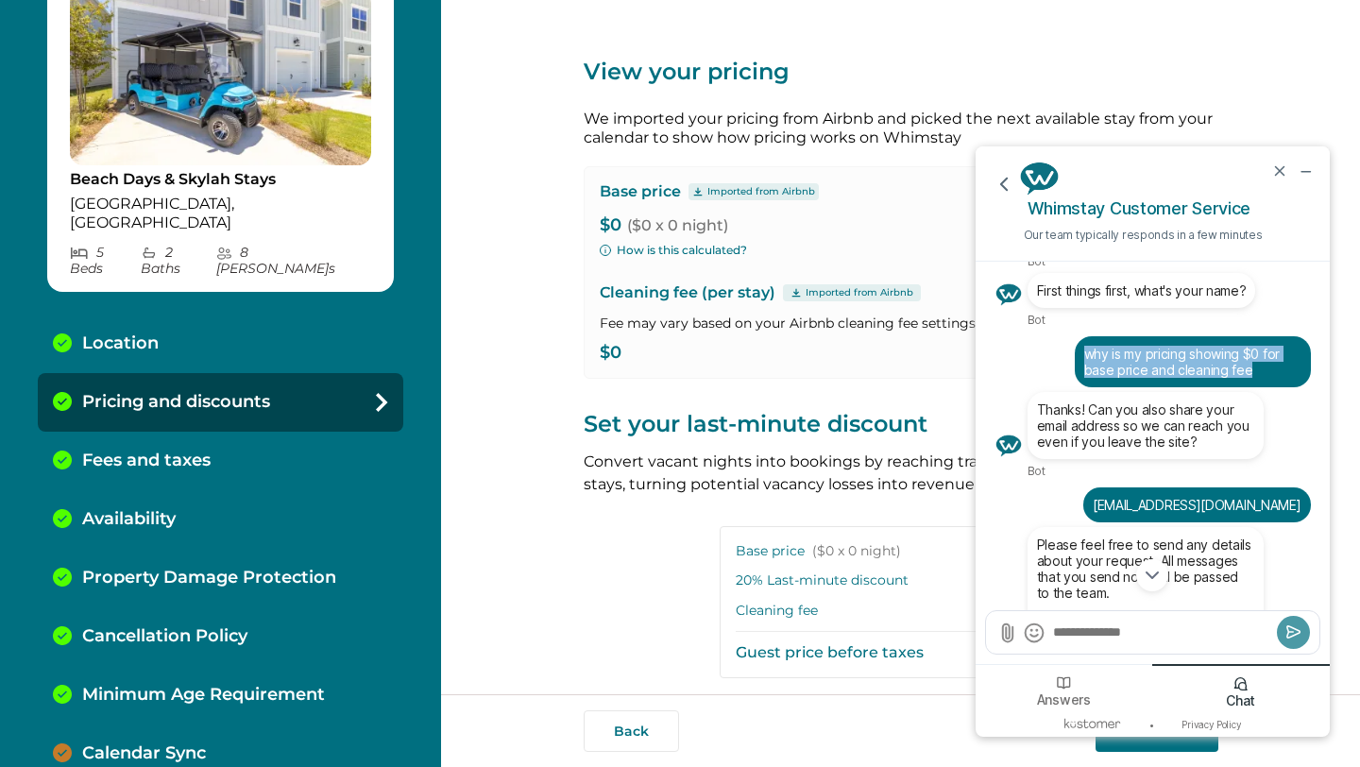
drag, startPoint x: 1086, startPoint y: 348, endPoint x: 1280, endPoint y: 371, distance: 195.8
click at [1280, 371] on div "why is my pricing showing $0 for base price and cleaning fee" at bounding box center [1192, 362] width 217 height 32
copy div "why is my pricing showing $0 for base price and cleaning fee"
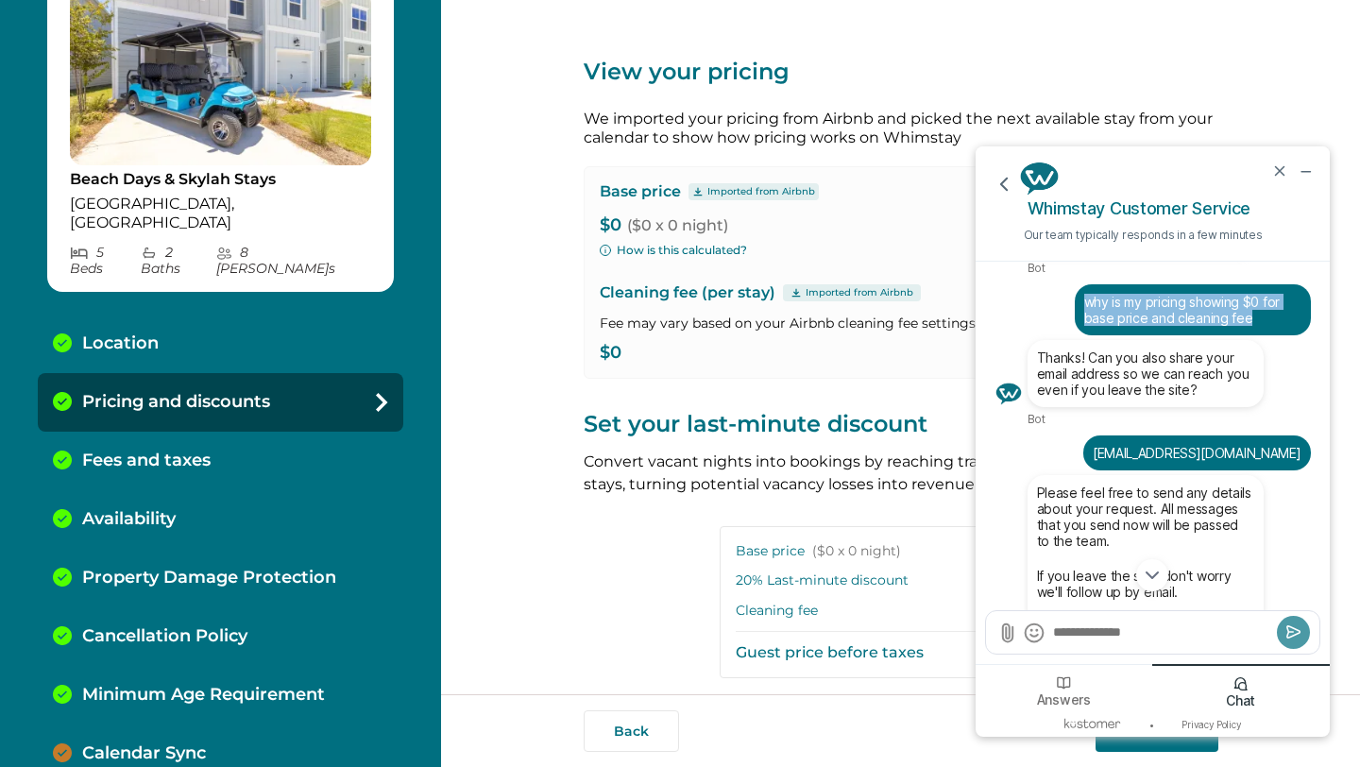
scroll to position [0, 0]
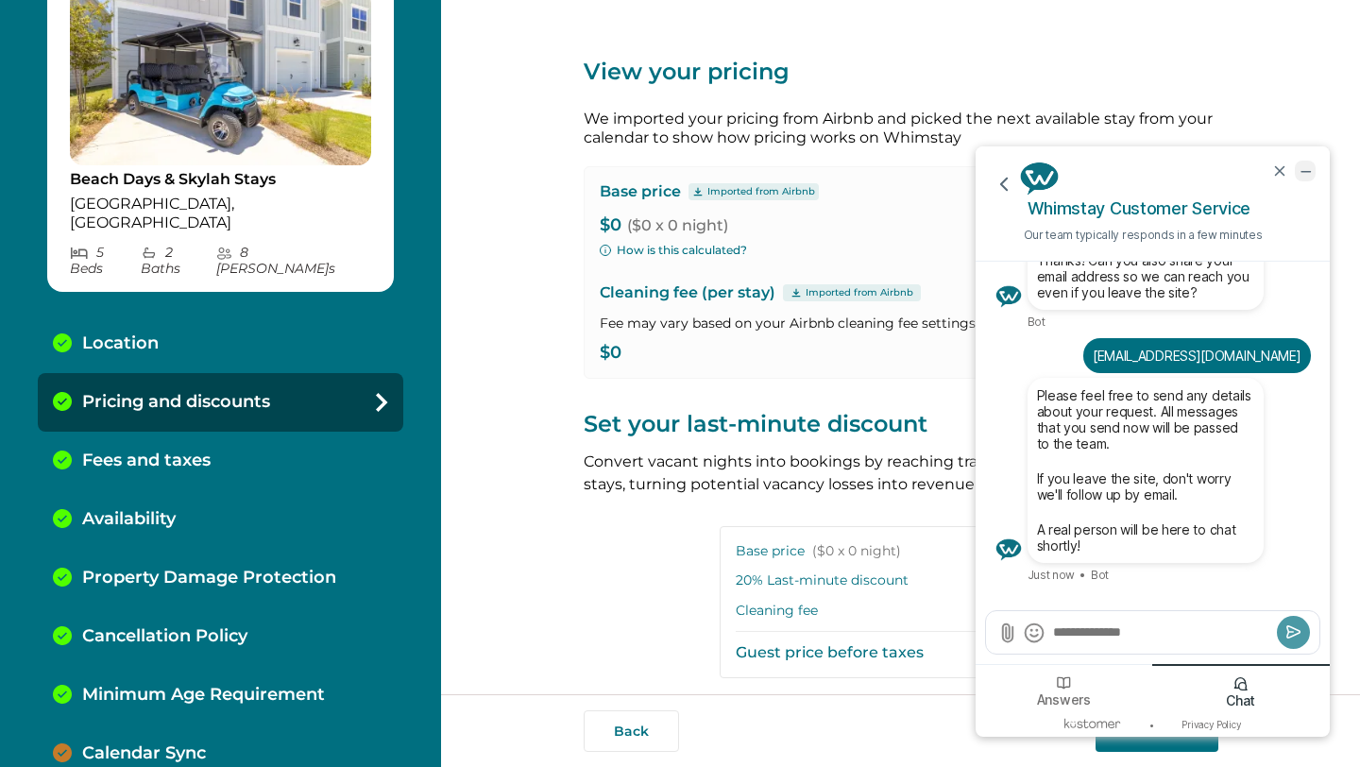
click at [1307, 172] on icon "minimize chat widget" at bounding box center [1305, 170] width 17 height 17
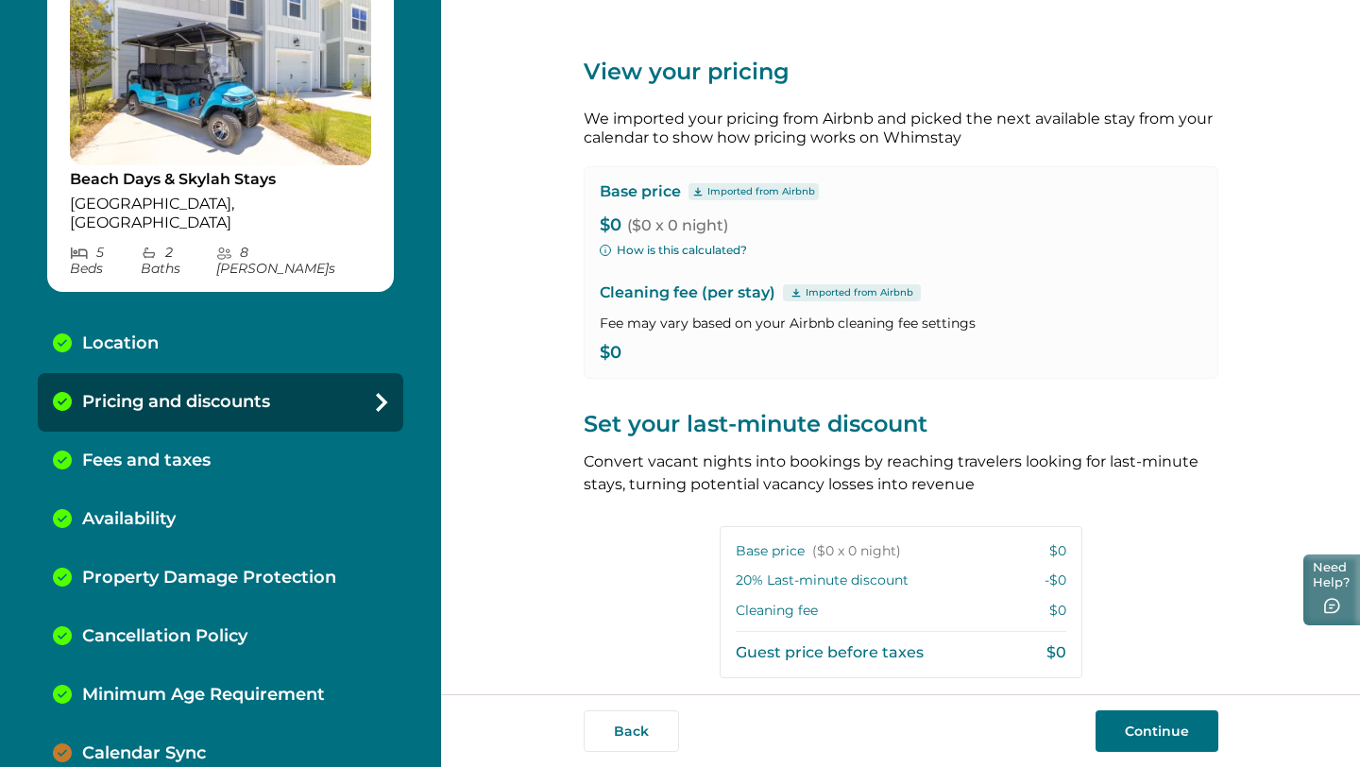
click at [1350, 604] on button "Need Help?" at bounding box center [1331, 589] width 57 height 71
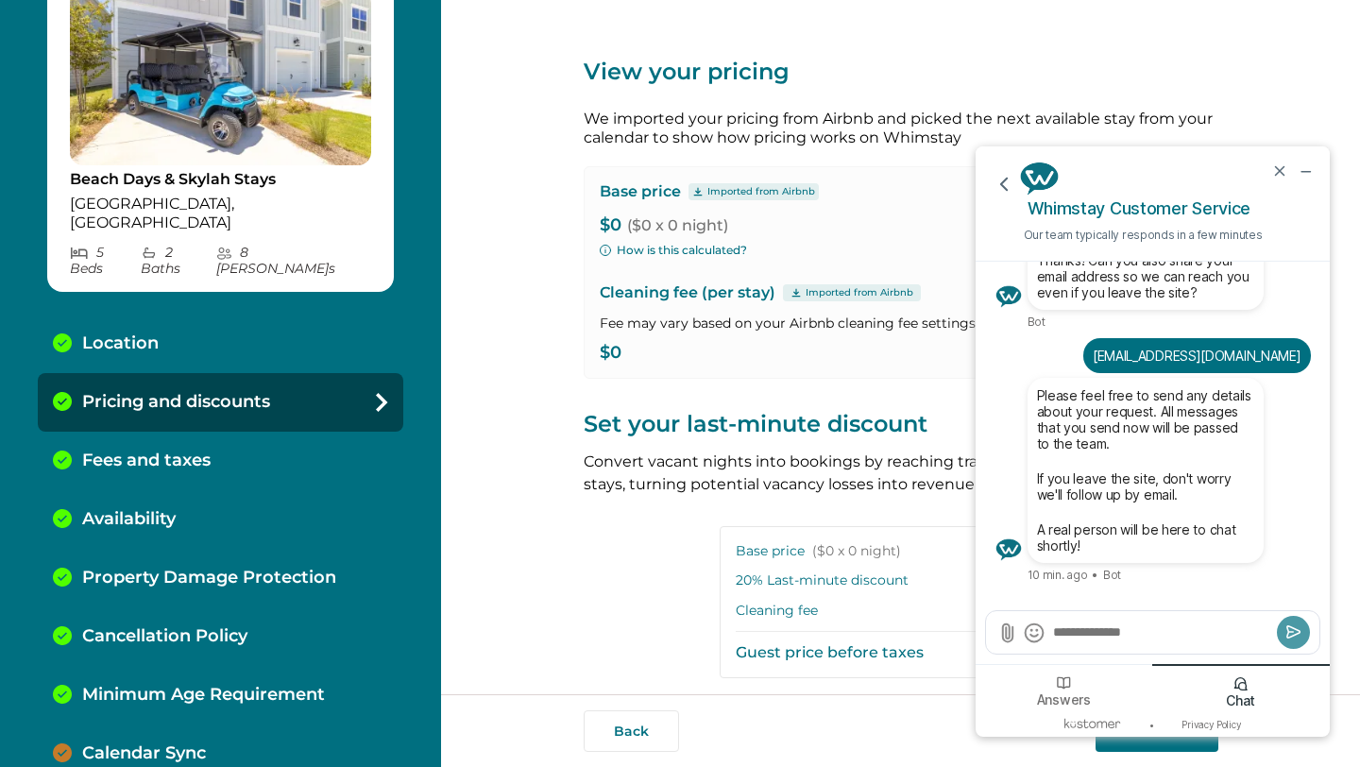
click at [1099, 642] on div at bounding box center [1152, 632] width 333 height 42
click at [1093, 635] on textarea "Send a message" at bounding box center [1161, 631] width 221 height 19
paste textarea "**********"
type textarea "**********"
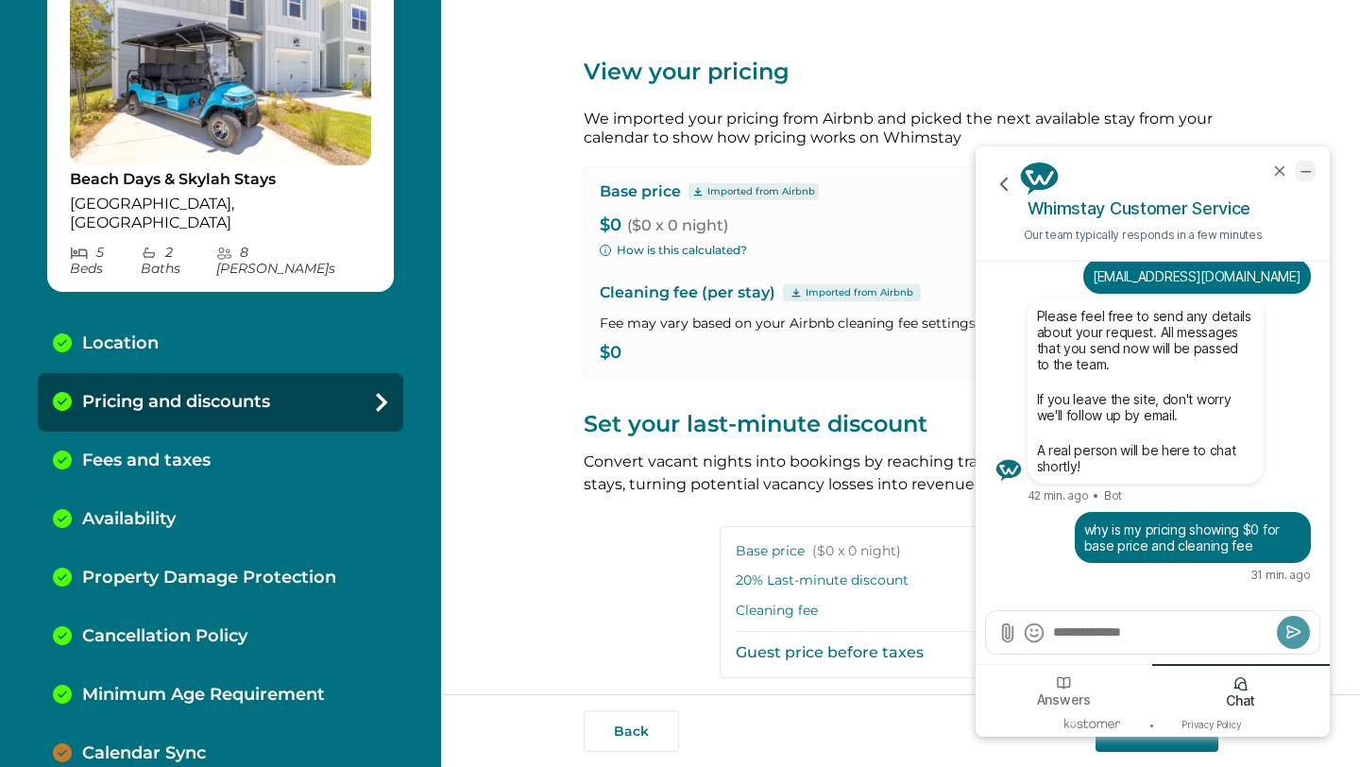
click at [1303, 165] on icon "minimize chat widget" at bounding box center [1305, 170] width 17 height 17
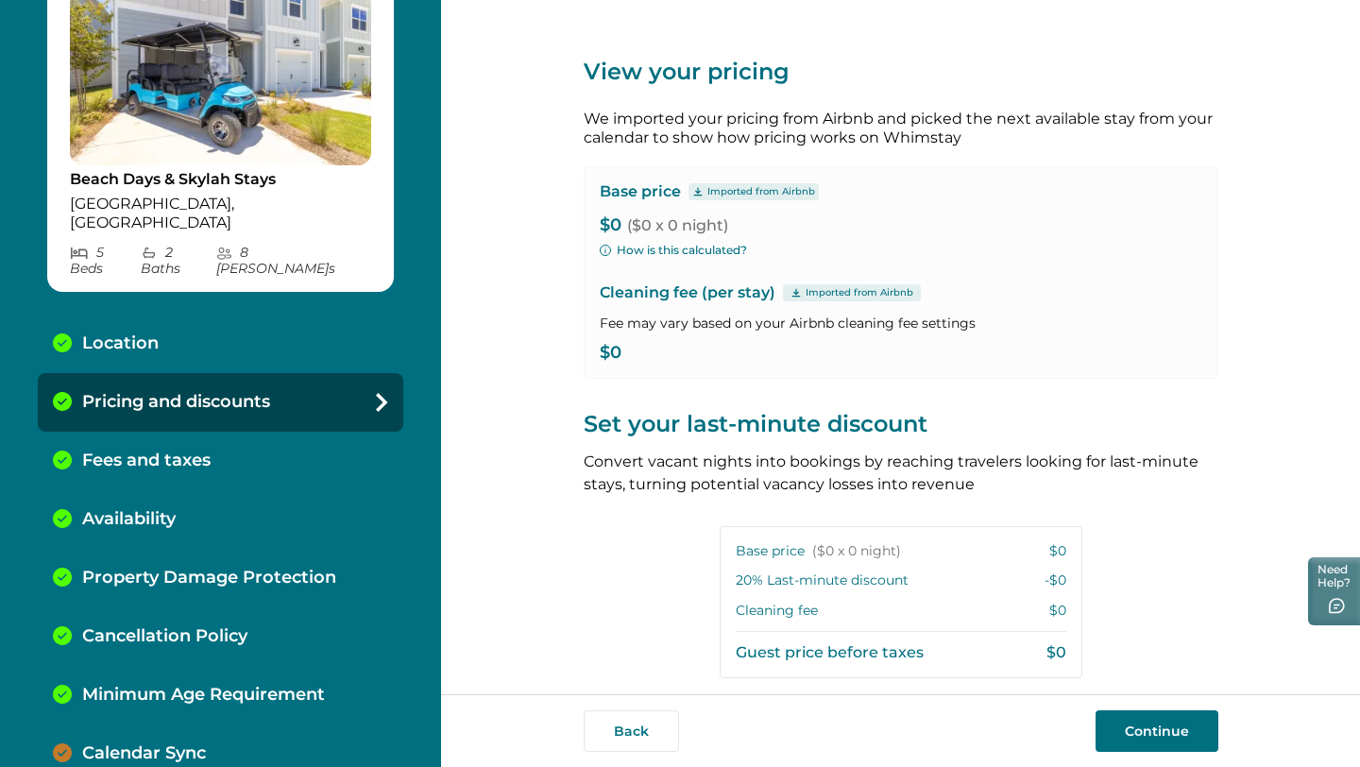
scroll to position [277, 0]
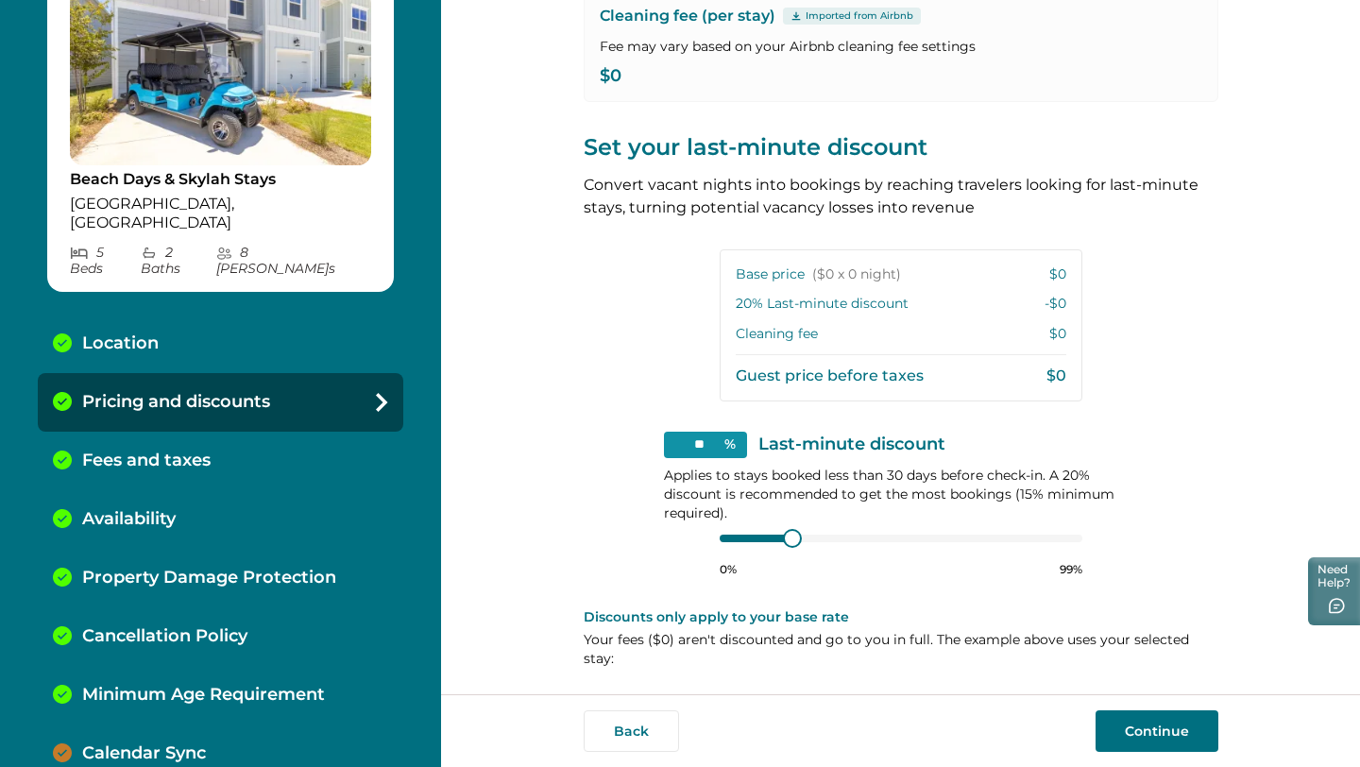
click at [1171, 725] on button "Continue" at bounding box center [1156, 731] width 123 height 42
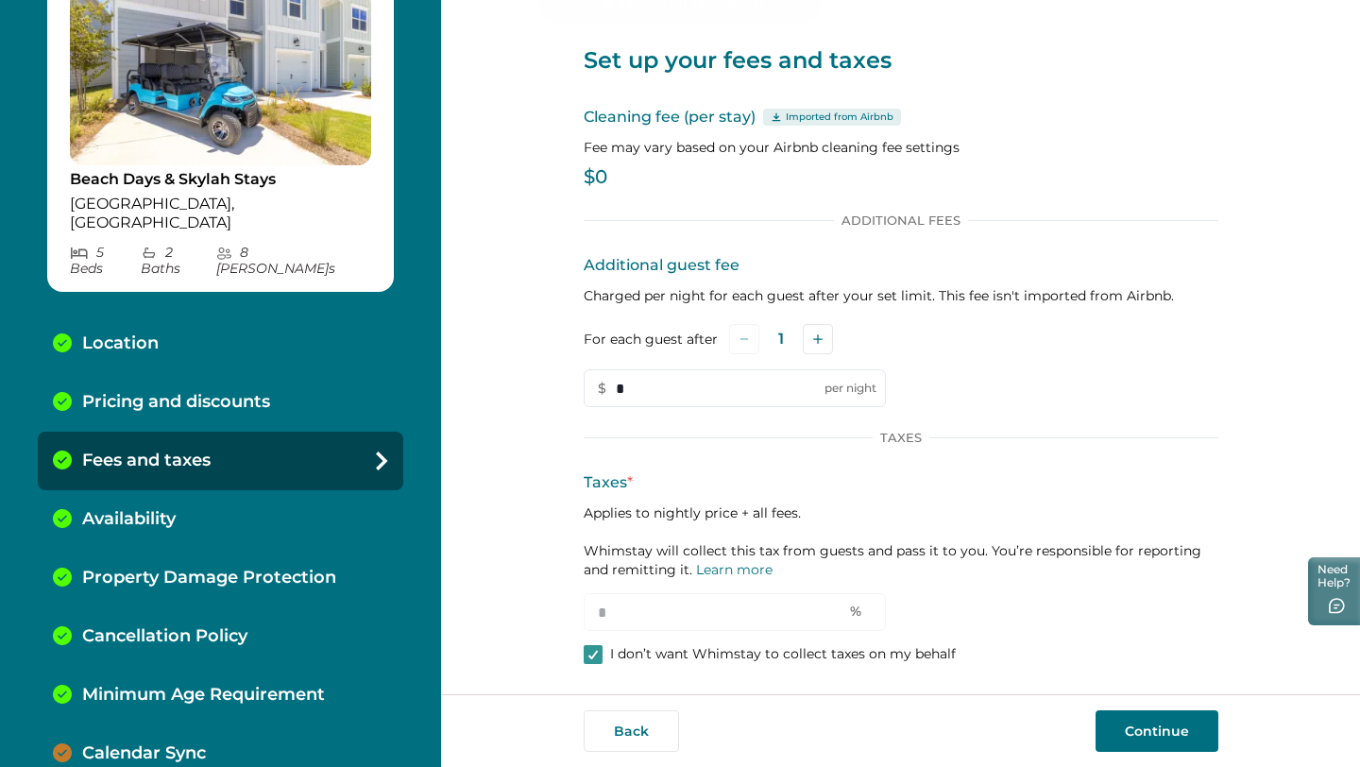
scroll to position [11, 0]
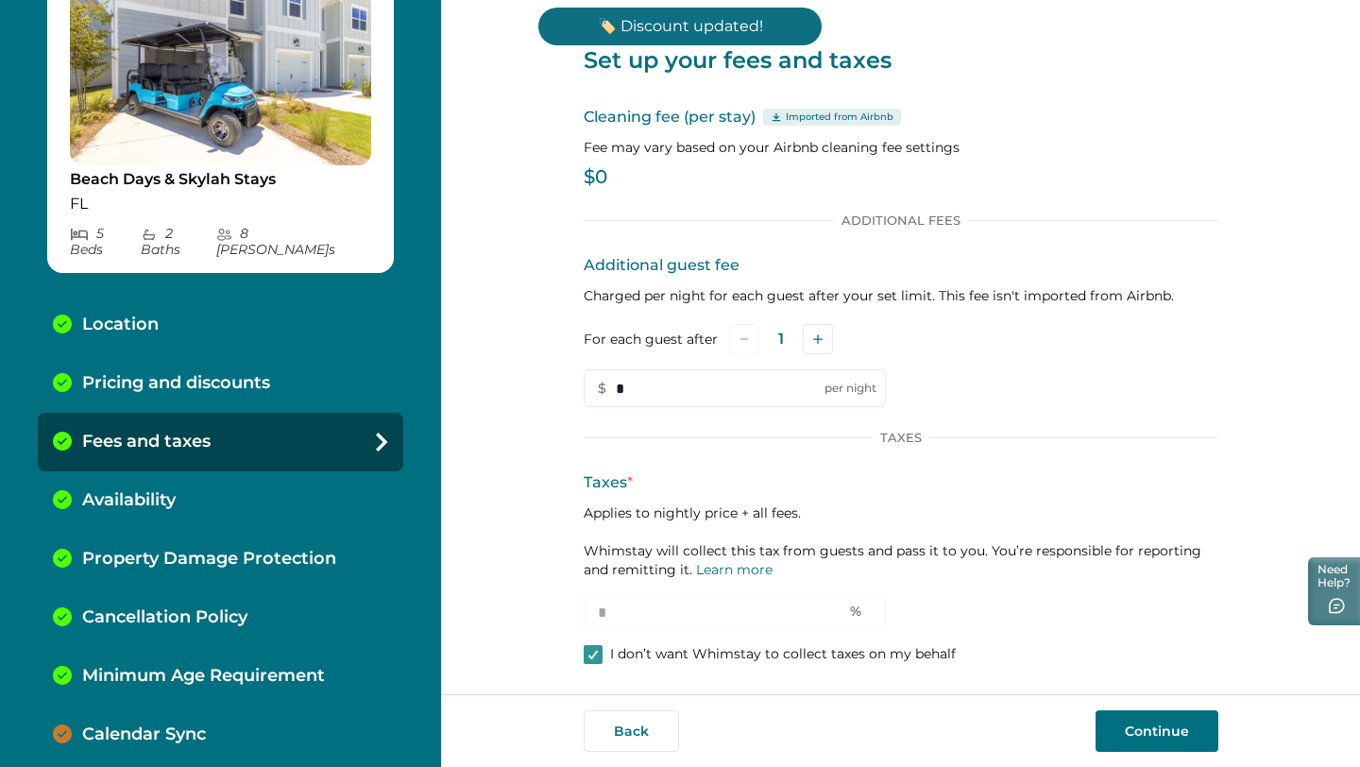
click at [1157, 726] on button "Continue" at bounding box center [1156, 731] width 123 height 42
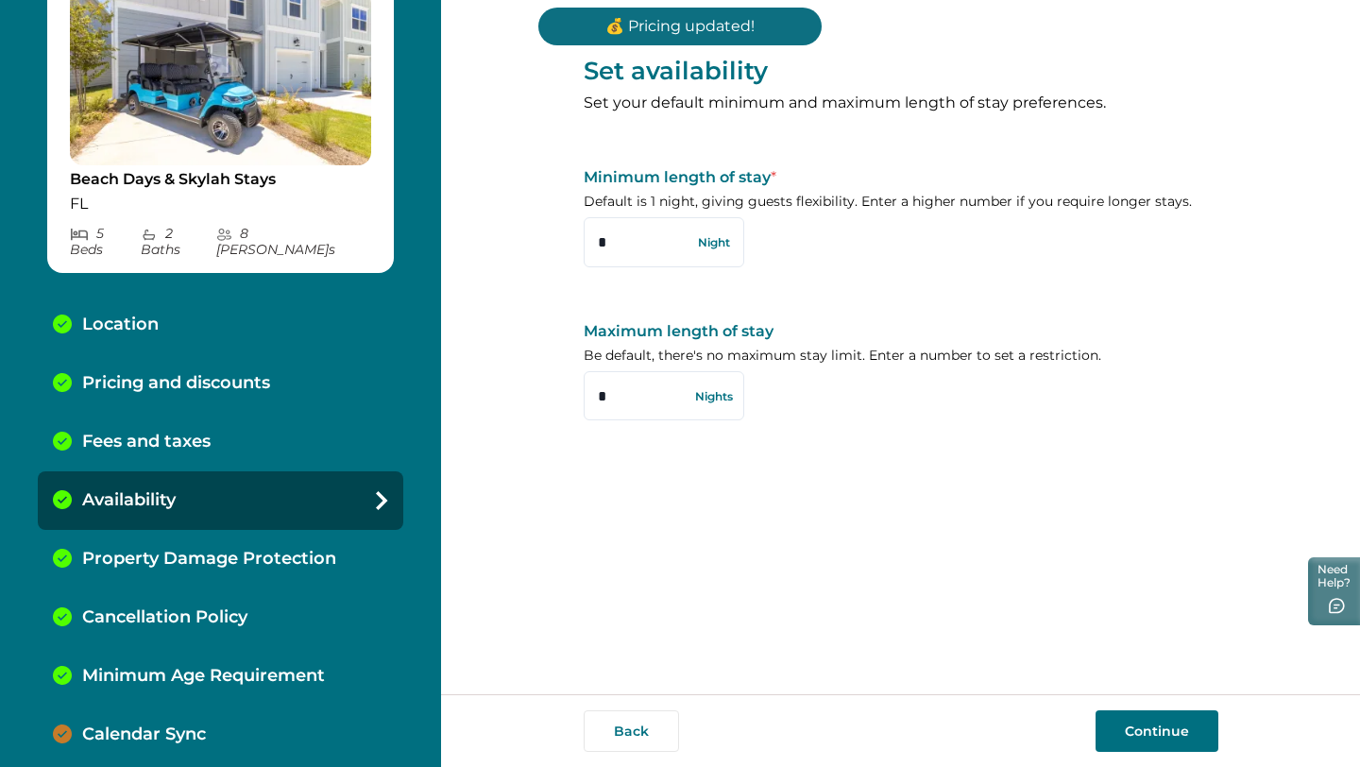
click at [1165, 741] on button "Continue" at bounding box center [1156, 731] width 123 height 42
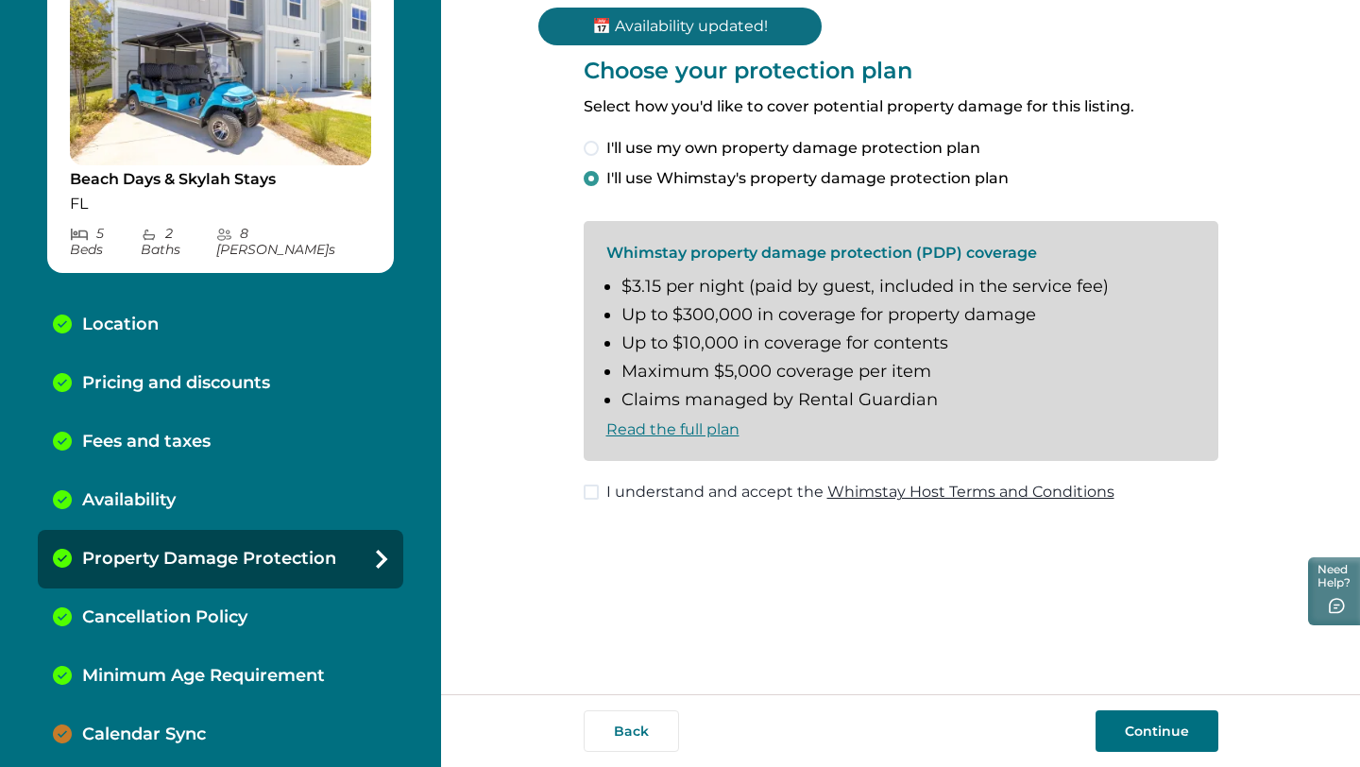
click at [594, 498] on span at bounding box center [591, 491] width 15 height 15
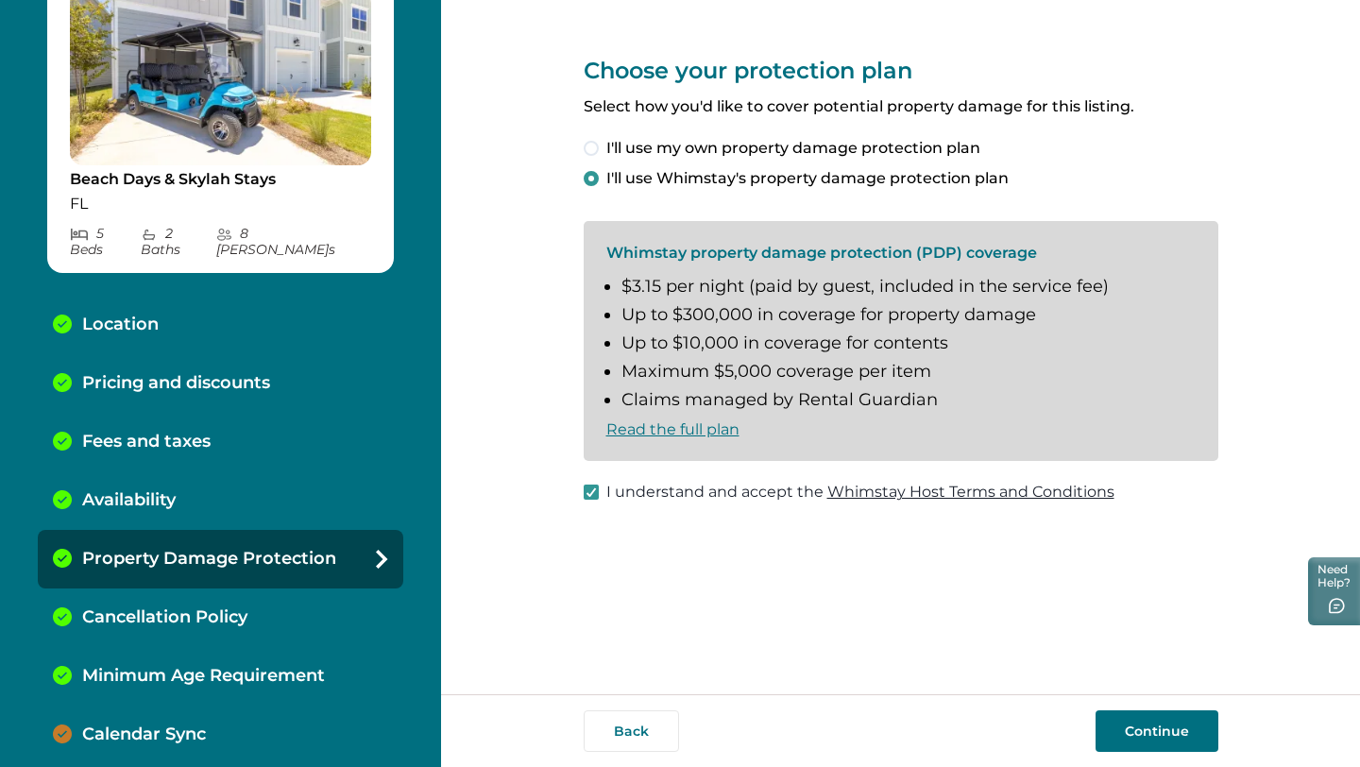
click at [1194, 737] on button "Continue" at bounding box center [1156, 731] width 123 height 42
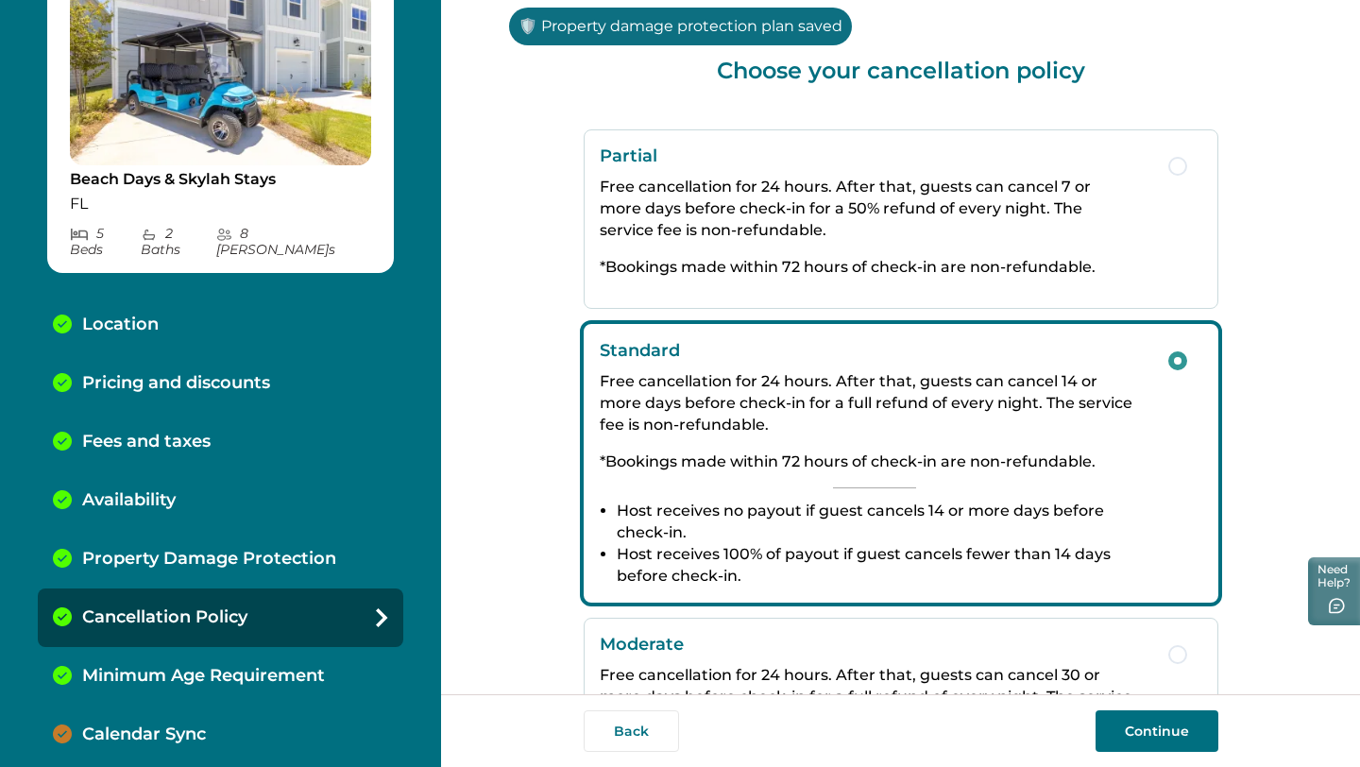
click at [1194, 736] on button "Continue" at bounding box center [1156, 731] width 123 height 42
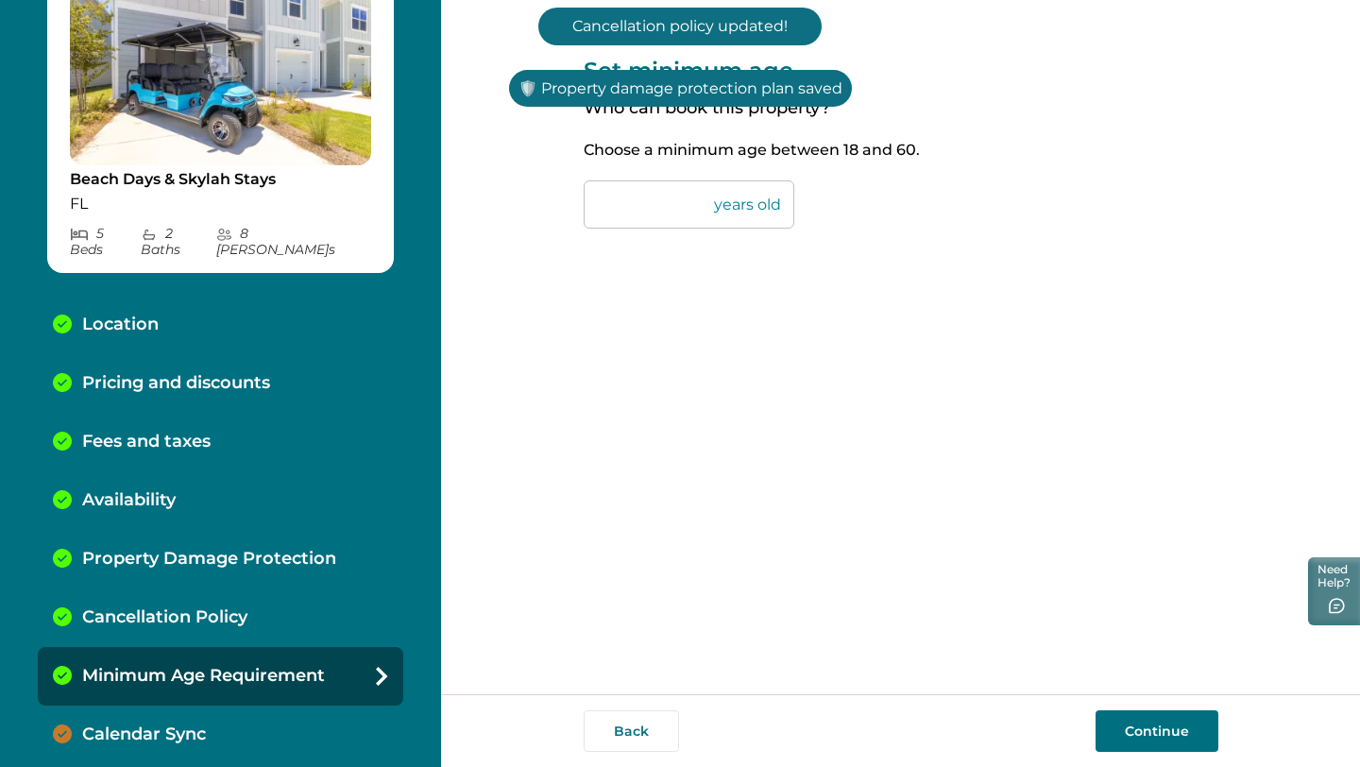
click at [1194, 737] on button "Continue" at bounding box center [1156, 731] width 123 height 42
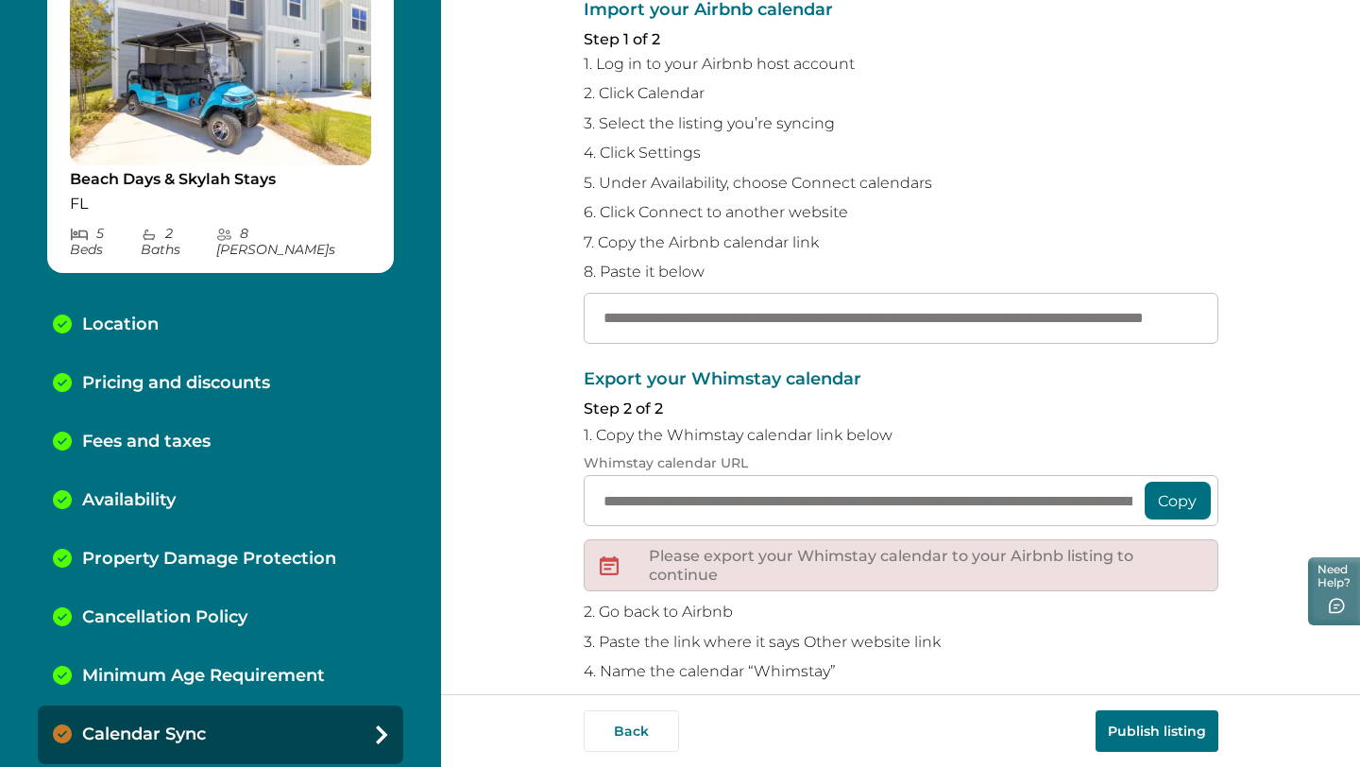
scroll to position [252, 0]
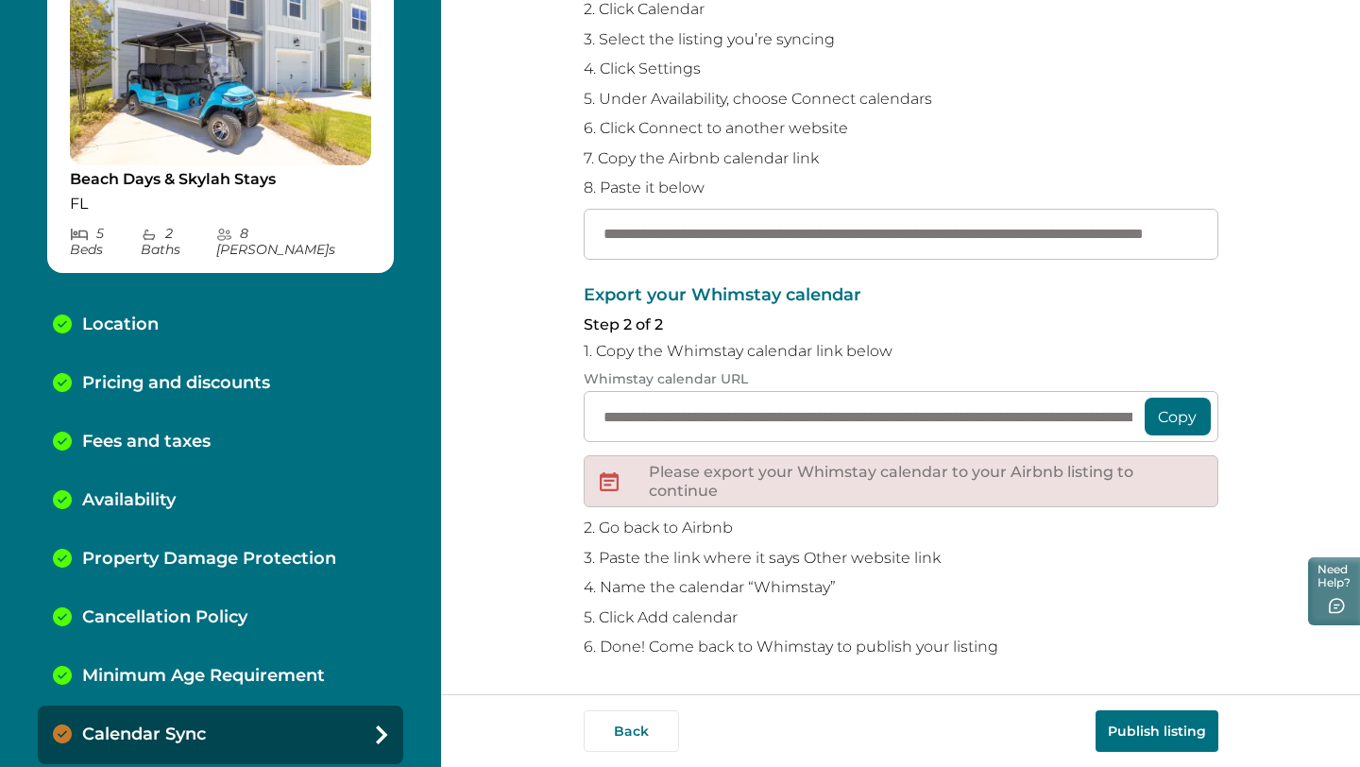
click at [1178, 423] on button "Copy" at bounding box center [1178, 417] width 66 height 38
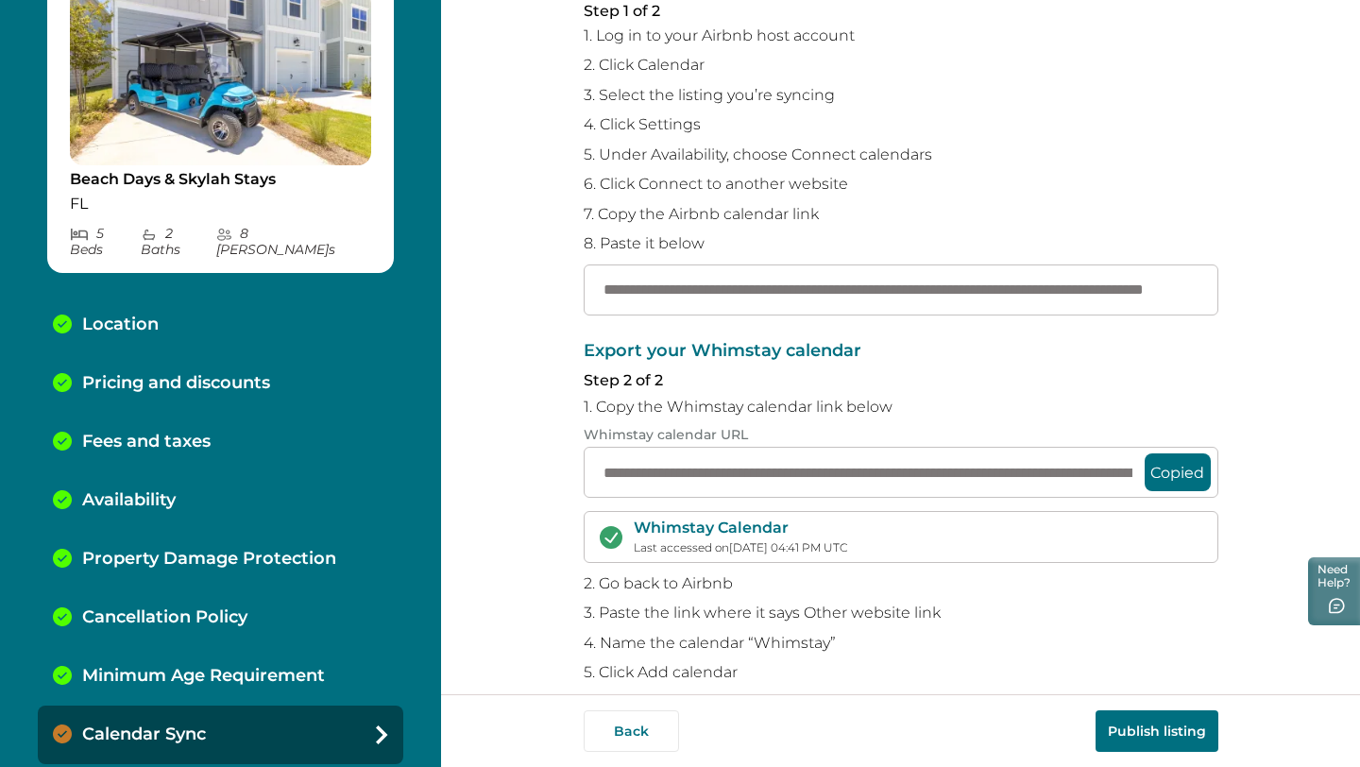
scroll to position [0, 0]
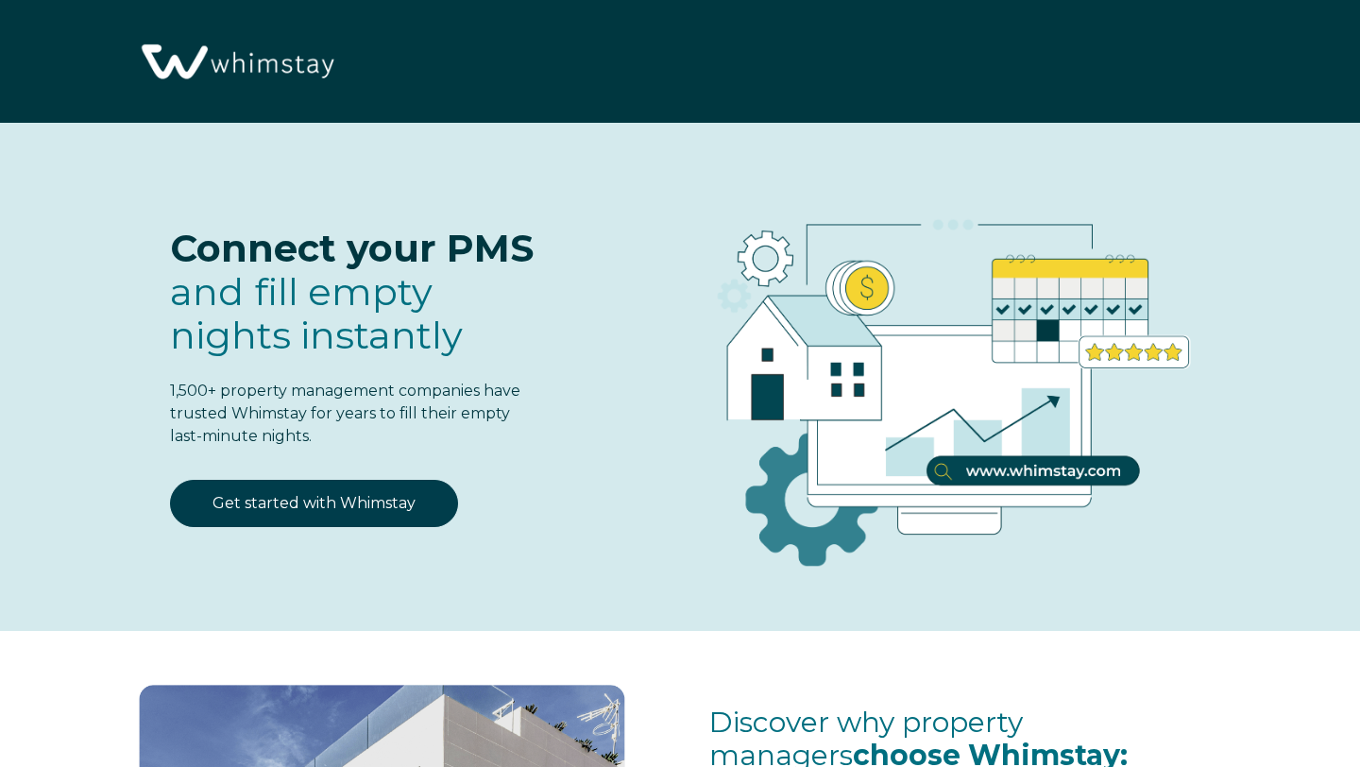
select select "US"
select select "Standard"
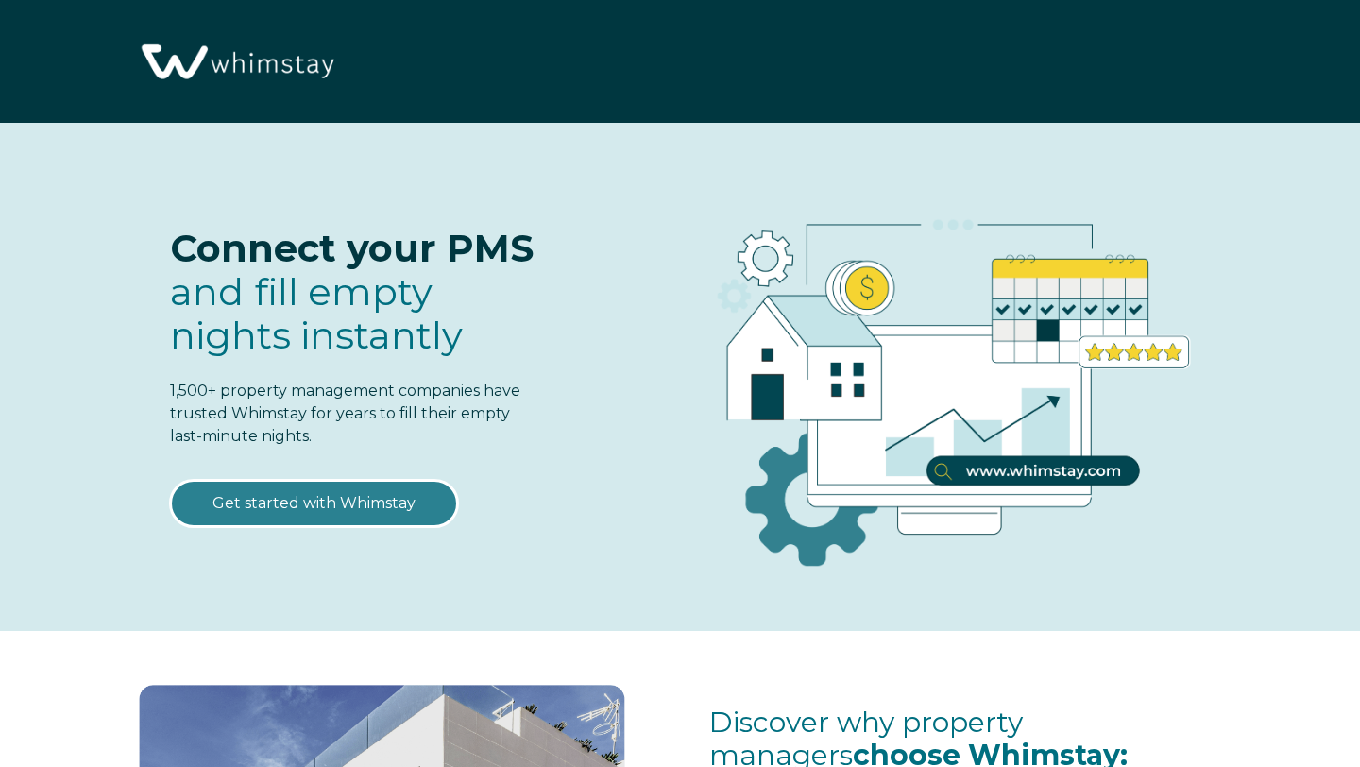
click at [381, 486] on link "Get started with Whimstay" at bounding box center [314, 503] width 288 height 47
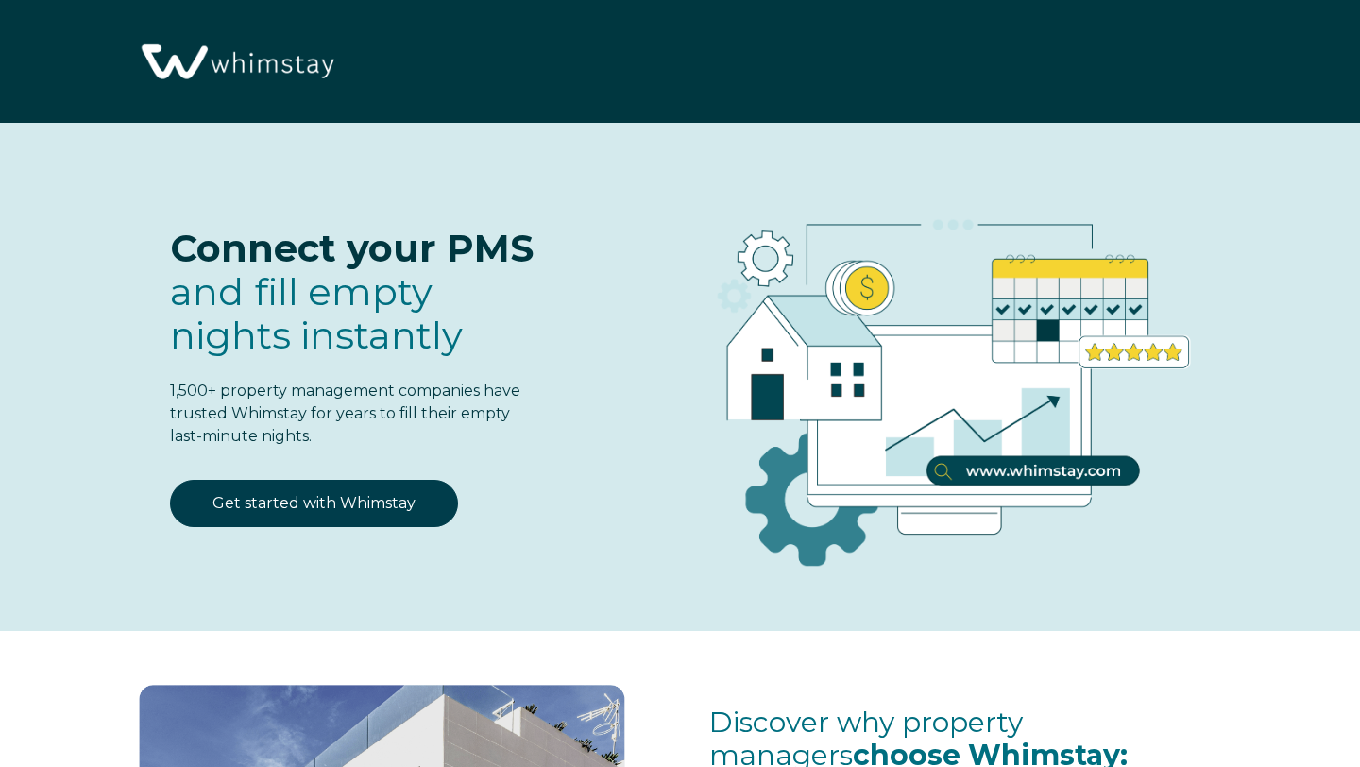
scroll to position [2294, 0]
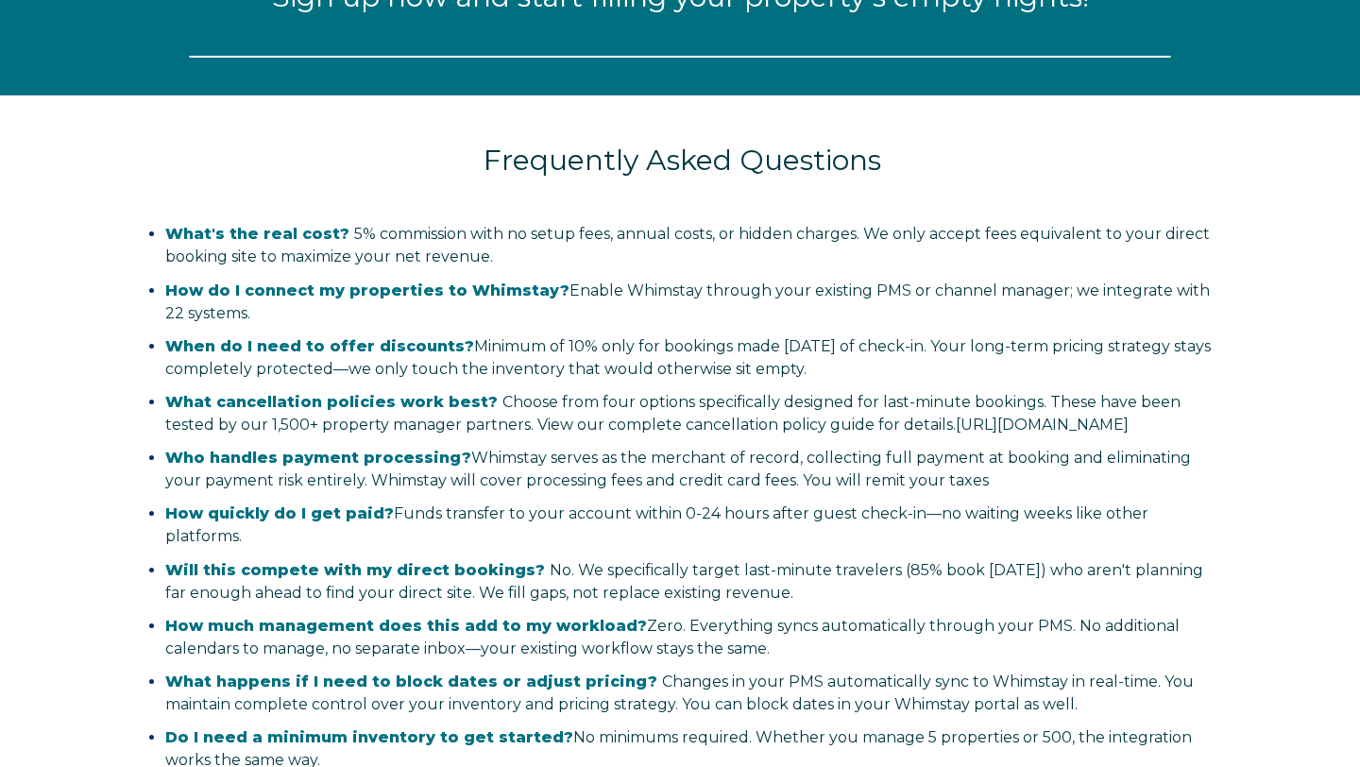
select select "US"
select select "Standard"
